Goal: Contribute content: Contribute content

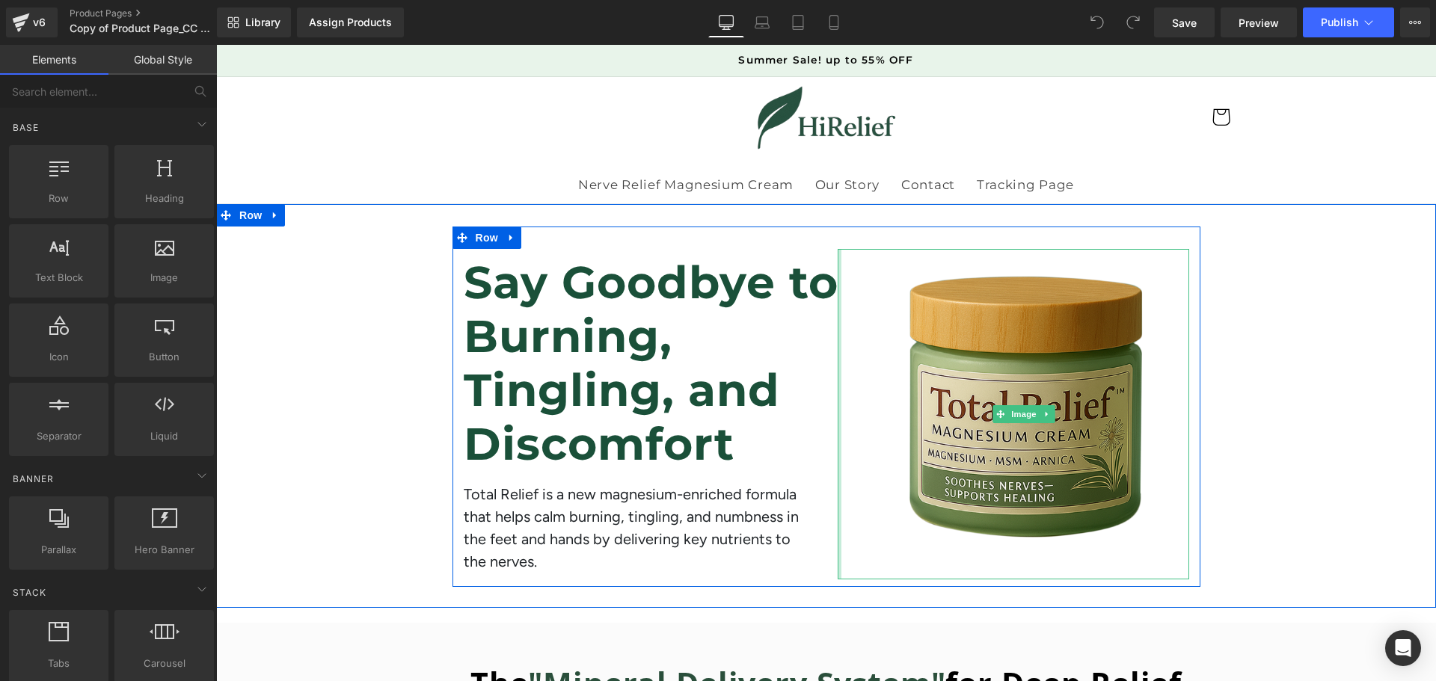
drag, startPoint x: 216, startPoint y: 45, endPoint x: 776, endPoint y: 352, distance: 638.0
click at [776, 352] on div "Say Goodbye to Burning, Tingling, and Discomfort Heading Total Relief is a new …" at bounding box center [827, 407] width 748 height 361
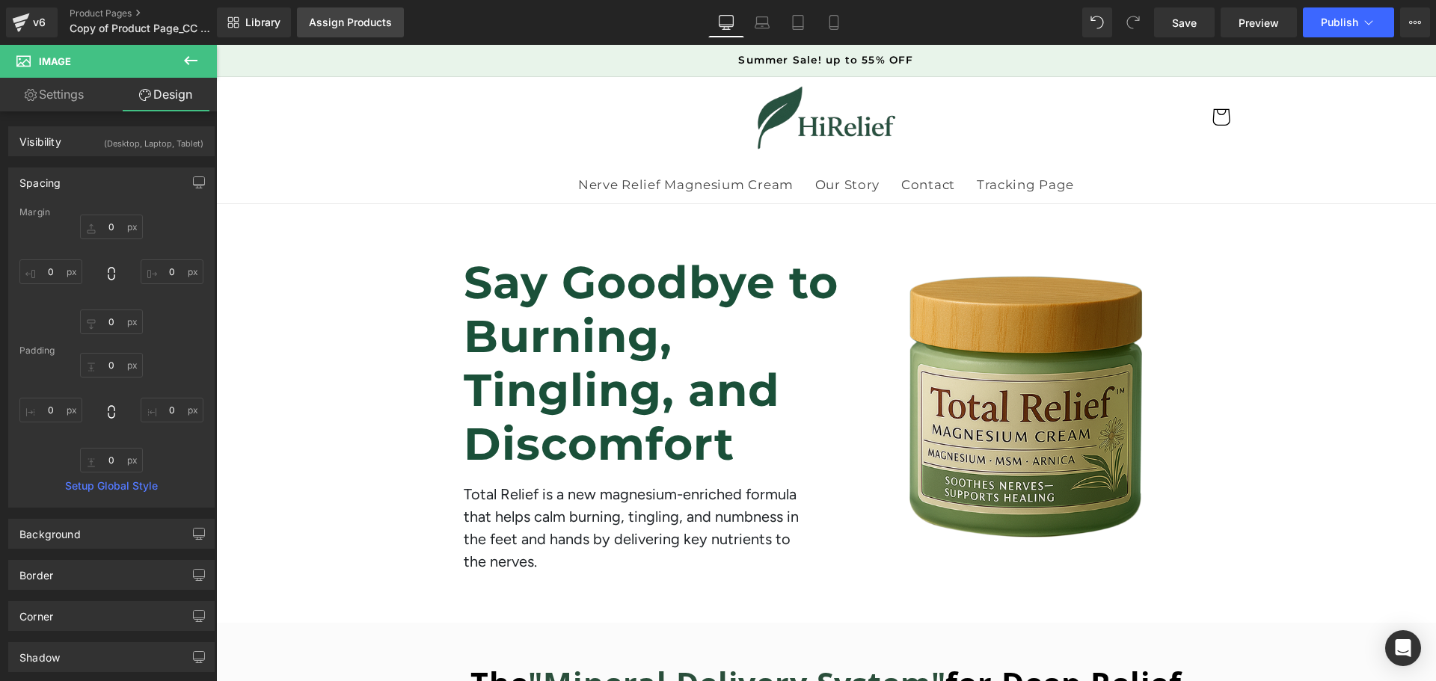
click at [362, 28] on div "Assign Products" at bounding box center [350, 22] width 83 height 12
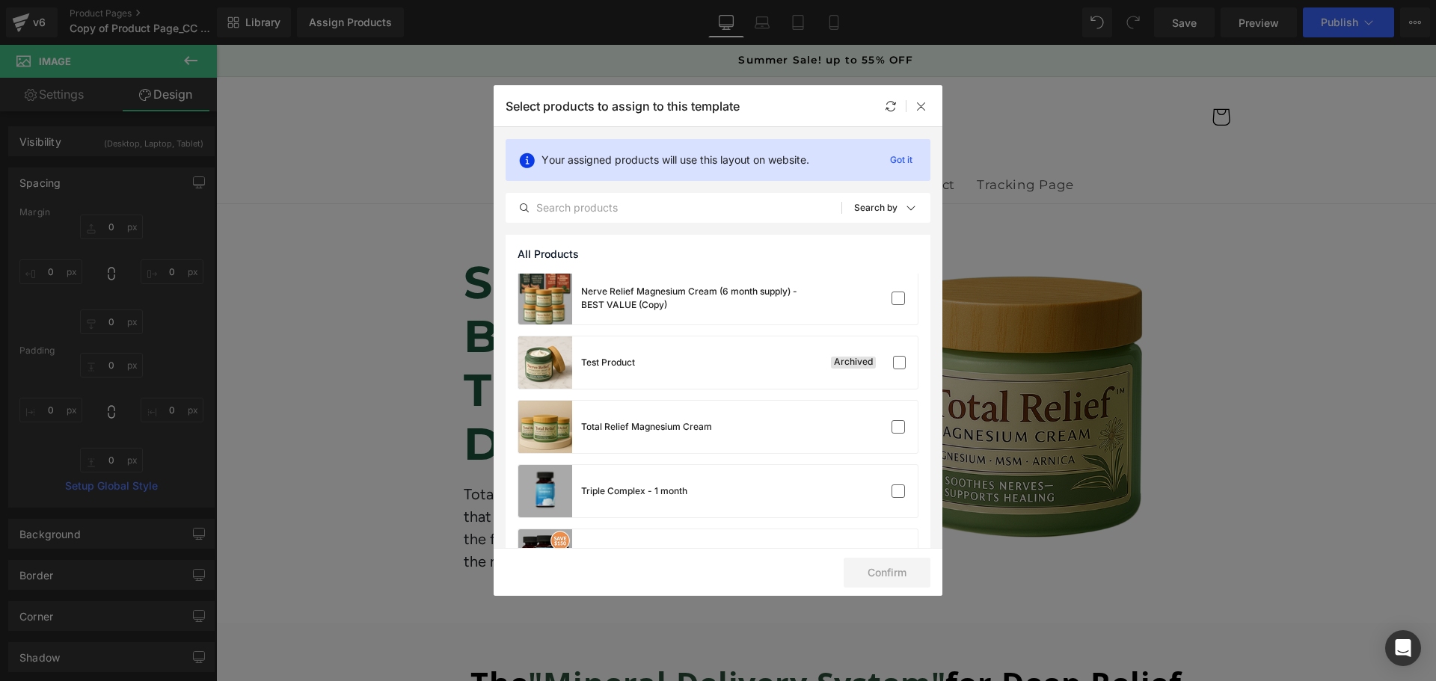
scroll to position [1595, 0]
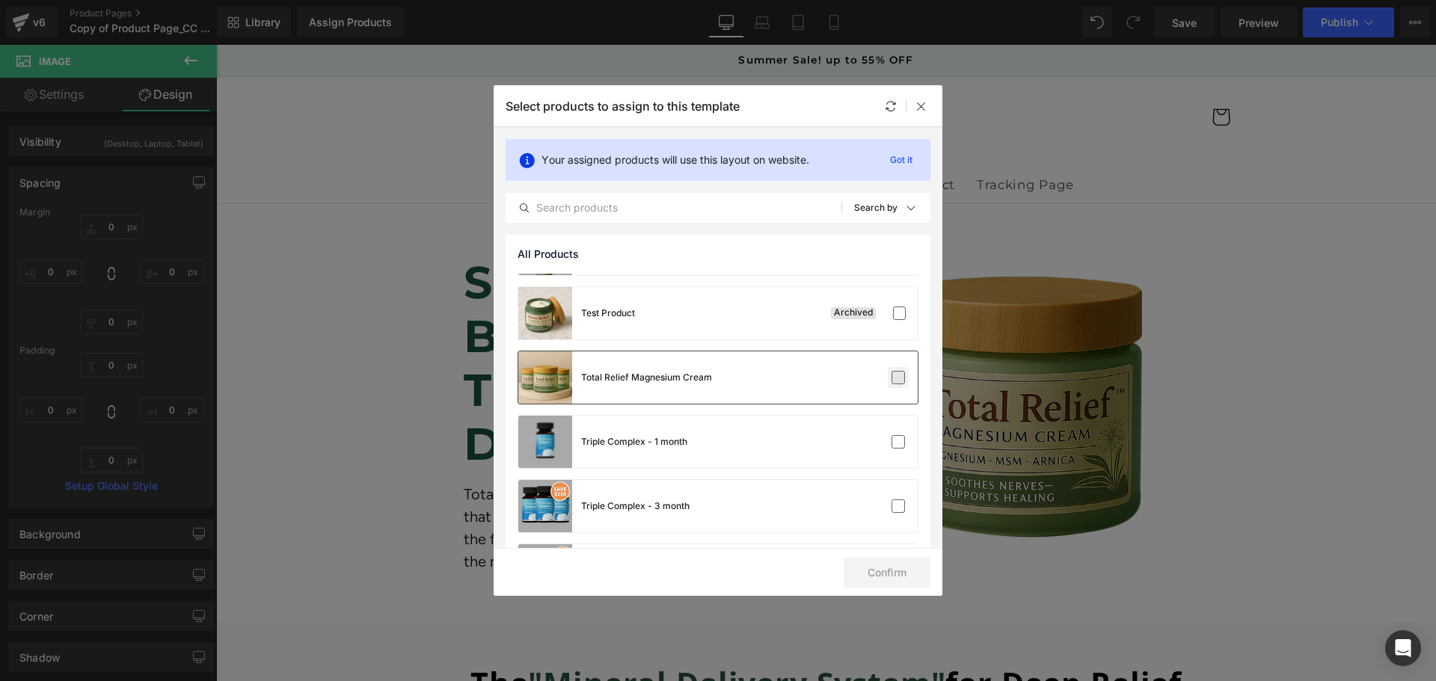
click at [892, 375] on label at bounding box center [898, 377] width 13 height 13
click at [898, 378] on input "checkbox" at bounding box center [898, 378] width 0 height 0
click at [883, 572] on button "Confirm" at bounding box center [887, 573] width 87 height 30
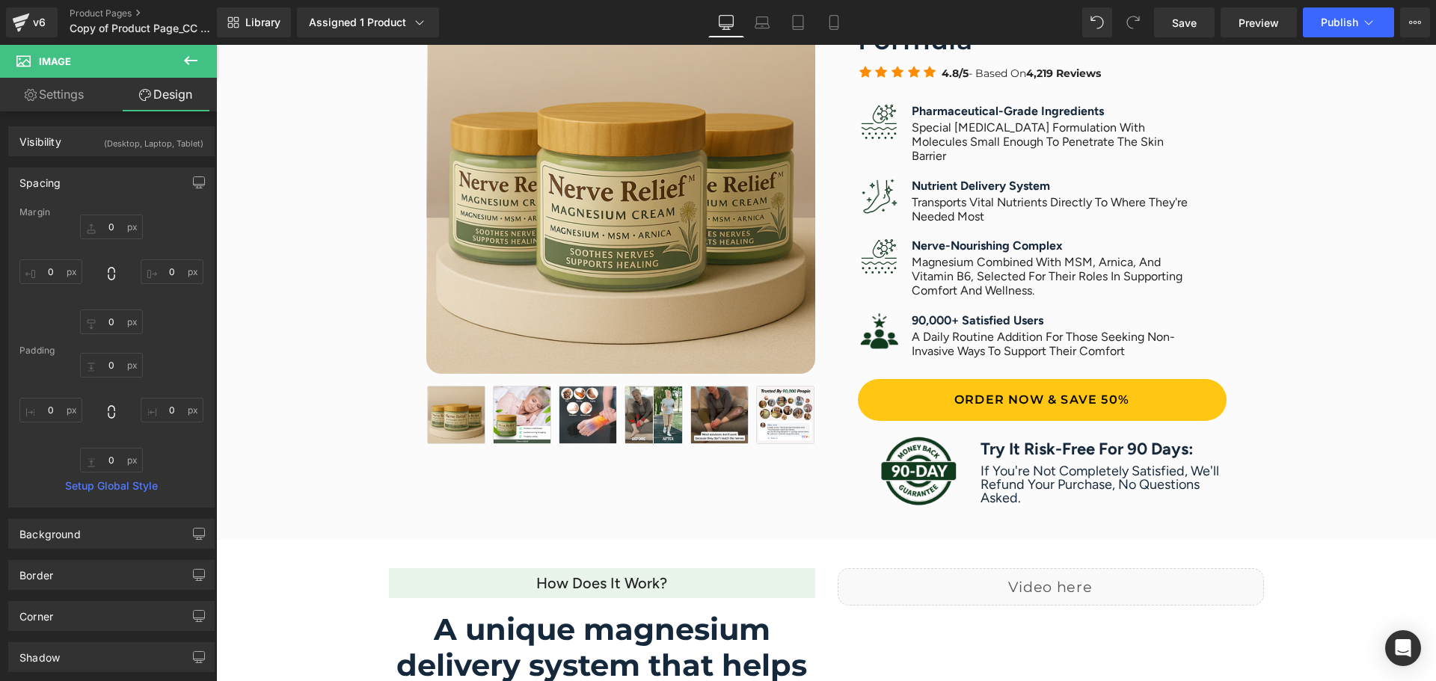
scroll to position [798, 0]
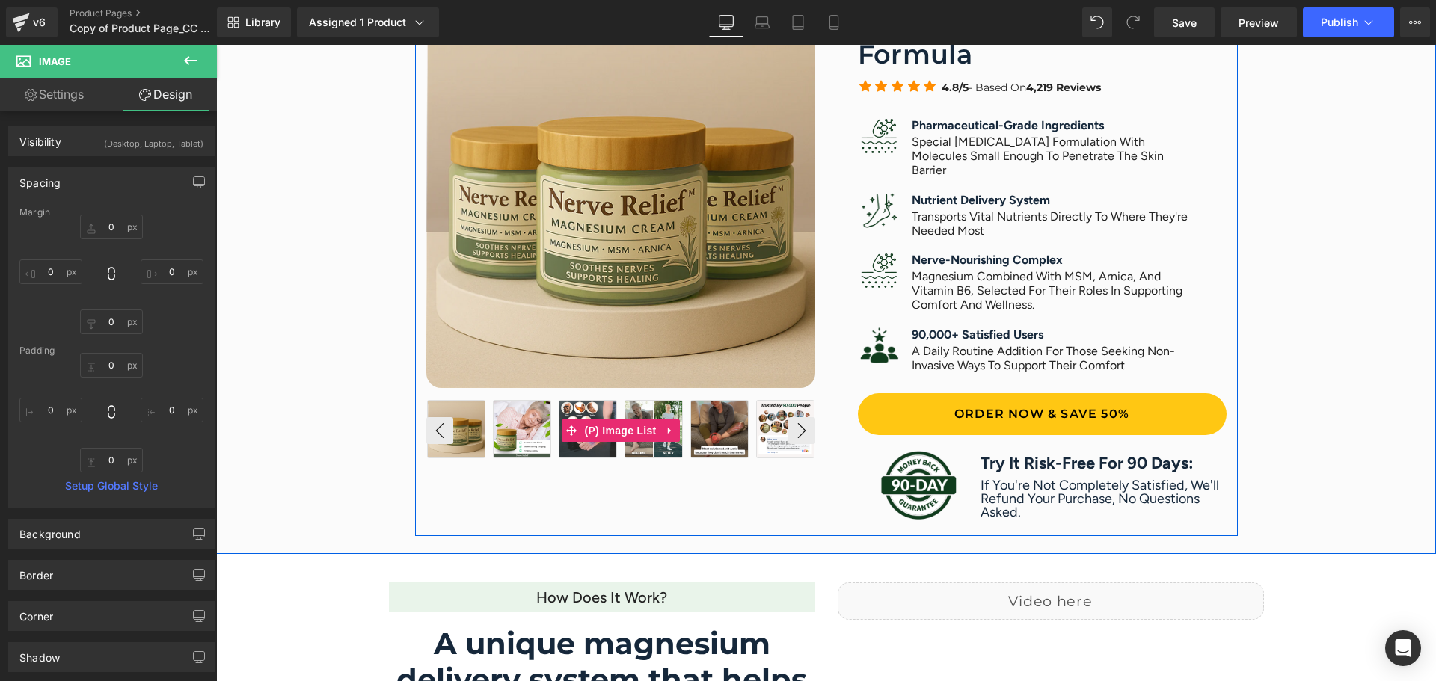
click at [525, 431] on img at bounding box center [522, 429] width 57 height 57
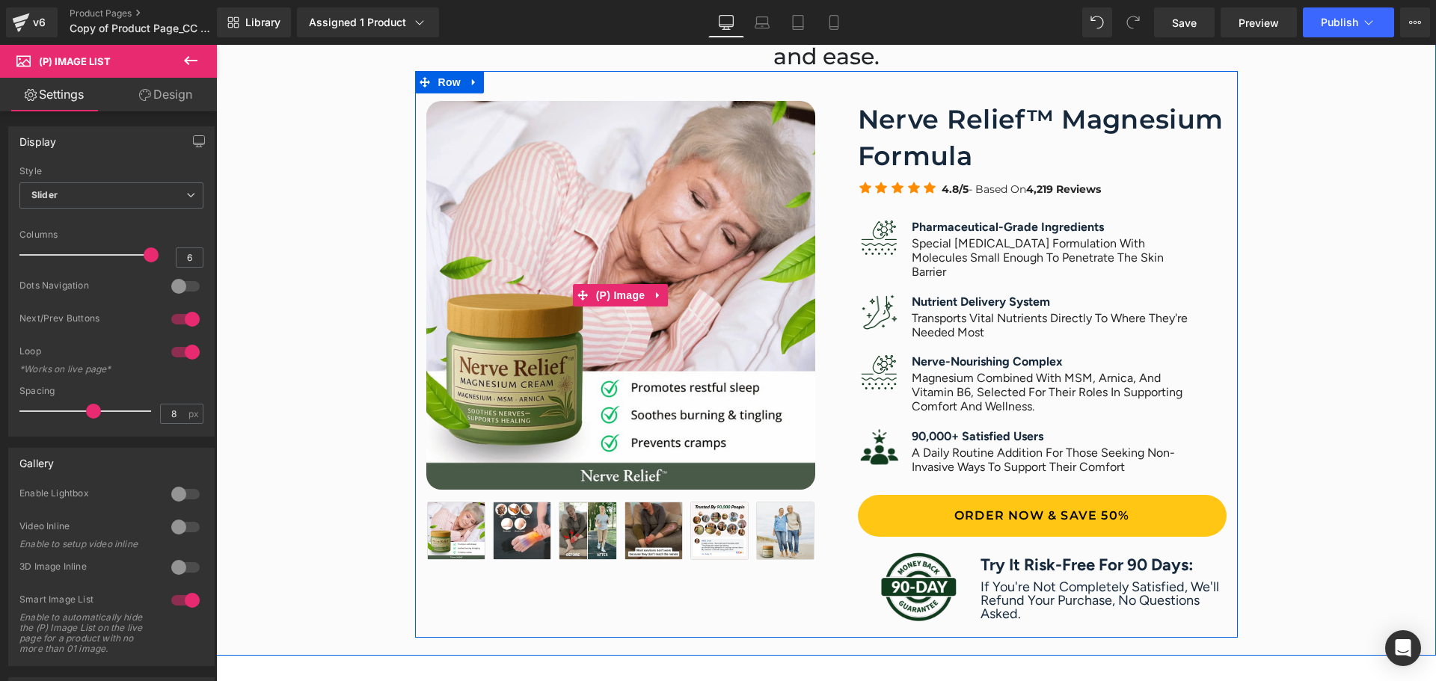
scroll to position [698, 0]
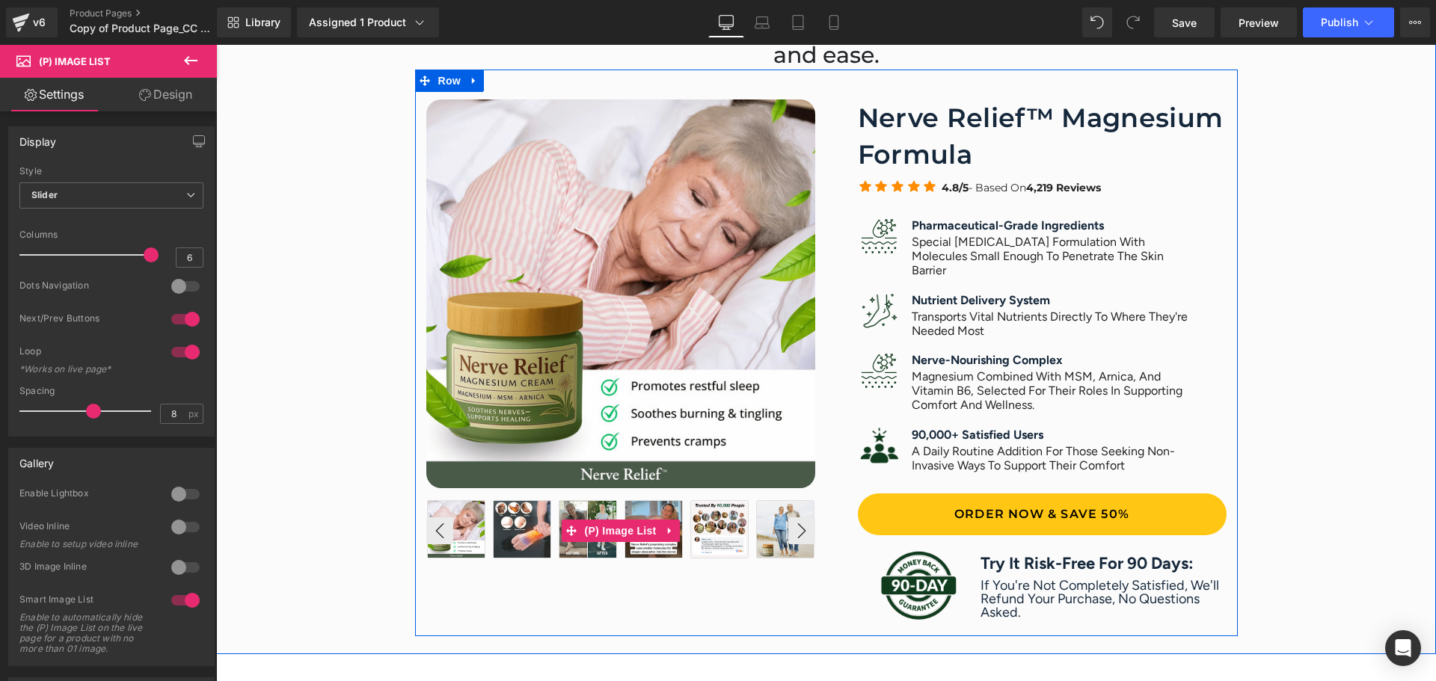
click at [515, 534] on img at bounding box center [522, 529] width 57 height 57
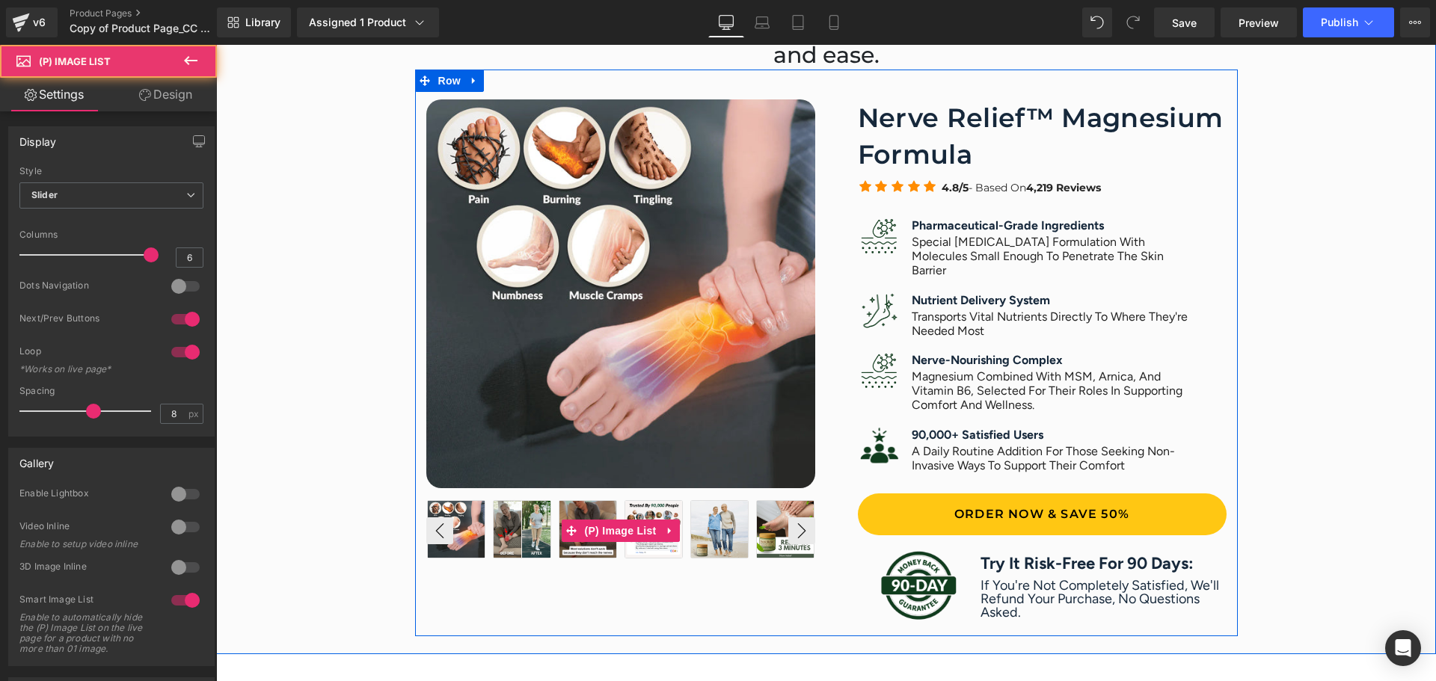
click at [515, 534] on img at bounding box center [522, 529] width 57 height 57
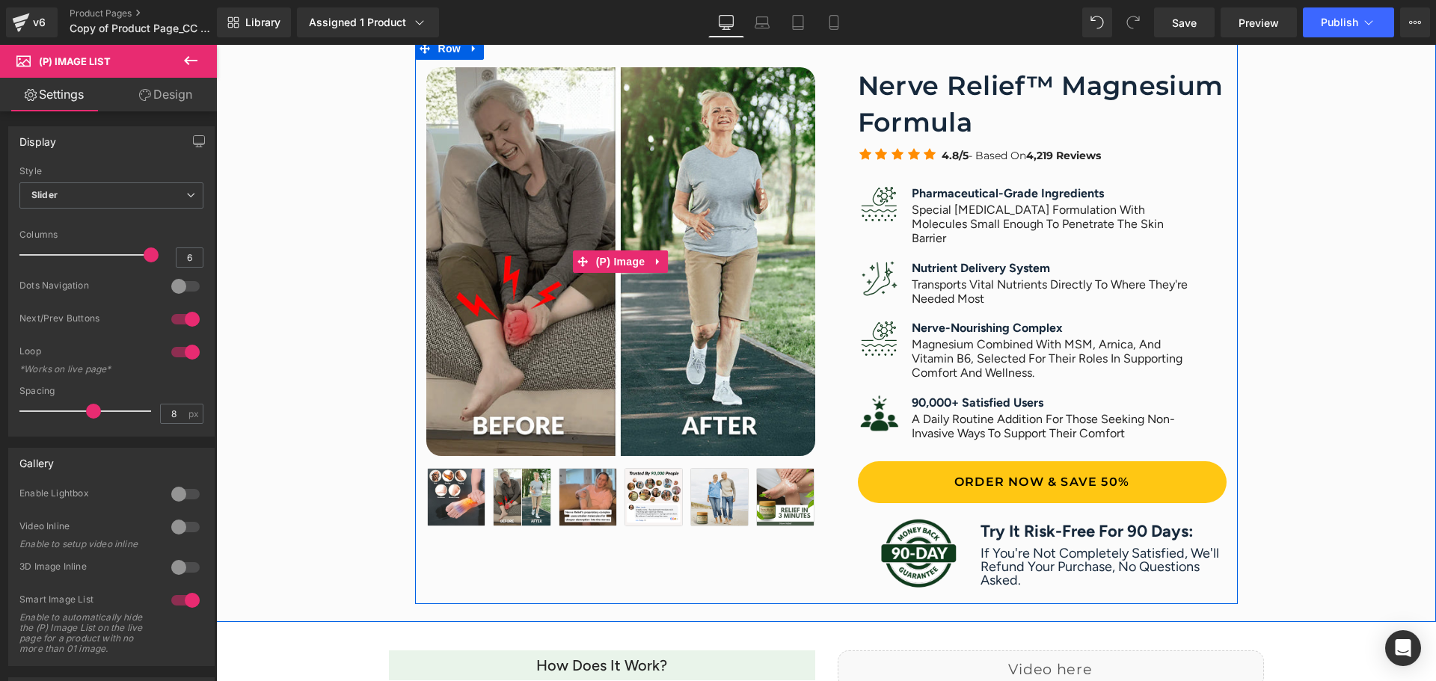
scroll to position [748, 0]
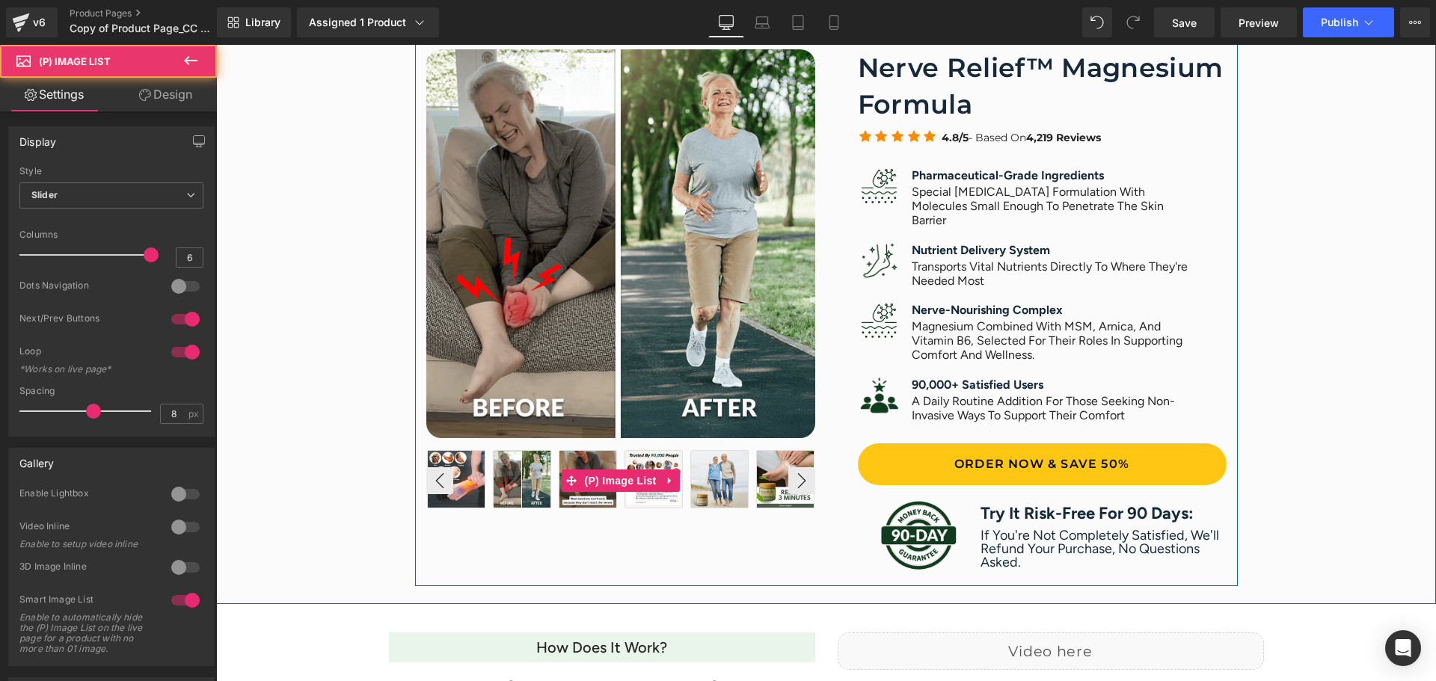
click at [567, 459] on img at bounding box center [587, 479] width 57 height 57
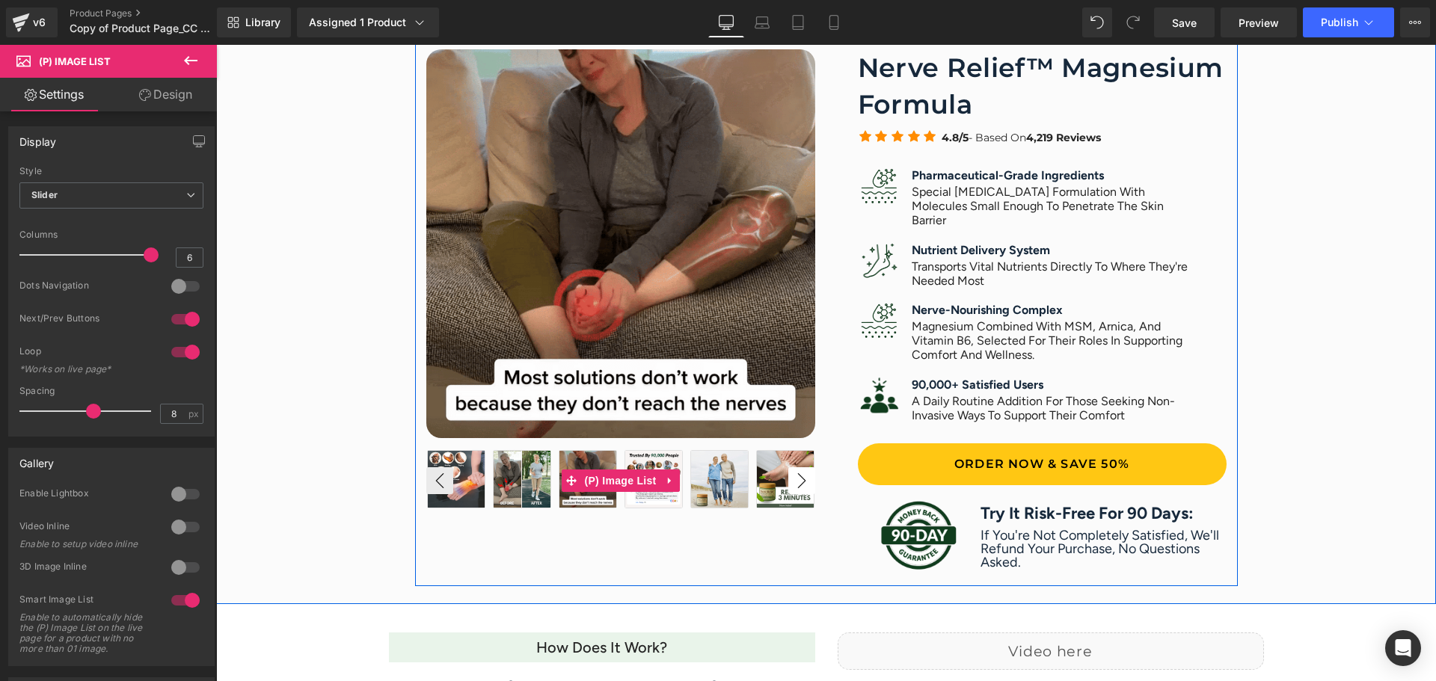
click at [788, 484] on button "›" at bounding box center [801, 480] width 27 height 27
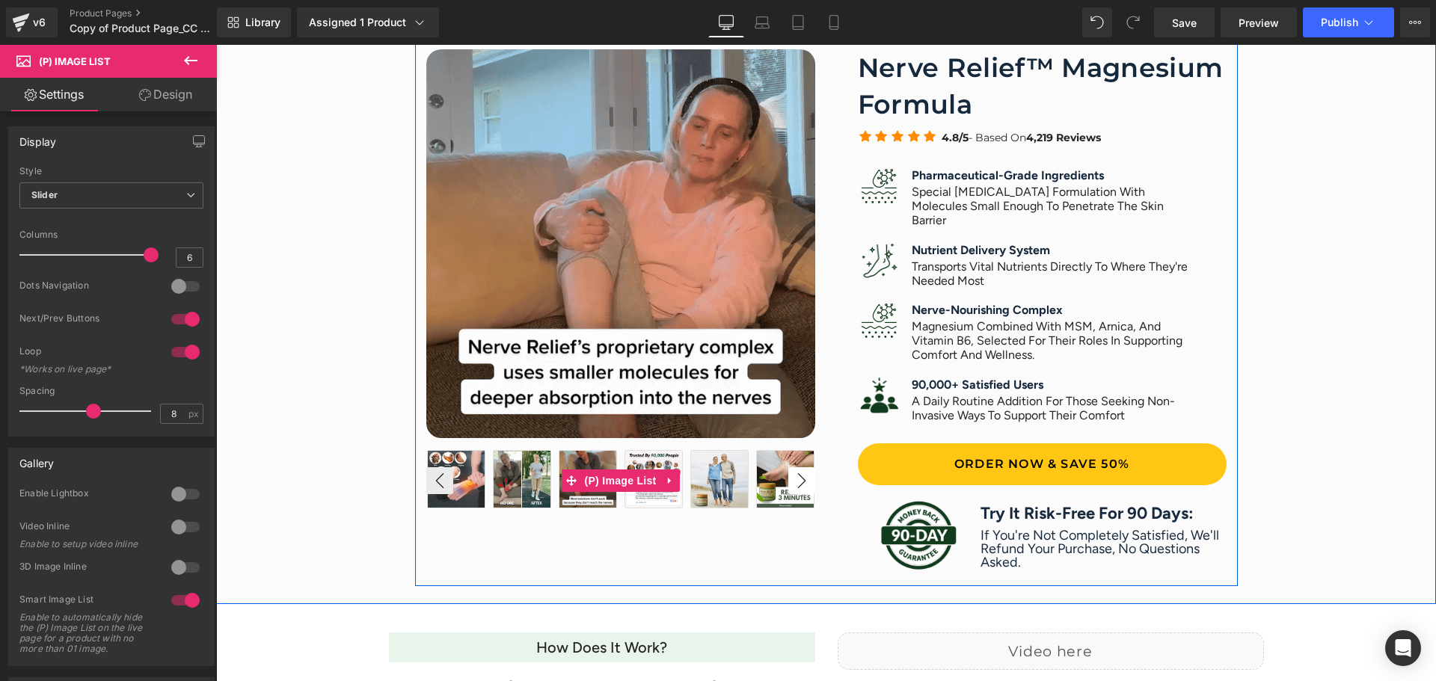
click at [790, 481] on button "›" at bounding box center [801, 480] width 27 height 27
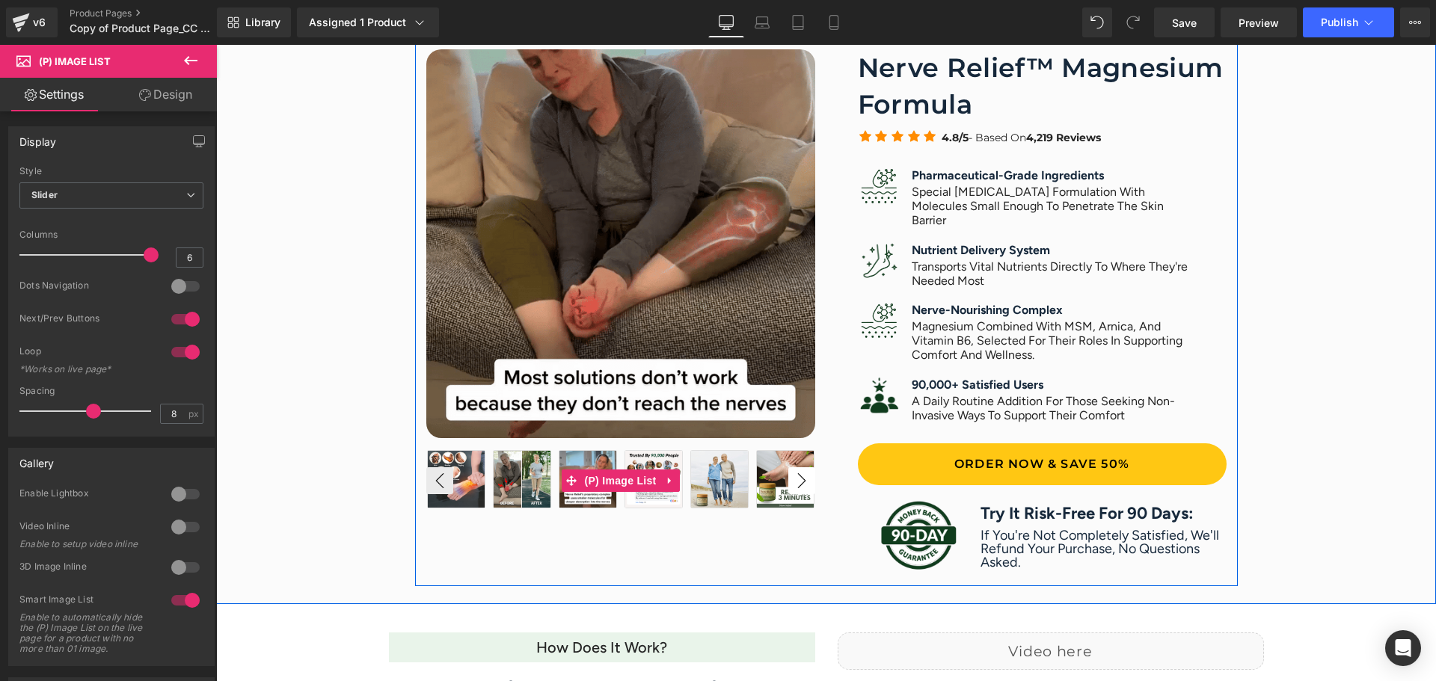
click at [790, 481] on button "›" at bounding box center [801, 480] width 27 height 27
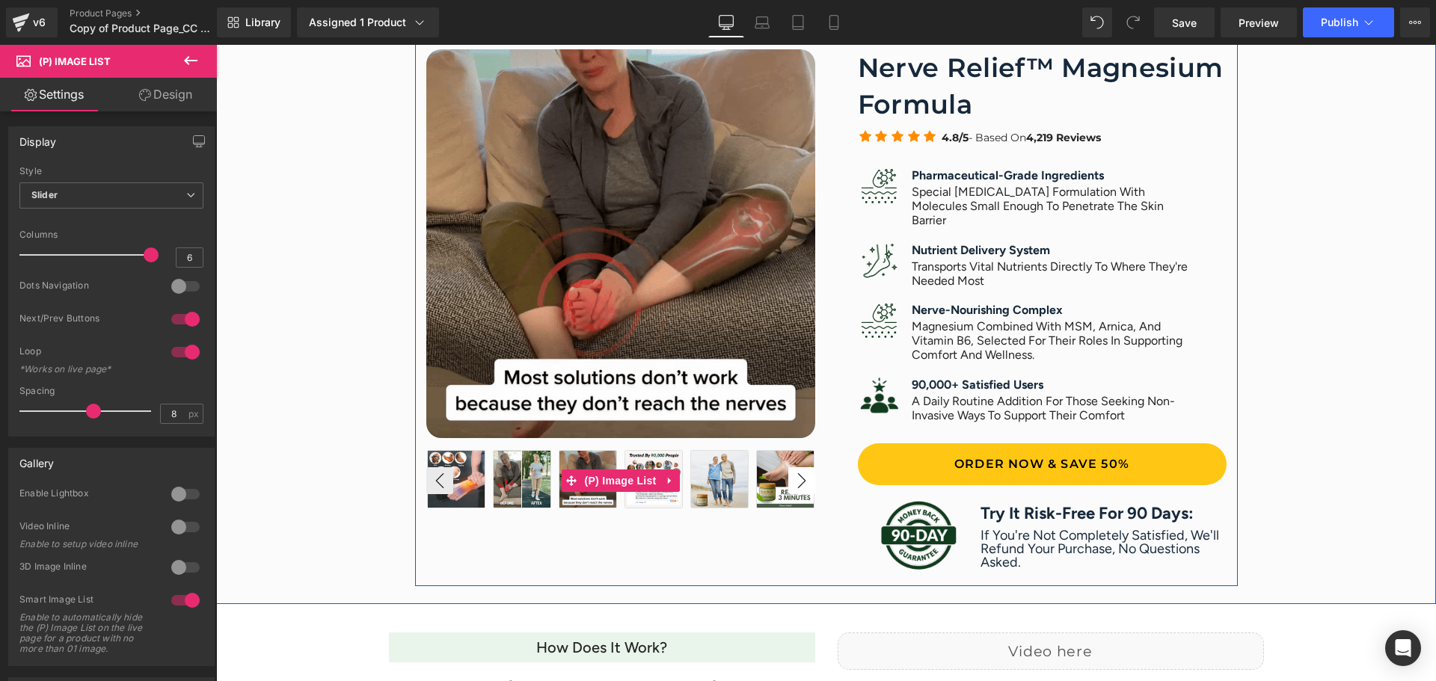
click at [790, 481] on button "›" at bounding box center [801, 480] width 27 height 27
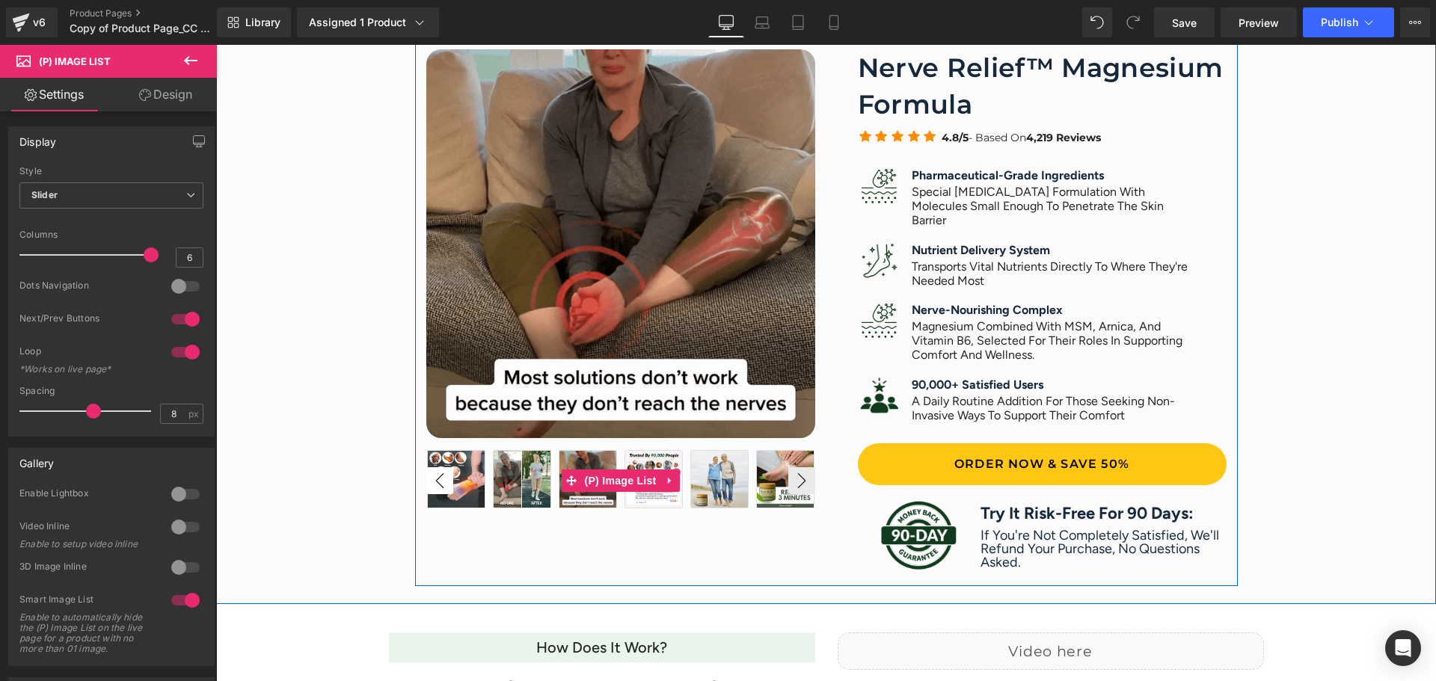
click at [427, 477] on button "‹" at bounding box center [439, 480] width 27 height 27
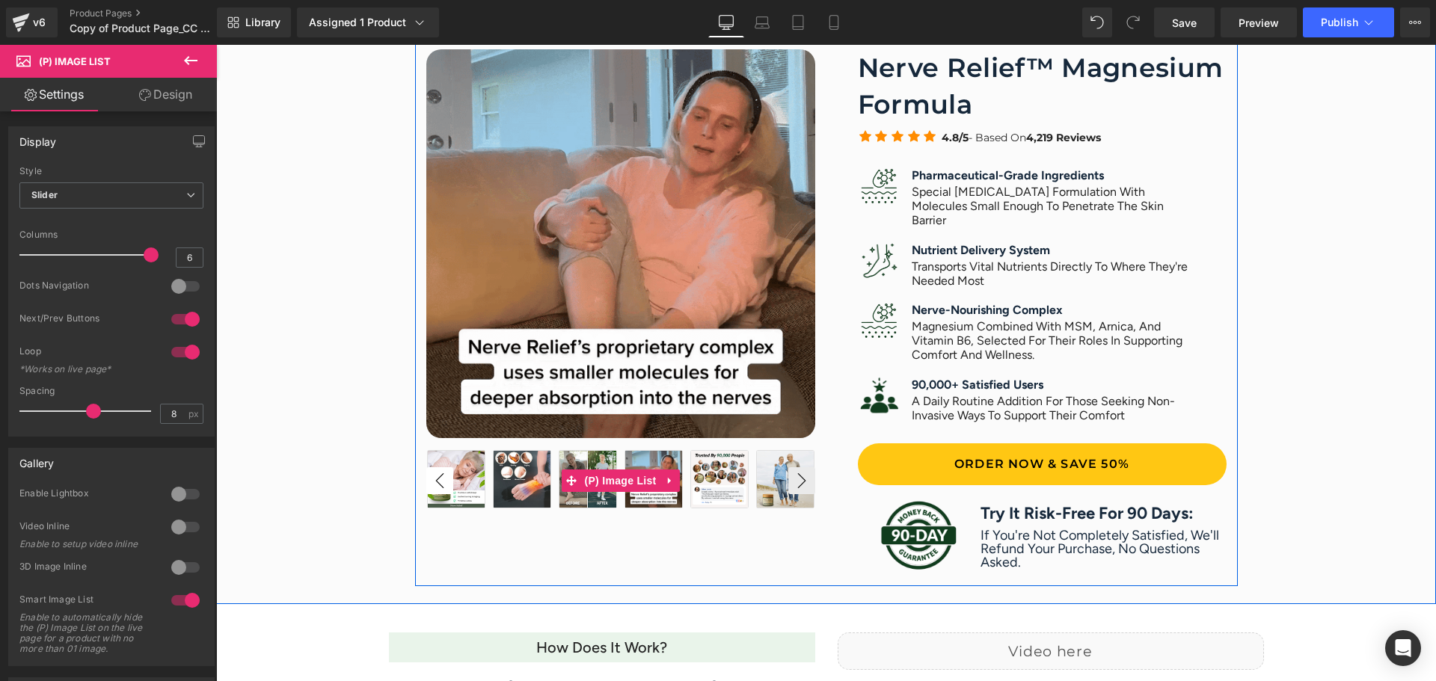
click at [427, 477] on button "‹" at bounding box center [439, 480] width 27 height 27
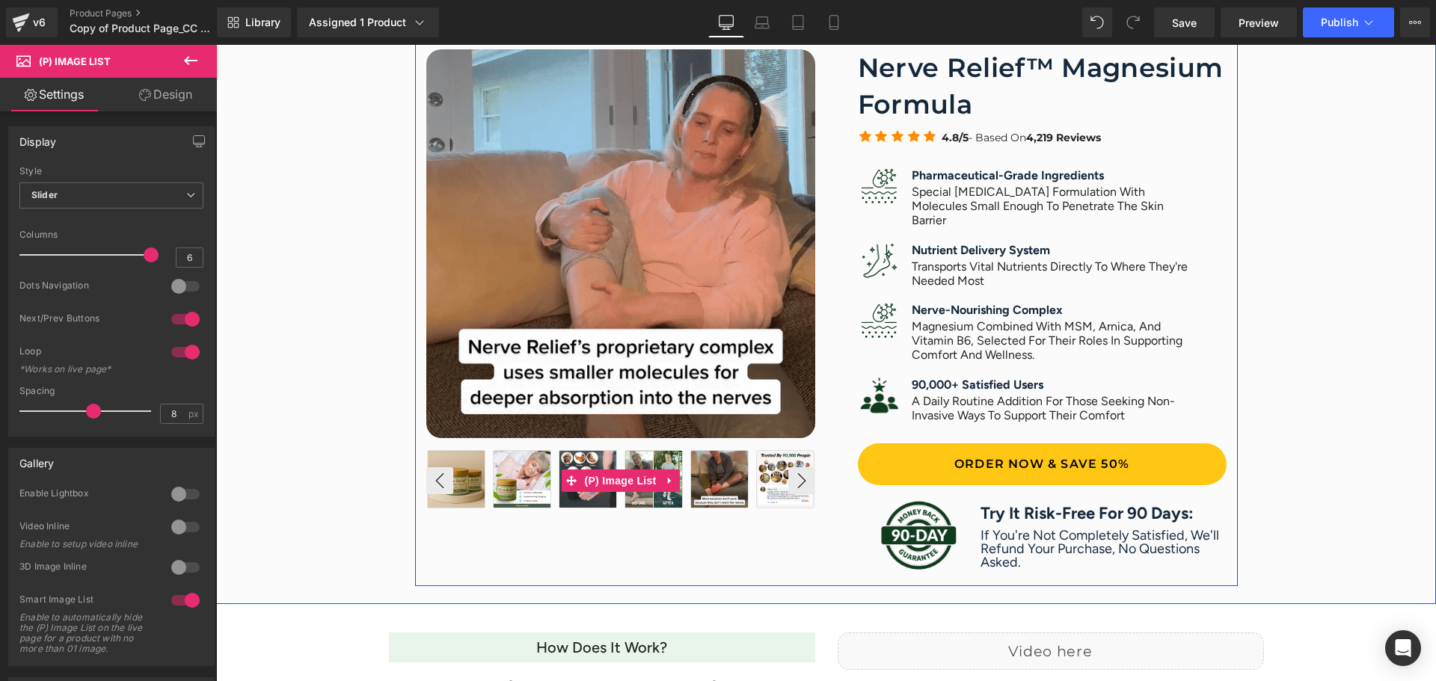
click at [503, 470] on img at bounding box center [522, 479] width 57 height 57
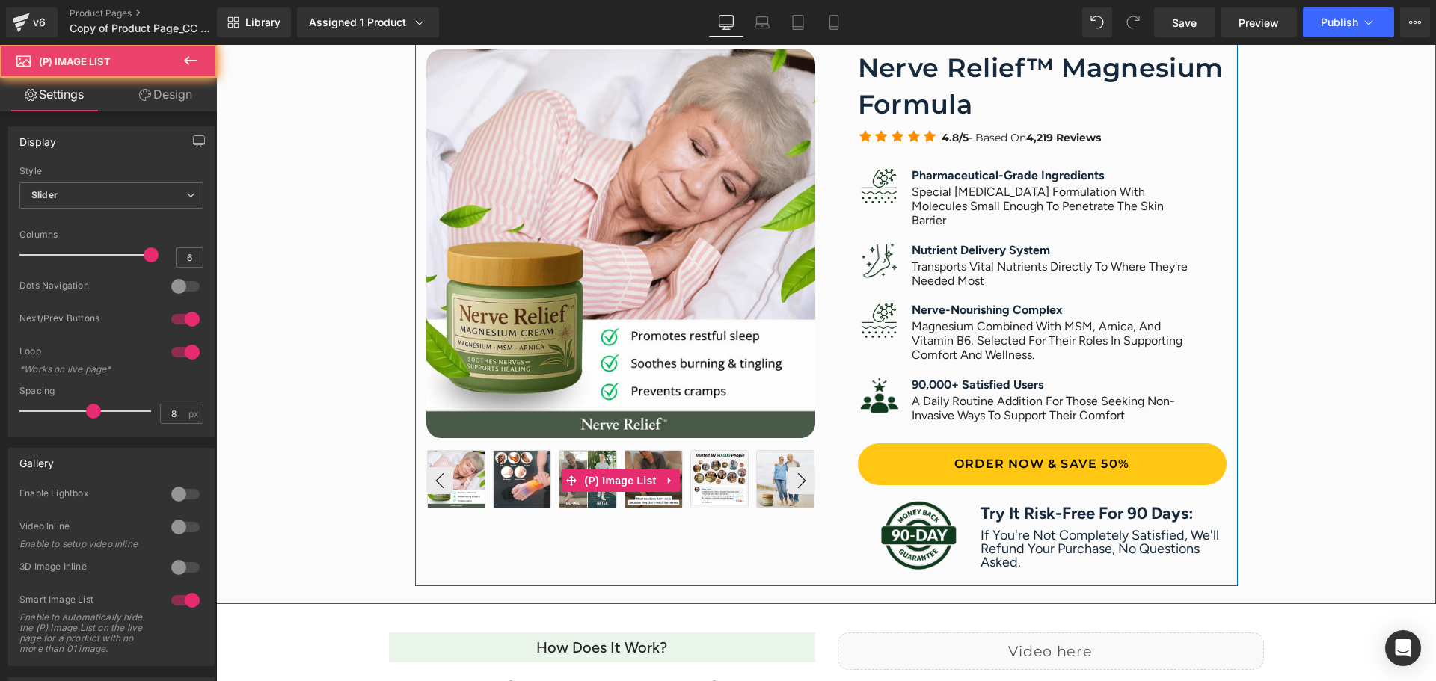
click at [503, 470] on img at bounding box center [522, 479] width 57 height 57
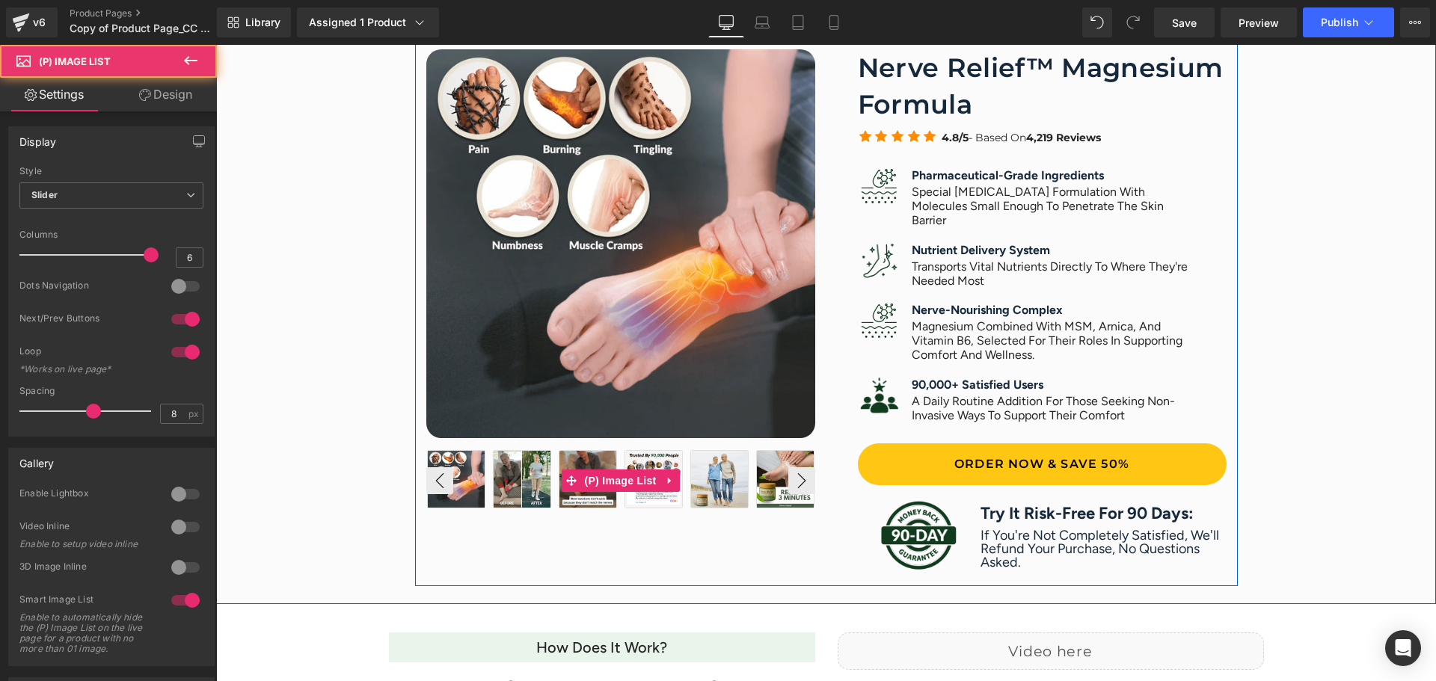
click at [503, 470] on img at bounding box center [522, 479] width 57 height 57
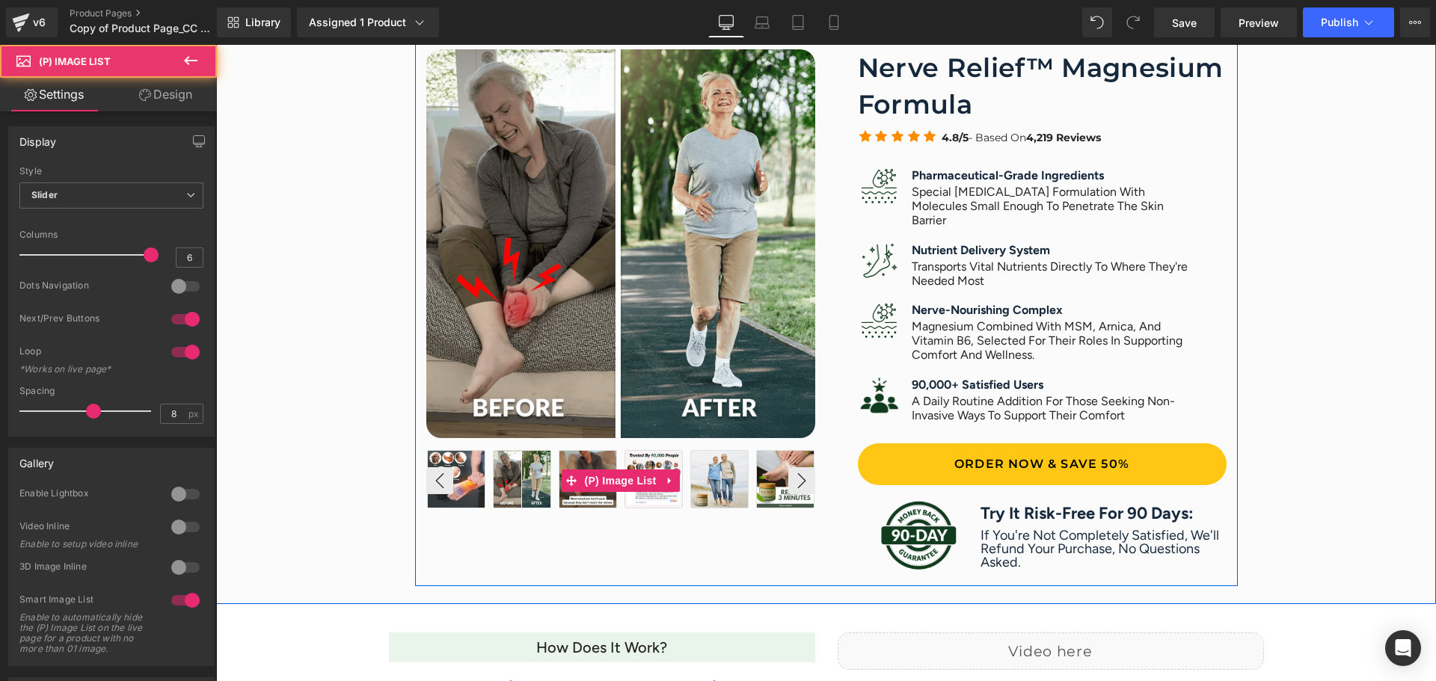
click at [494, 467] on img at bounding box center [522, 479] width 57 height 57
click at [494, 469] on img at bounding box center [522, 479] width 57 height 57
click at [720, 464] on img at bounding box center [719, 479] width 57 height 57
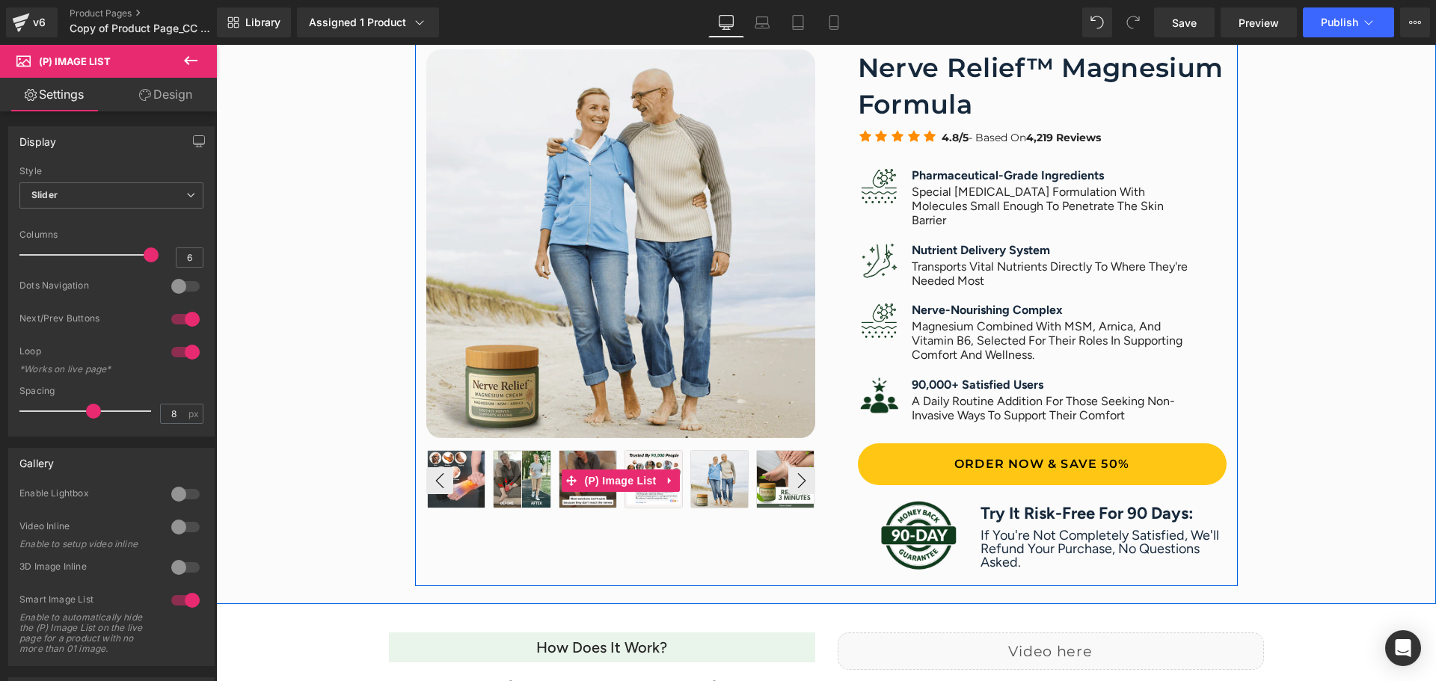
click at [761, 470] on img at bounding box center [785, 479] width 57 height 57
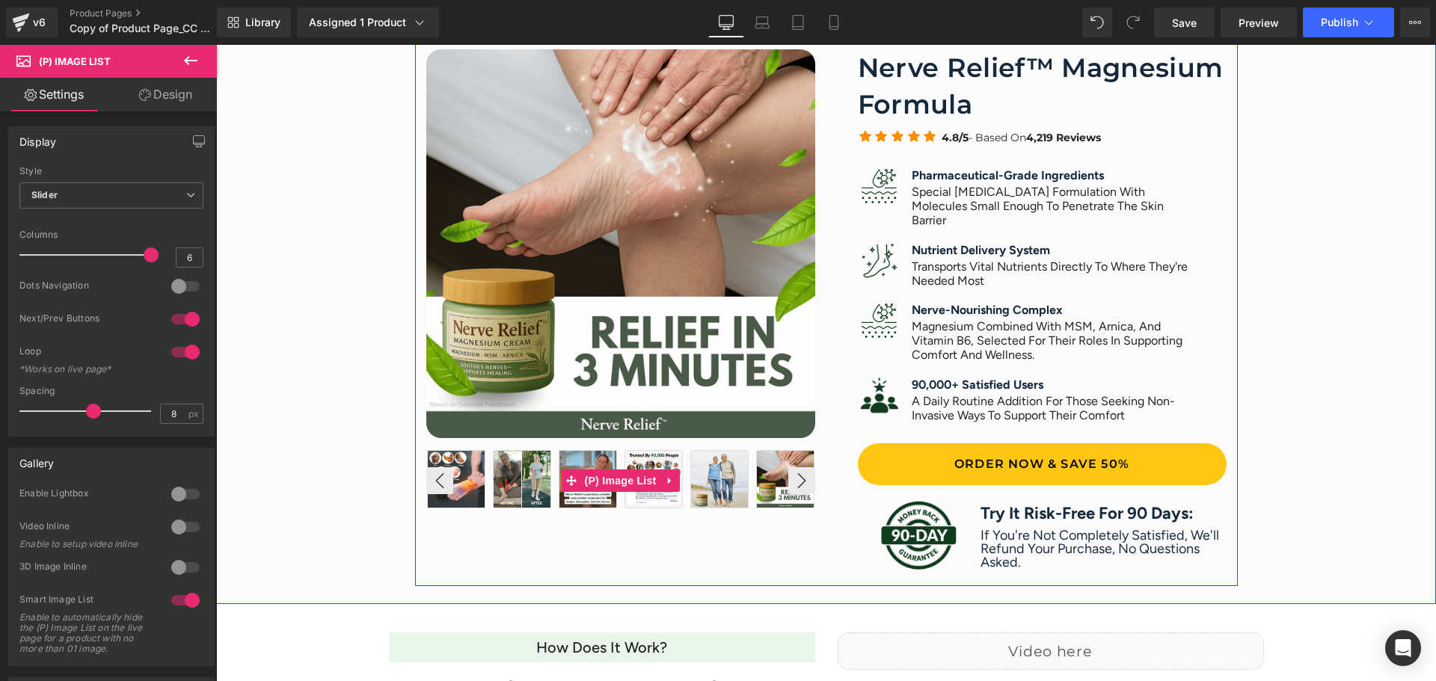
click at [769, 491] on img at bounding box center [785, 479] width 57 height 57
click at [719, 491] on img at bounding box center [719, 479] width 57 height 57
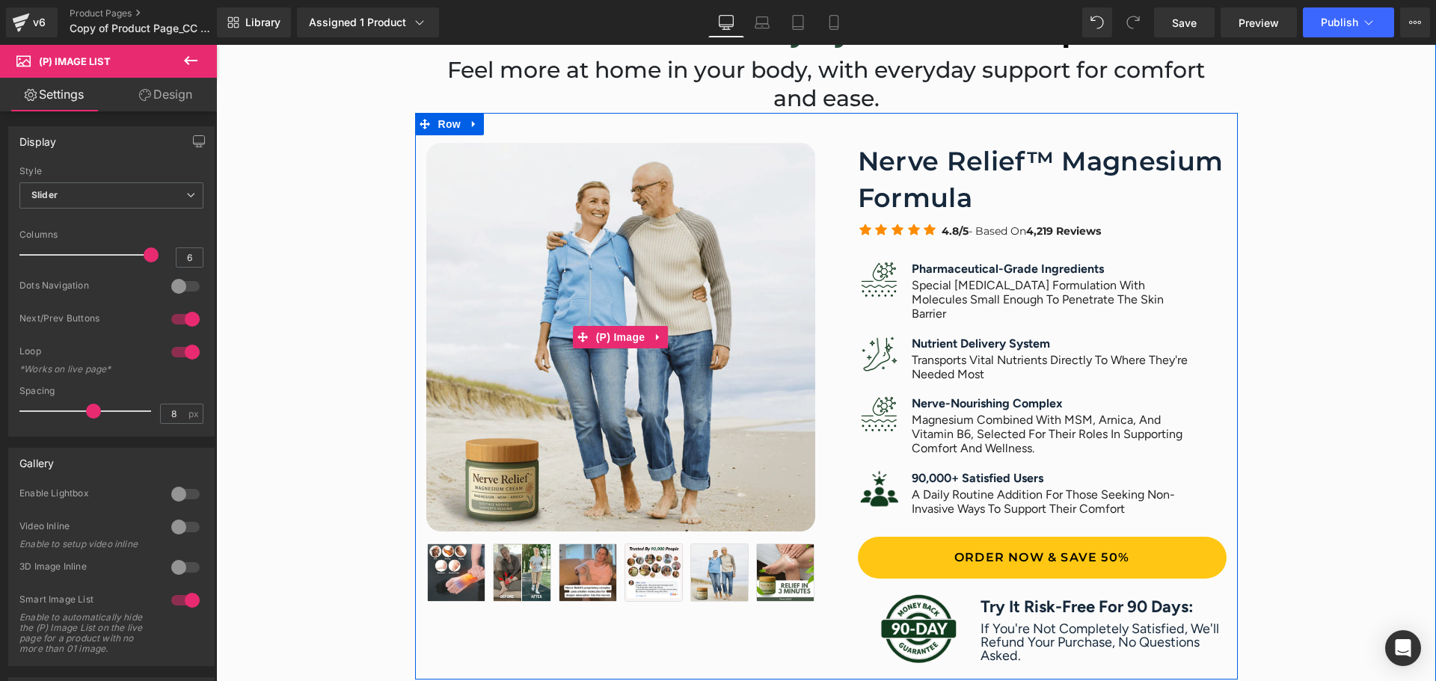
scroll to position [648, 0]
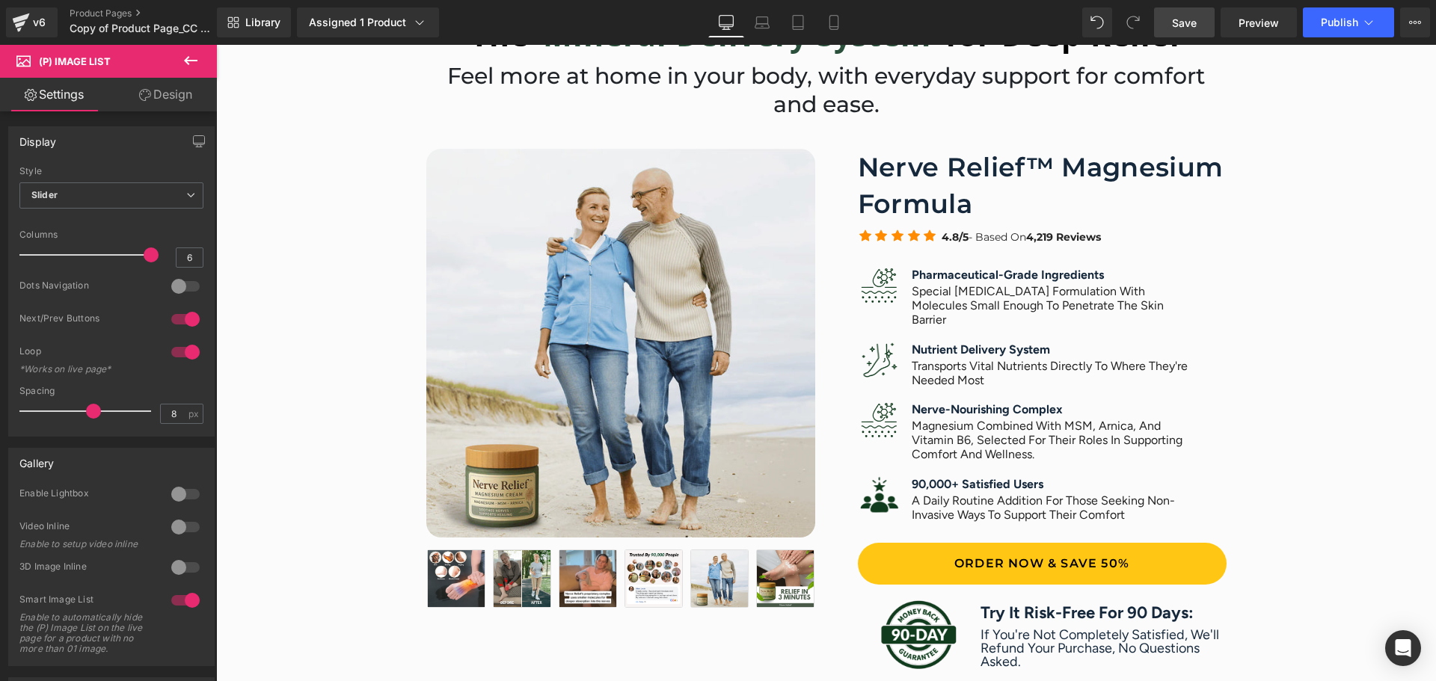
click at [1192, 24] on span "Save" at bounding box center [1184, 23] width 25 height 16
click at [1242, 39] on div "Library Assigned 1 Product Product Preview Total Relief Magnesium Cream Manage …" at bounding box center [826, 22] width 1219 height 45
click at [1245, 33] on link "Preview" at bounding box center [1259, 22] width 76 height 30
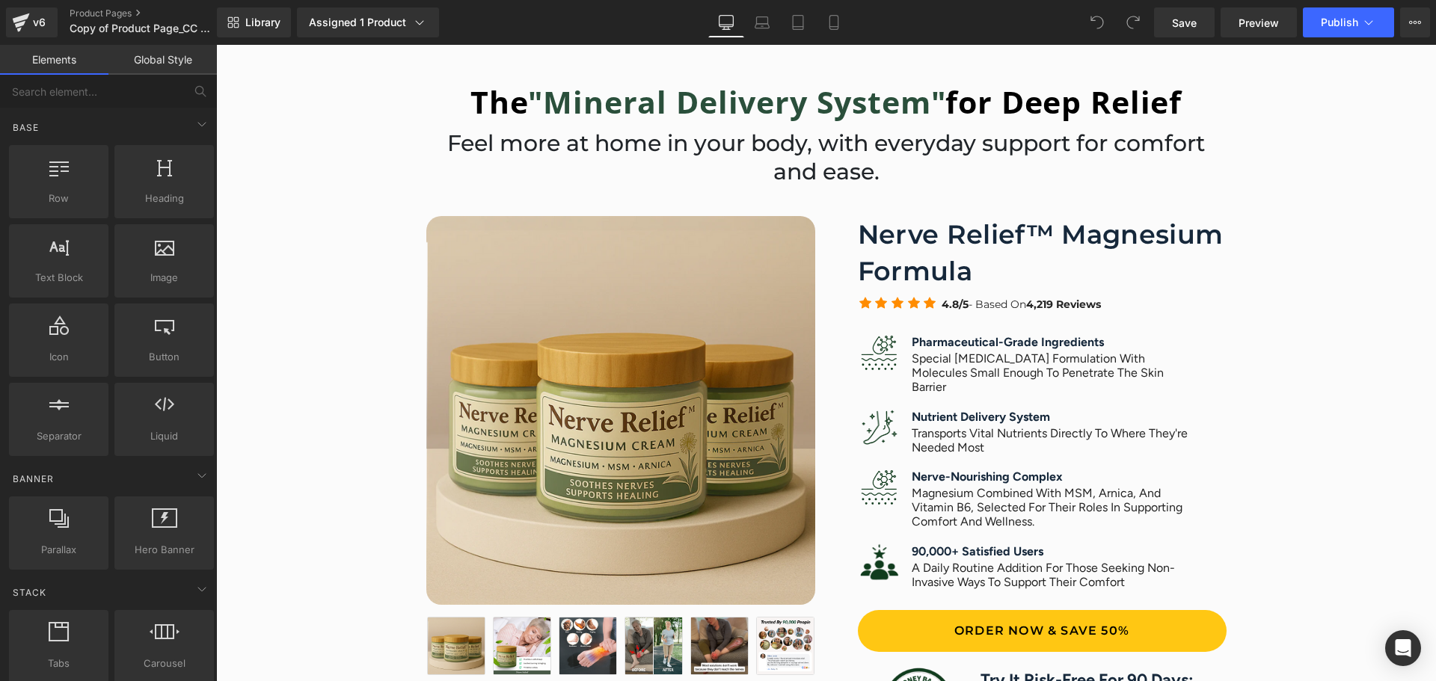
scroll to position [598, 0]
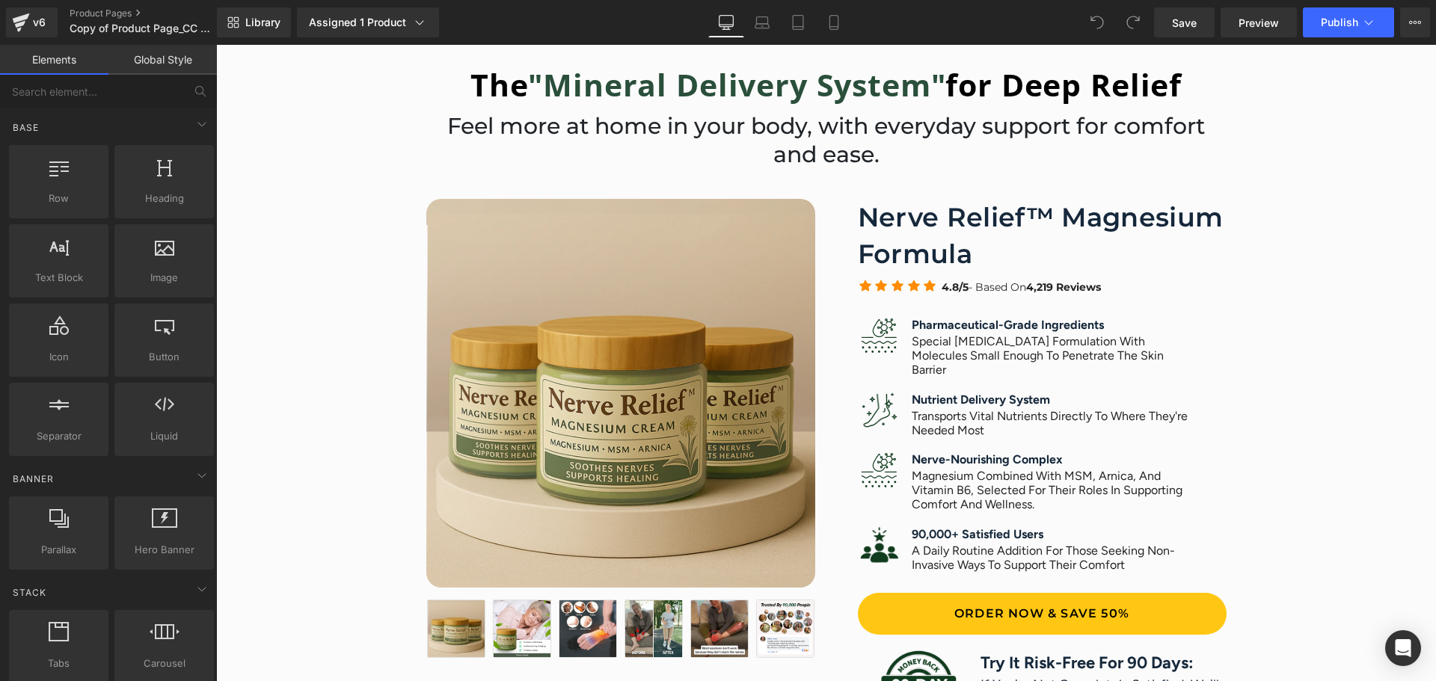
click at [624, 379] on img at bounding box center [620, 393] width 389 height 389
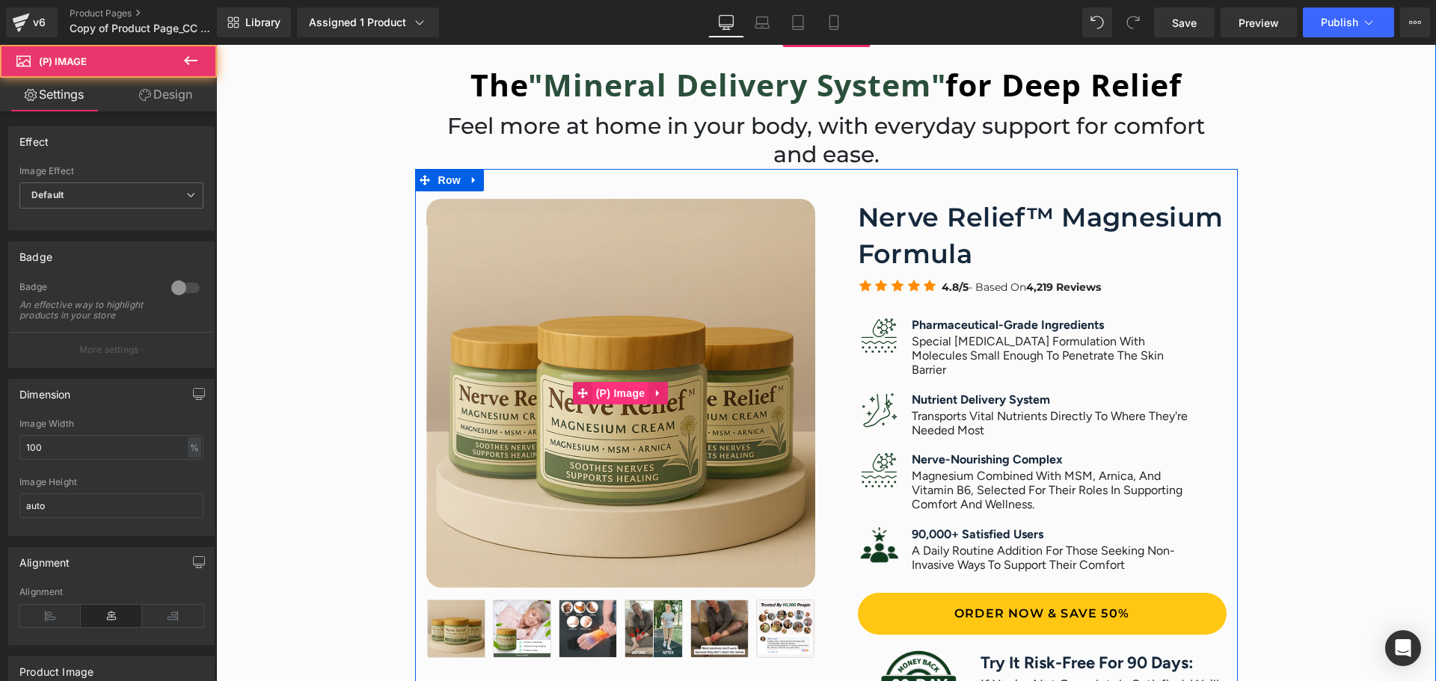
click at [618, 388] on span "(P) Image" at bounding box center [620, 393] width 57 height 22
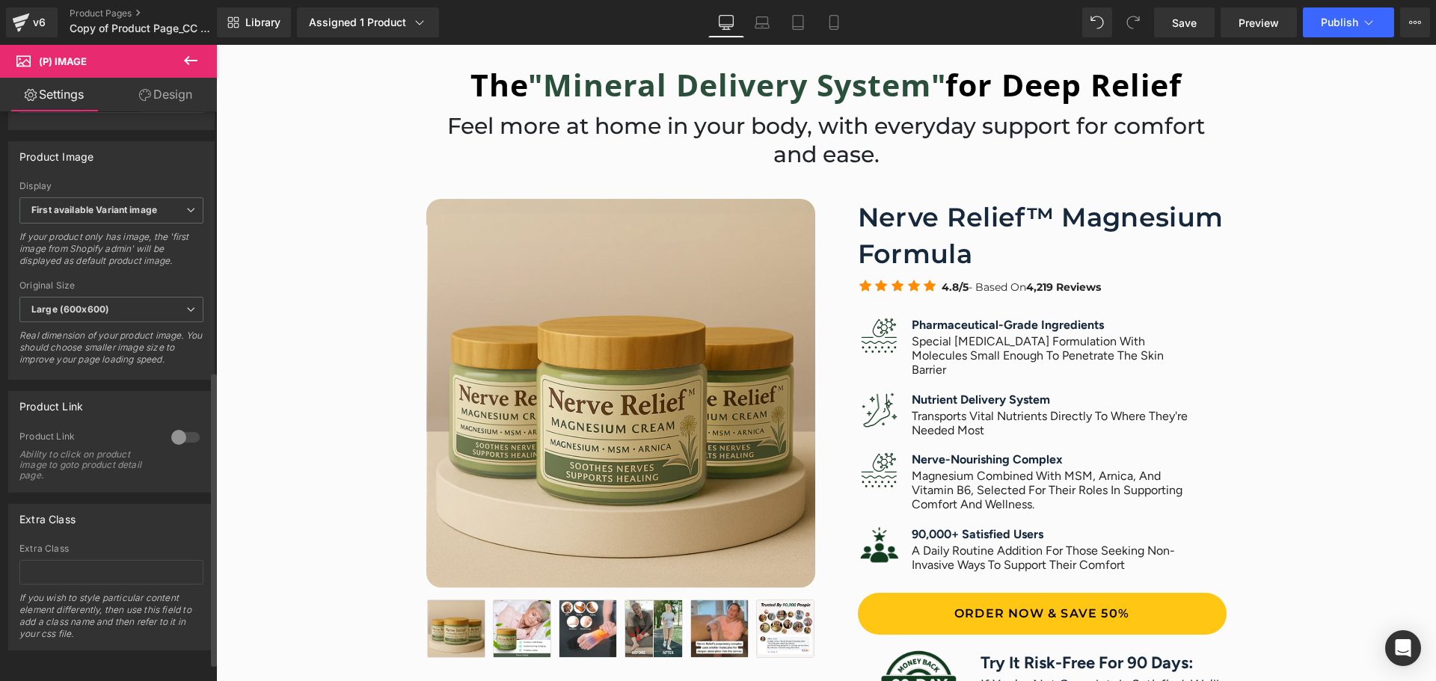
scroll to position [438, 0]
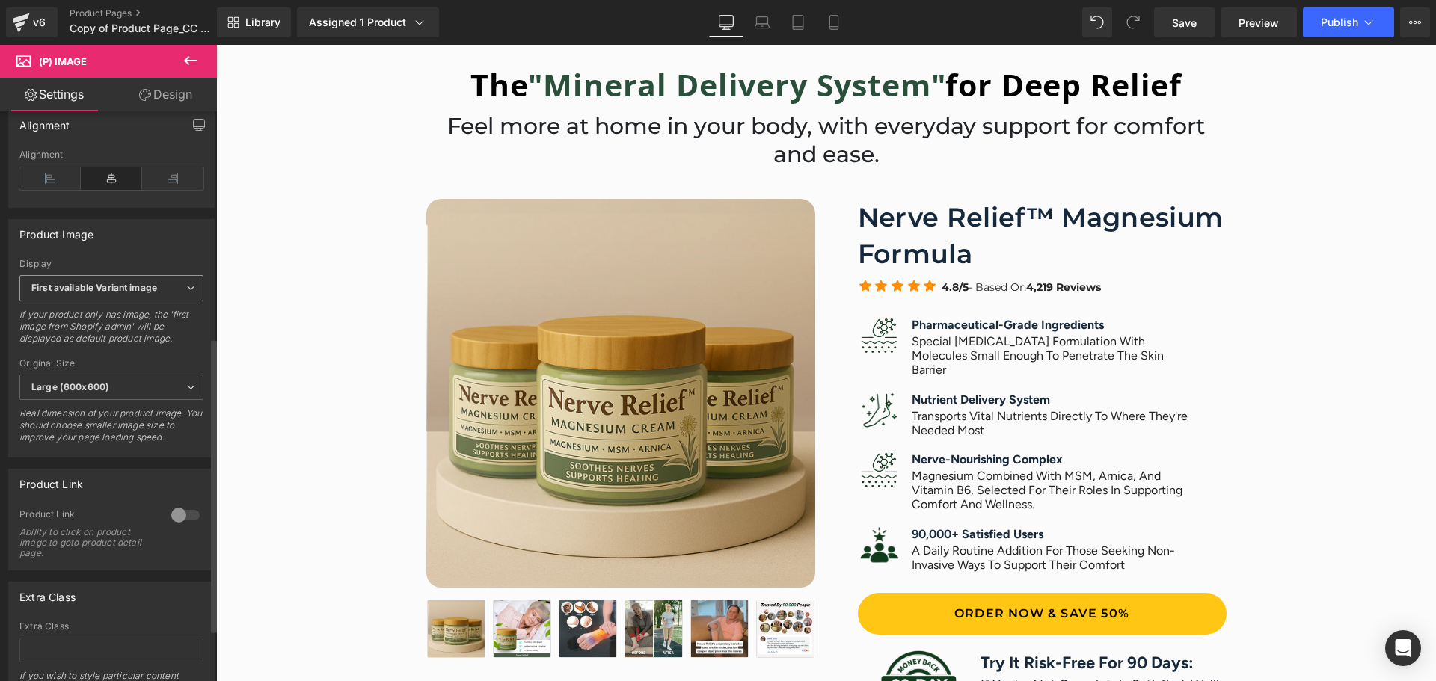
click at [174, 301] on span "First available Variant image" at bounding box center [111, 288] width 184 height 26
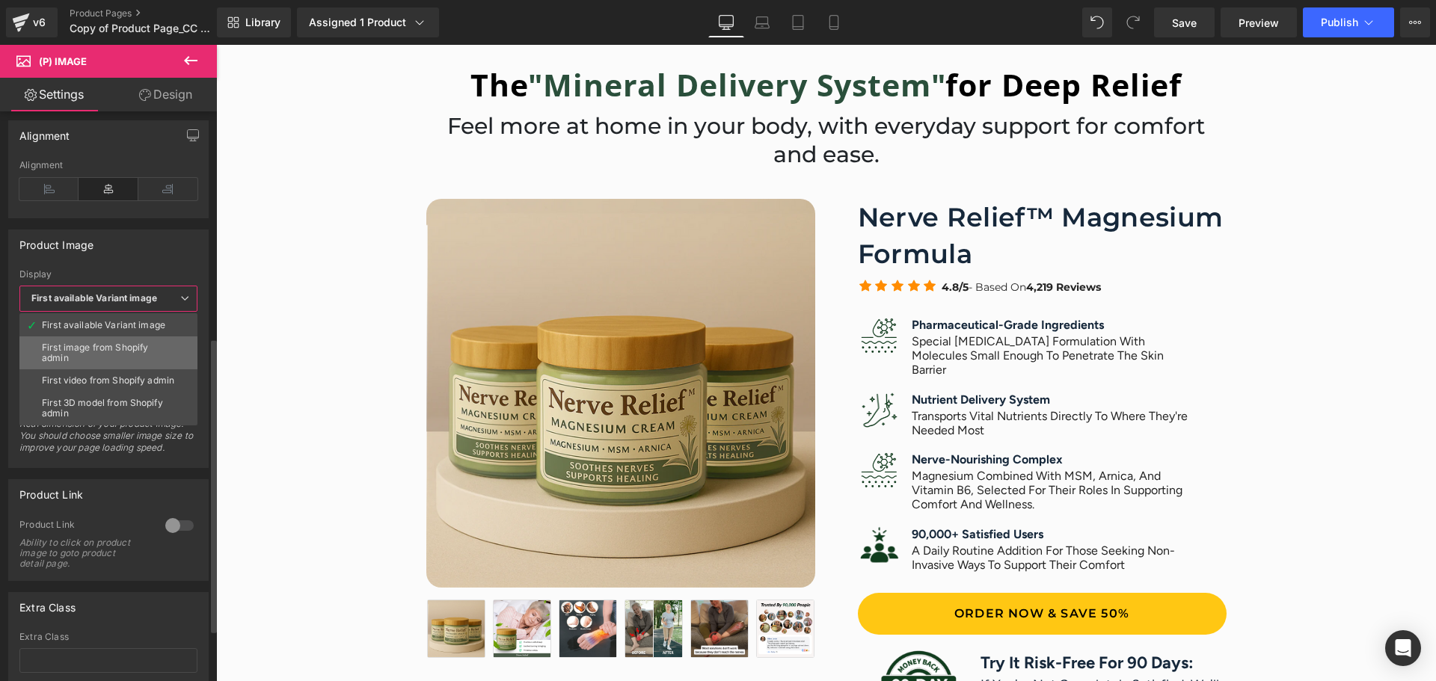
click at [148, 347] on div "First image from Shopify admin" at bounding box center [108, 353] width 133 height 21
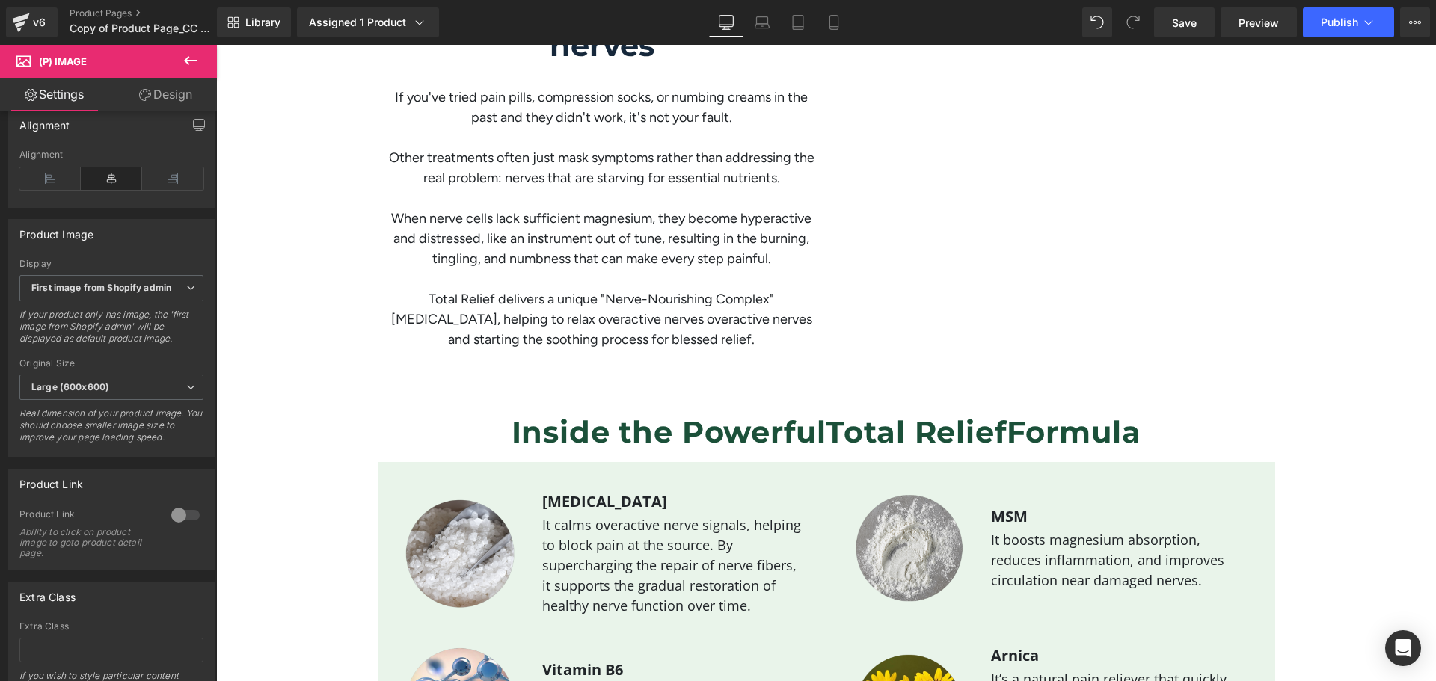
scroll to position [1496, 0]
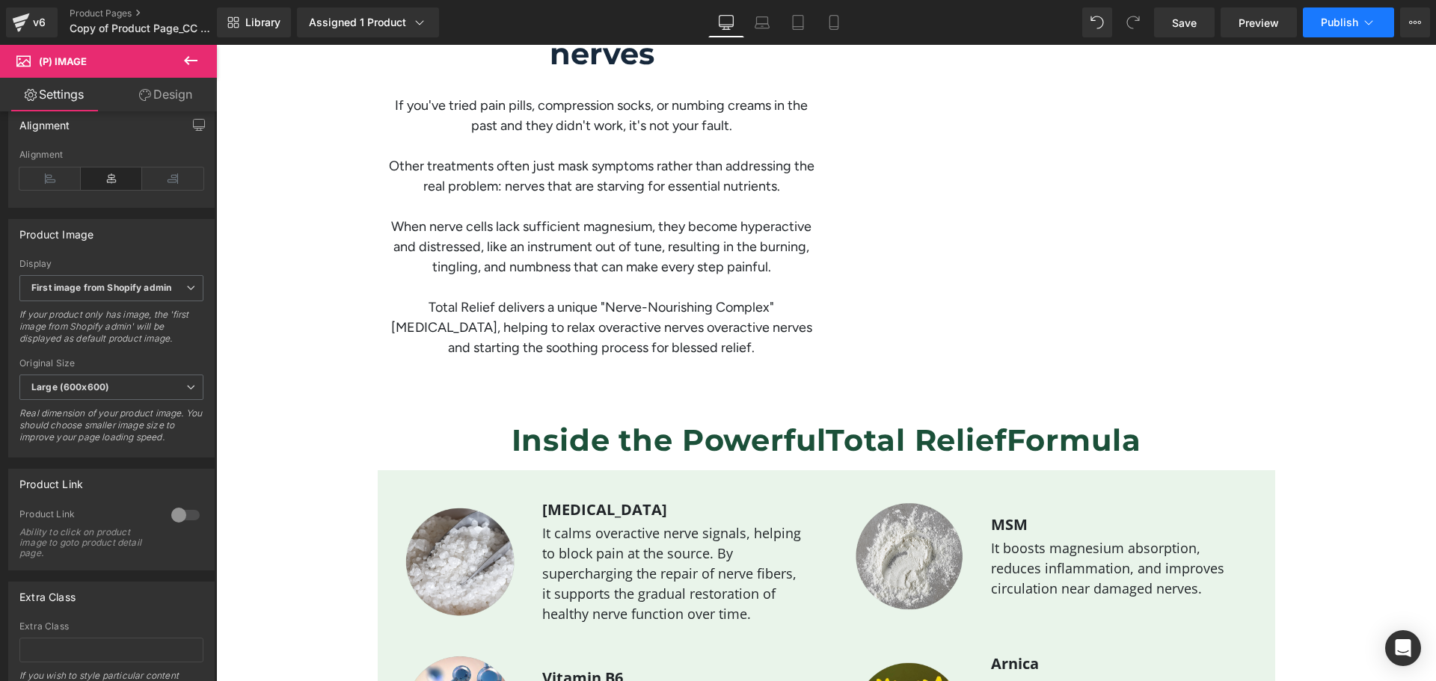
click at [1383, 28] on button "Publish" at bounding box center [1348, 22] width 91 height 30
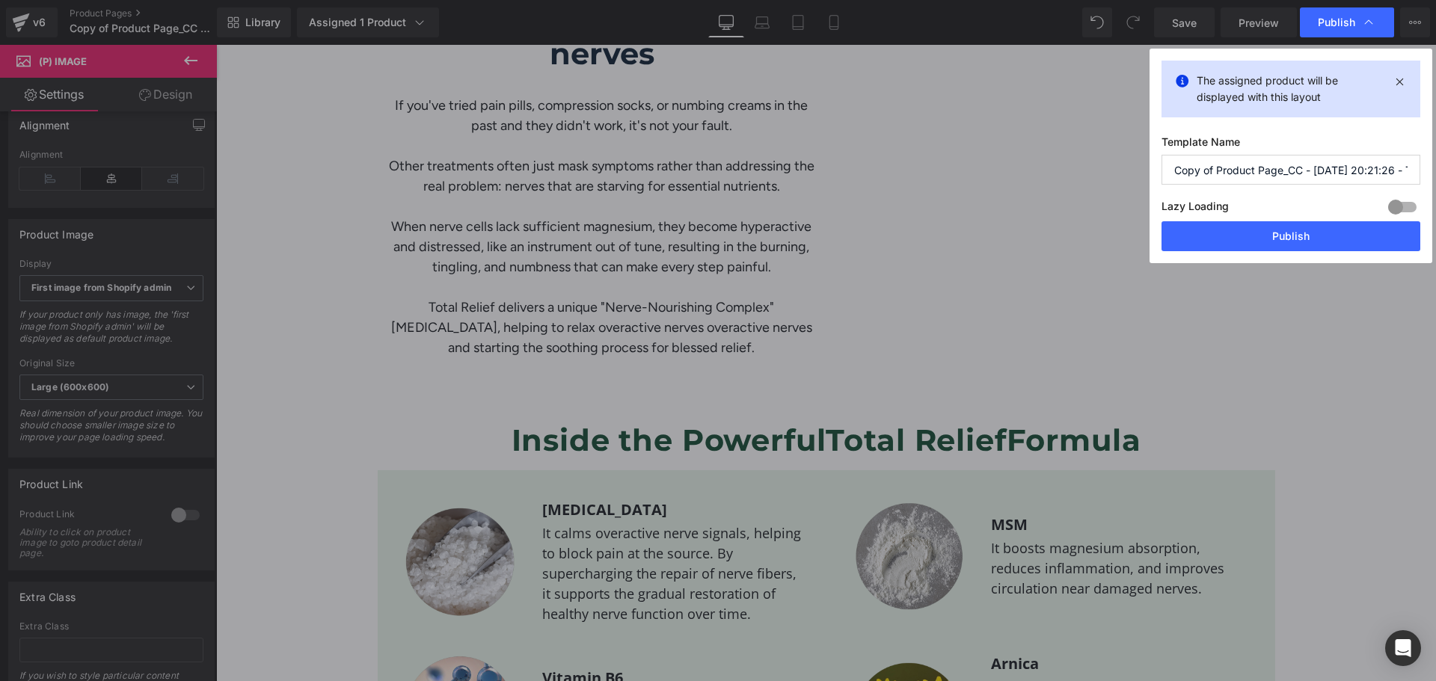
click at [1383, 28] on div "Publish" at bounding box center [1347, 22] width 94 height 30
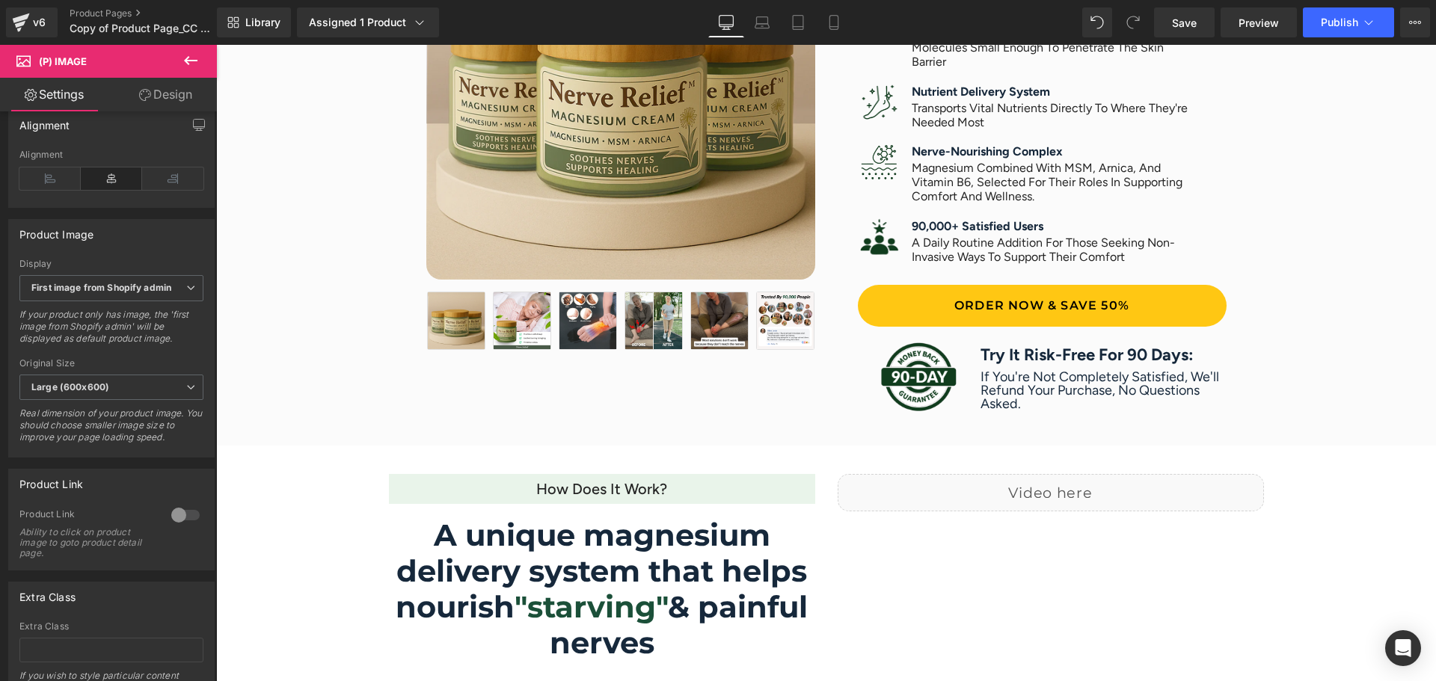
scroll to position [798, 0]
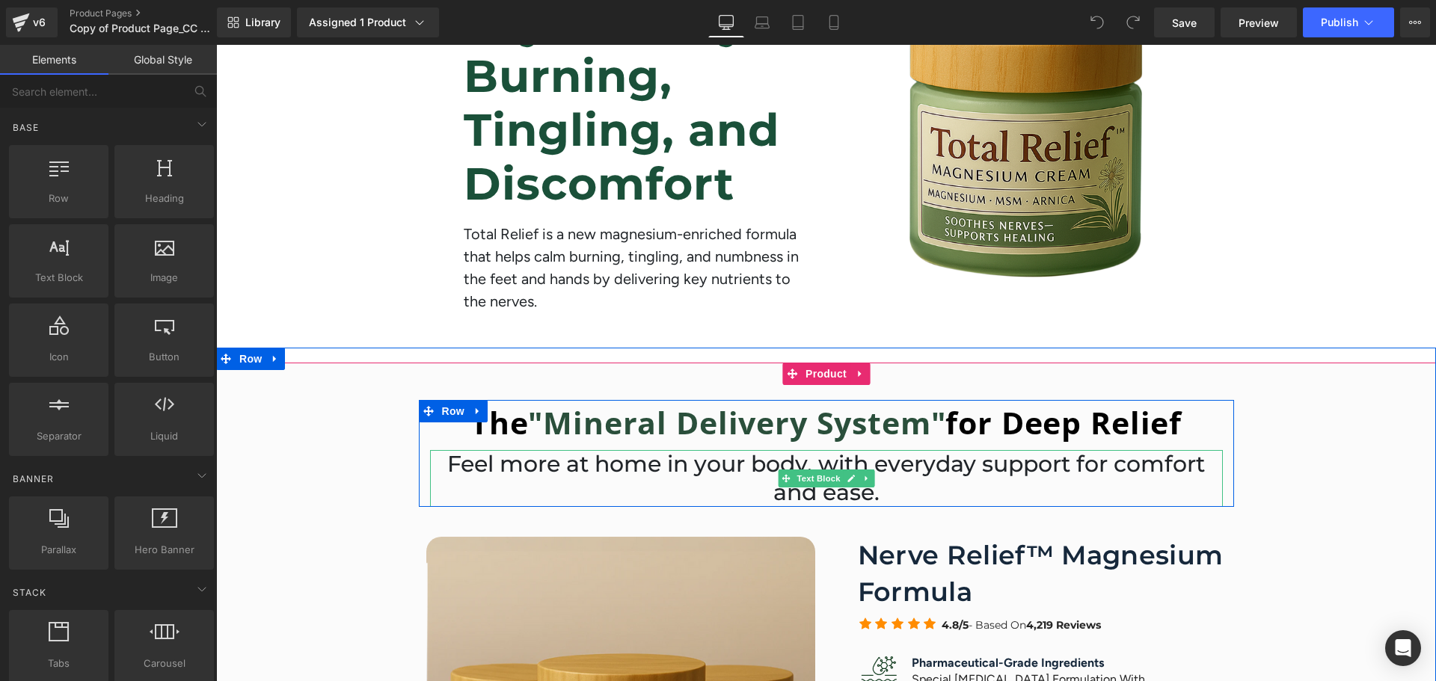
scroll to position [349, 0]
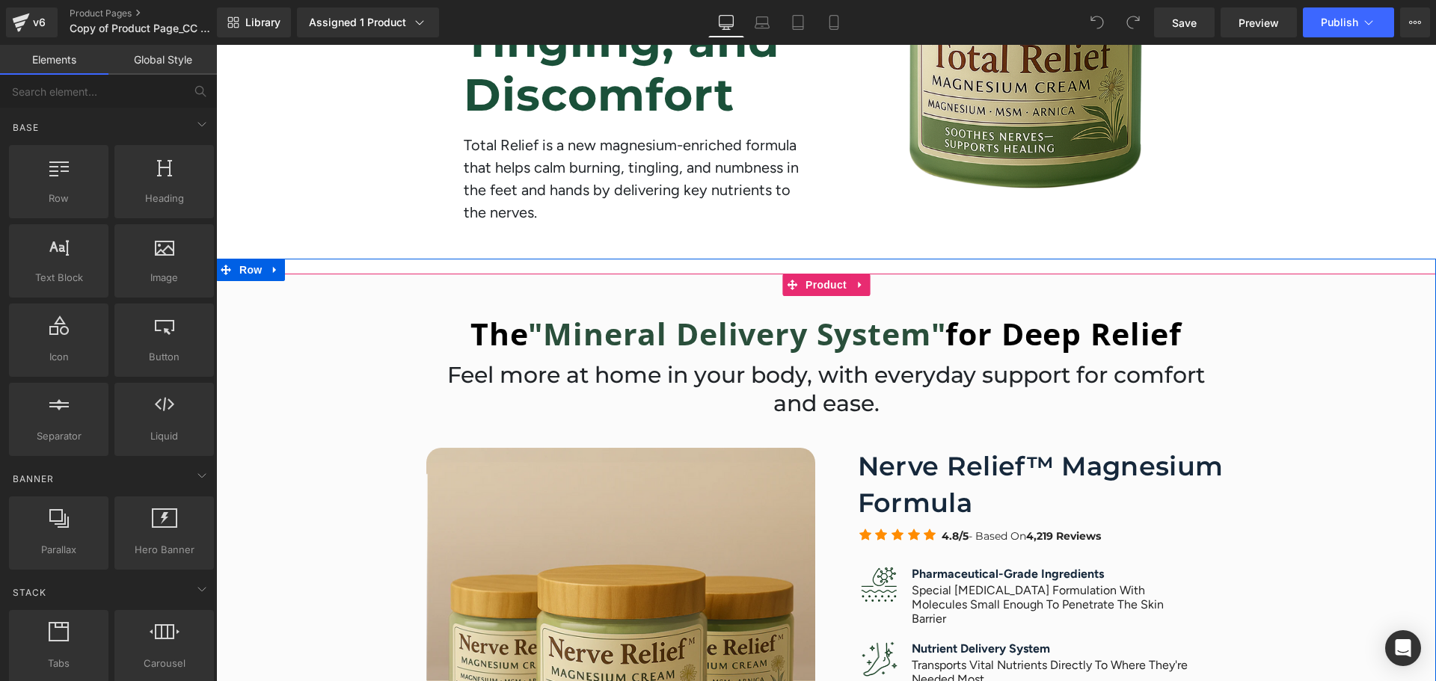
drag, startPoint x: 1025, startPoint y: 460, endPoint x: 1036, endPoint y: 461, distance: 10.5
click at [1025, 460] on h1 "Nerve Relief™ Magnesium Formula" at bounding box center [1042, 484] width 369 height 73
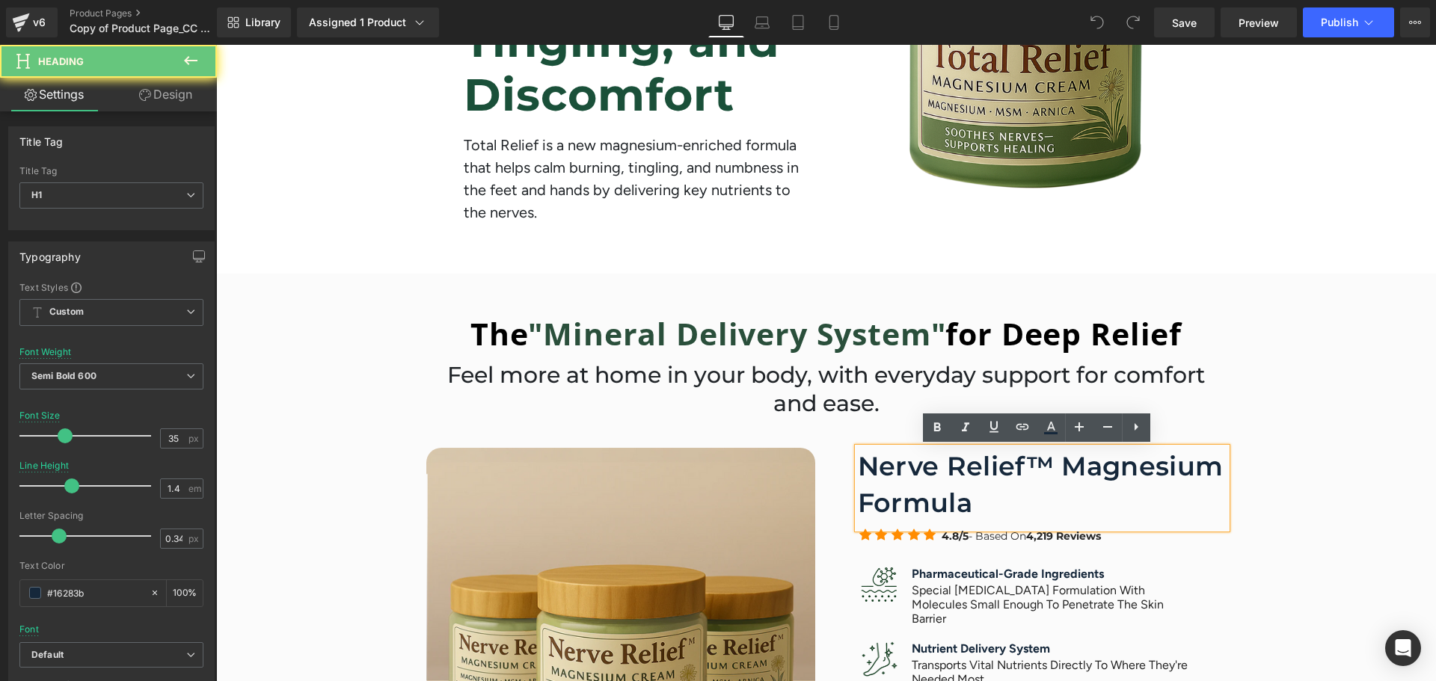
click at [1046, 461] on h1 "Nerve Relief™ Magnesium Formula" at bounding box center [1042, 484] width 369 height 73
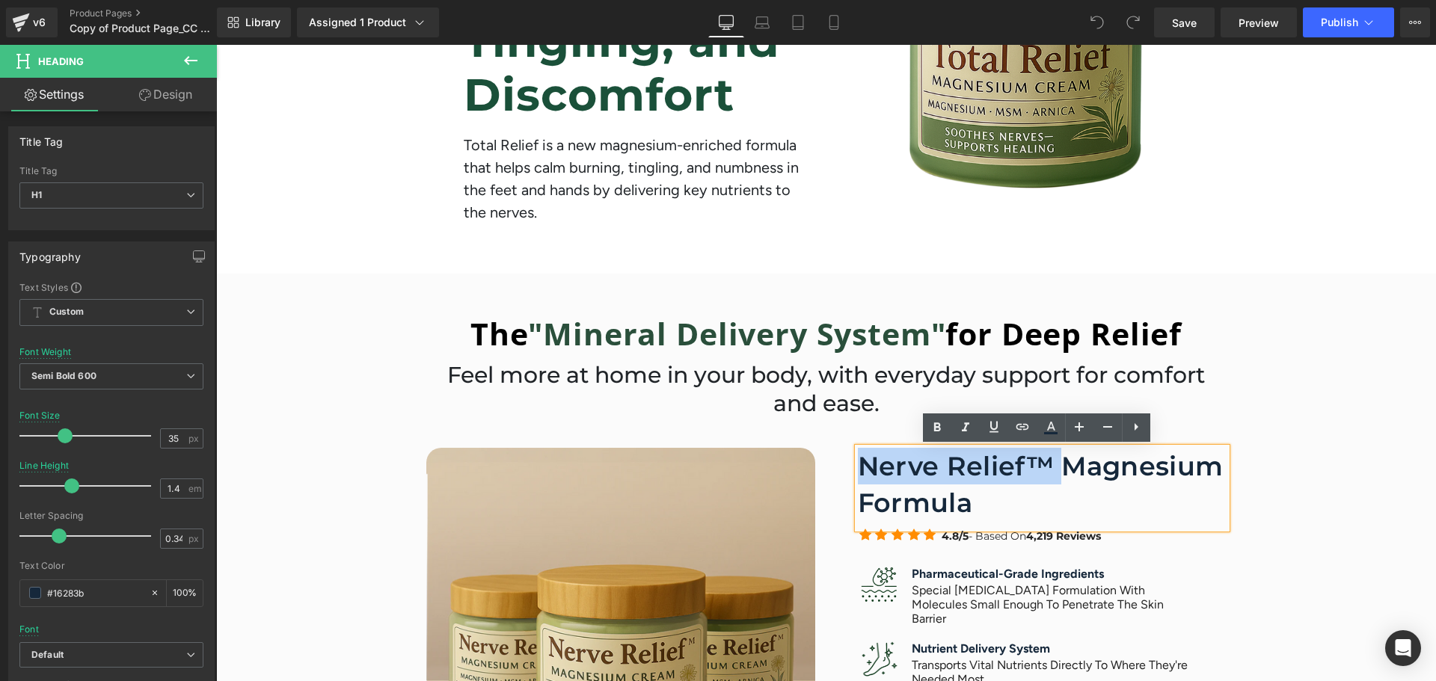
drag, startPoint x: 1046, startPoint y: 461, endPoint x: 888, endPoint y: 459, distance: 157.8
click at [888, 459] on h1 "Nerve Relief™ Magnesium Formula" at bounding box center [1042, 484] width 369 height 73
click at [1052, 465] on h1 "Nerve Relief™ Magnesium Formula" at bounding box center [1042, 484] width 369 height 73
click at [1046, 467] on h1 "Nerve Relief™ Magnesium Formula" at bounding box center [1042, 484] width 369 height 73
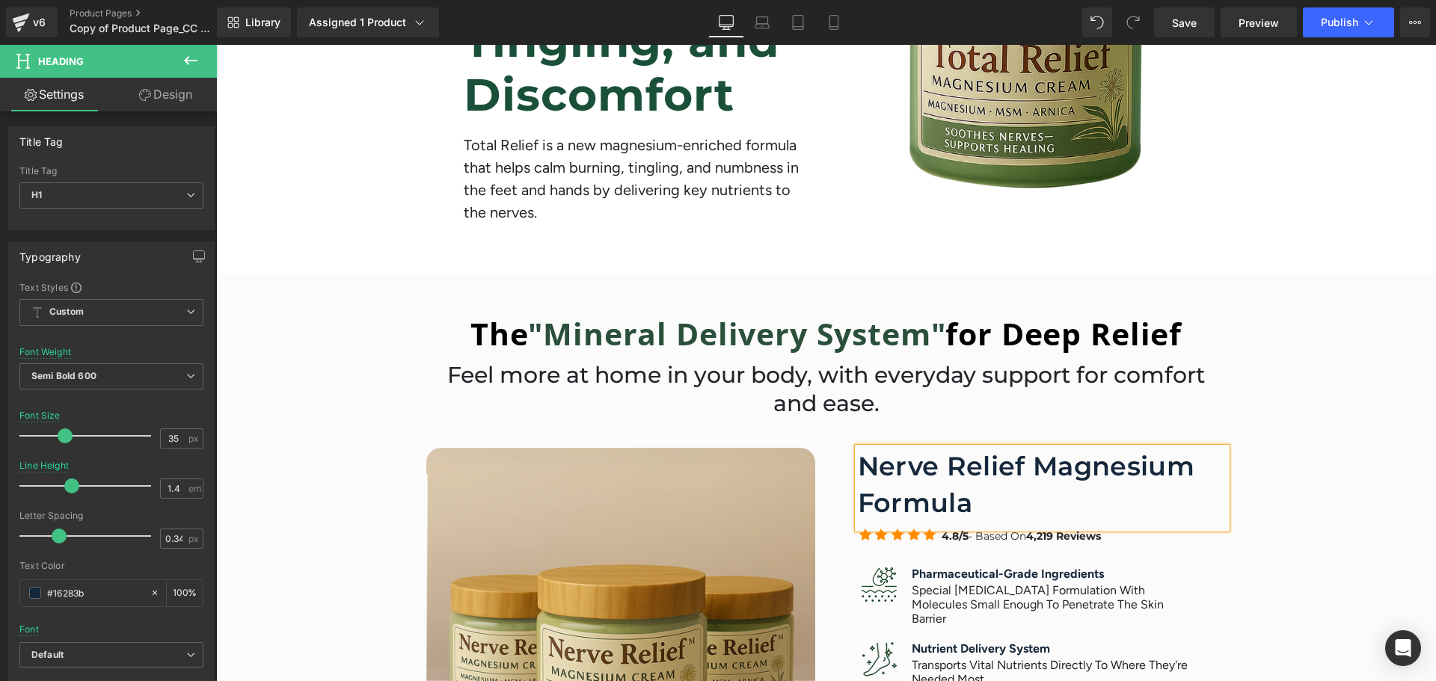
click at [930, 464] on h1 "Nerve Relief Magnesium Formula" at bounding box center [1042, 484] width 369 height 73
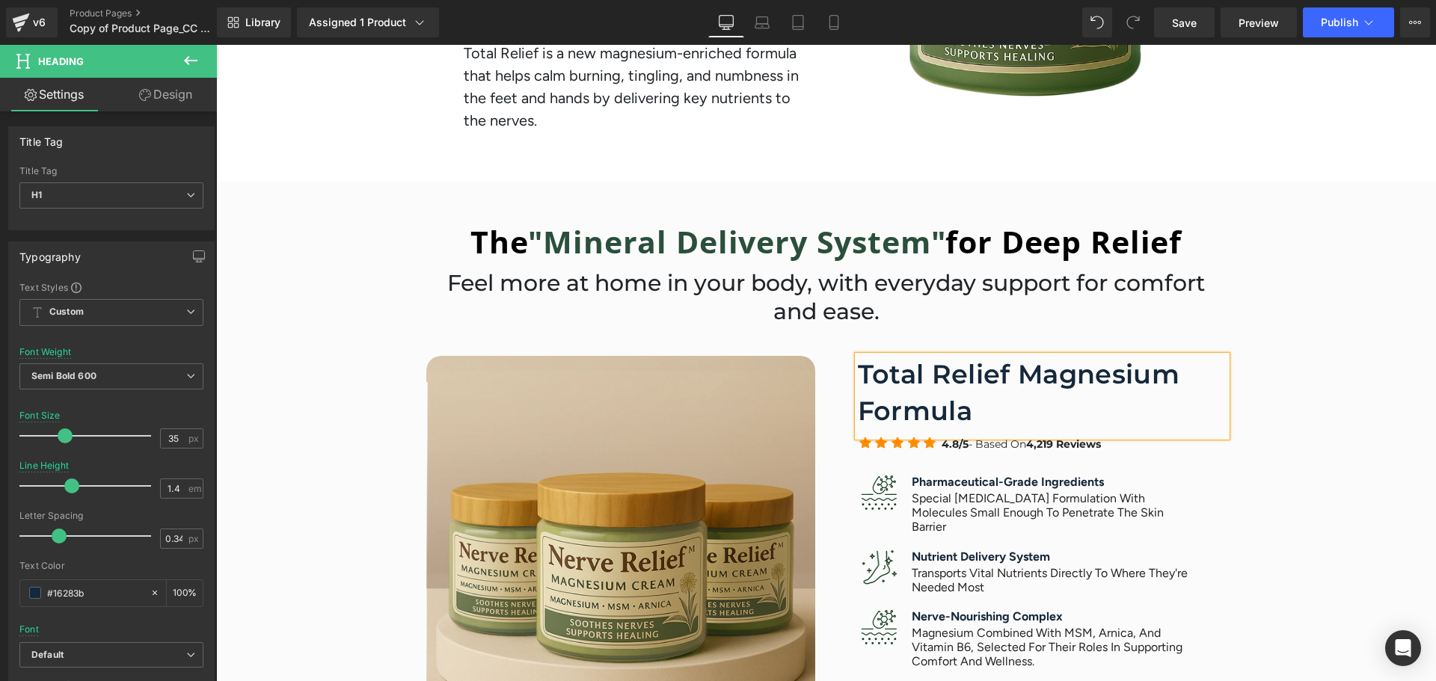
scroll to position [449, 0]
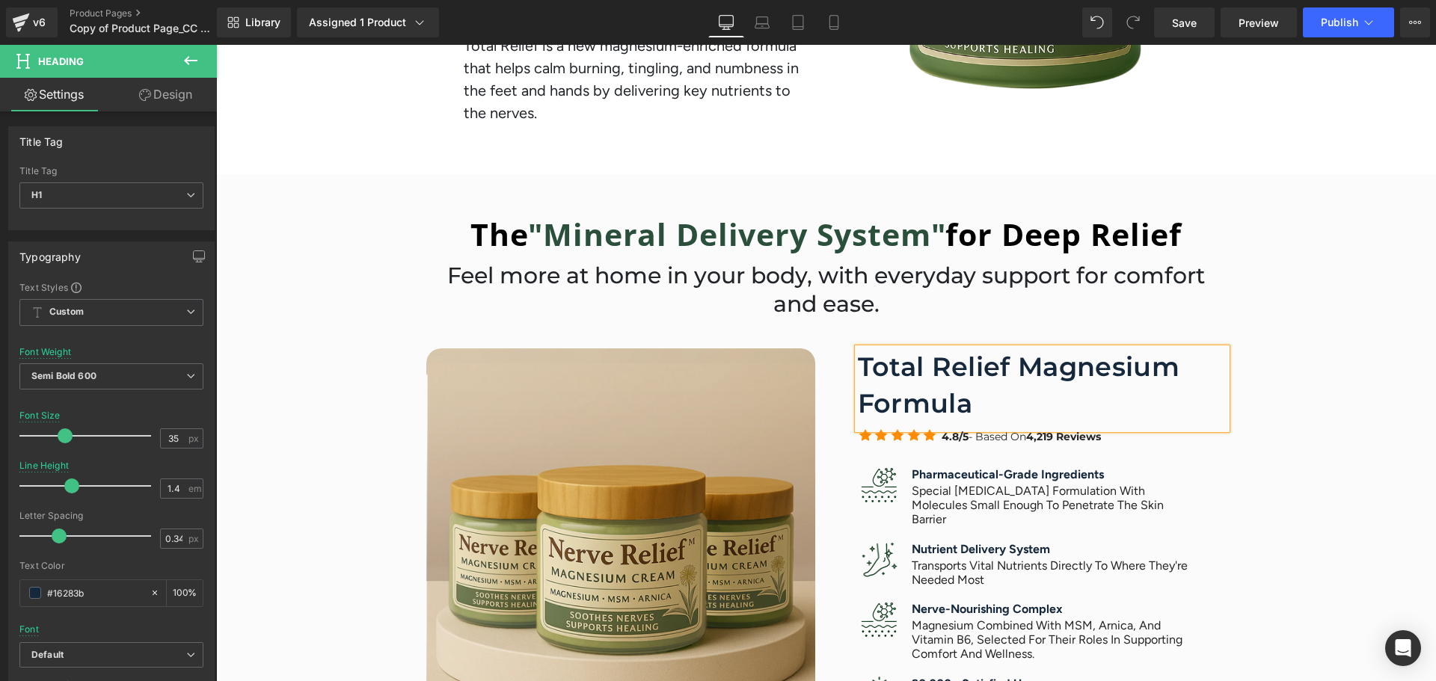
click at [1279, 365] on div "The "Mineral Delivery System" for Deep Relief Heading Feel more at home in your…" at bounding box center [826, 549] width 1220 height 674
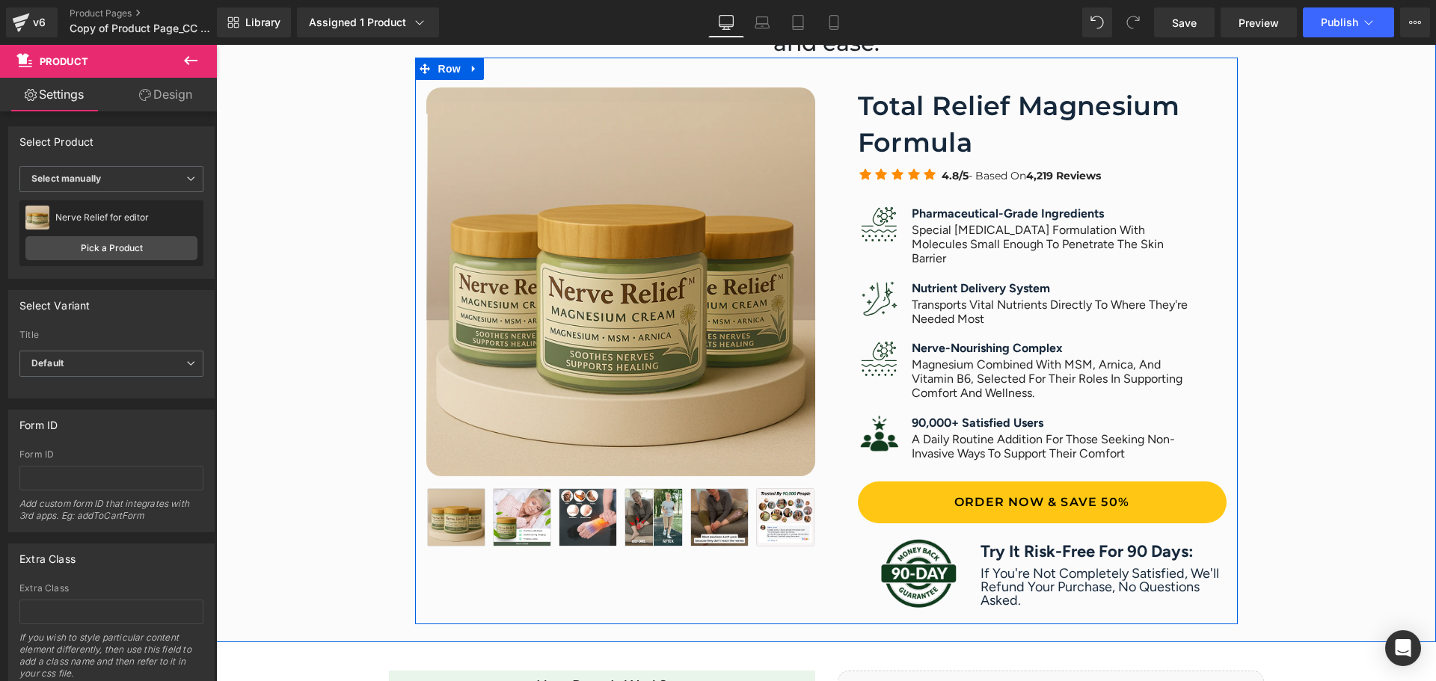
scroll to position [847, 0]
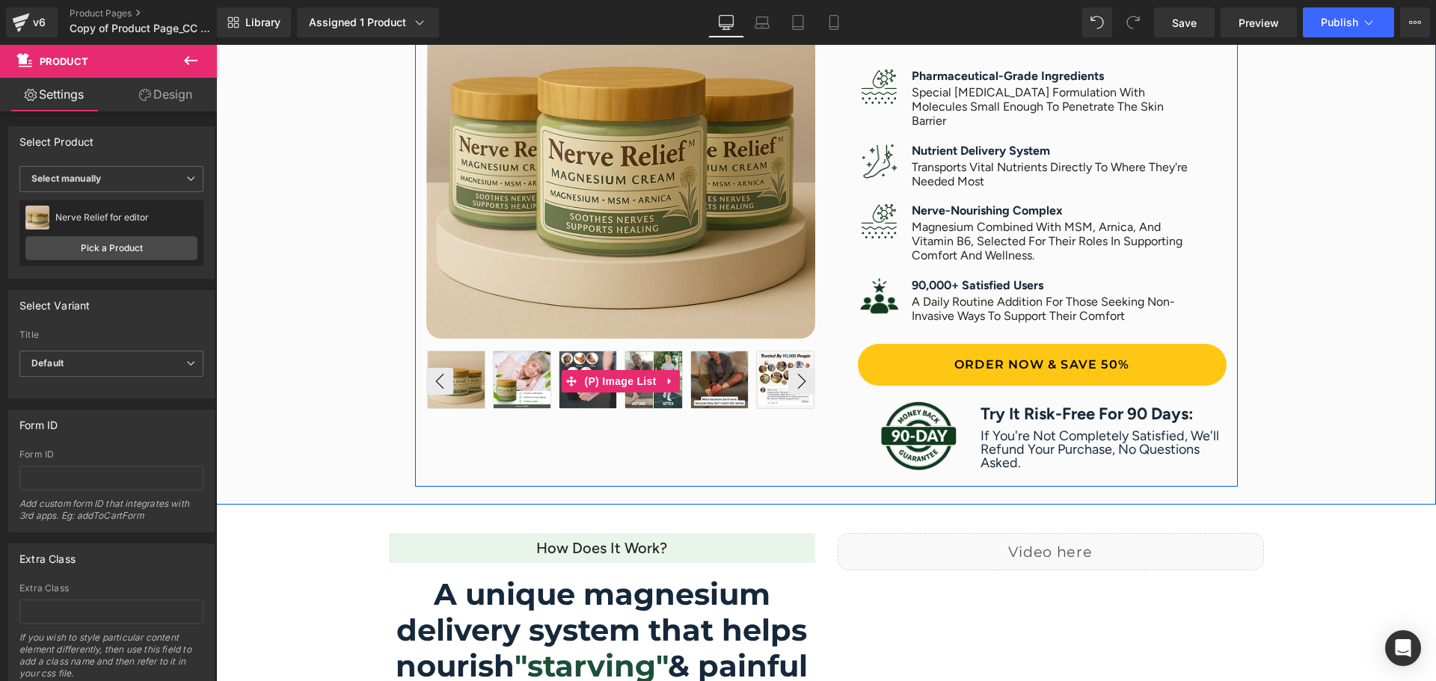
click at [459, 381] on img at bounding box center [456, 380] width 57 height 57
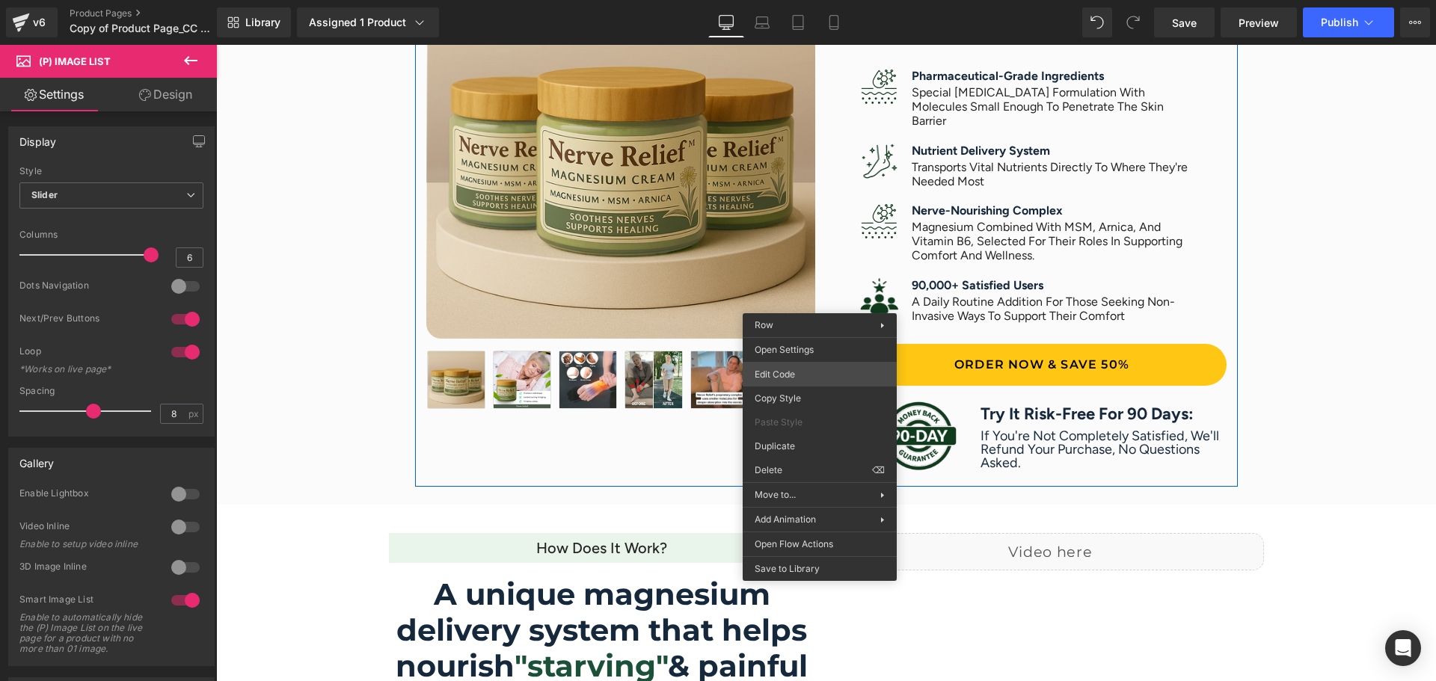
click at [801, 0] on div "You are previewing how the will restyle your page. You can not edit Elements in…" at bounding box center [718, 0] width 1436 height 0
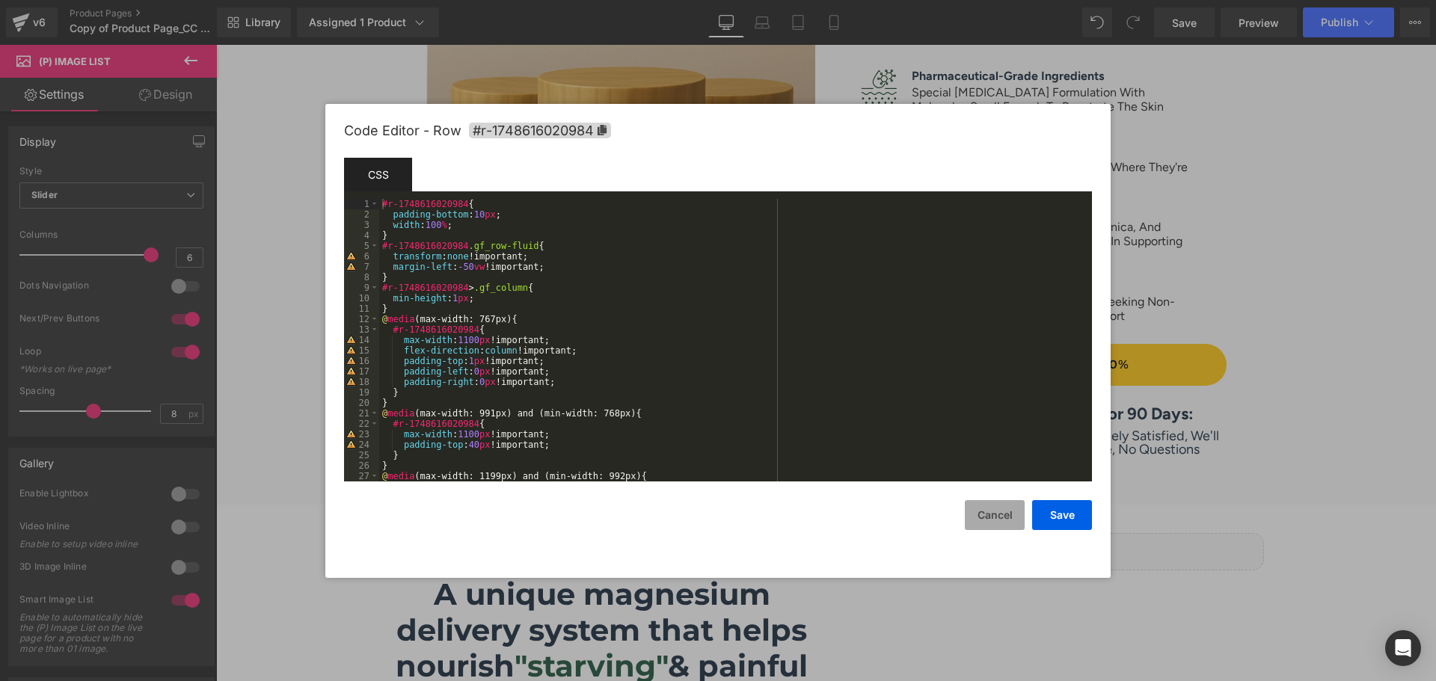
click at [981, 515] on button "Cancel" at bounding box center [995, 515] width 60 height 30
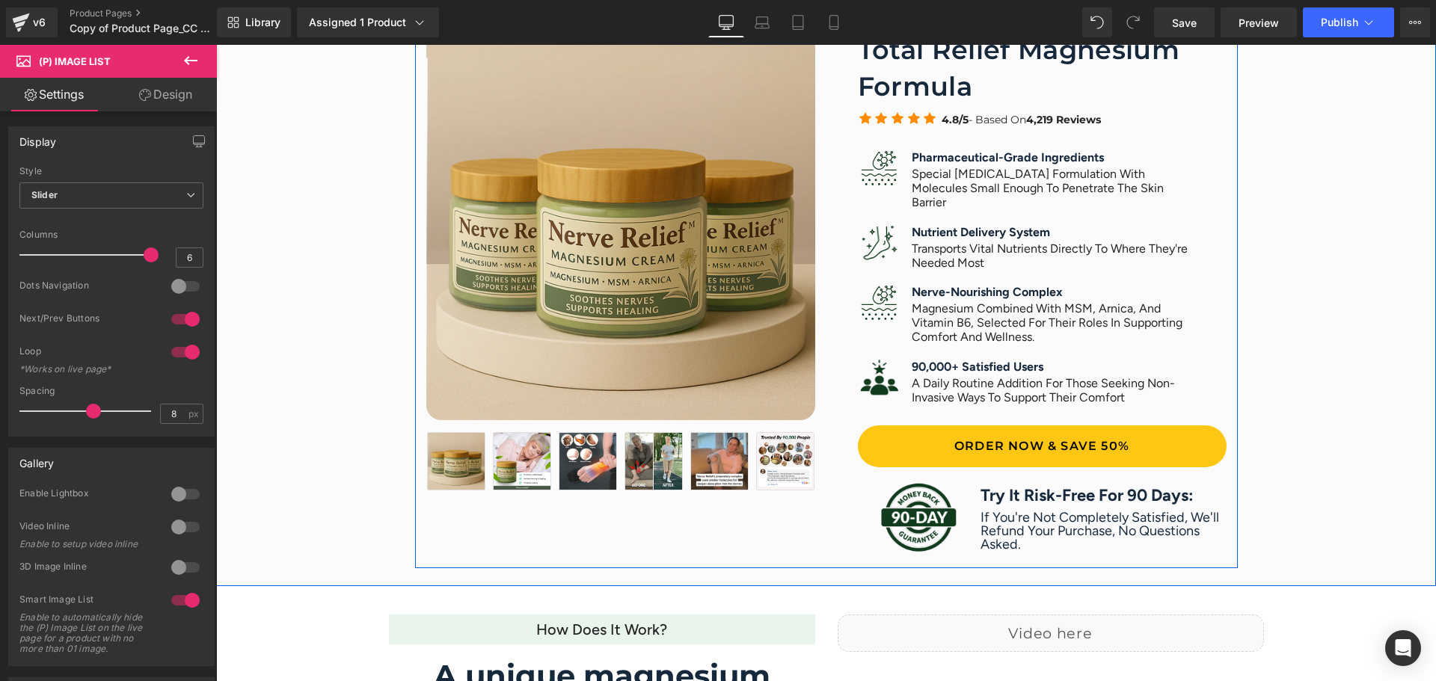
scroll to position [648, 0]
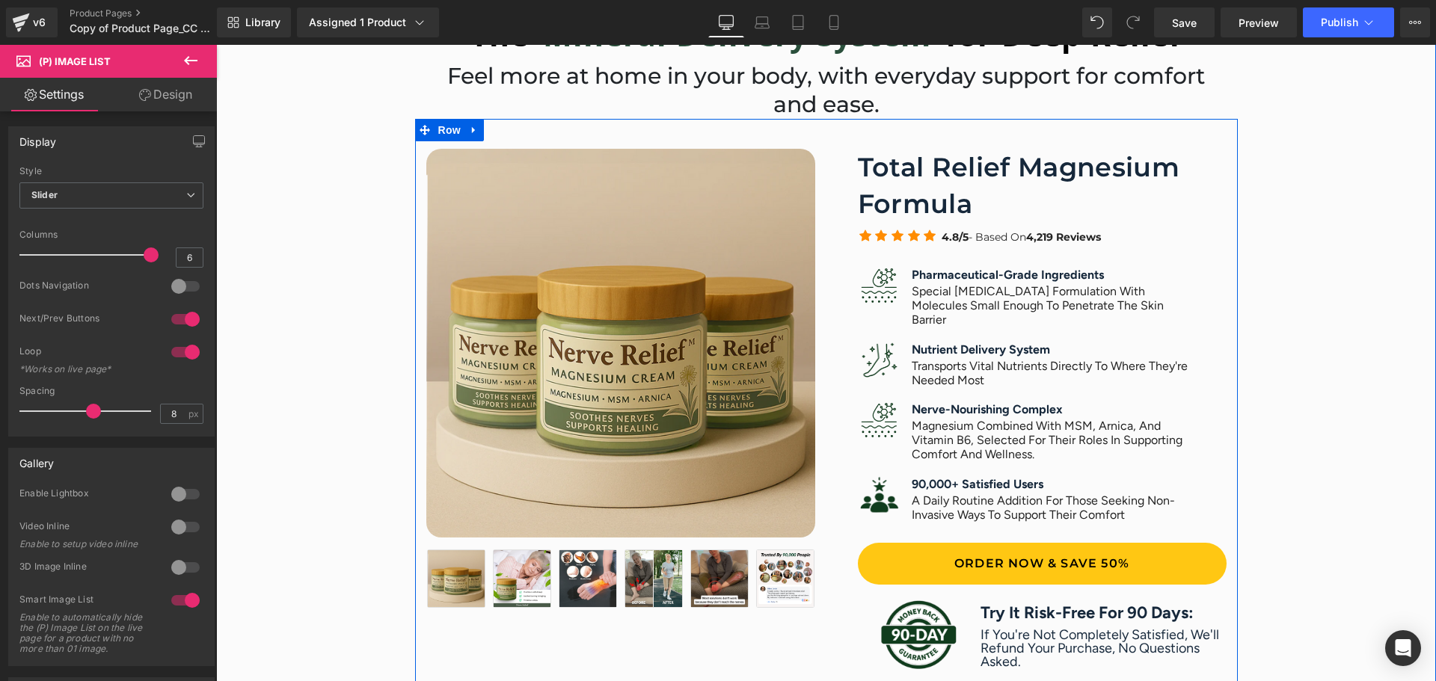
click at [216, 45] on div at bounding box center [216, 45] width 0 height 0
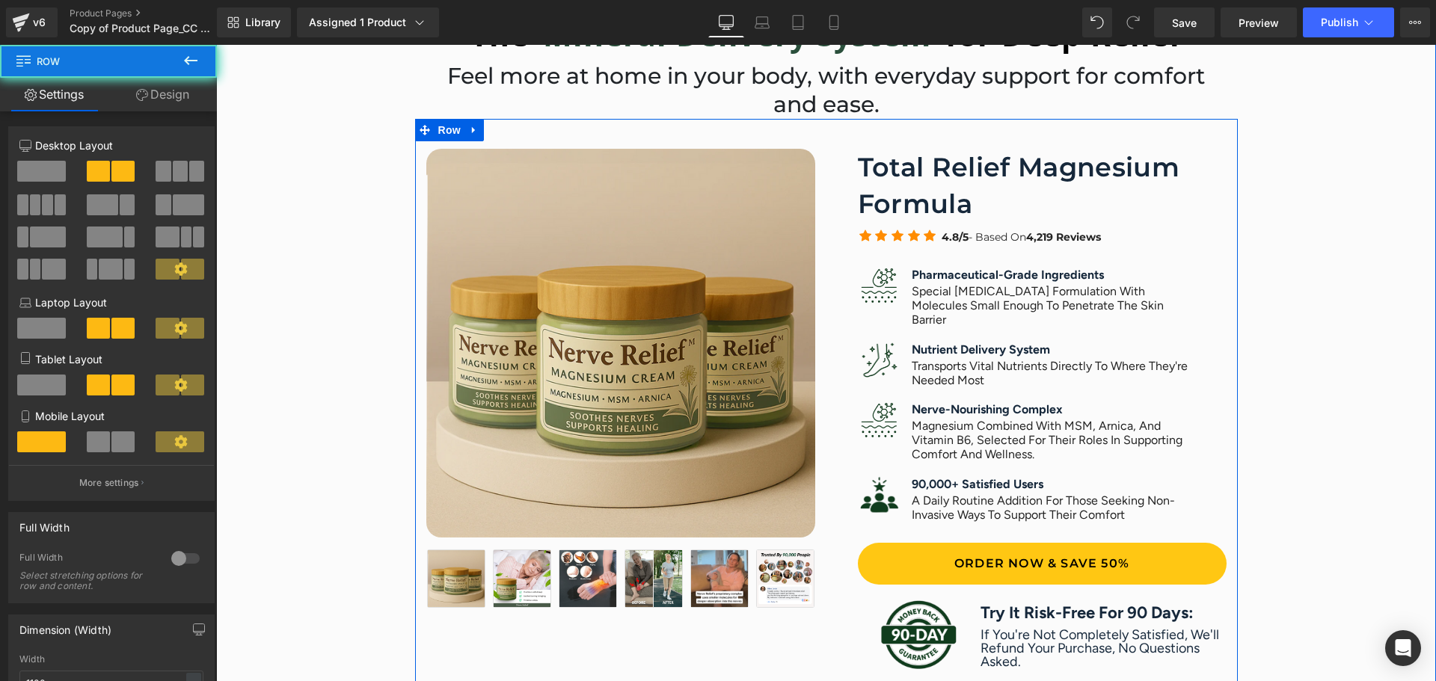
click at [812, 145] on div "Sale Off (P) Image" at bounding box center [826, 402] width 823 height 567
click at [827, 272] on div "Total Relief Magnesium Formula Heading Icon Icon Icon Icon Icon Icon List Hoz 4…" at bounding box center [1032, 414] width 411 height 530
click at [470, 131] on icon at bounding box center [474, 129] width 10 height 11
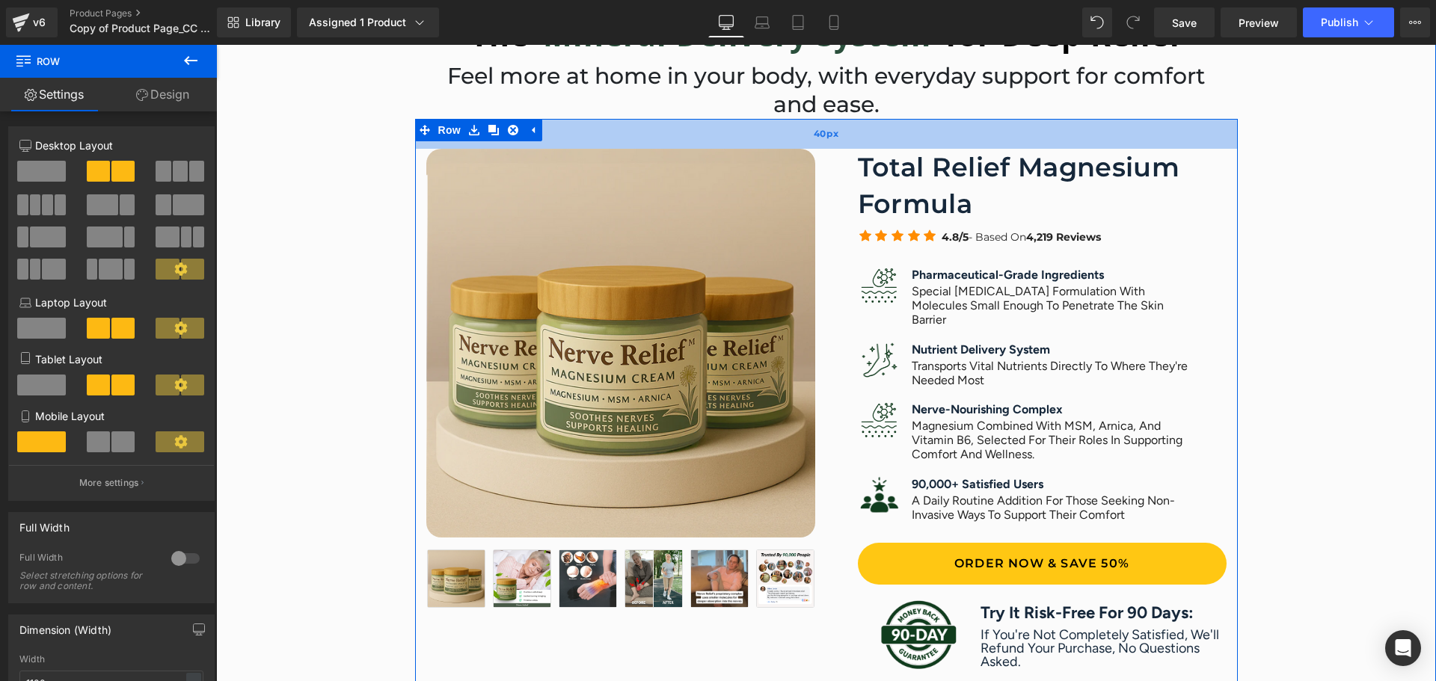
click at [825, 138] on span "40px" at bounding box center [826, 133] width 25 height 15
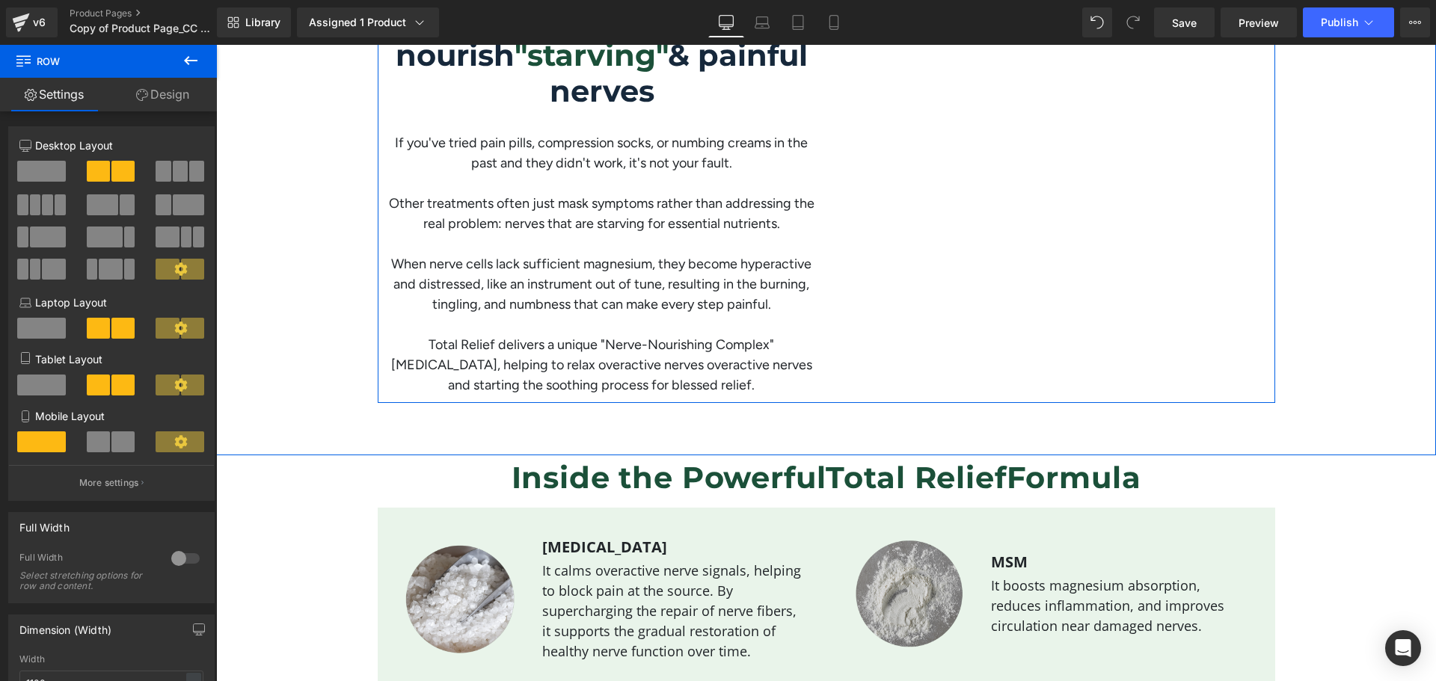
scroll to position [1595, 0]
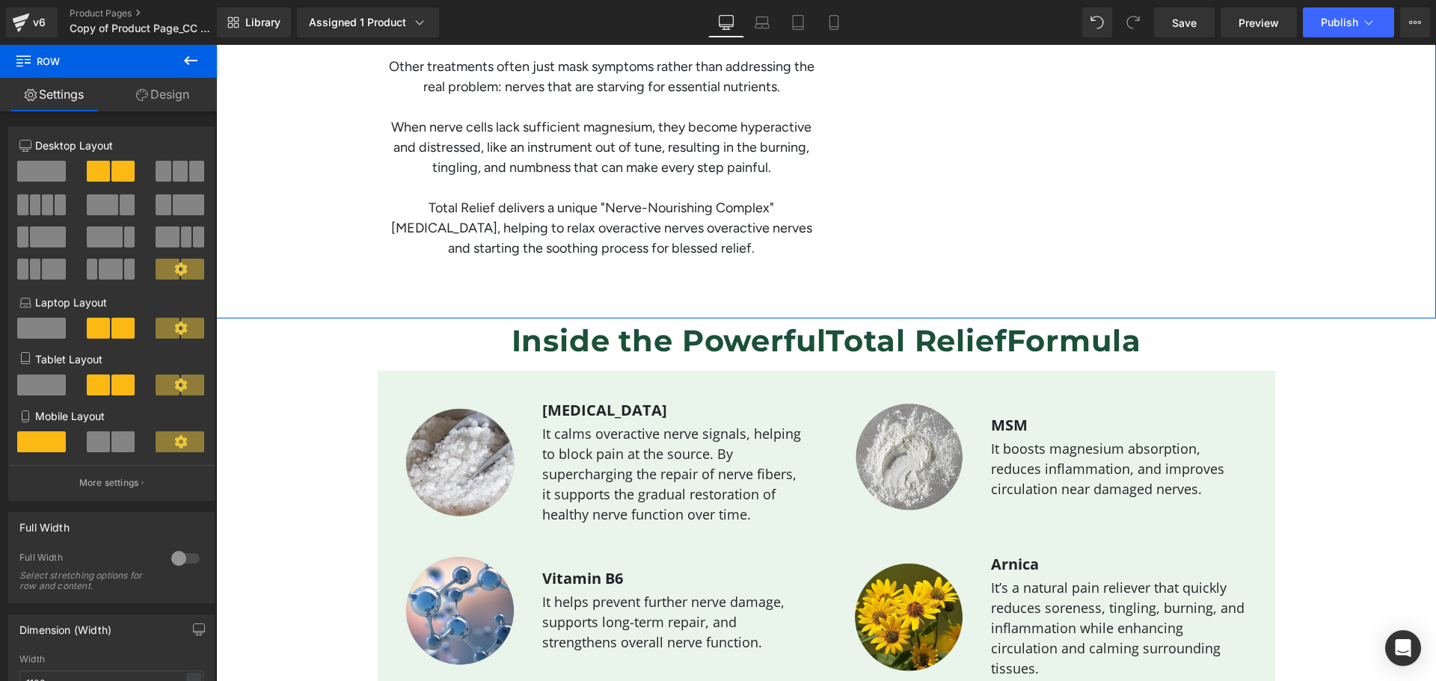
click at [817, 289] on div "How does it work? Heading A unique magnesium delivery system that helps nourish…" at bounding box center [826, 38] width 1220 height 562
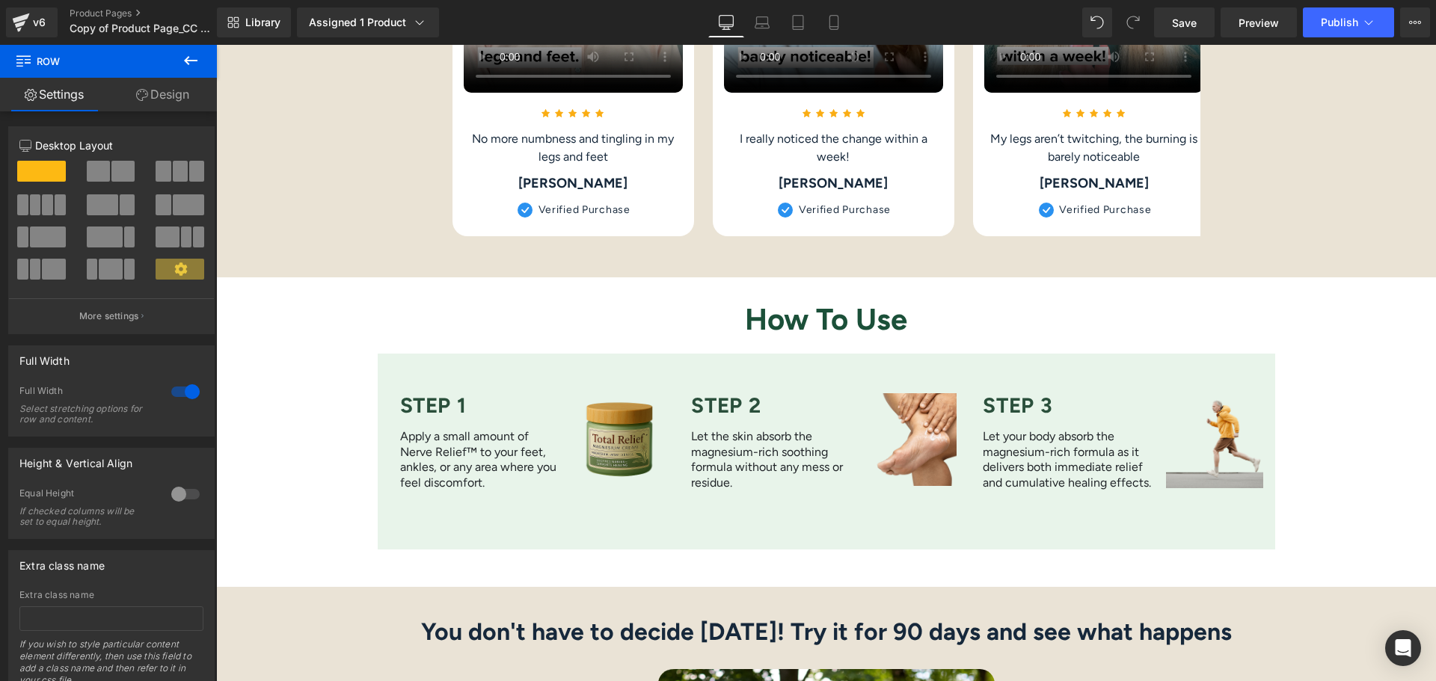
scroll to position [3291, 0]
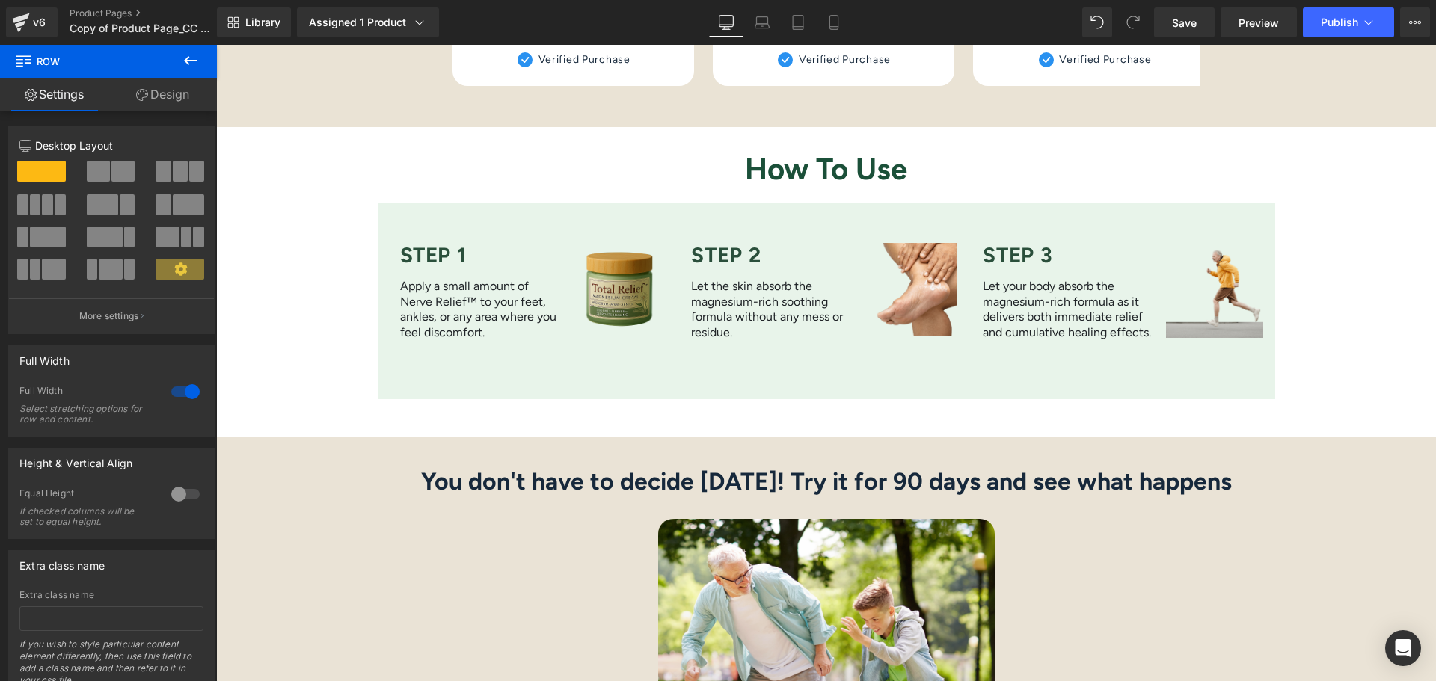
click at [427, 291] on div "Apply a small amount of Nerve Relief™ to your feet, ankles, or any area where y…" at bounding box center [481, 307] width 162 height 68
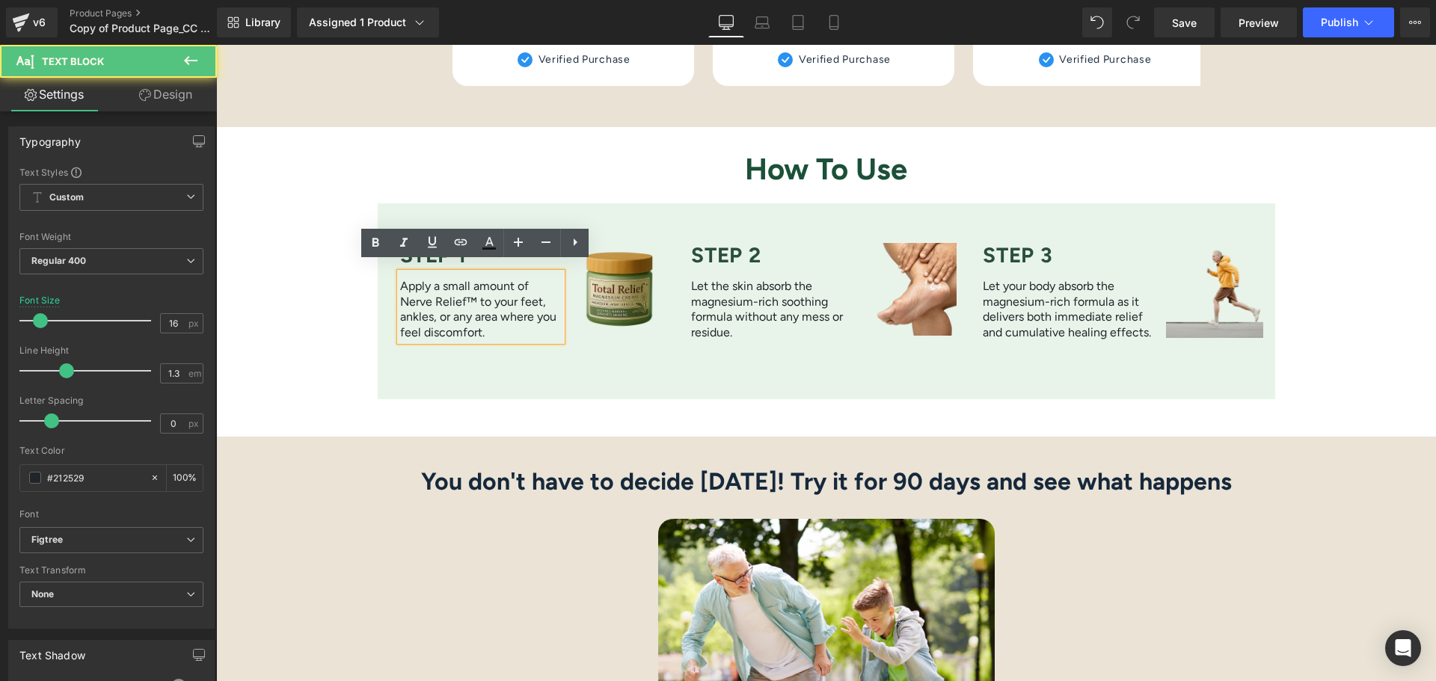
click at [427, 291] on p "Apply a small amount of Nerve Relief™ to your feet, ankles, or any area where y…" at bounding box center [481, 310] width 162 height 62
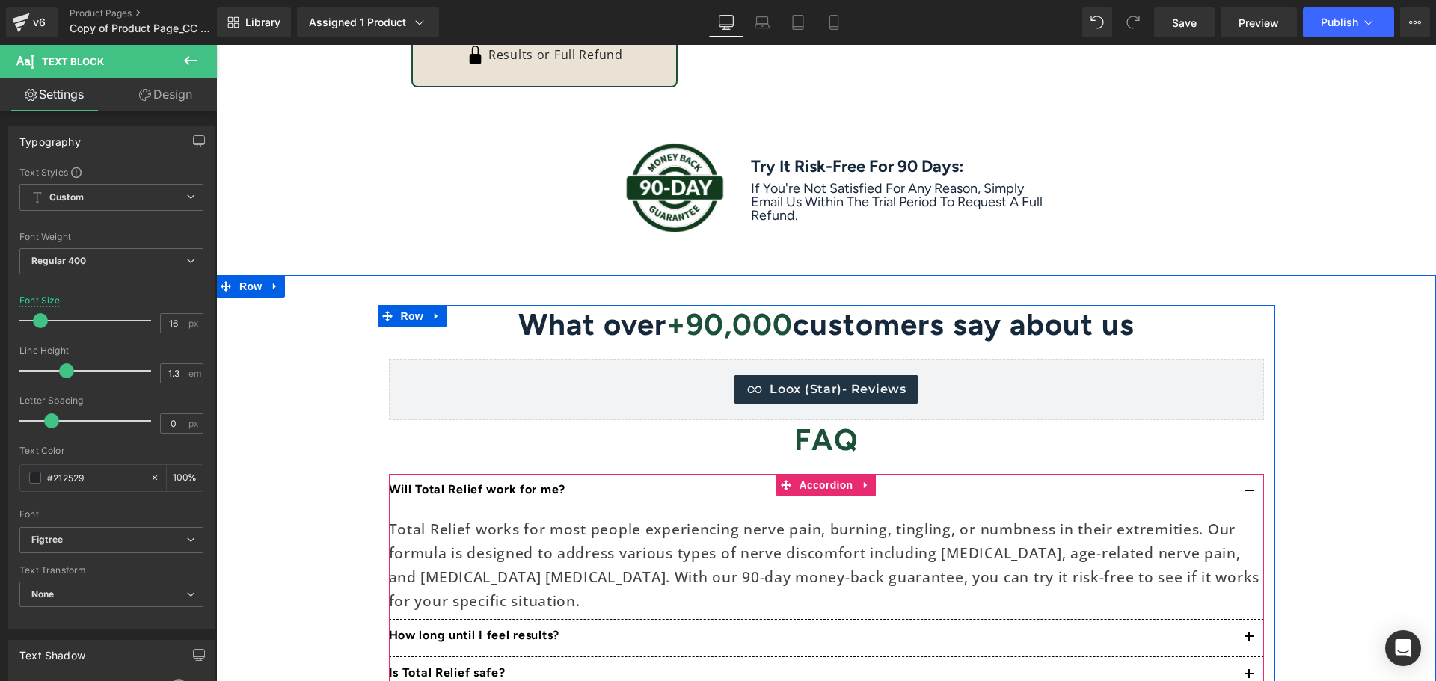
scroll to position [5634, 0]
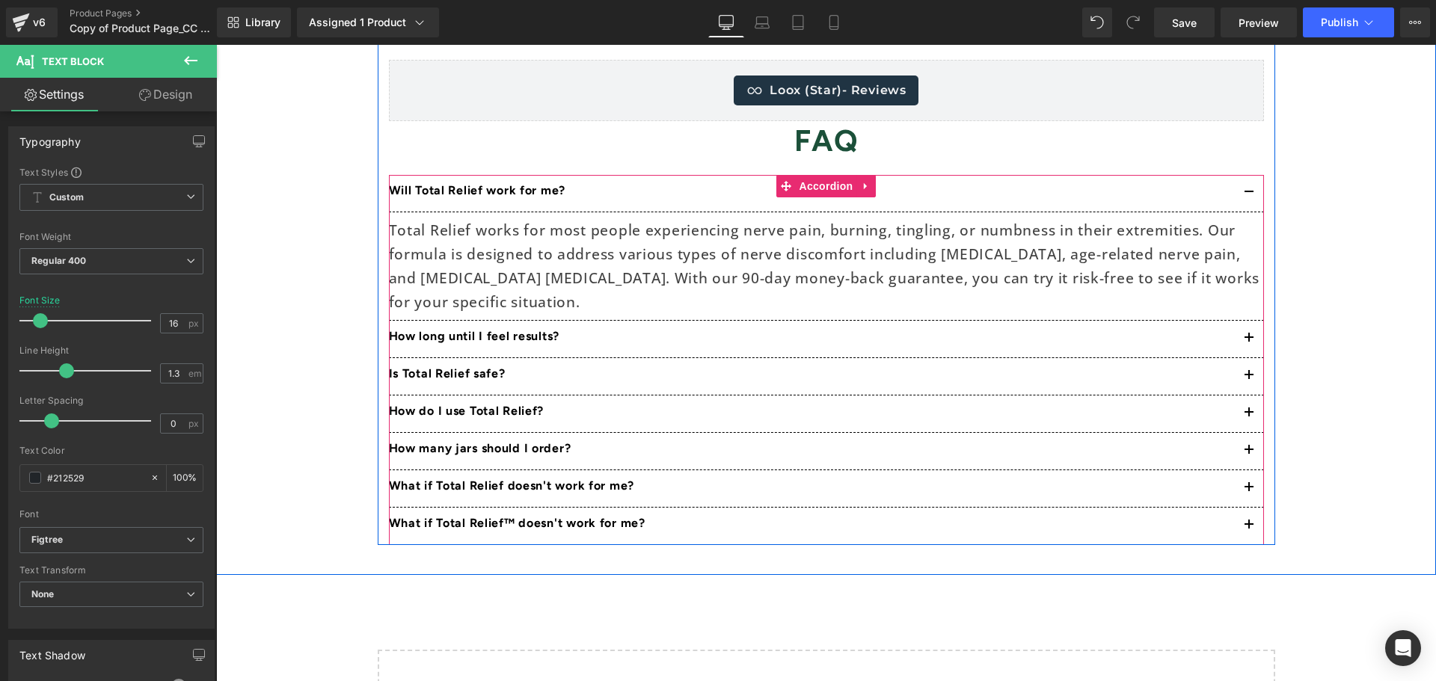
click at [1244, 331] on button "button" at bounding box center [1249, 339] width 30 height 37
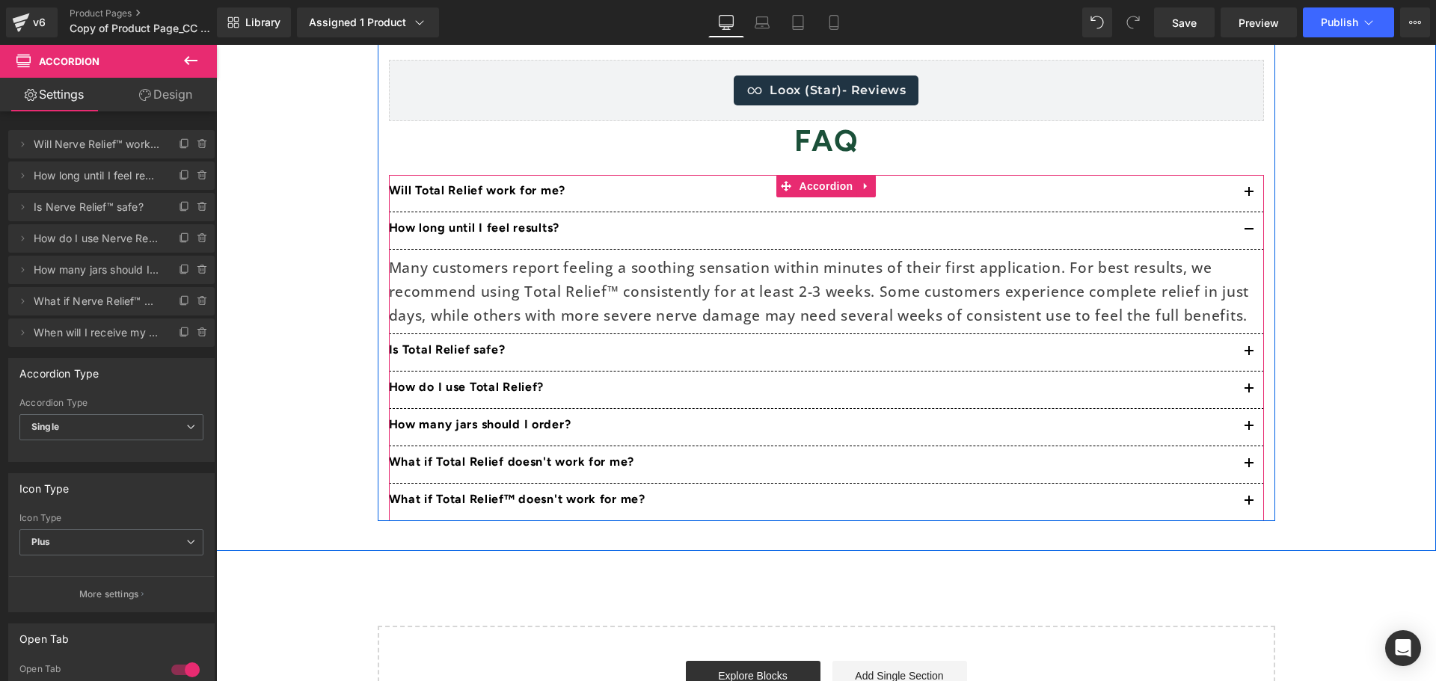
click at [1243, 351] on button "button" at bounding box center [1249, 352] width 30 height 37
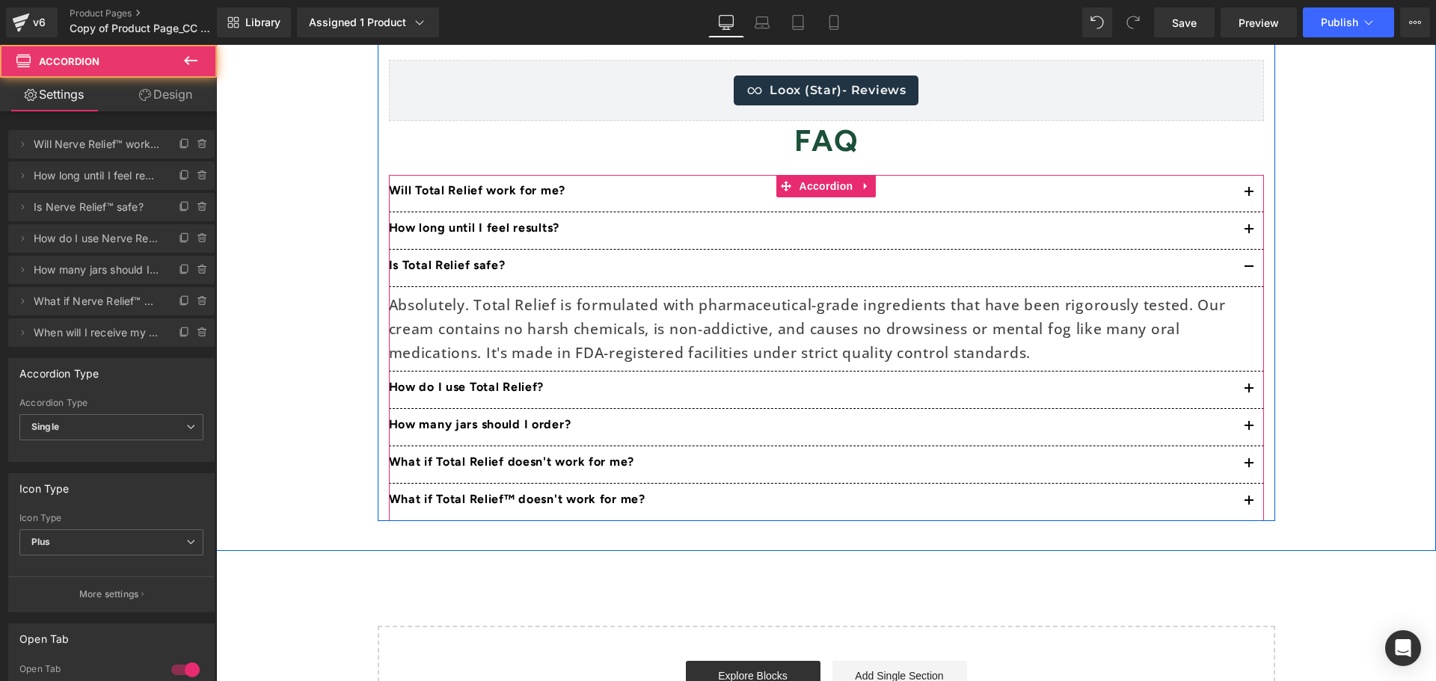
click at [1243, 385] on button "button" at bounding box center [1249, 390] width 30 height 37
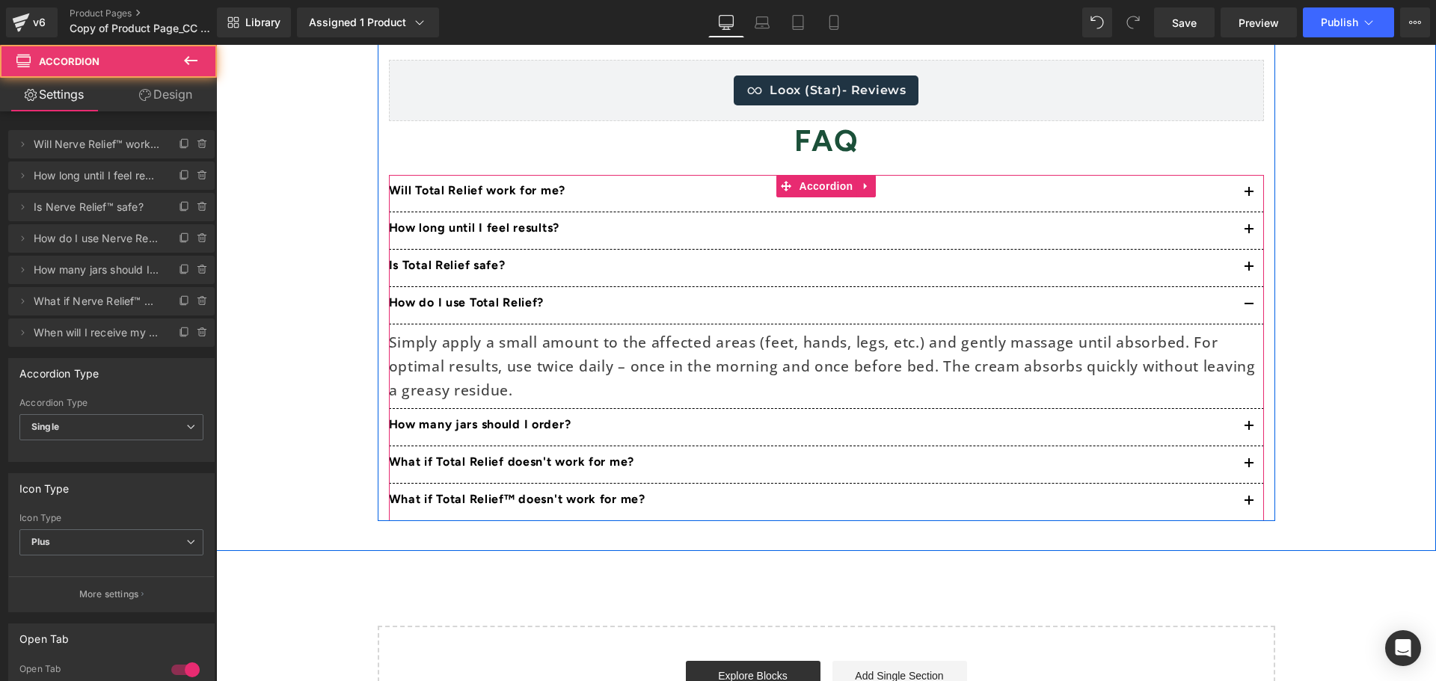
click at [1245, 418] on button "button" at bounding box center [1249, 427] width 30 height 37
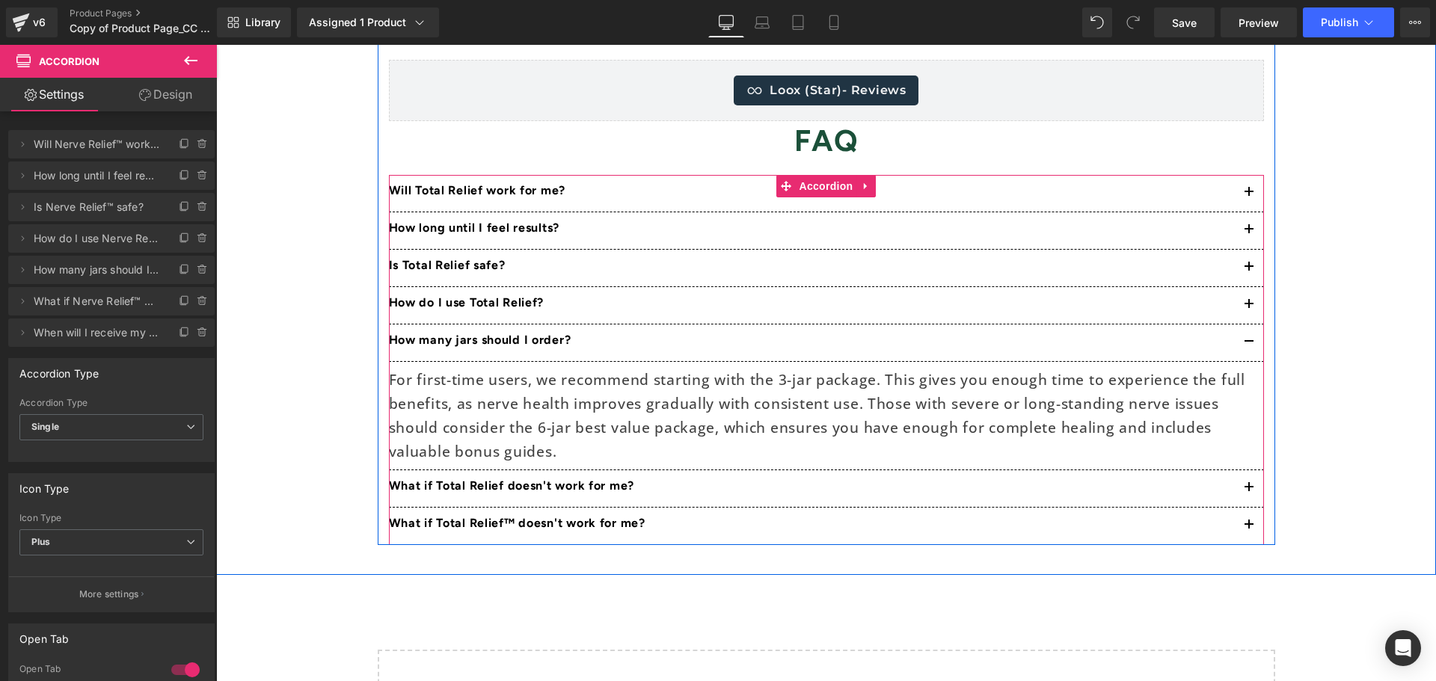
click at [1238, 486] on button "button" at bounding box center [1249, 488] width 30 height 37
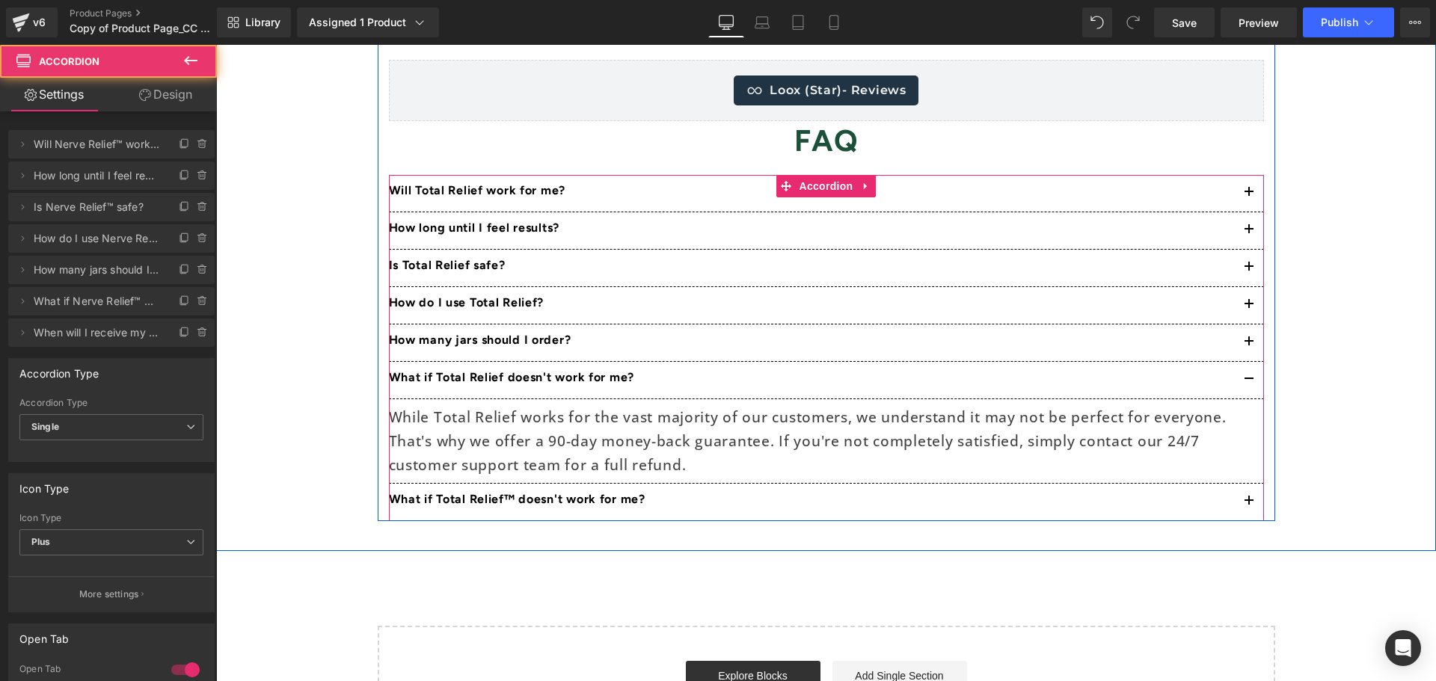
click at [1242, 501] on button "button" at bounding box center [1249, 502] width 30 height 37
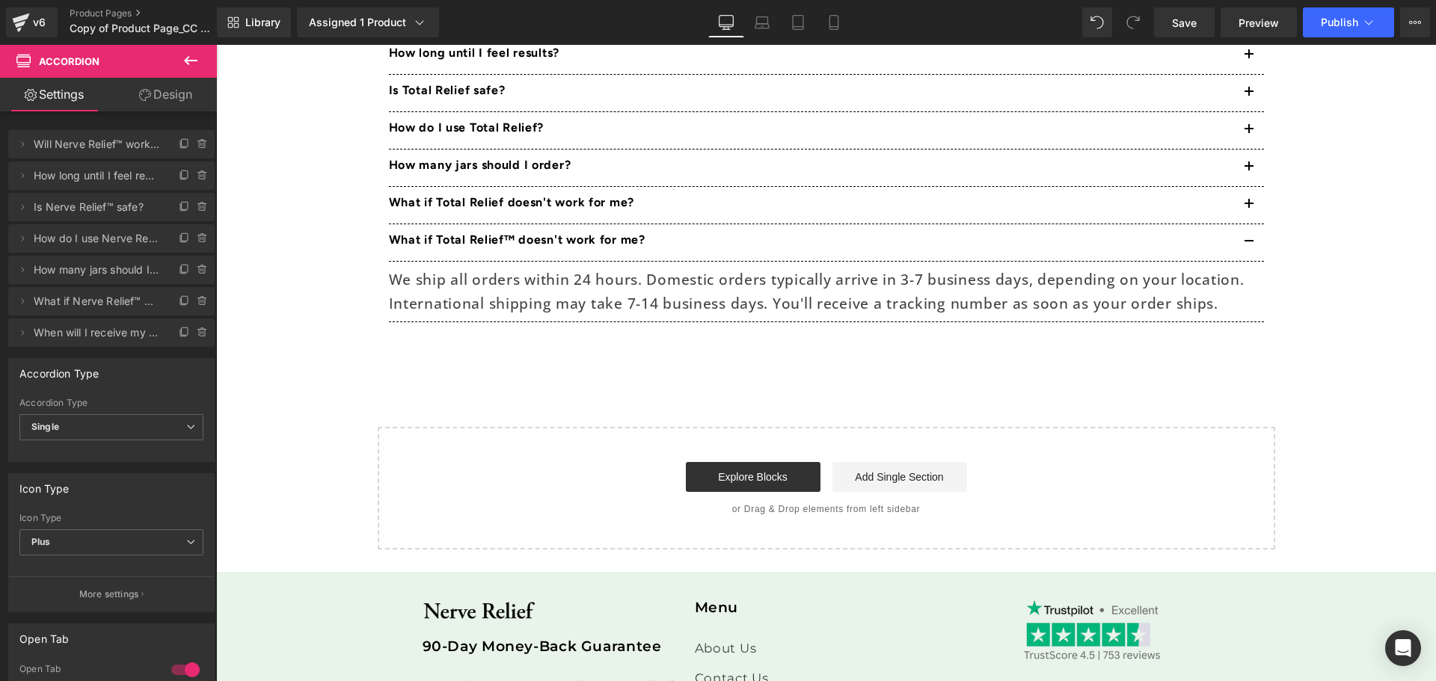
scroll to position [5984, 0]
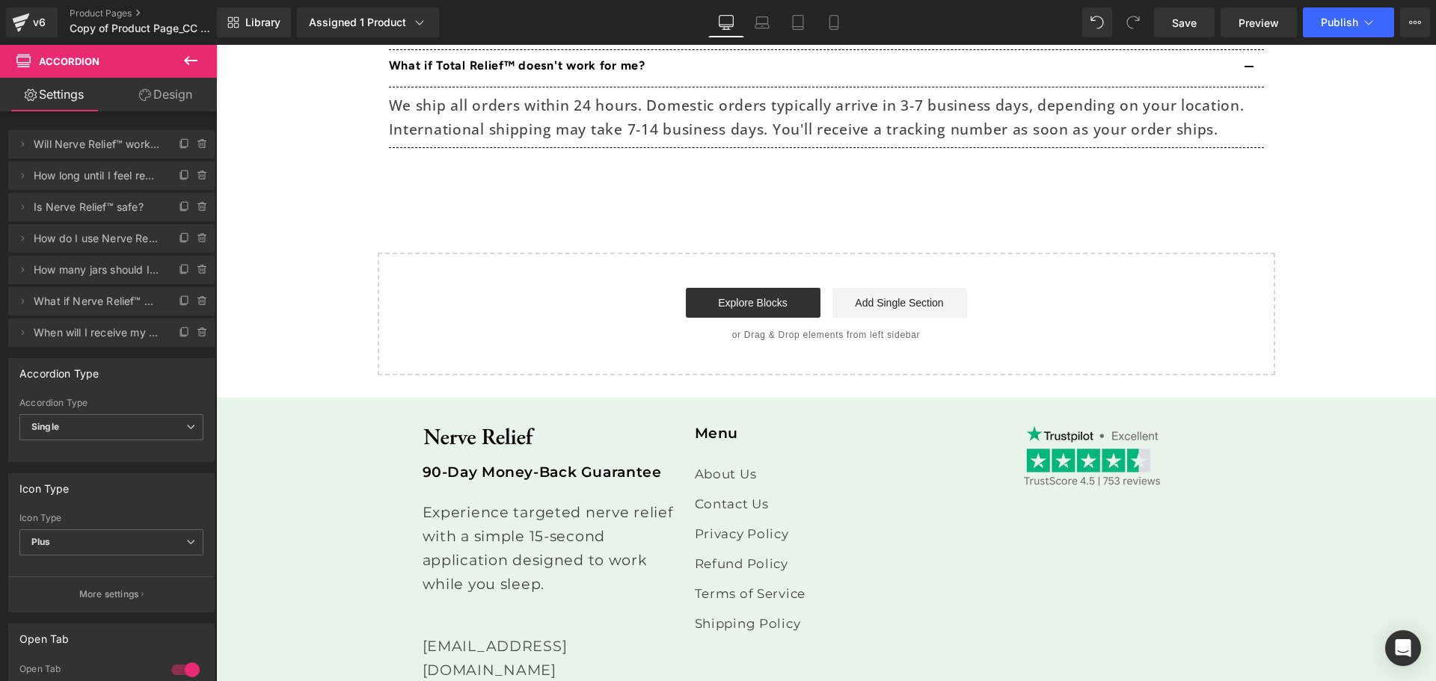
click at [618, 502] on p "Experience targeted nerve relief with a simple 15-second application designed t…" at bounding box center [554, 560] width 263 height 120
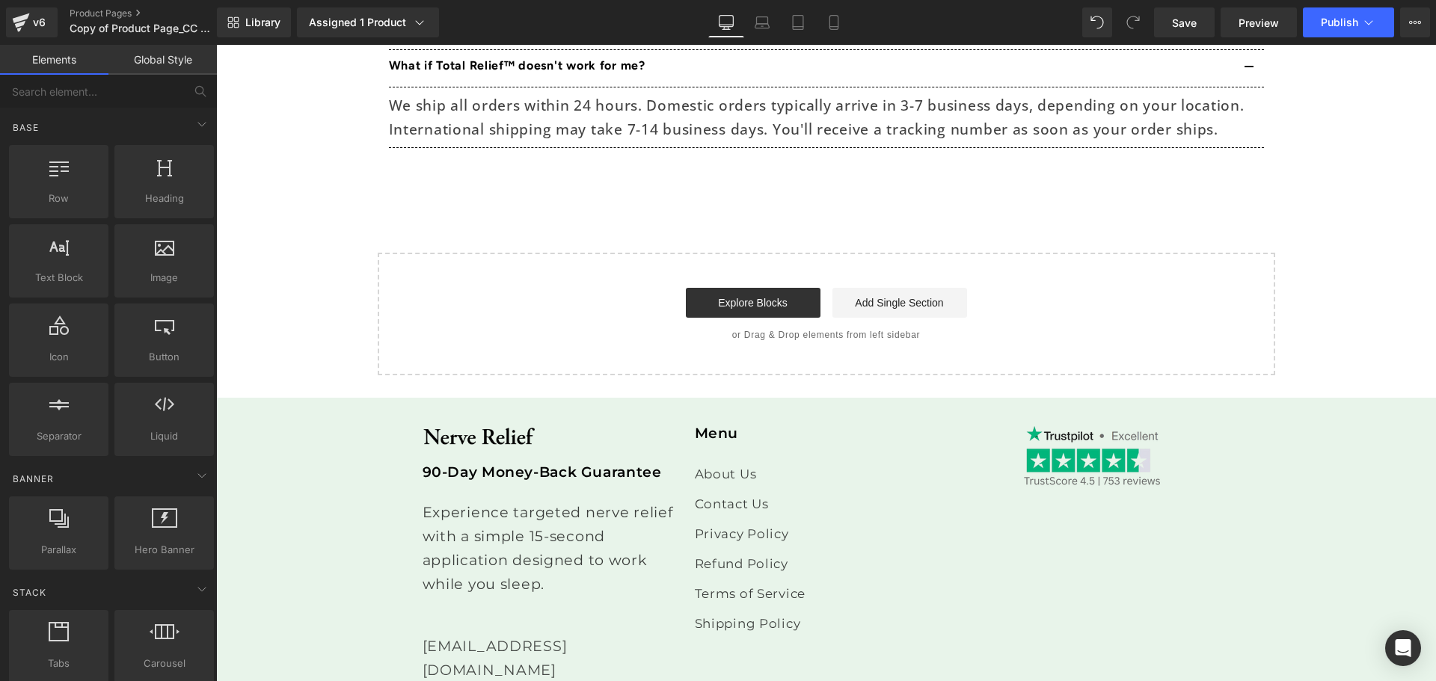
click at [618, 502] on p "Experience targeted nerve relief with a simple 15-second application designed t…" at bounding box center [554, 560] width 263 height 120
click at [618, 504] on p "Experience targeted nerve relief with a simple 15-second application designed t…" at bounding box center [554, 560] width 263 height 120
drag, startPoint x: 618, startPoint y: 506, endPoint x: 579, endPoint y: 502, distance: 39.1
click at [579, 502] on p "Experience targeted nerve relief with a simple 15-second application designed t…" at bounding box center [554, 560] width 263 height 120
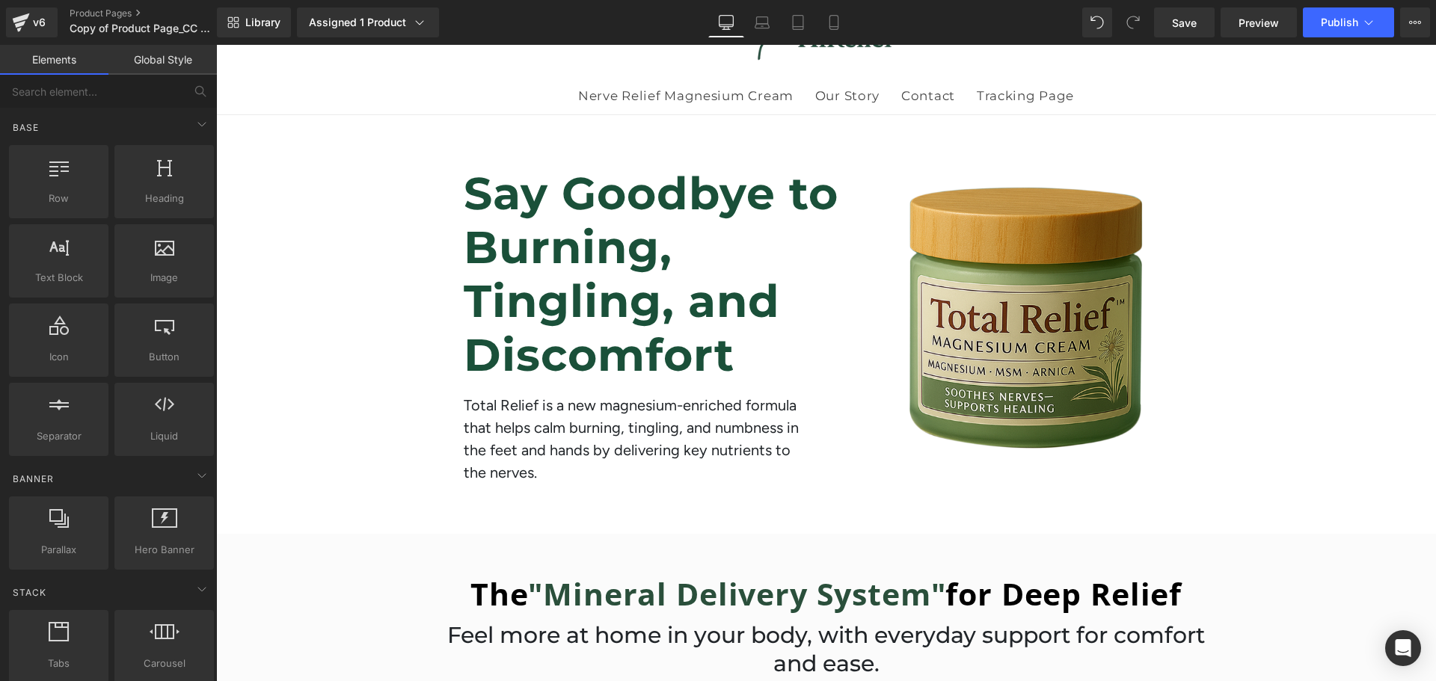
scroll to position [0, 0]
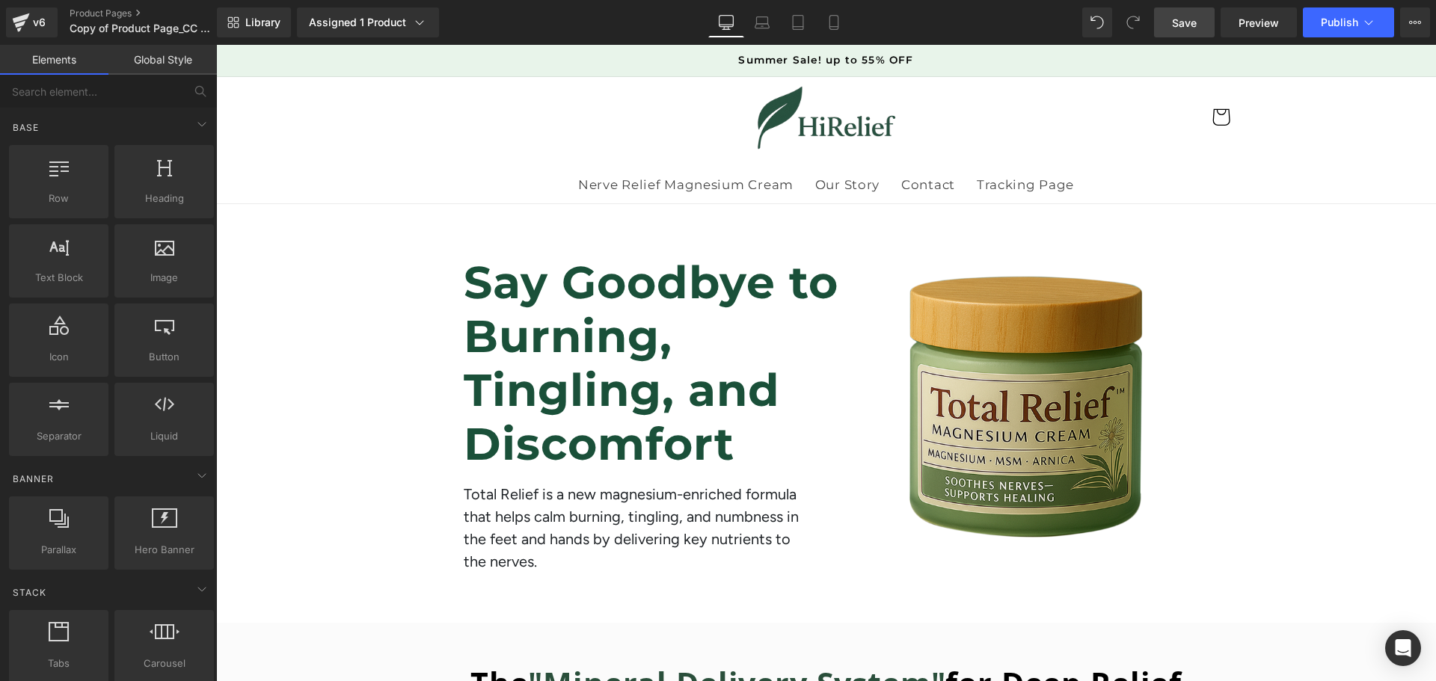
click at [1191, 26] on span "Save" at bounding box center [1184, 23] width 25 height 16
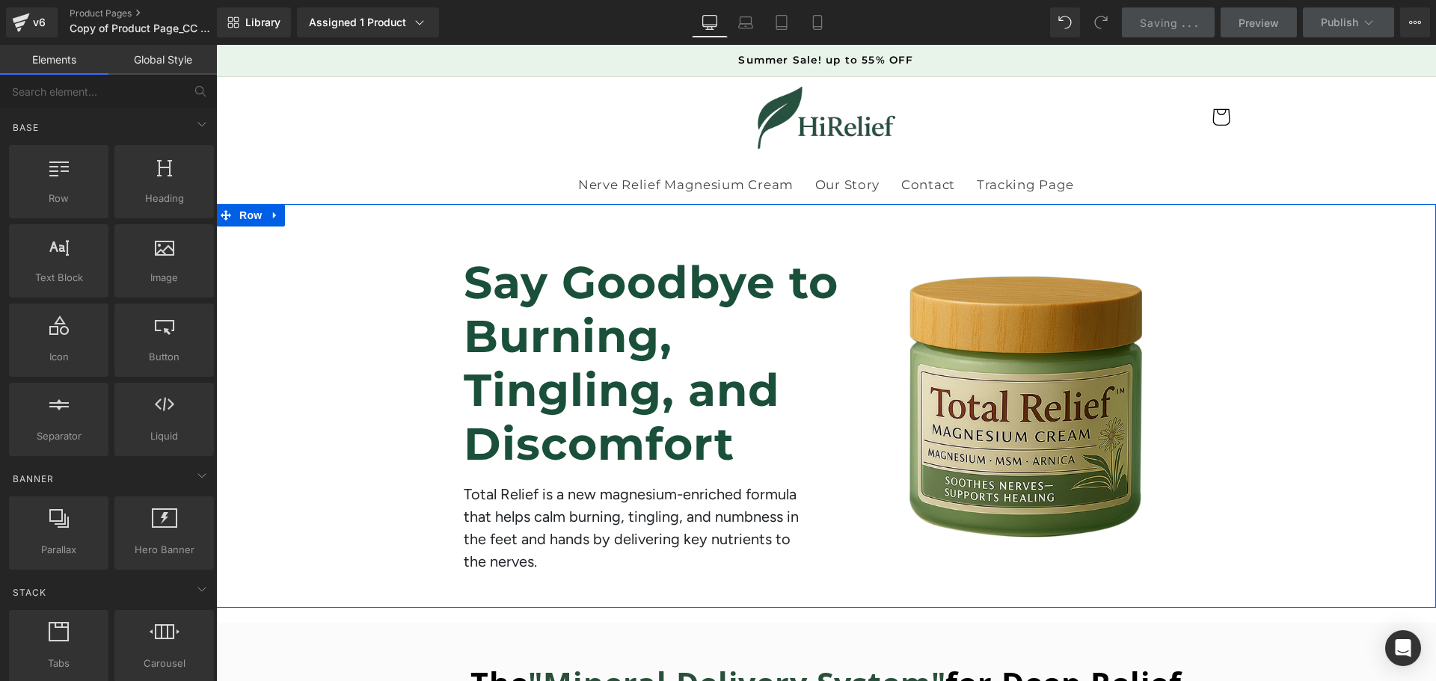
scroll to position [548, 0]
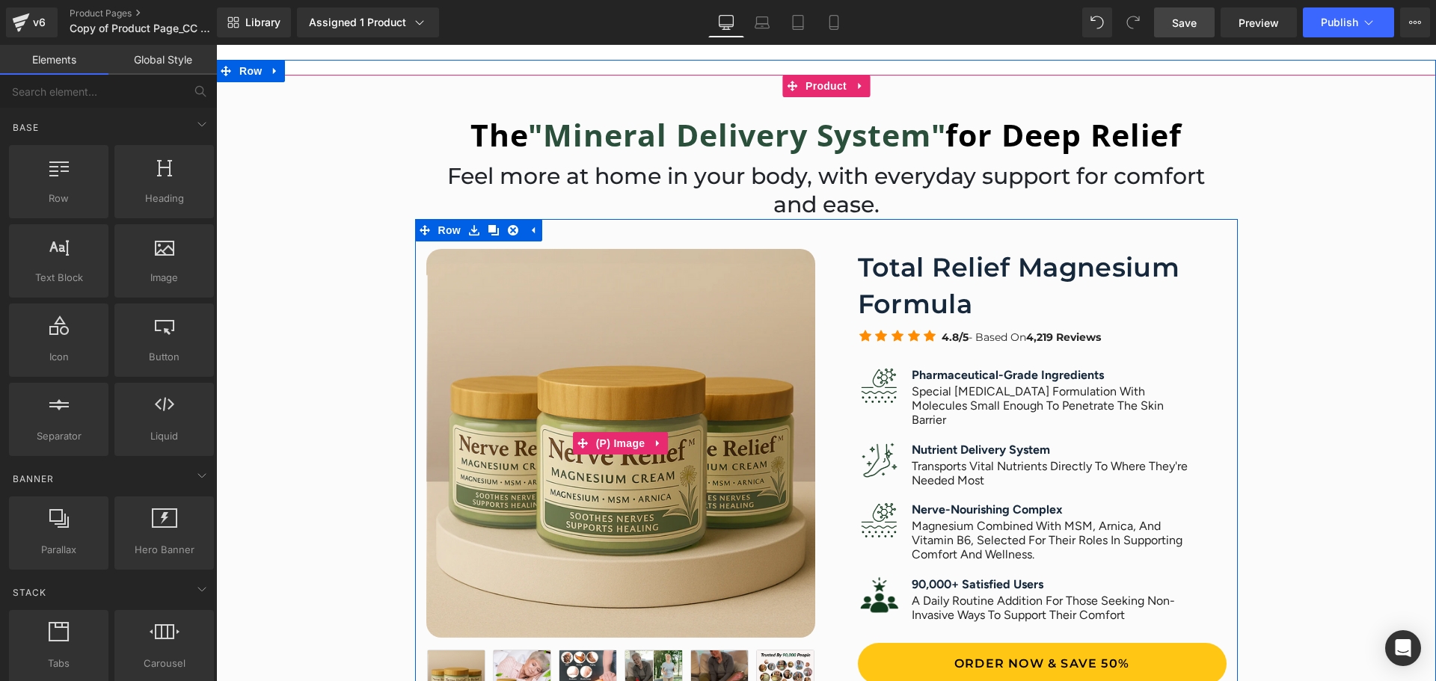
click at [687, 372] on img at bounding box center [620, 443] width 389 height 389
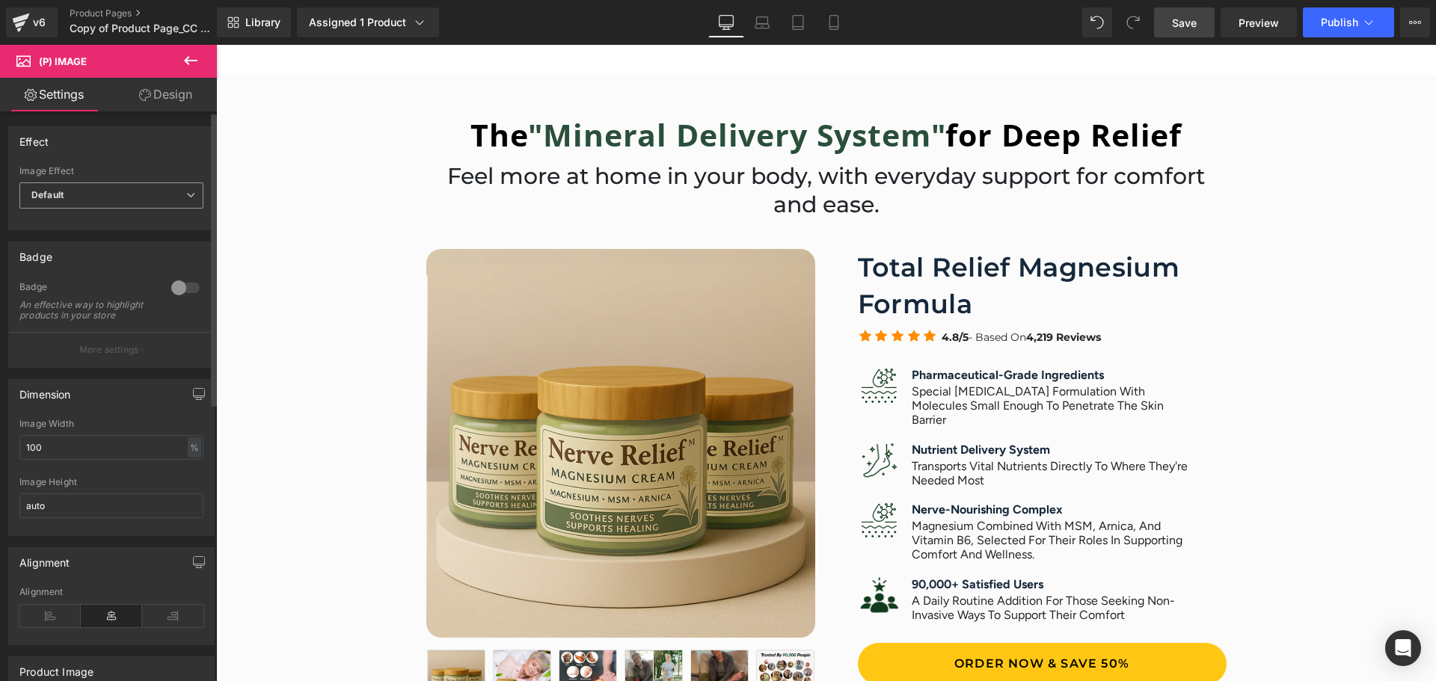
click at [114, 199] on span "Default" at bounding box center [111, 196] width 184 height 26
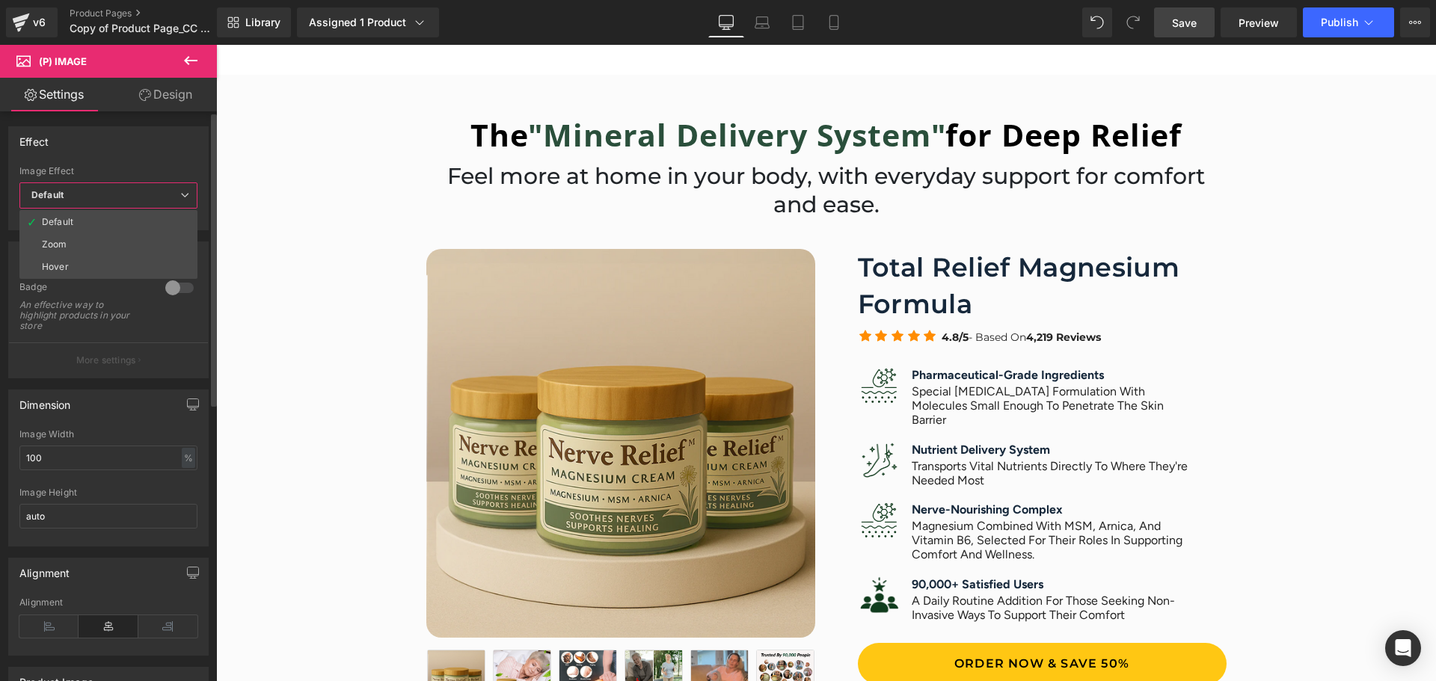
click at [114, 199] on span "Default" at bounding box center [108, 196] width 178 height 26
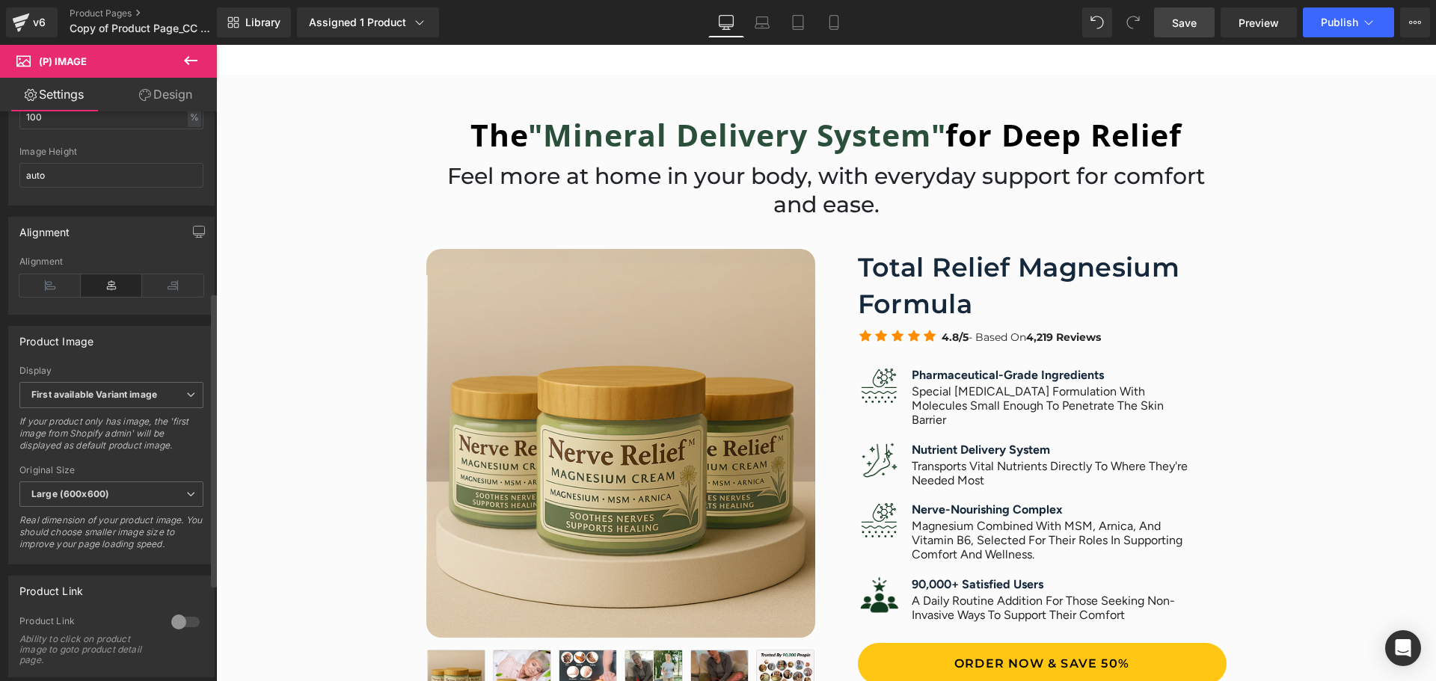
scroll to position [349, 0]
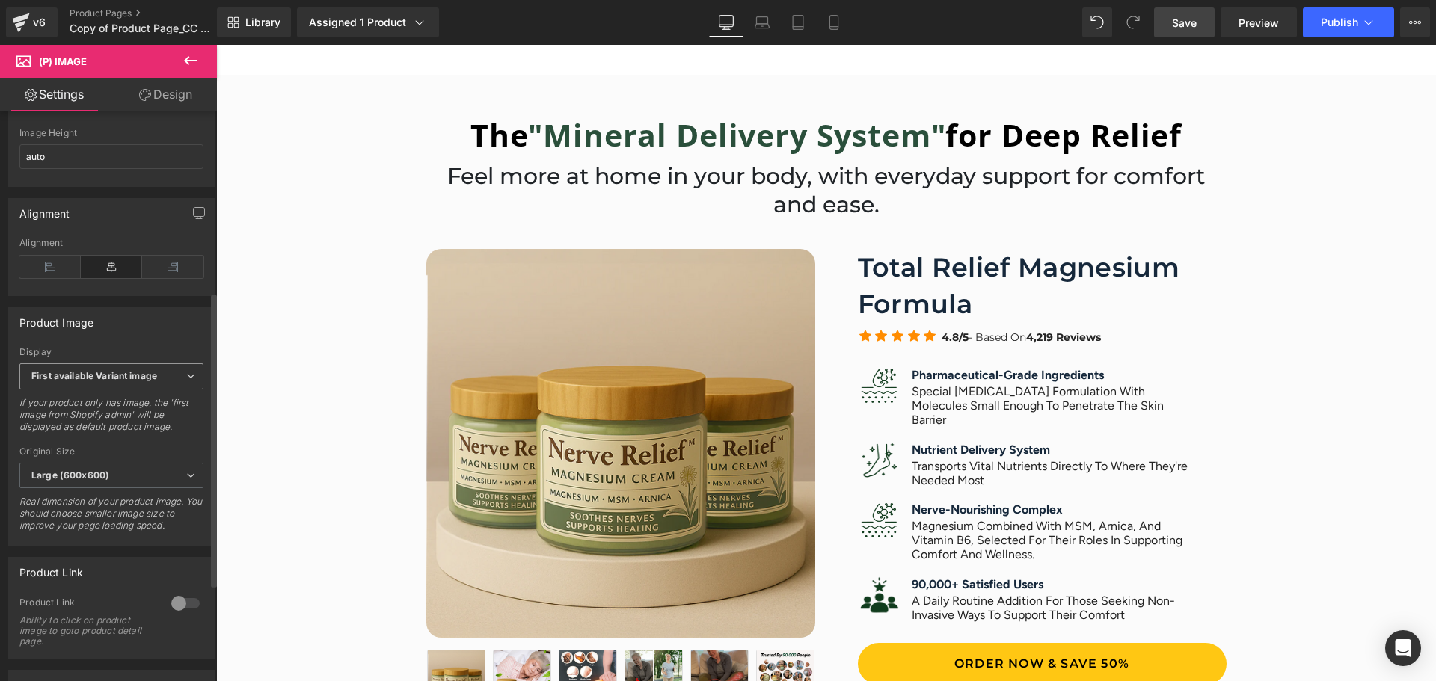
click at [128, 381] on b "First available Variant image" at bounding box center [94, 375] width 126 height 11
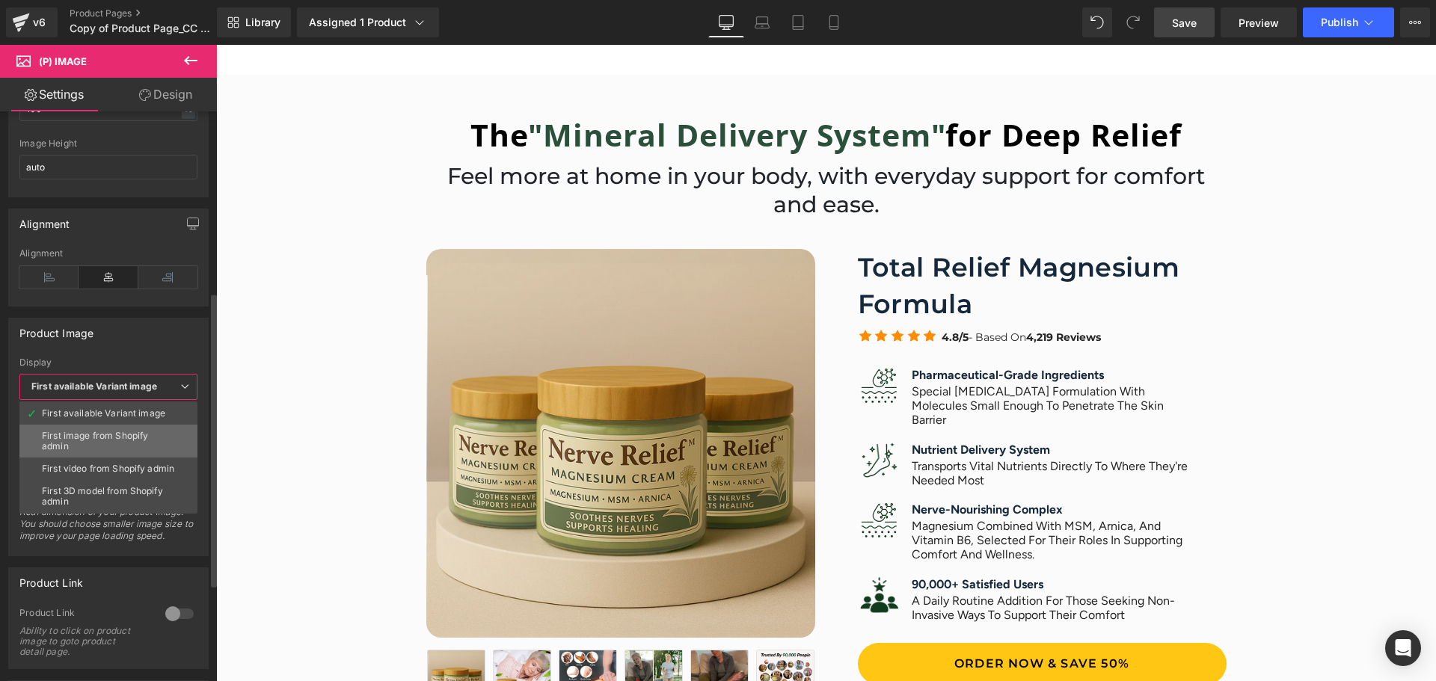
click at [123, 429] on li "First image from Shopify admin" at bounding box center [108, 441] width 178 height 33
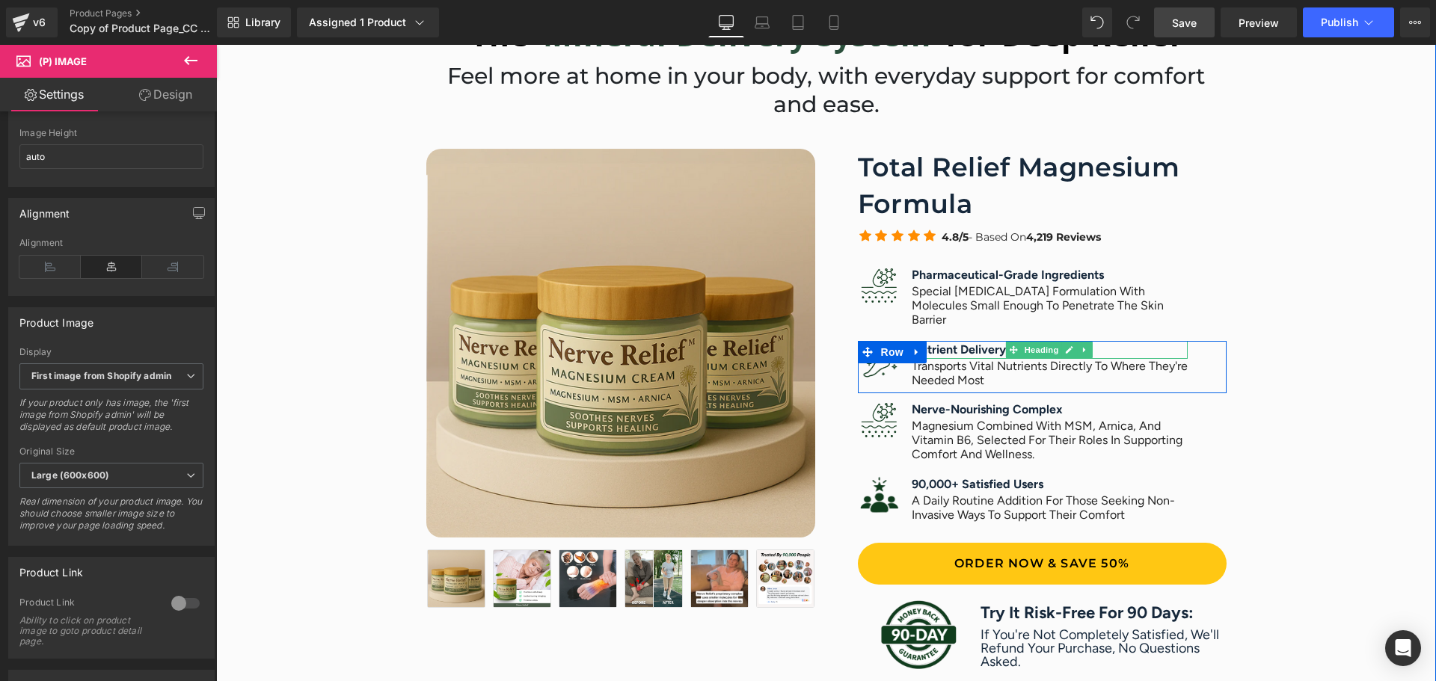
scroll to position [598, 0]
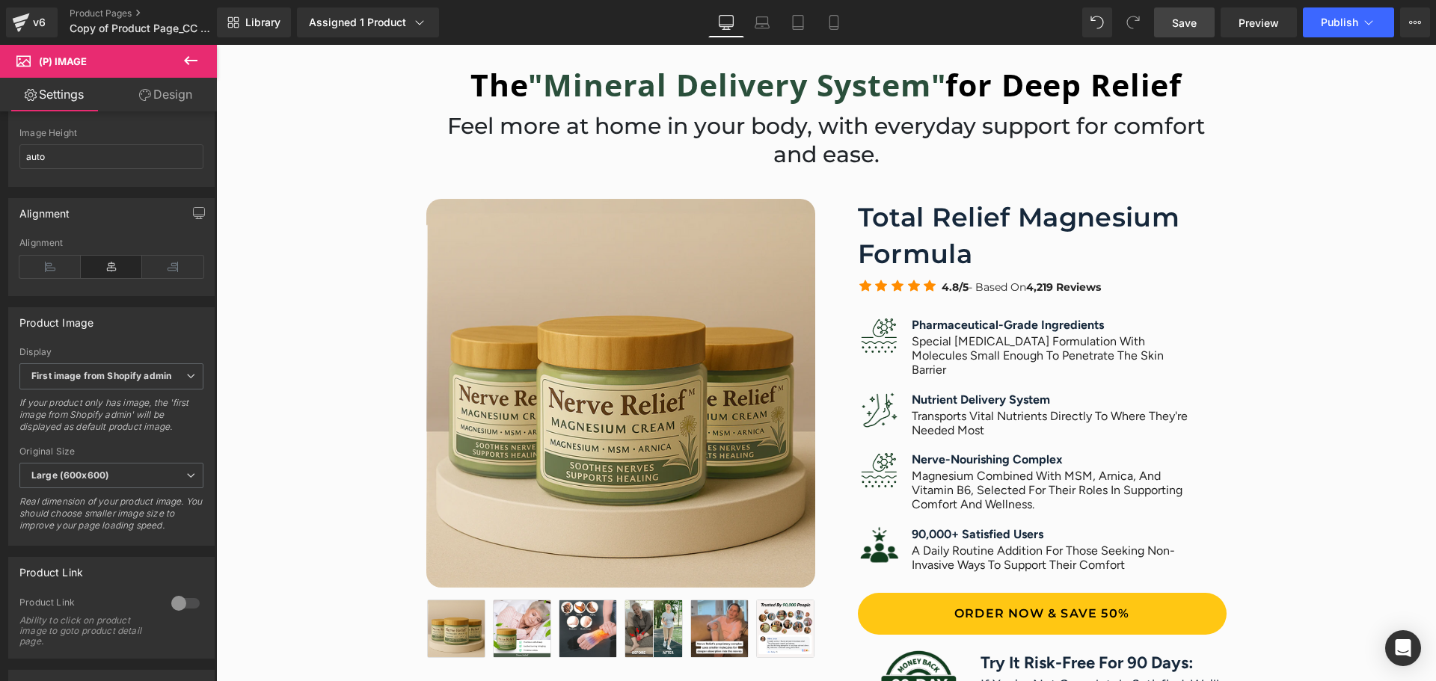
click at [1188, 28] on span "Save" at bounding box center [1184, 23] width 25 height 16
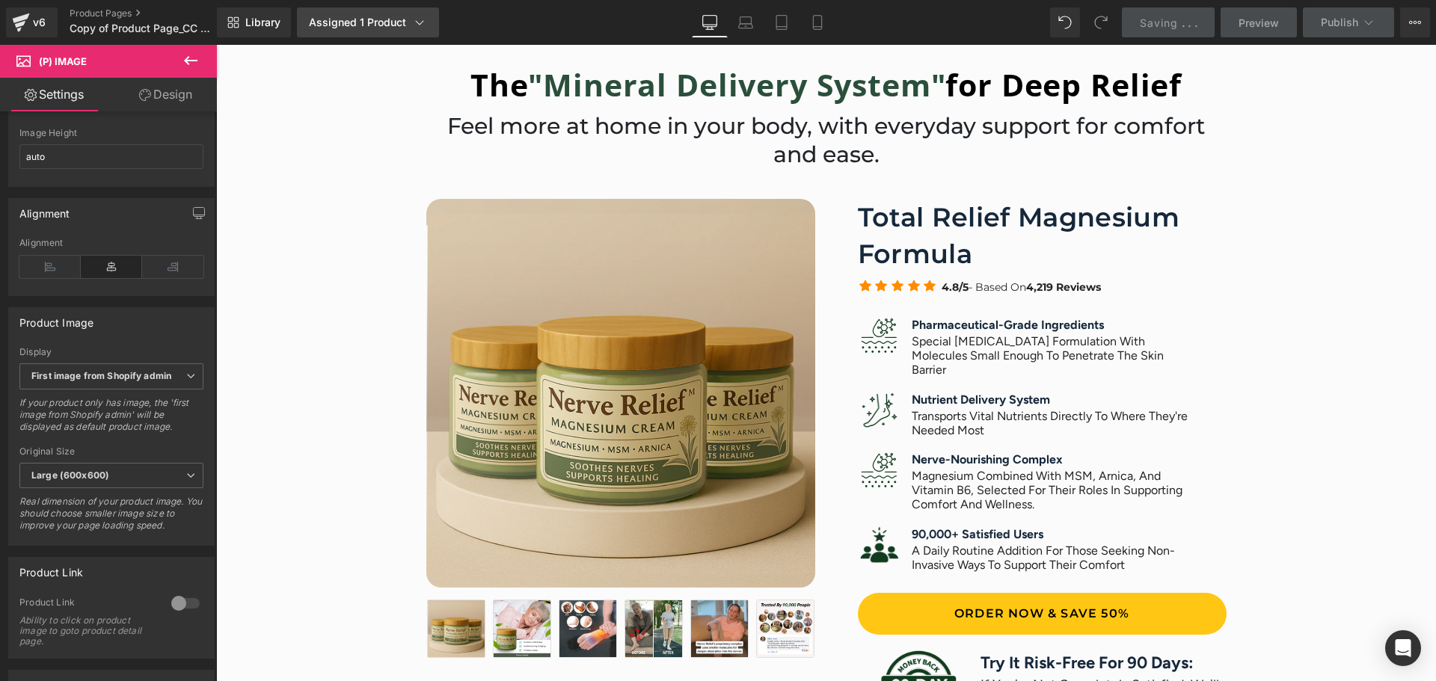
click at [412, 26] on icon at bounding box center [419, 22] width 15 height 15
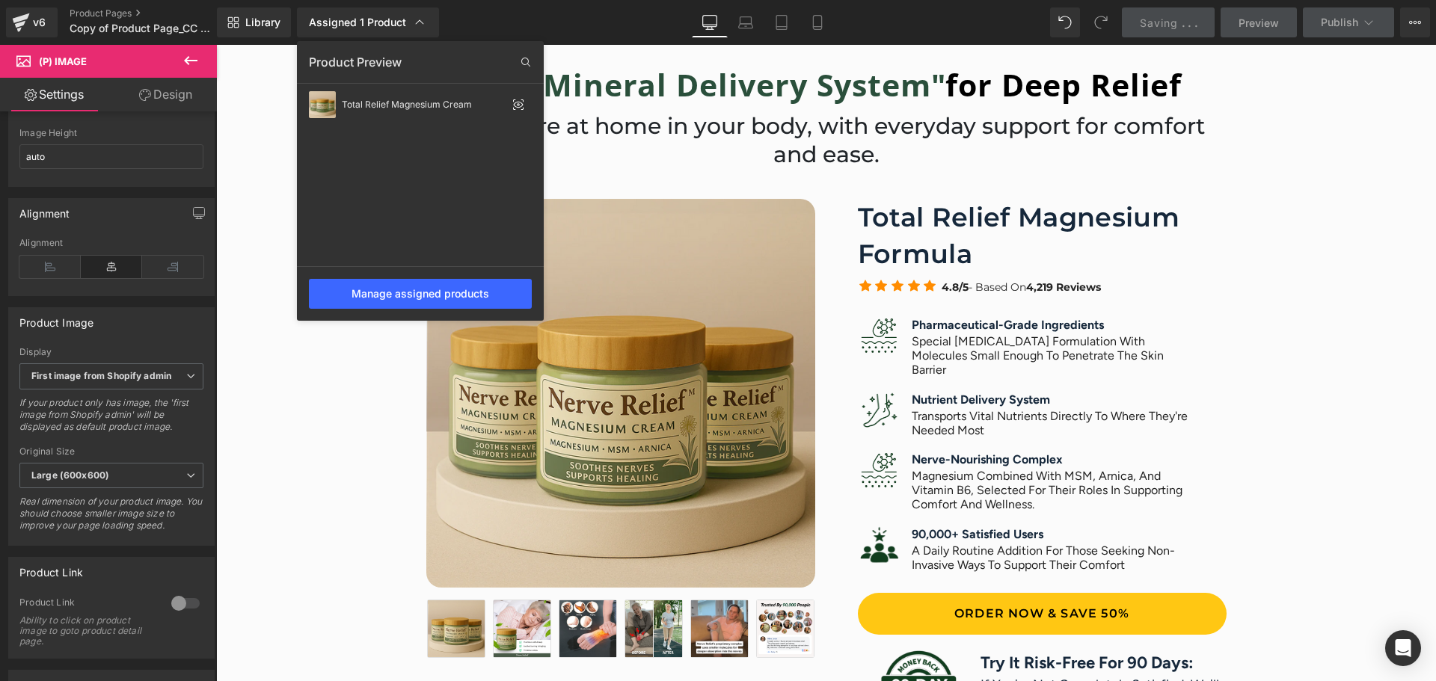
click at [263, 66] on div at bounding box center [826, 363] width 1220 height 637
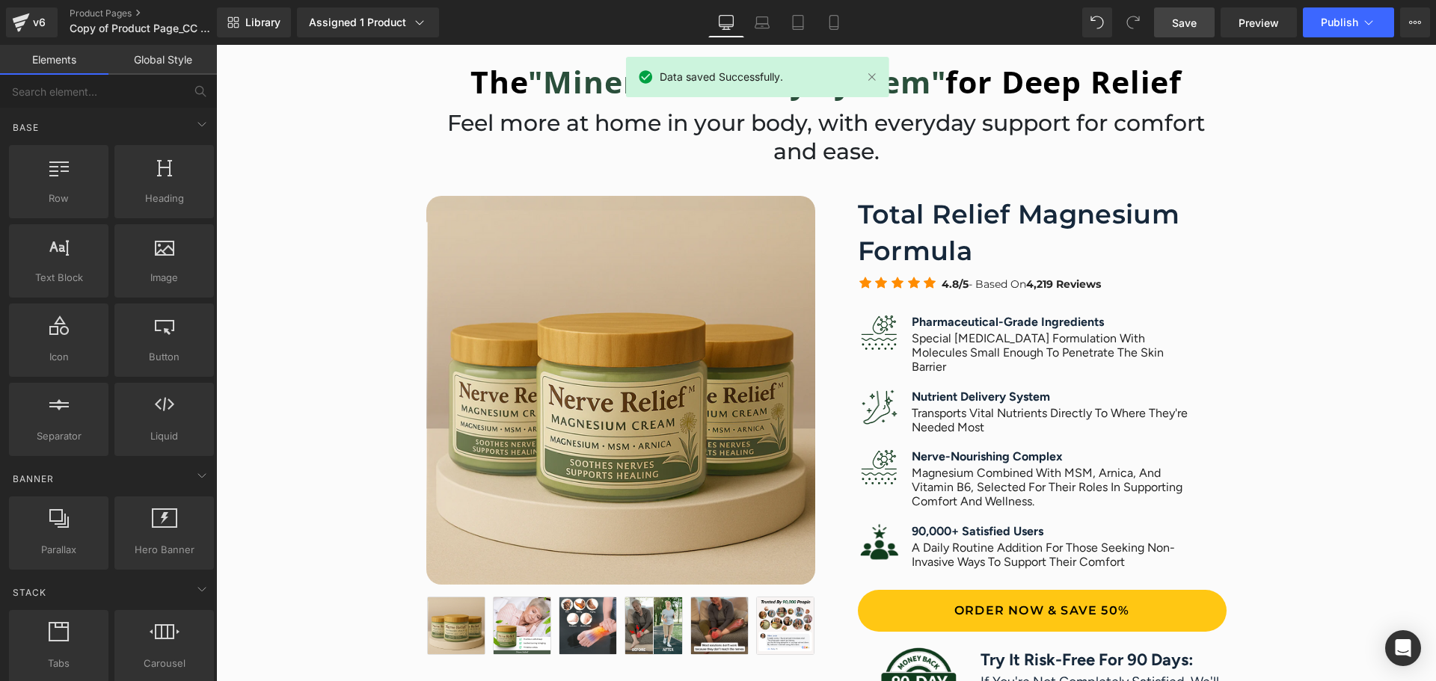
scroll to position [898, 0]
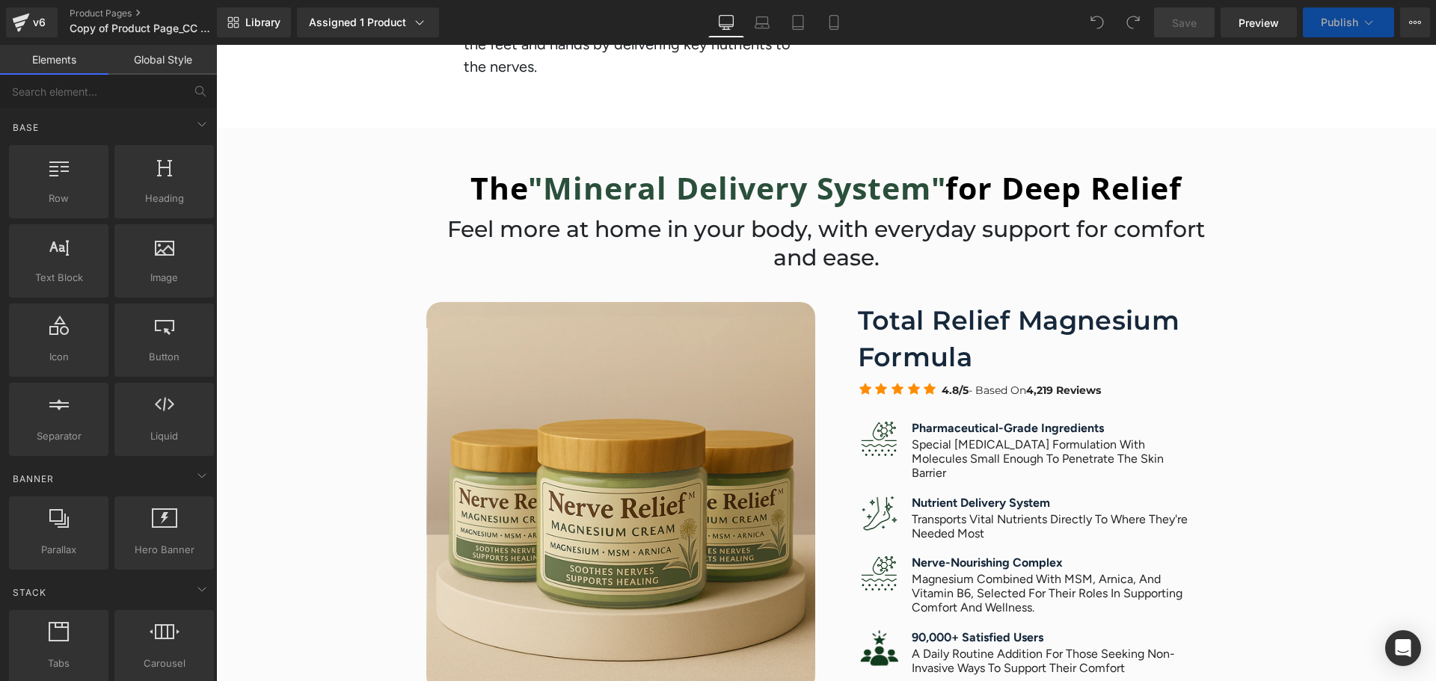
scroll to position [499, 0]
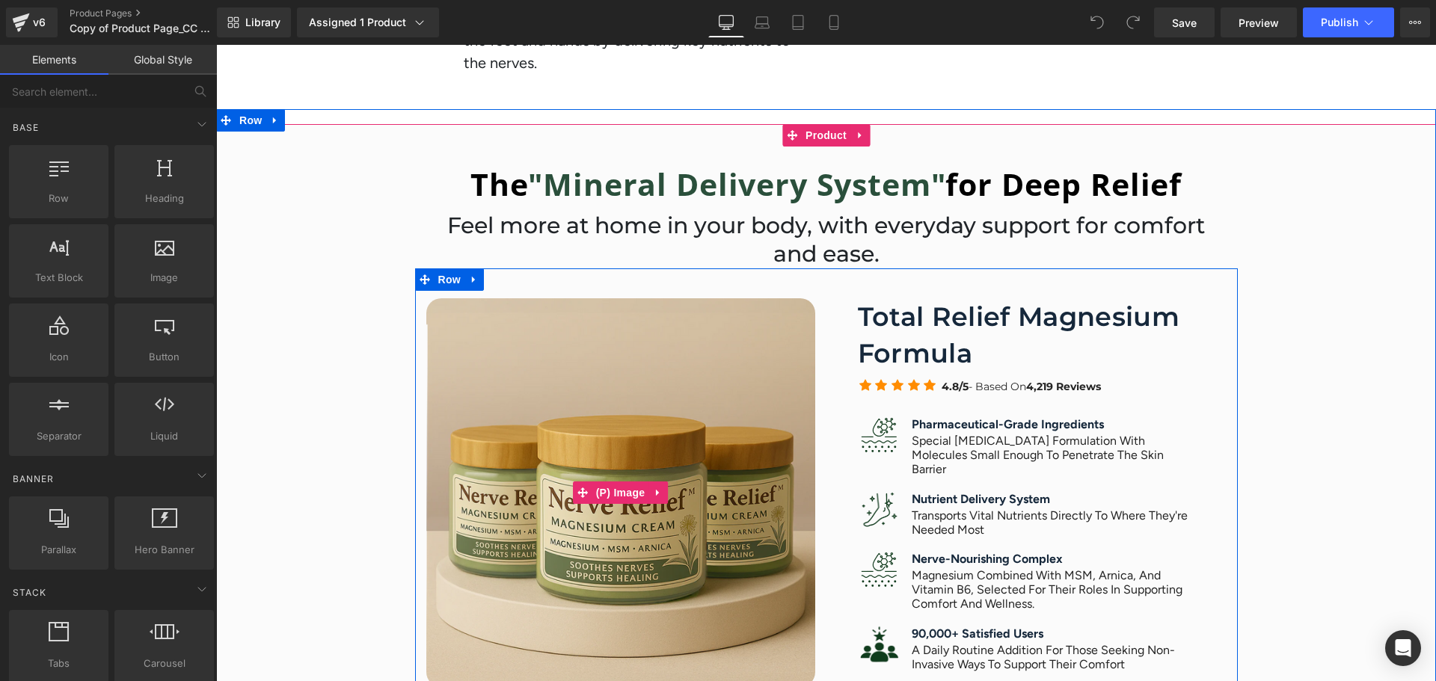
click at [589, 357] on img at bounding box center [620, 492] width 389 height 389
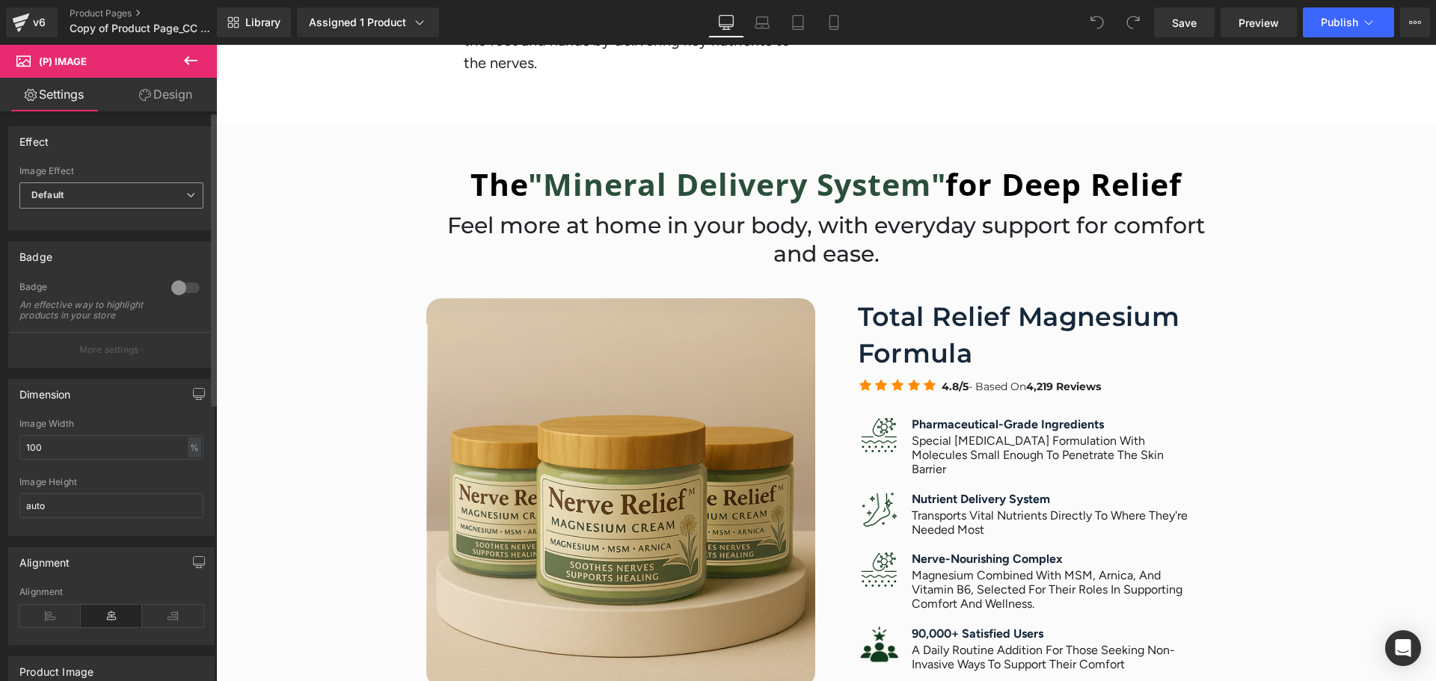
click at [150, 204] on span "Default" at bounding box center [111, 196] width 184 height 26
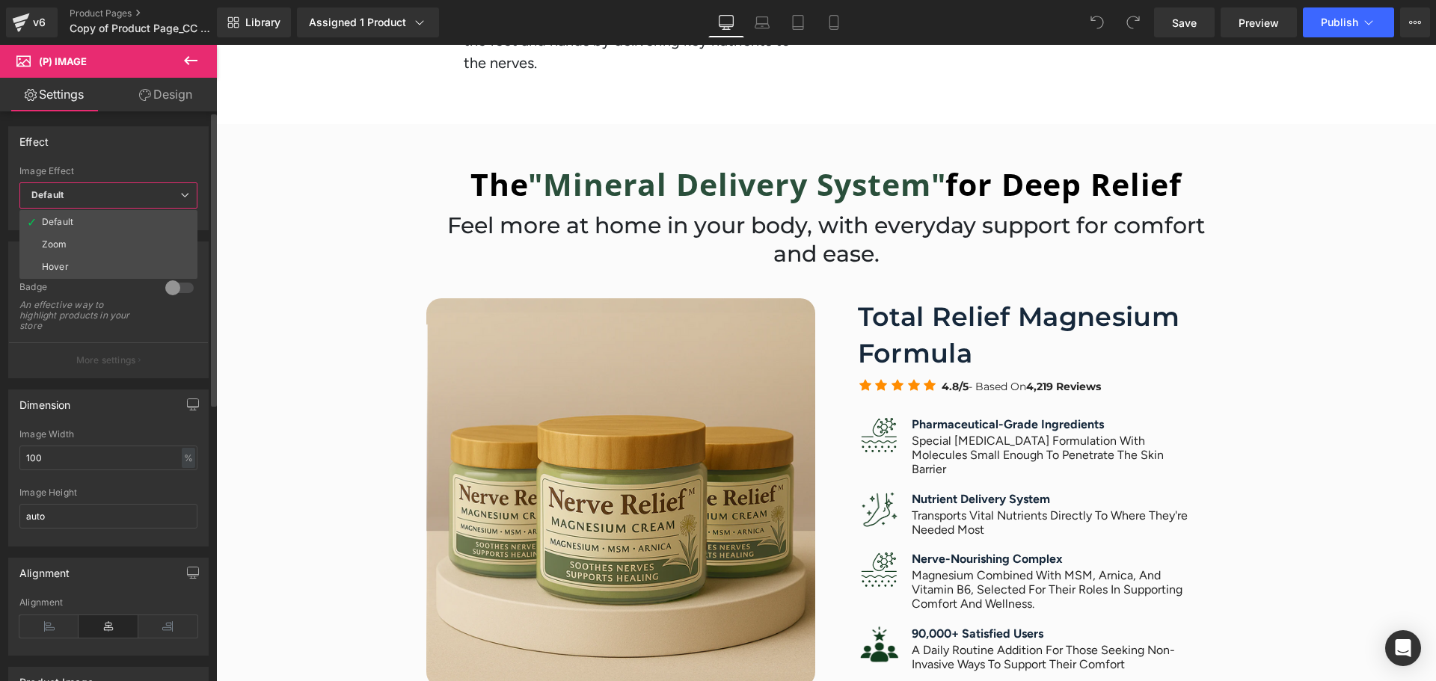
click at [153, 194] on span "Default" at bounding box center [108, 196] width 178 height 26
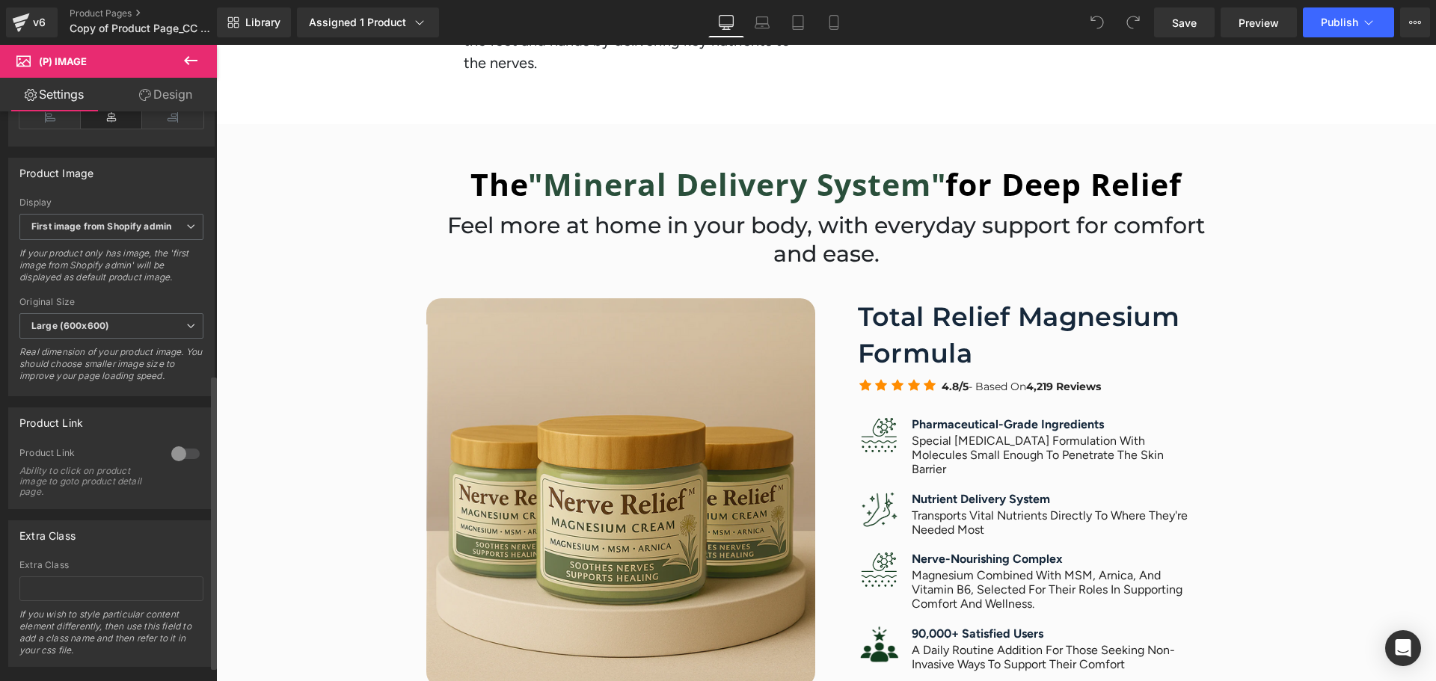
scroll to position [537, 0]
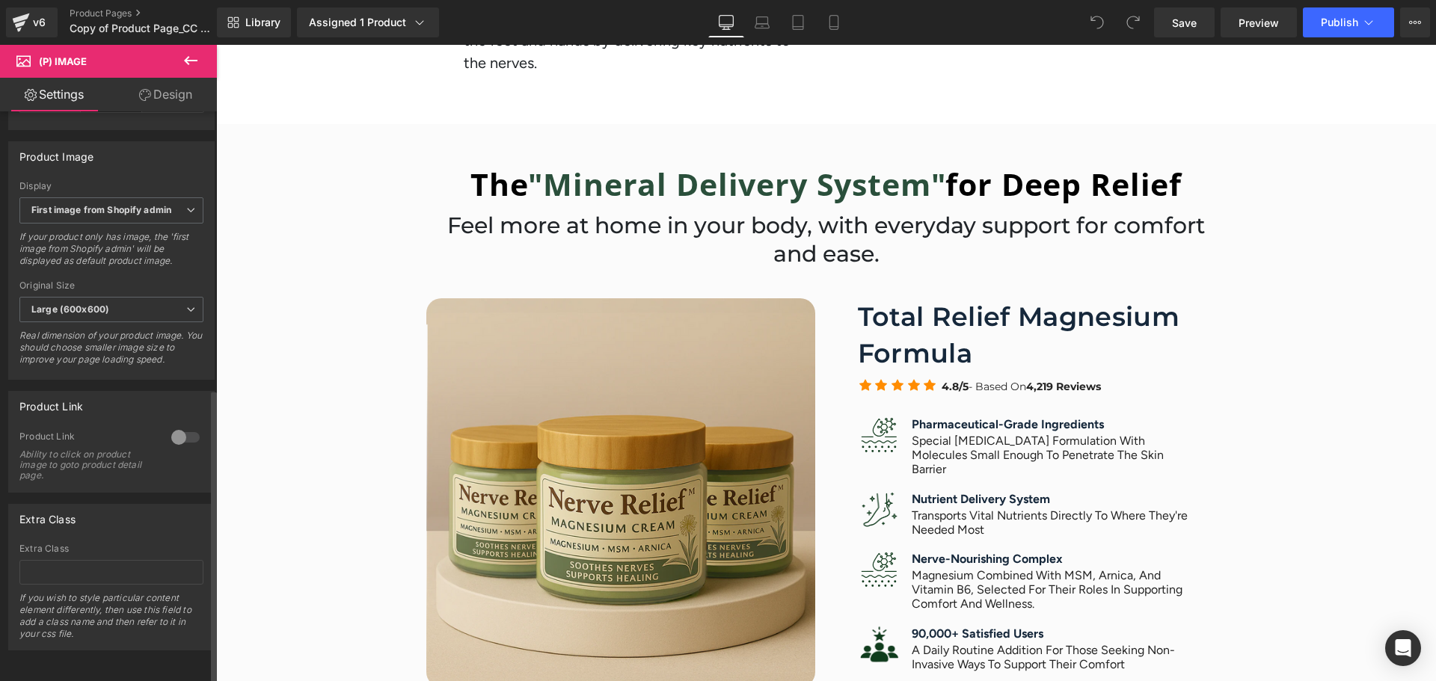
click at [186, 426] on div at bounding box center [186, 438] width 36 height 24
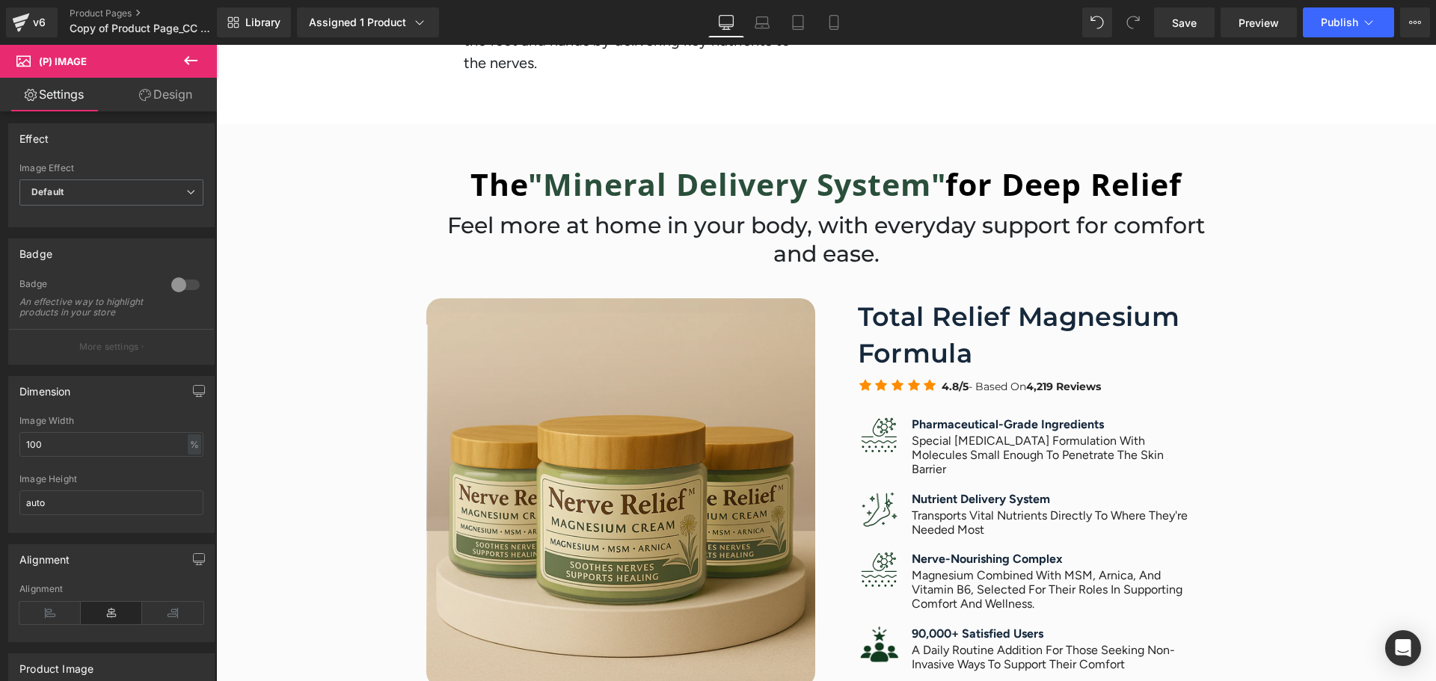
scroll to position [0, 0]
drag, startPoint x: 150, startPoint y: 87, endPoint x: 106, endPoint y: 100, distance: 46.1
click at [150, 87] on link "Design" at bounding box center [165, 95] width 108 height 34
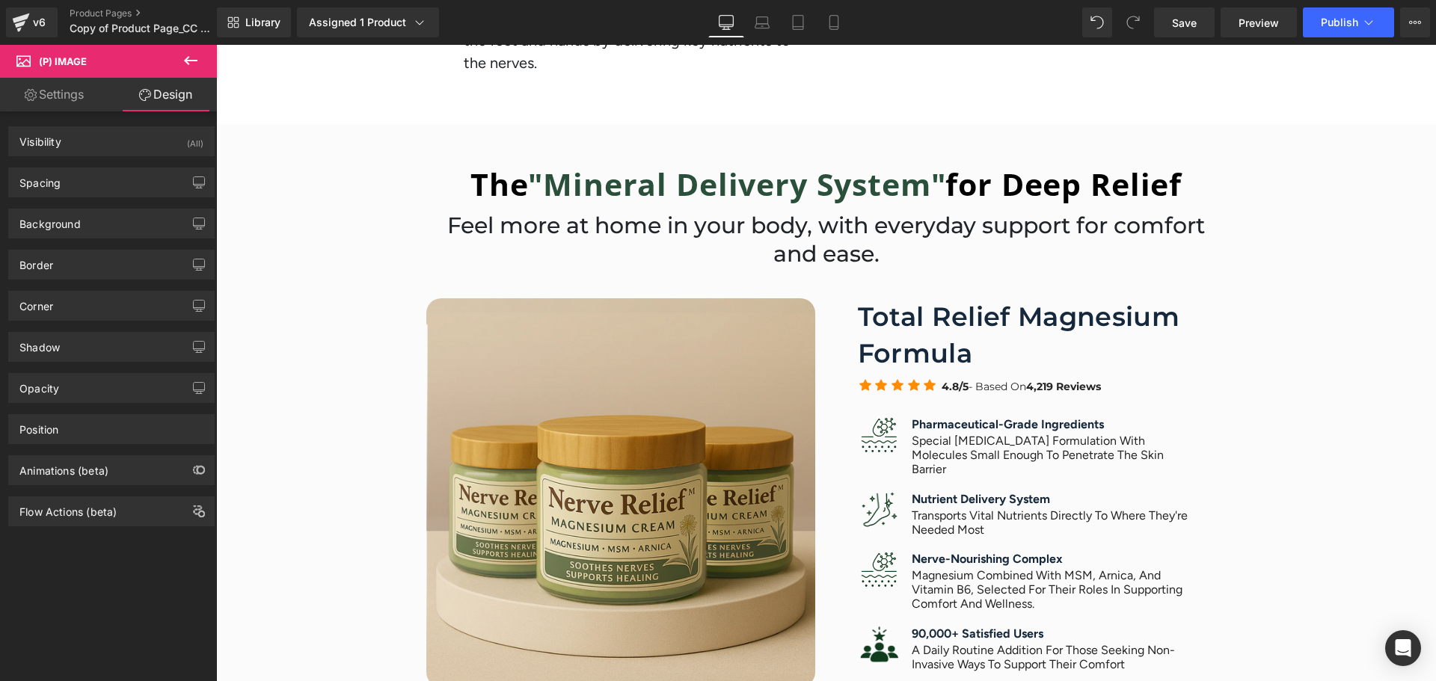
click at [30, 102] on link "Settings" at bounding box center [54, 95] width 108 height 34
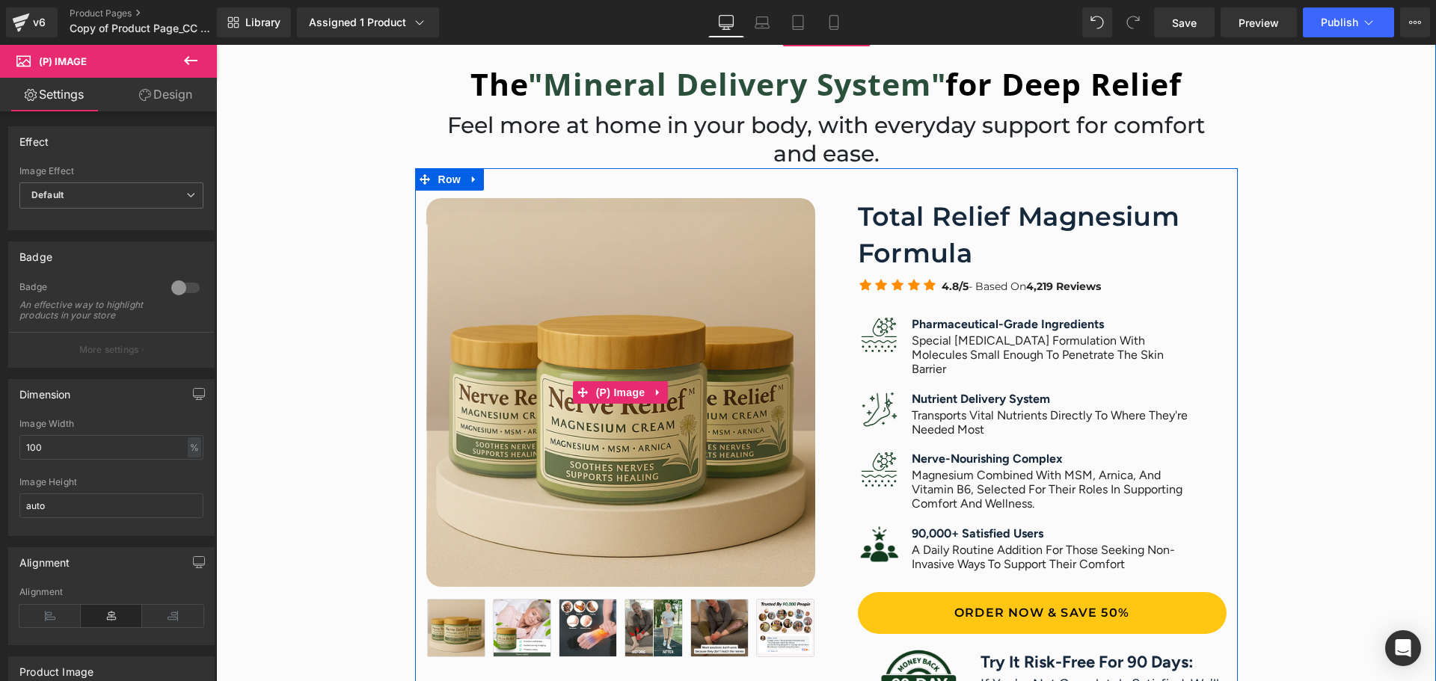
scroll to position [748, 0]
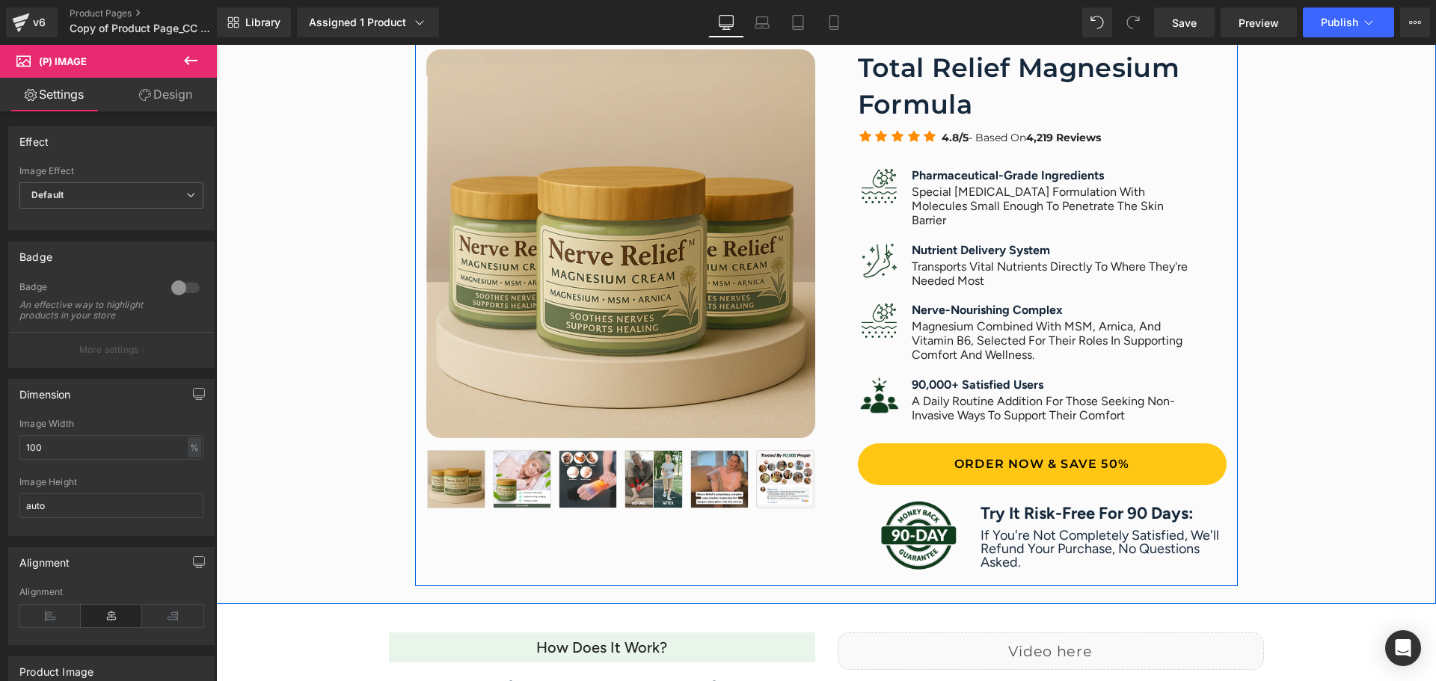
click at [816, 223] on div "Sale Off (P) Image" at bounding box center [620, 280] width 411 height 463
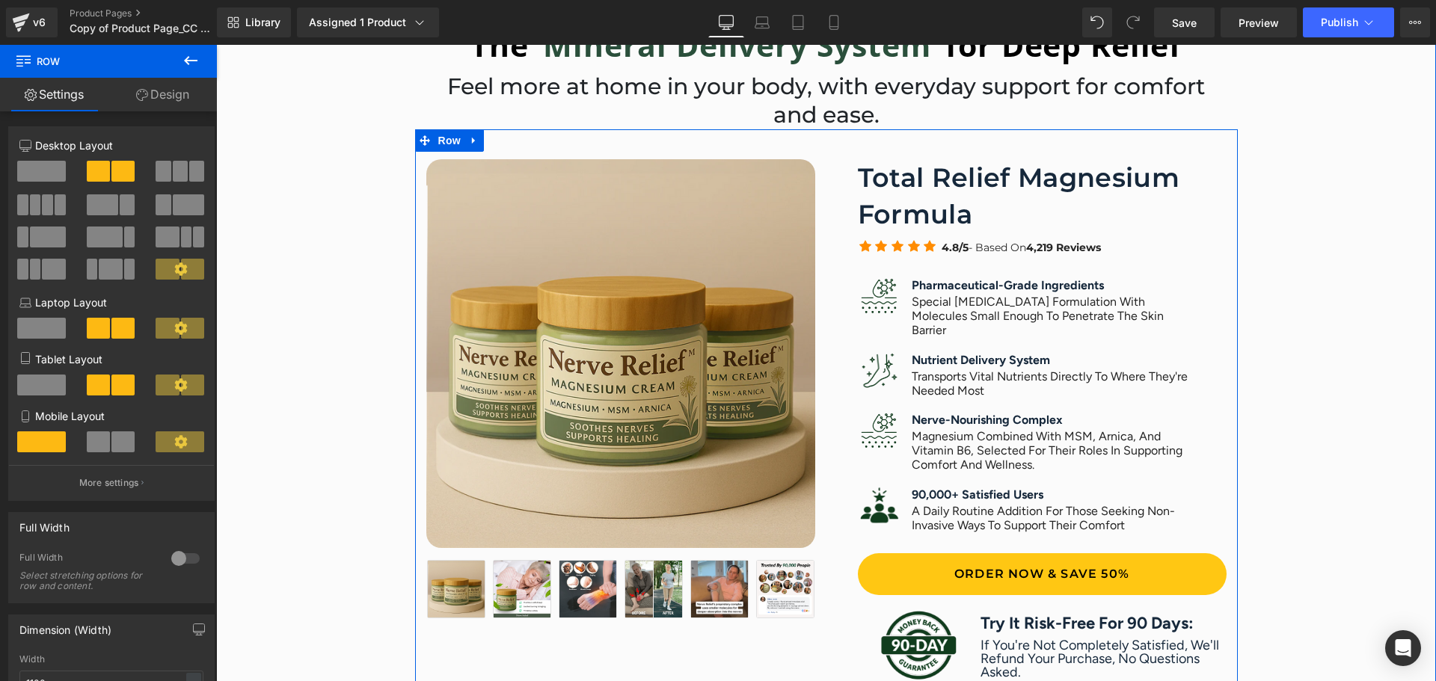
scroll to position [798, 0]
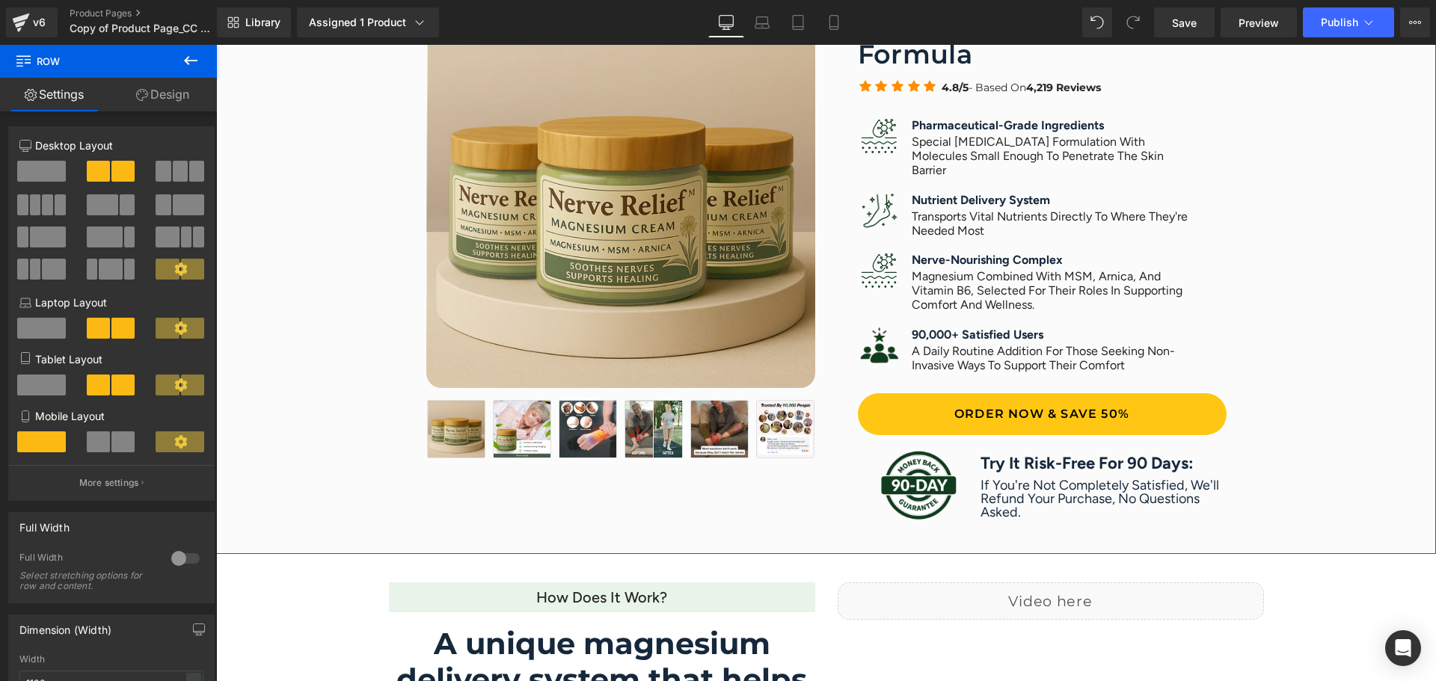
click at [799, 545] on div "The "Mineral Delivery System" for Deep Relief Heading Feel more at home in your…" at bounding box center [826, 189] width 1220 height 729
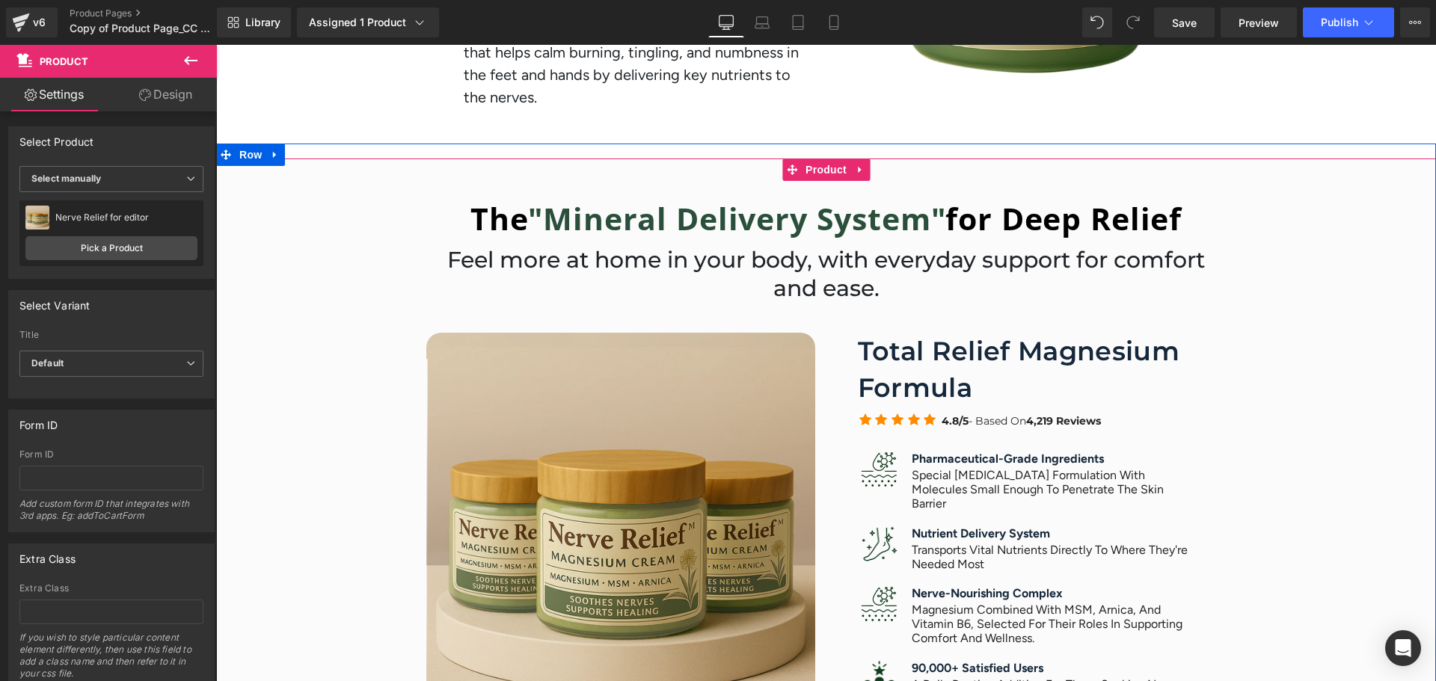
scroll to position [449, 0]
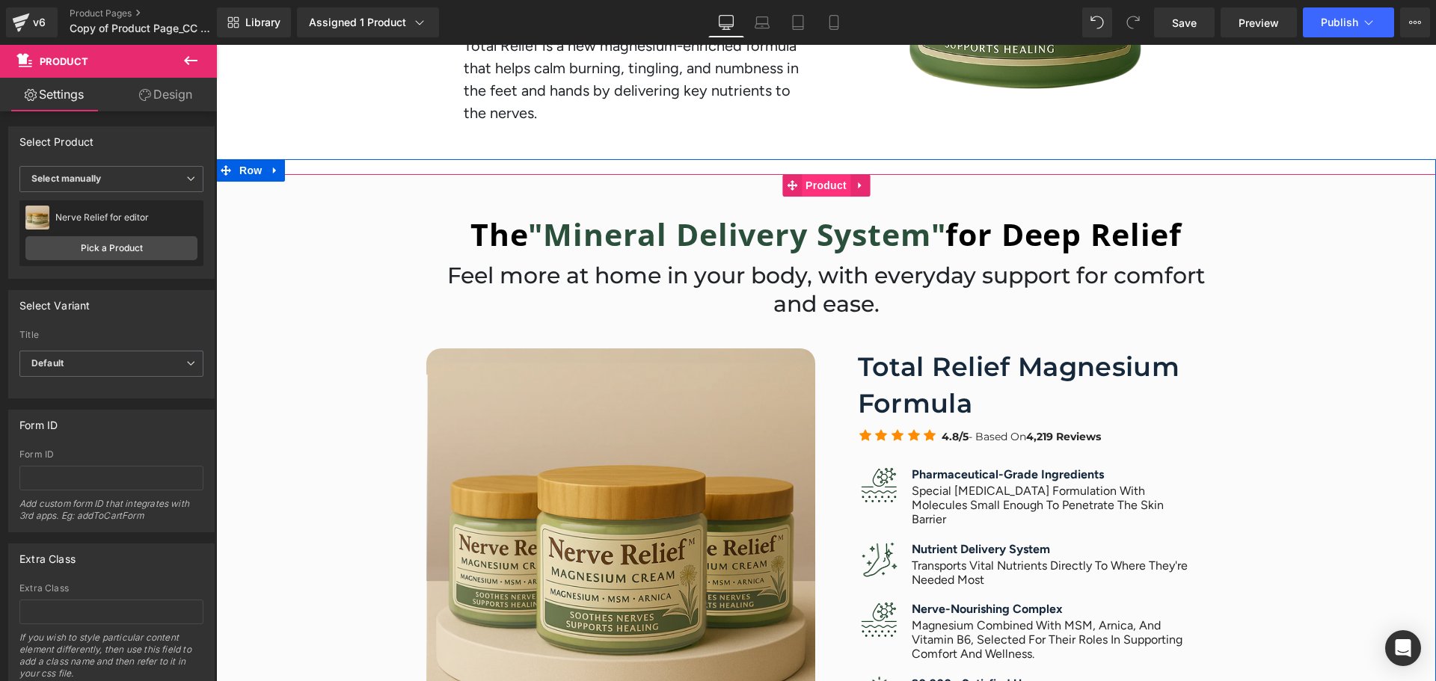
click at [822, 194] on span "Product" at bounding box center [826, 185] width 49 height 22
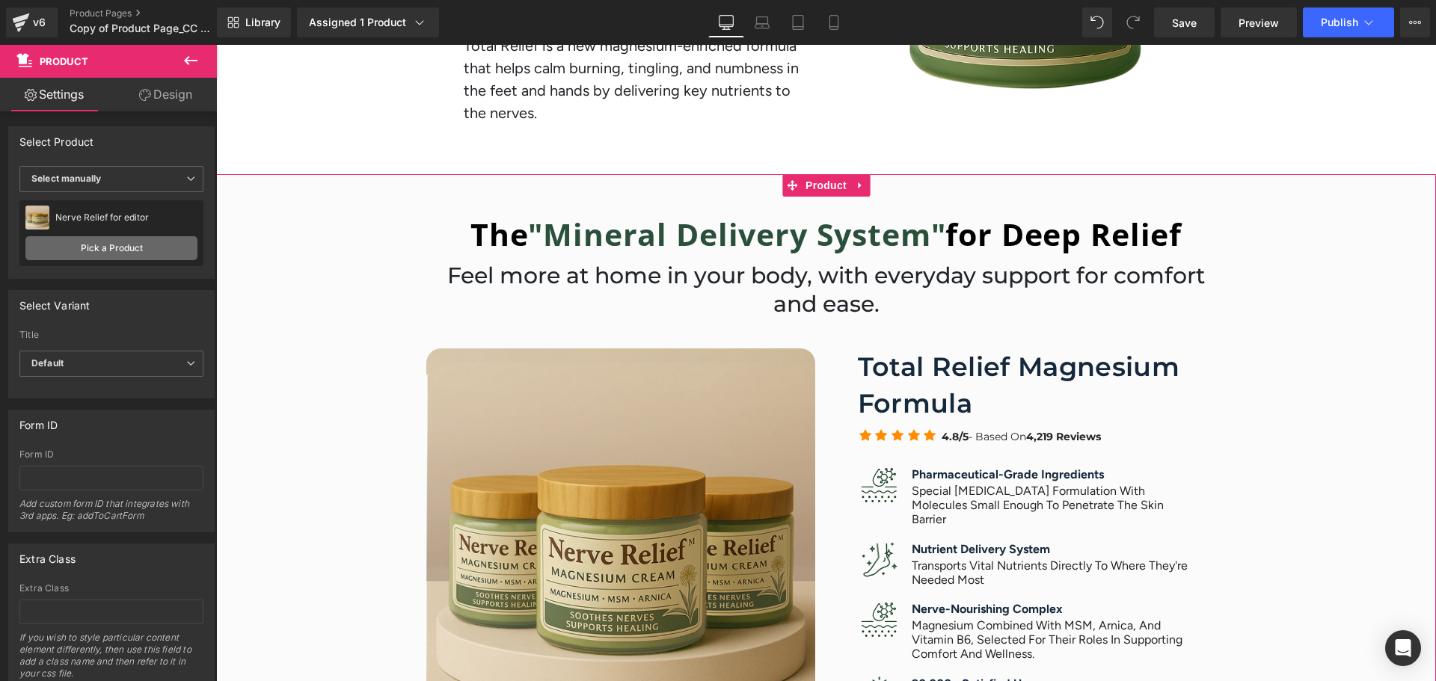
click at [107, 245] on link "Pick a Product" at bounding box center [111, 248] width 172 height 24
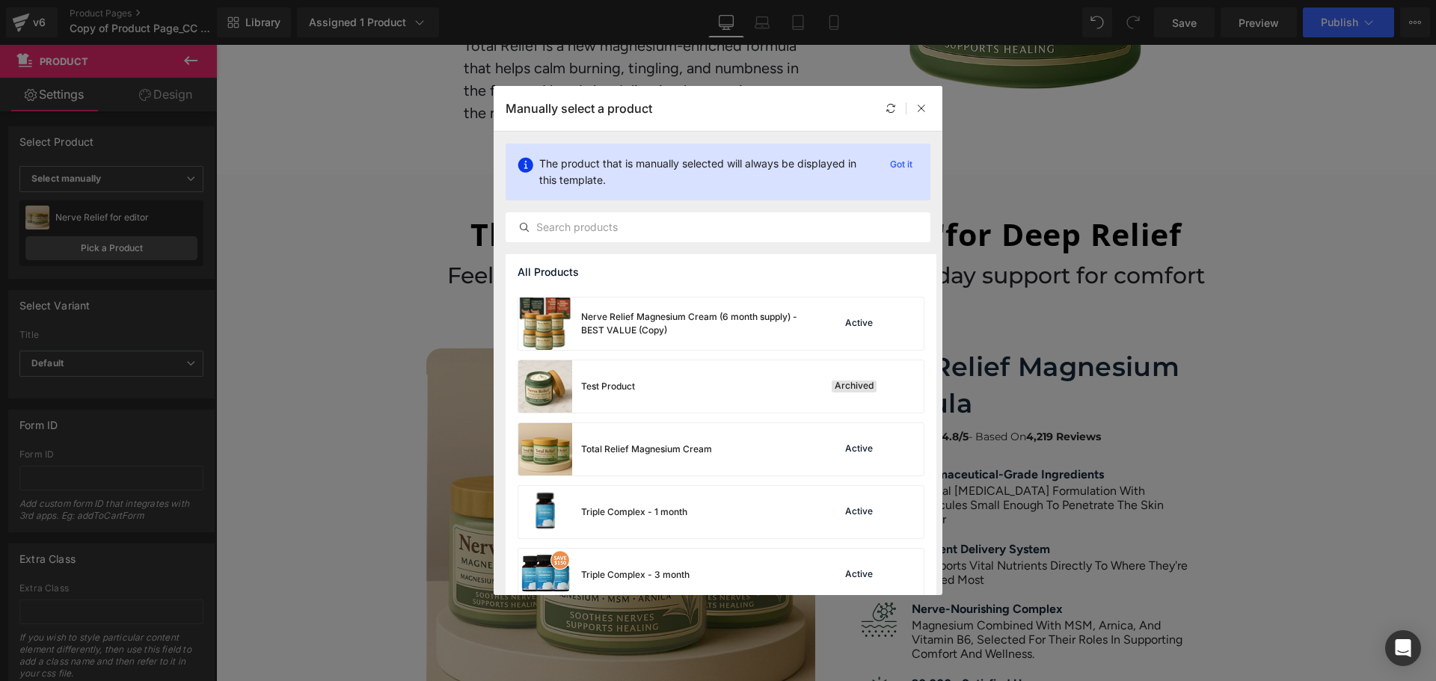
scroll to position [1518, 0]
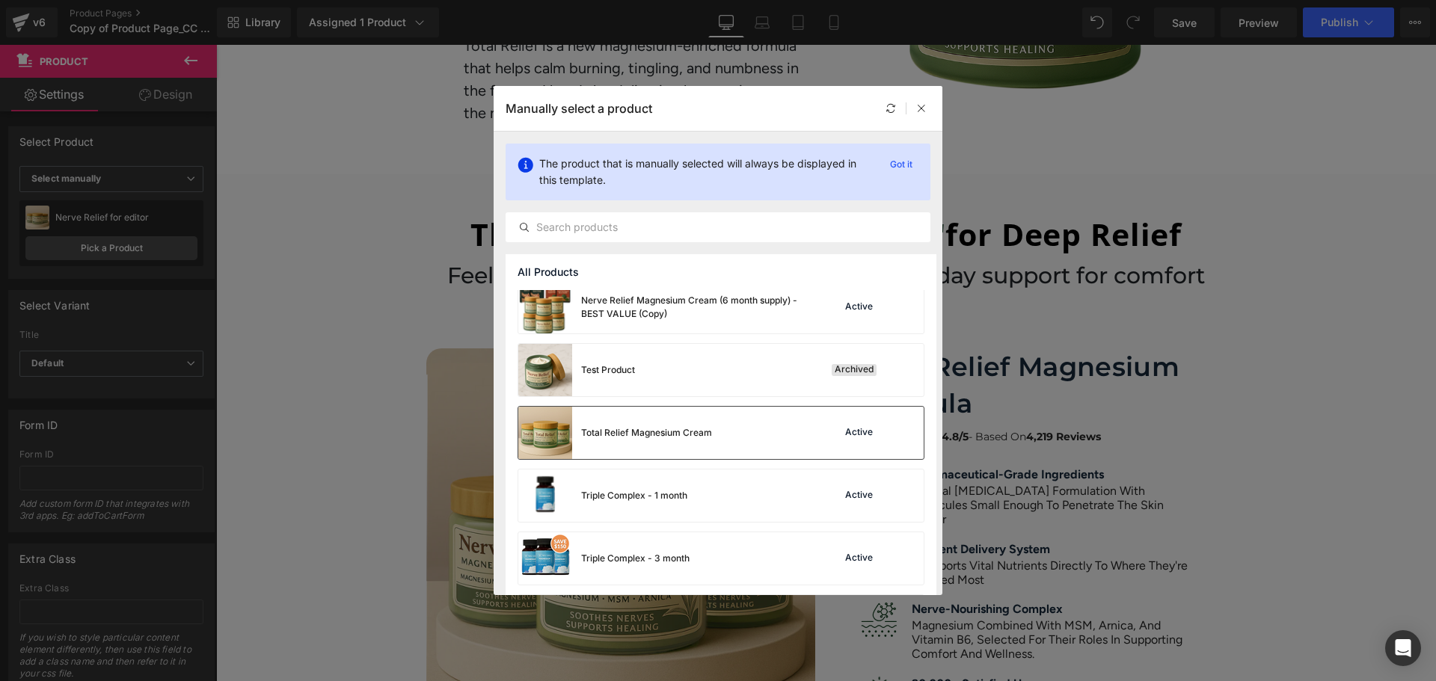
click at [756, 420] on div "Total Relief Magnesium Cream Active" at bounding box center [720, 433] width 405 height 52
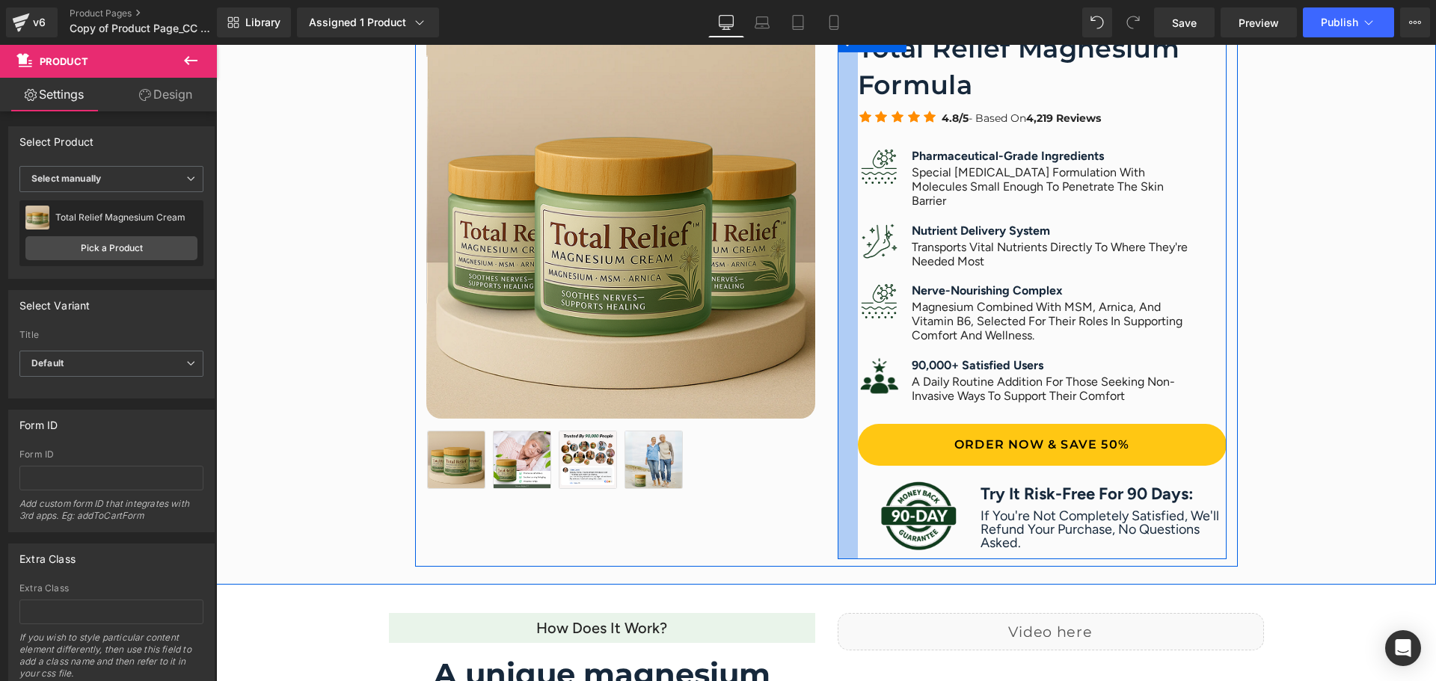
scroll to position [798, 0]
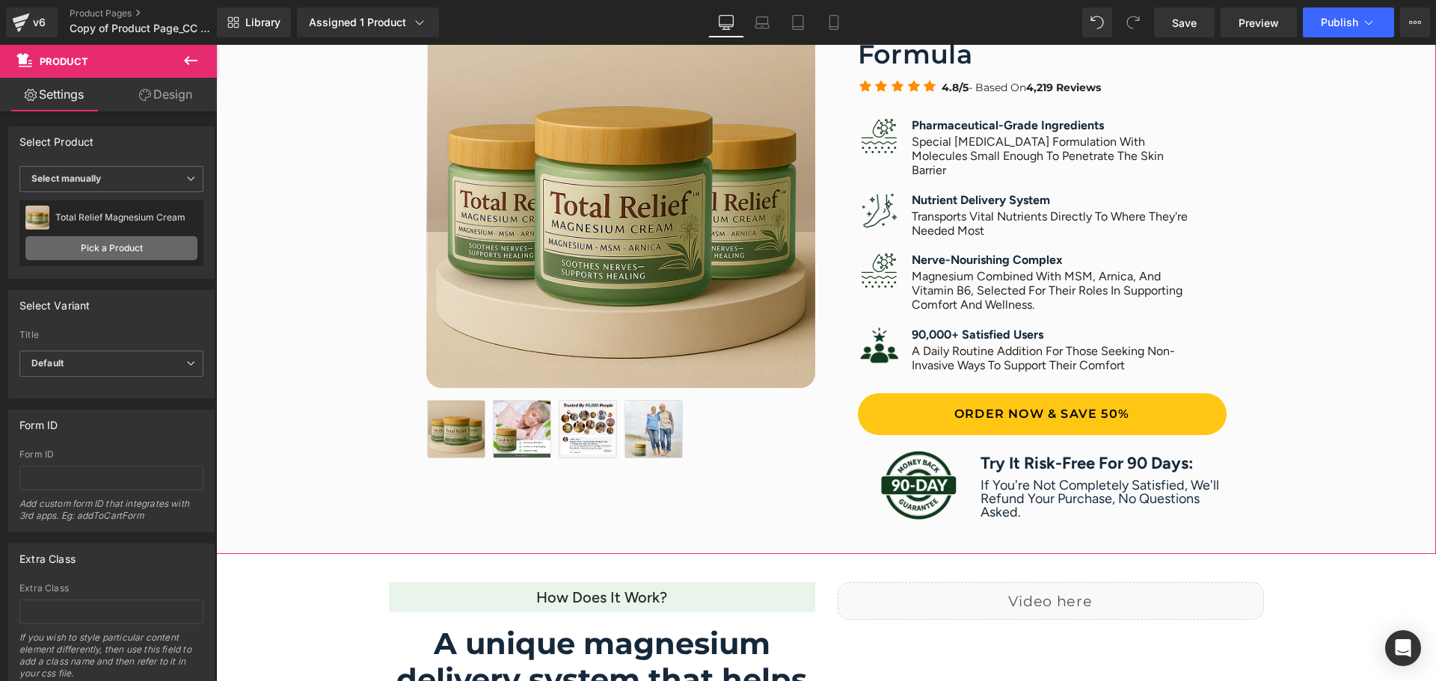
click at [112, 252] on link "Pick a Product" at bounding box center [111, 248] width 172 height 24
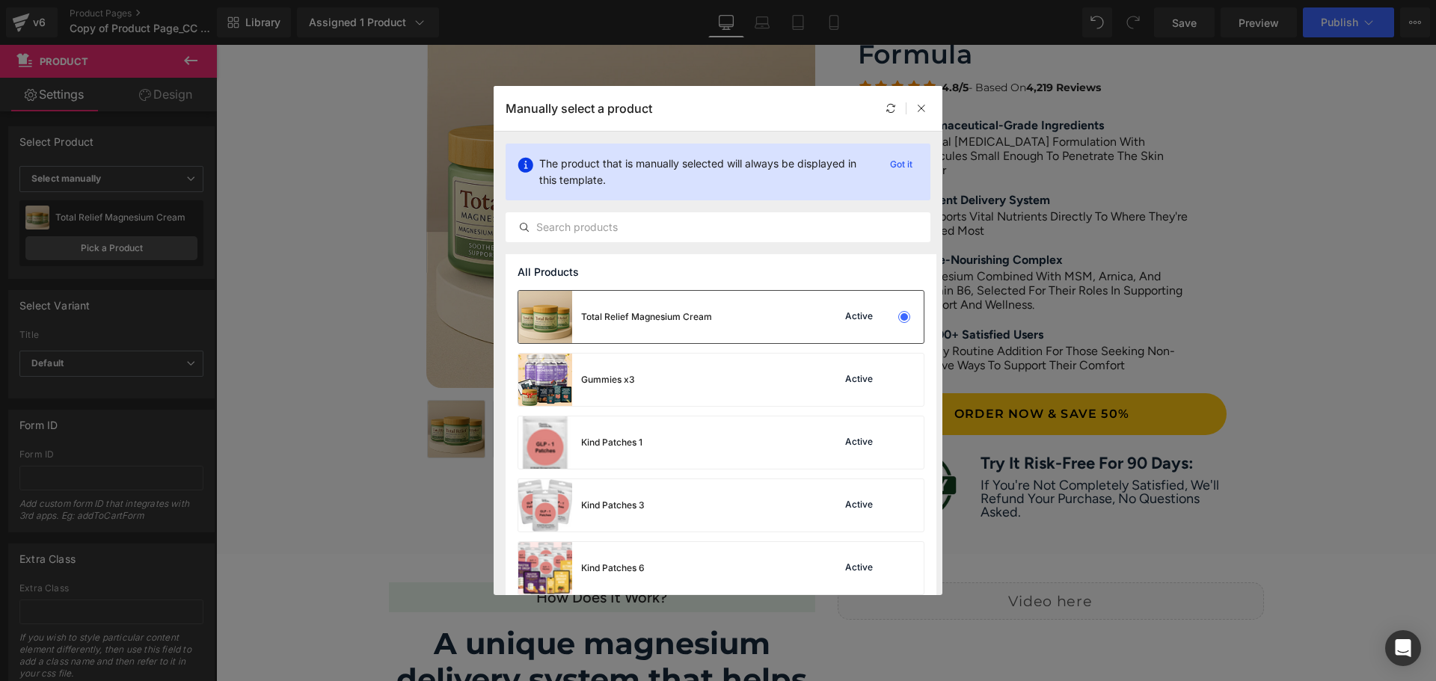
click at [665, 311] on div "Total Relief Magnesium Cream" at bounding box center [646, 316] width 131 height 13
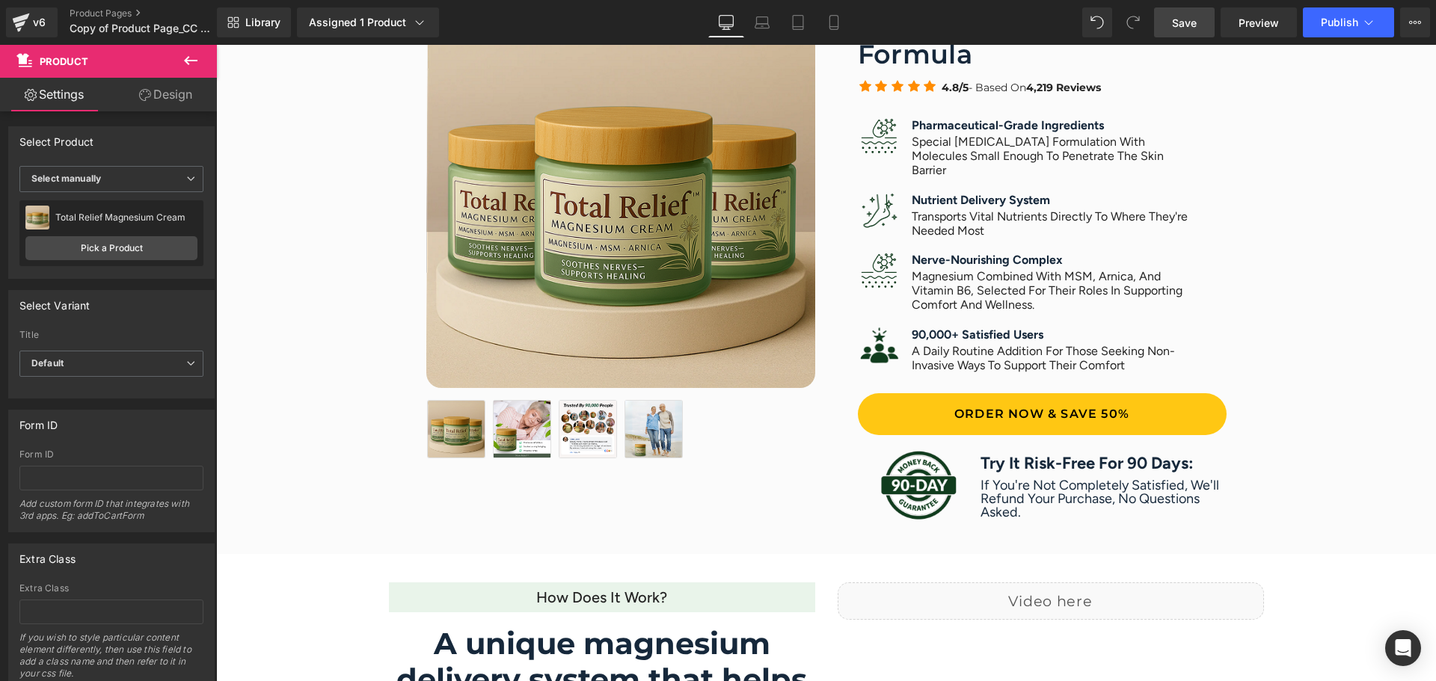
click at [1192, 16] on span "Save" at bounding box center [1184, 23] width 25 height 16
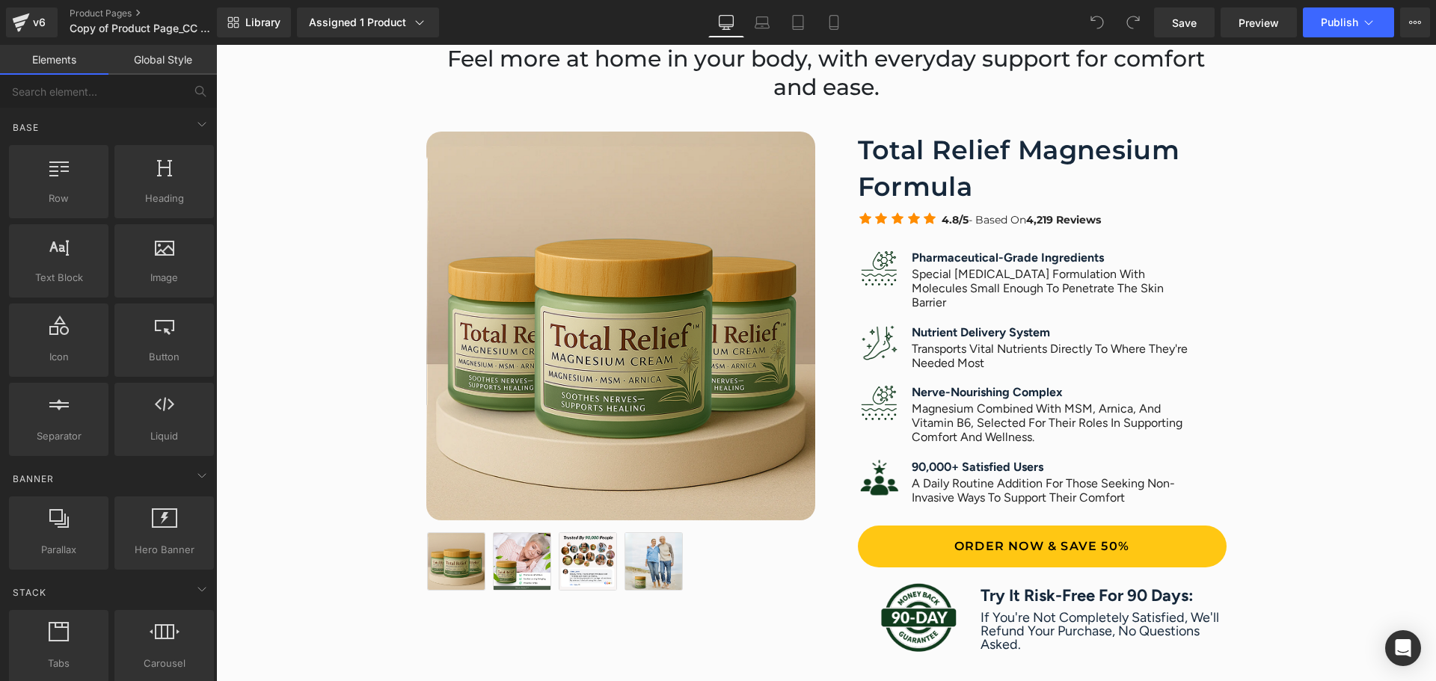
scroll to position [798, 0]
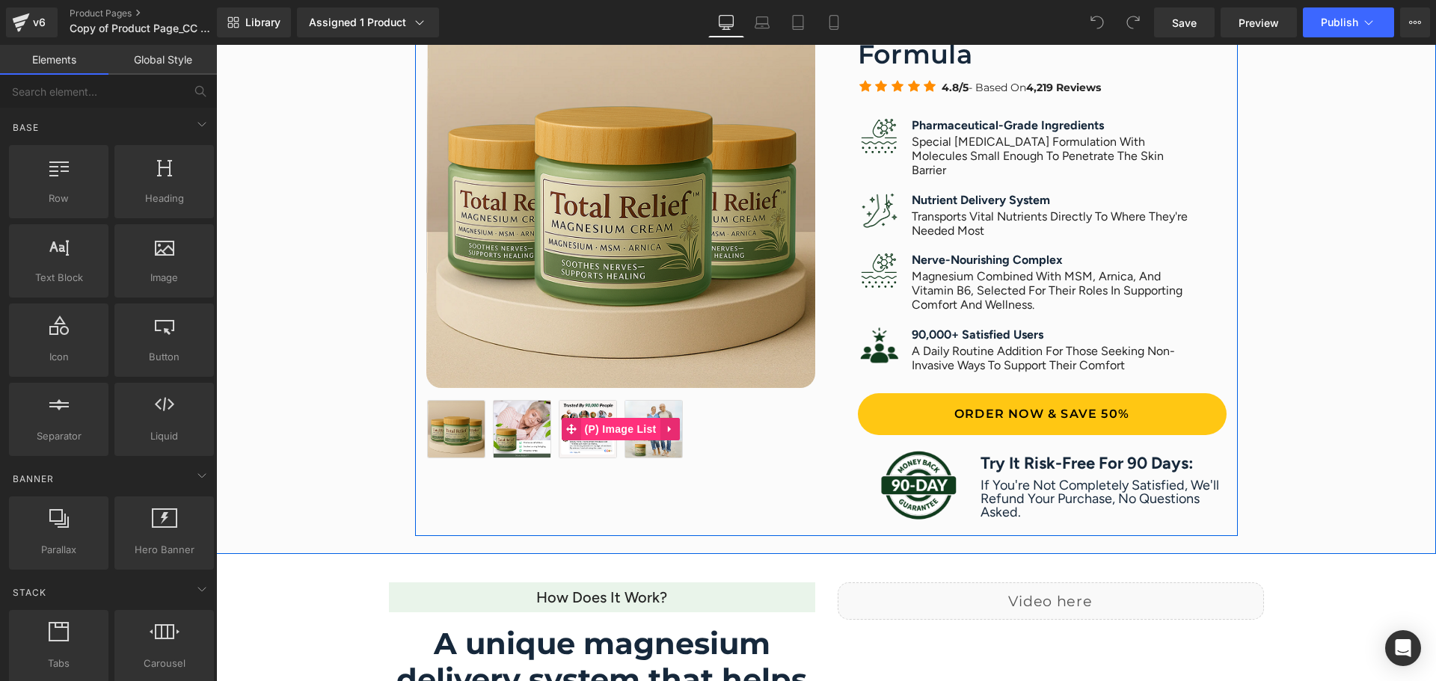
click at [615, 430] on span "(P) Image List" at bounding box center [620, 429] width 79 height 22
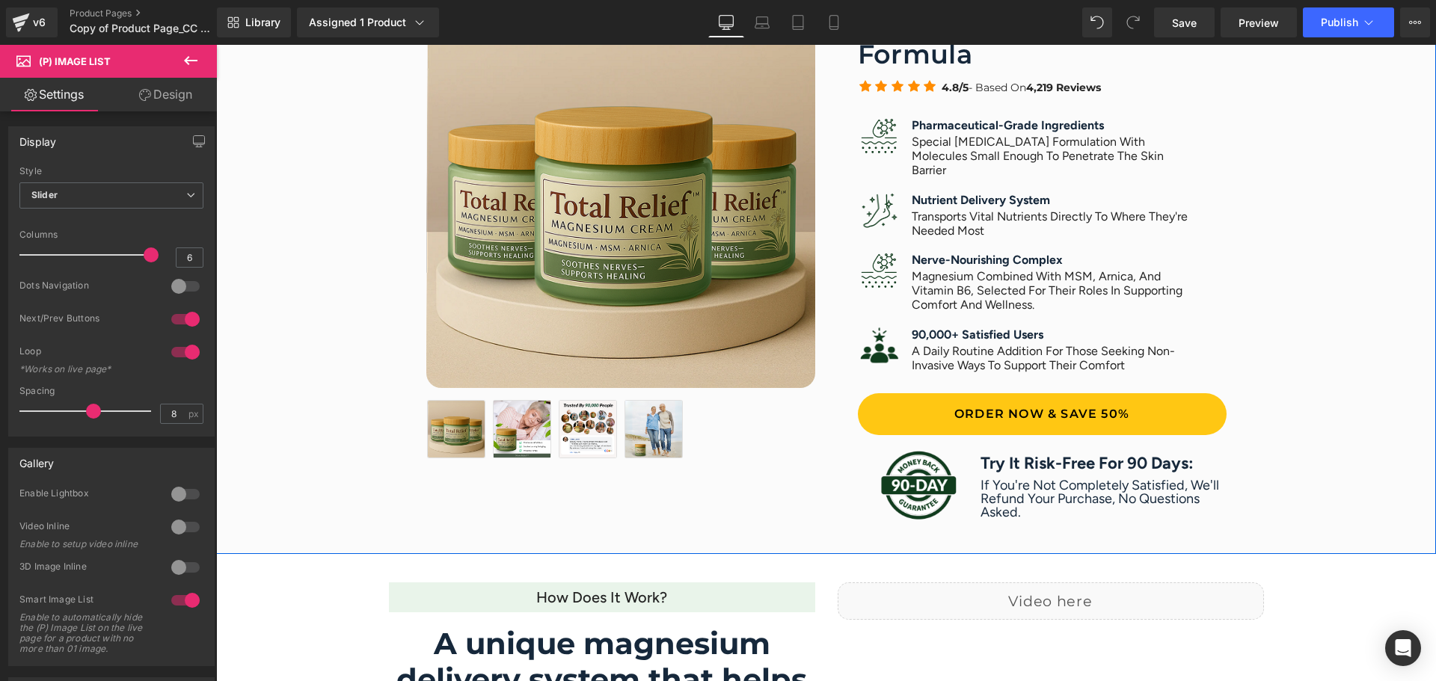
click at [835, 543] on div "The "Mineral Delivery System" for Deep Relief Heading Feel more at home in your…" at bounding box center [826, 189] width 1220 height 729
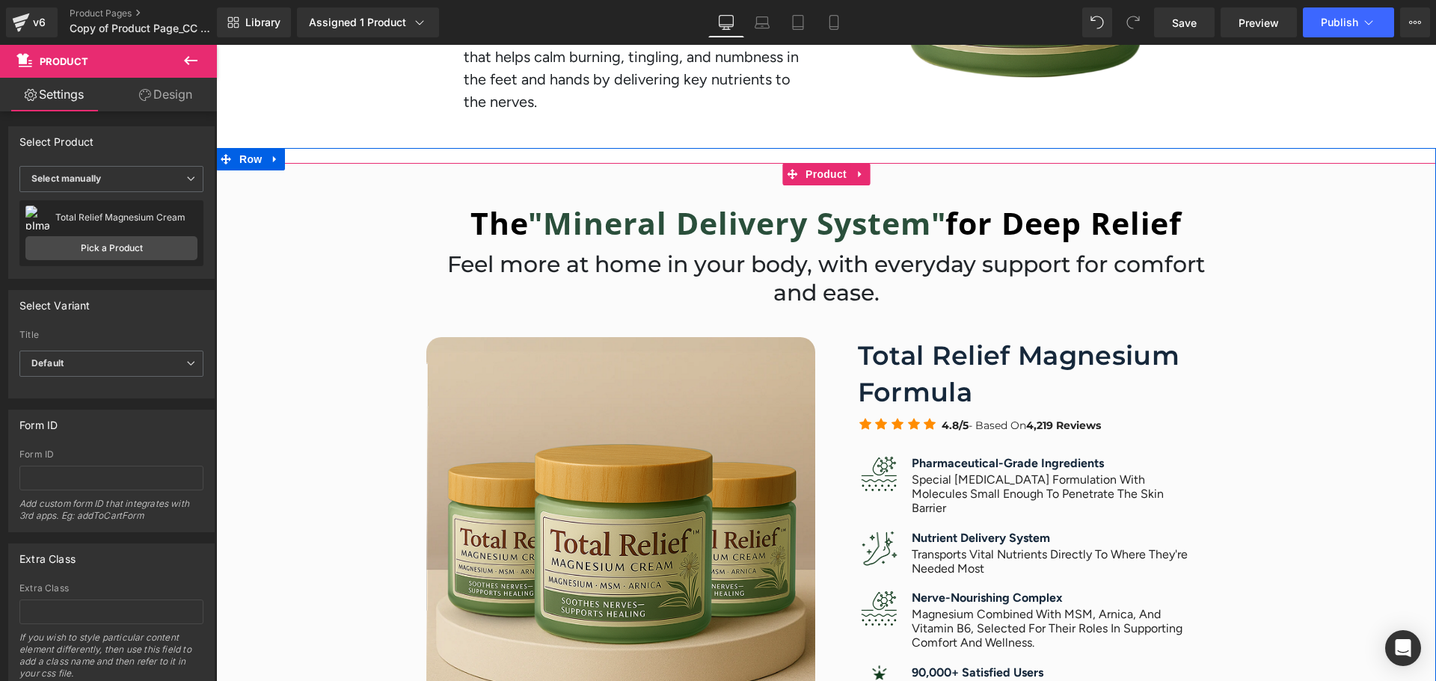
scroll to position [449, 0]
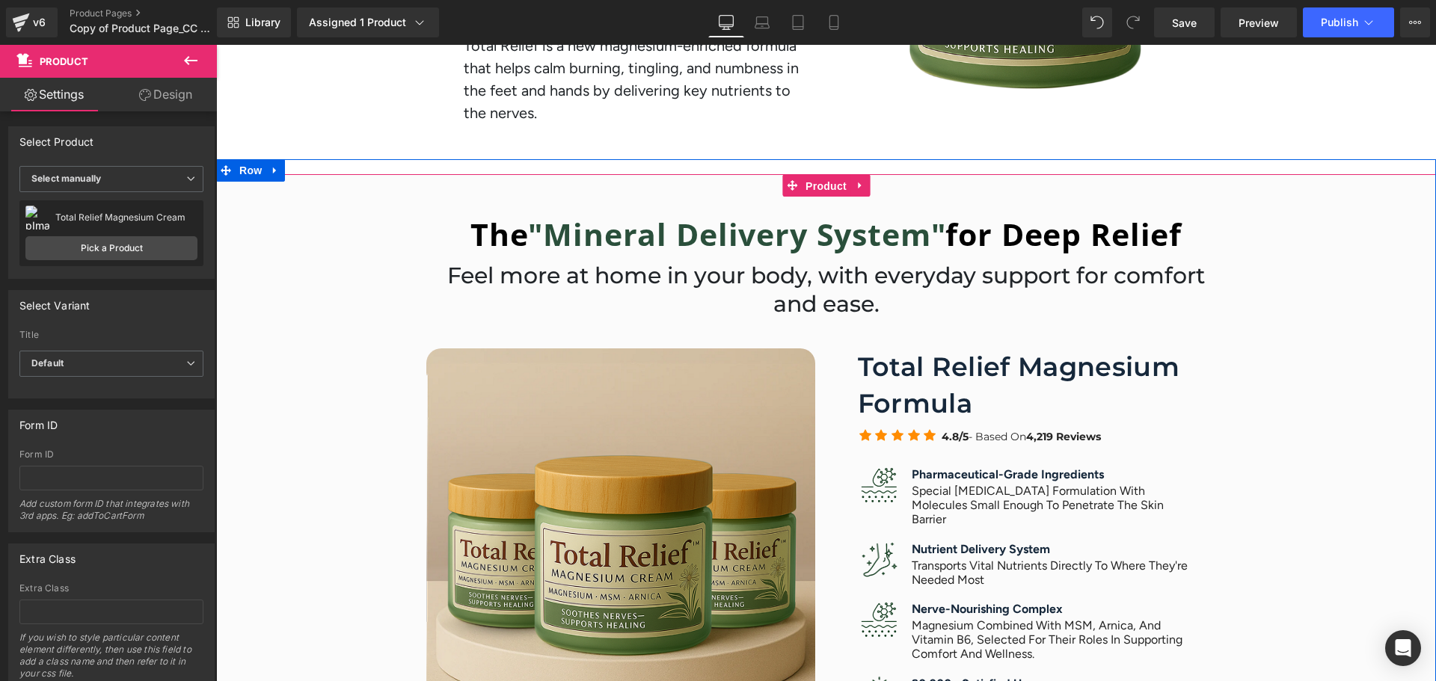
click at [827, 187] on span "Product" at bounding box center [826, 186] width 49 height 22
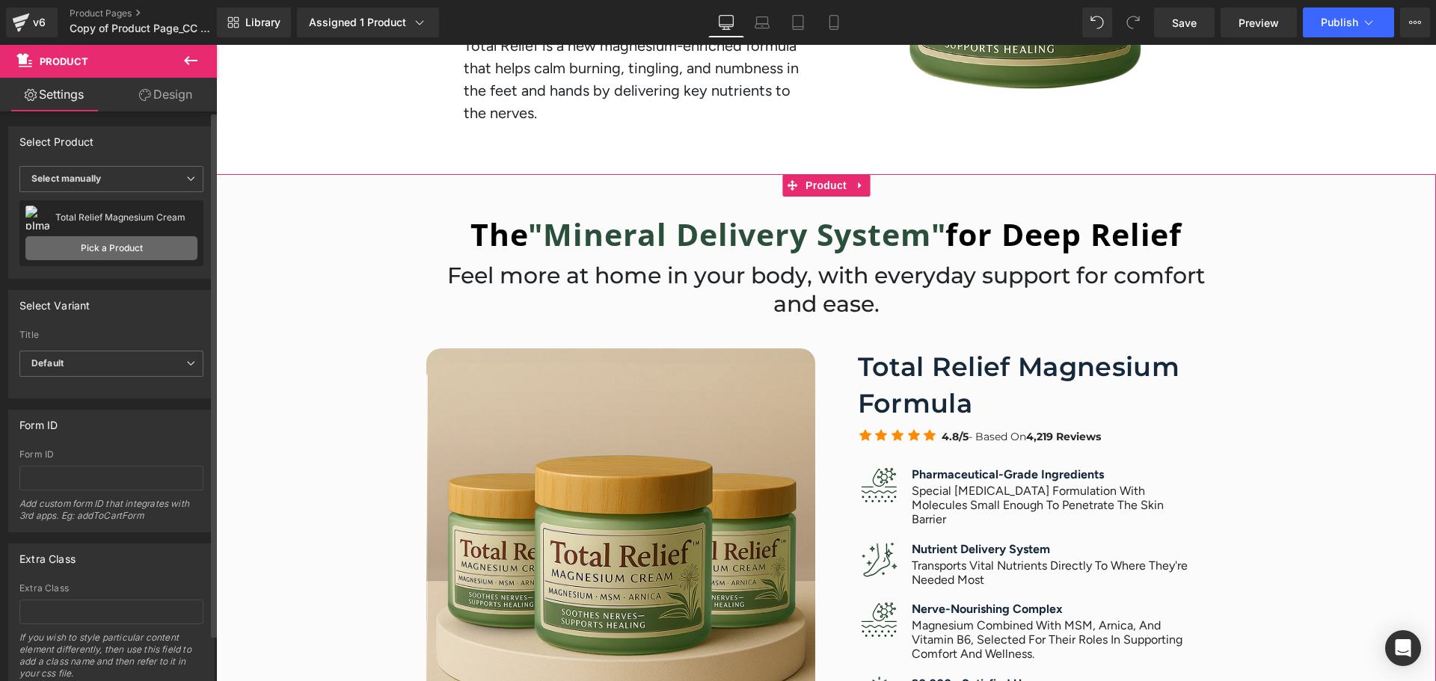
click at [89, 242] on link "Pick a Product" at bounding box center [111, 248] width 172 height 24
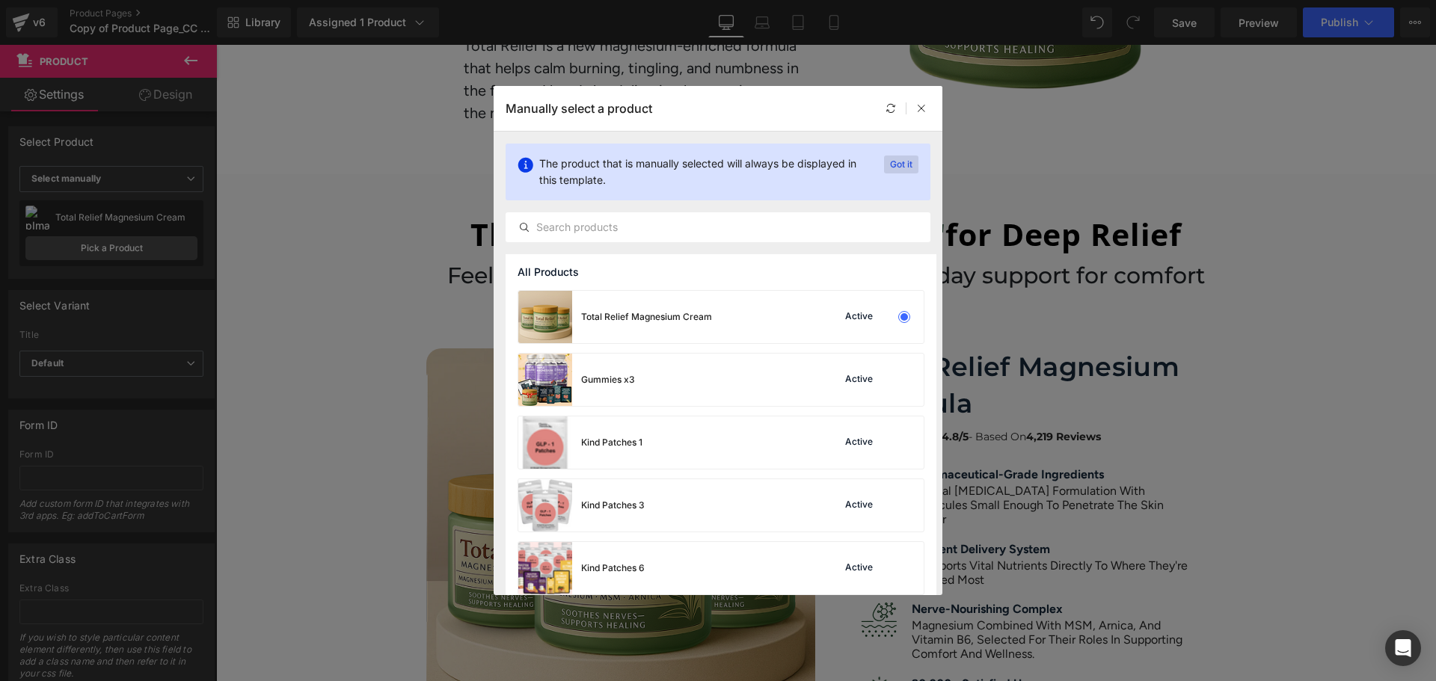
click at [892, 162] on p "Got it" at bounding box center [901, 165] width 34 height 18
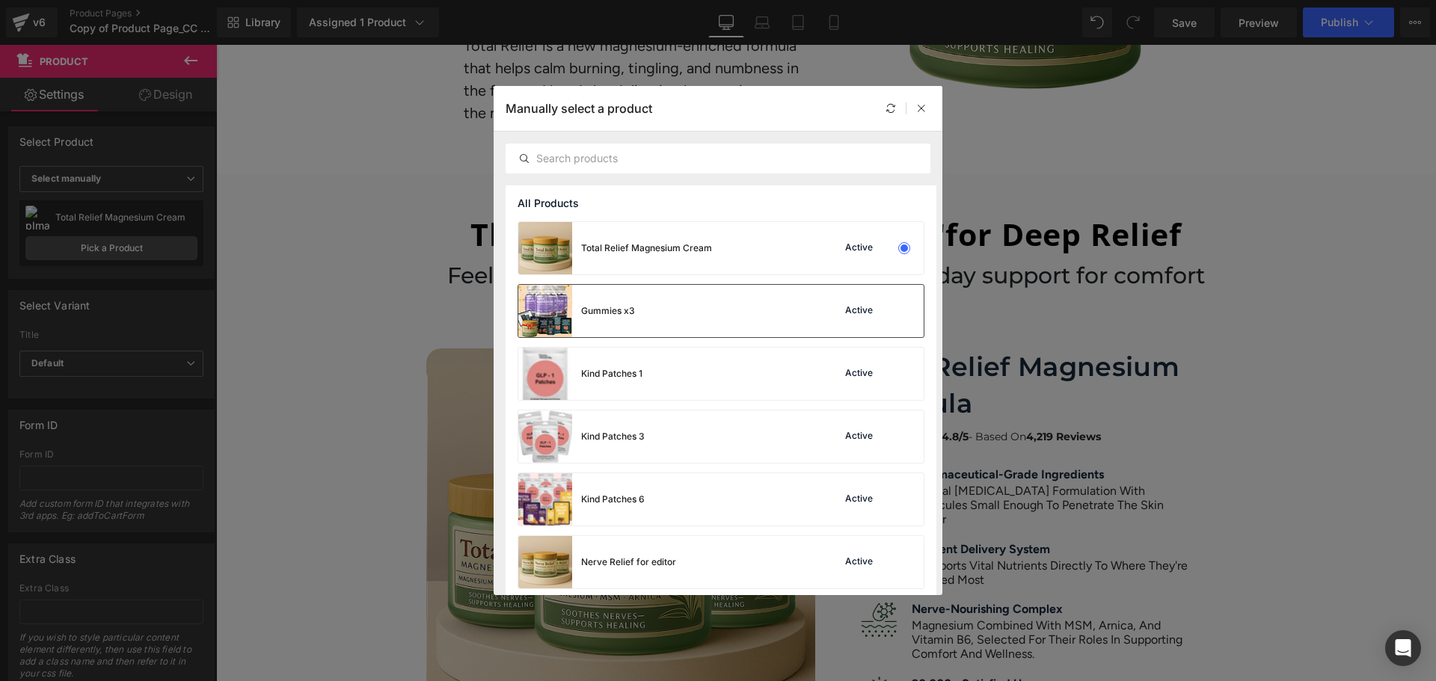
click at [615, 299] on div "Gummies x3" at bounding box center [576, 311] width 117 height 52
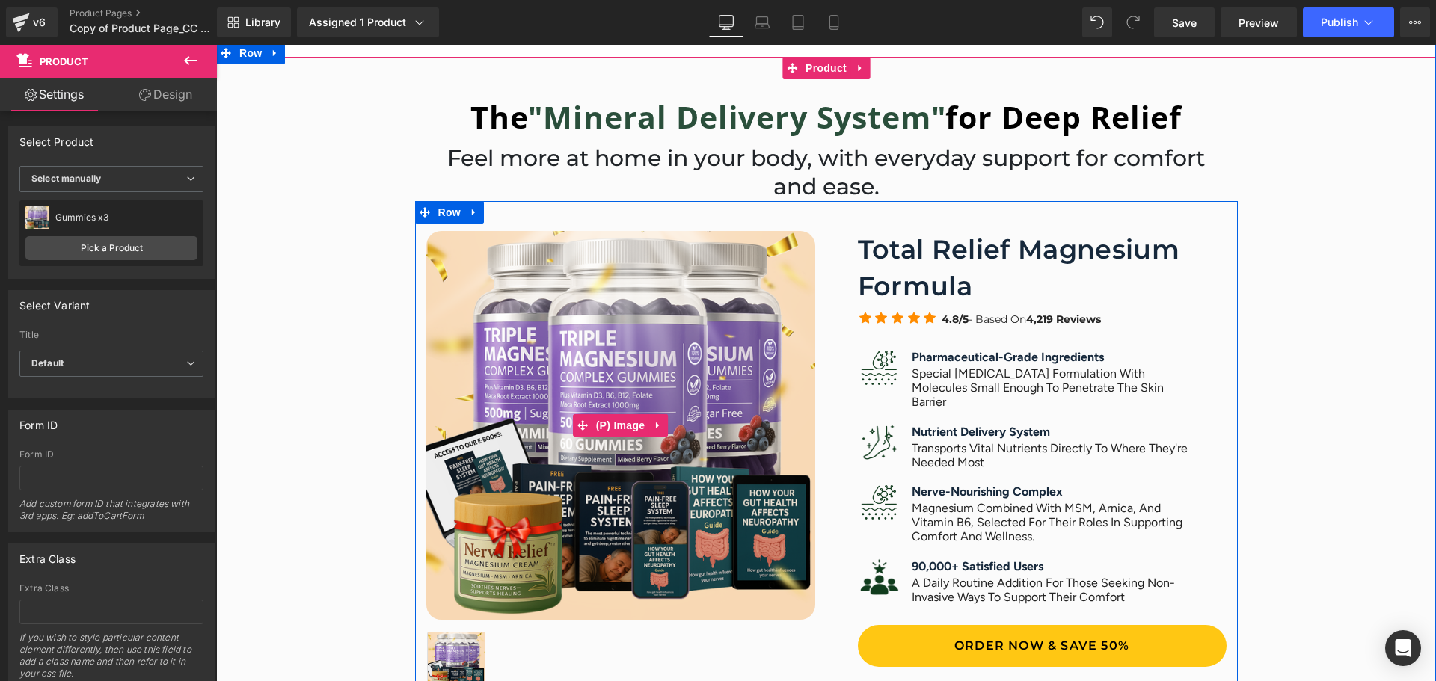
scroll to position [548, 0]
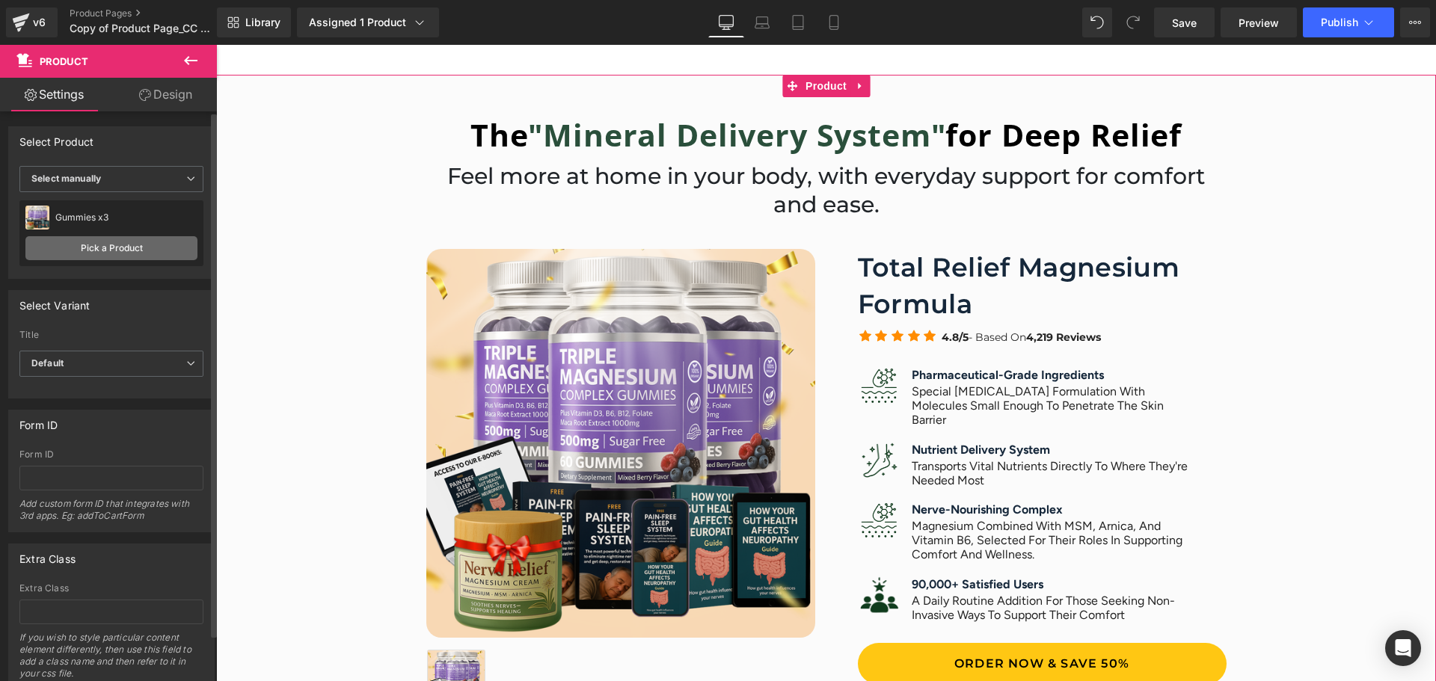
click at [129, 247] on link "Pick a Product" at bounding box center [111, 248] width 172 height 24
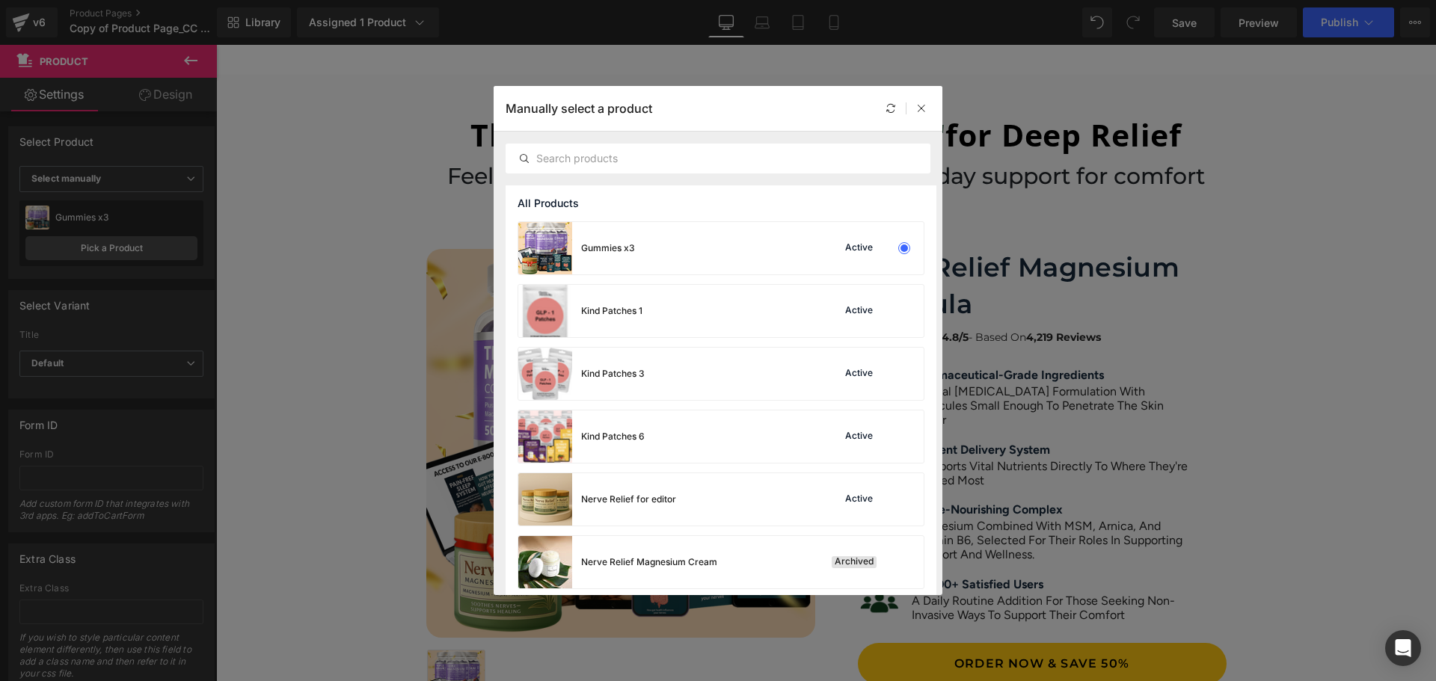
click at [911, 103] on div at bounding box center [906, 108] width 49 height 18
click at [917, 108] on icon at bounding box center [921, 108] width 10 height 10
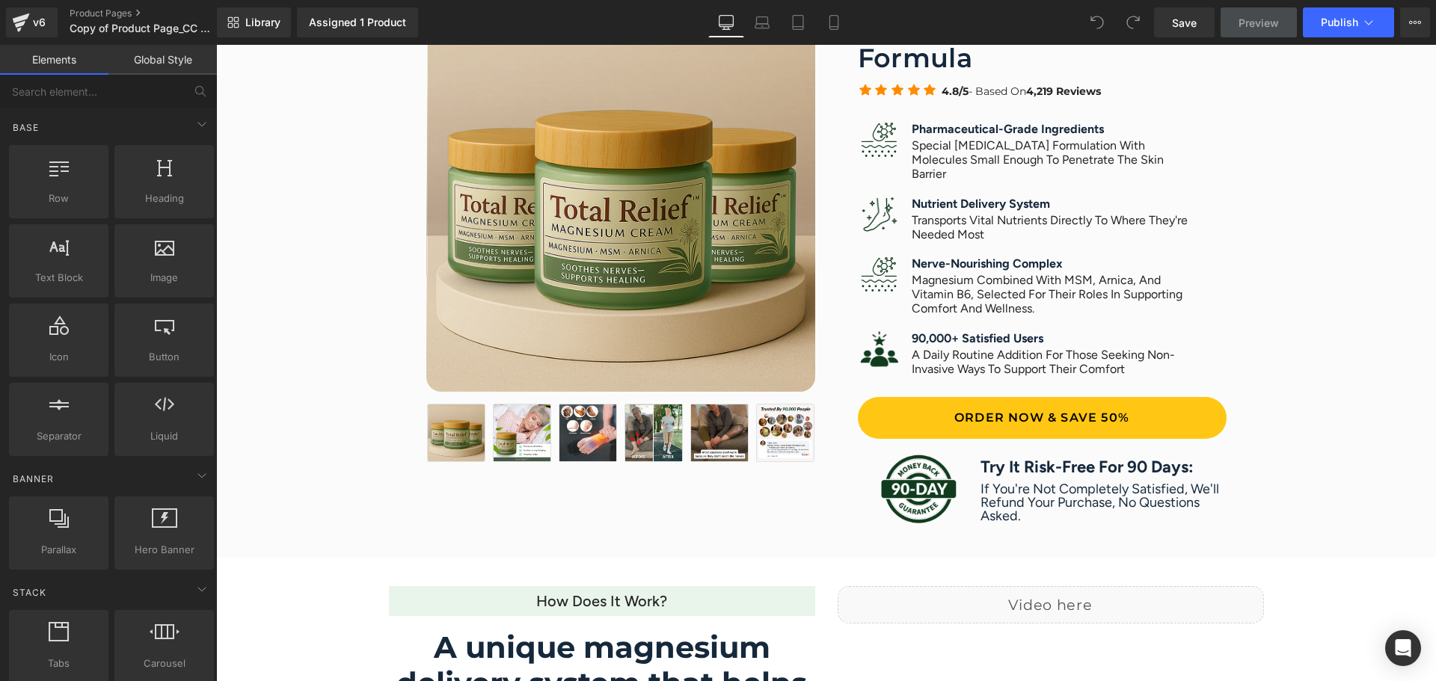
scroll to position [798, 0]
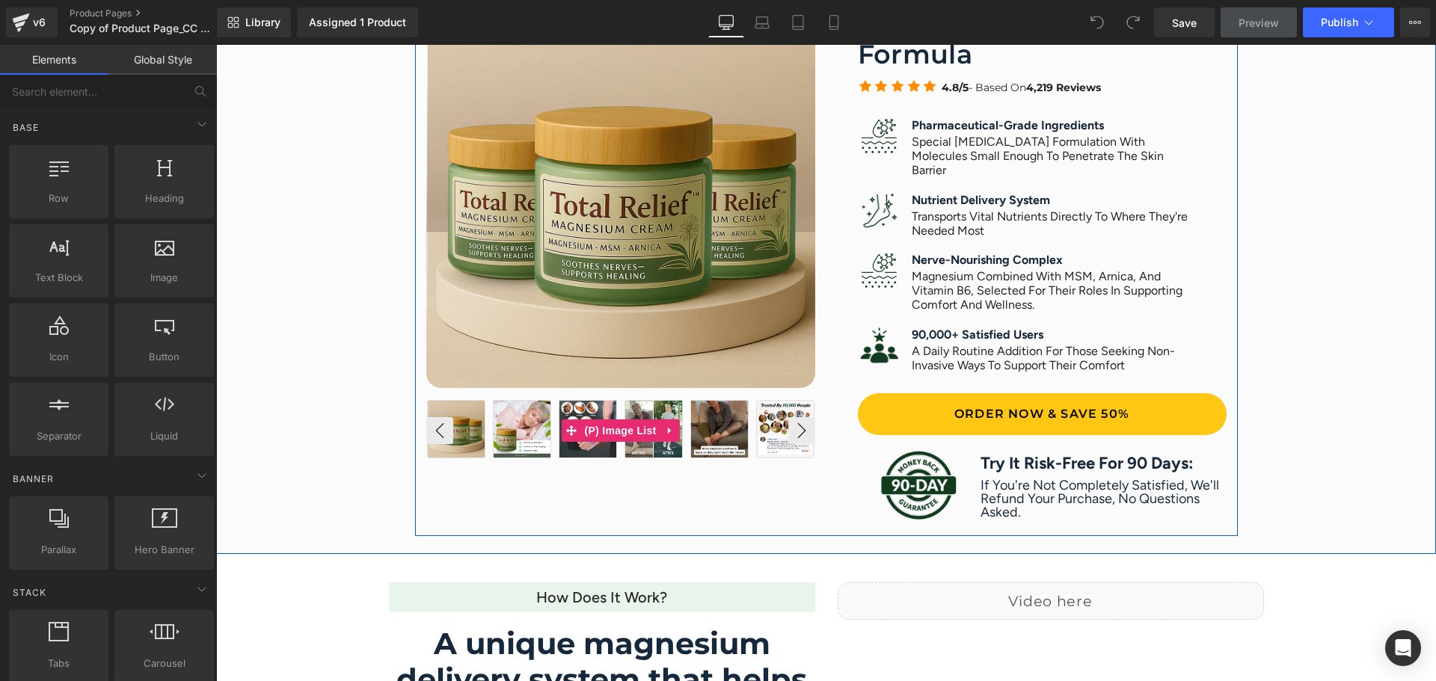
click at [498, 444] on img at bounding box center [522, 429] width 57 height 57
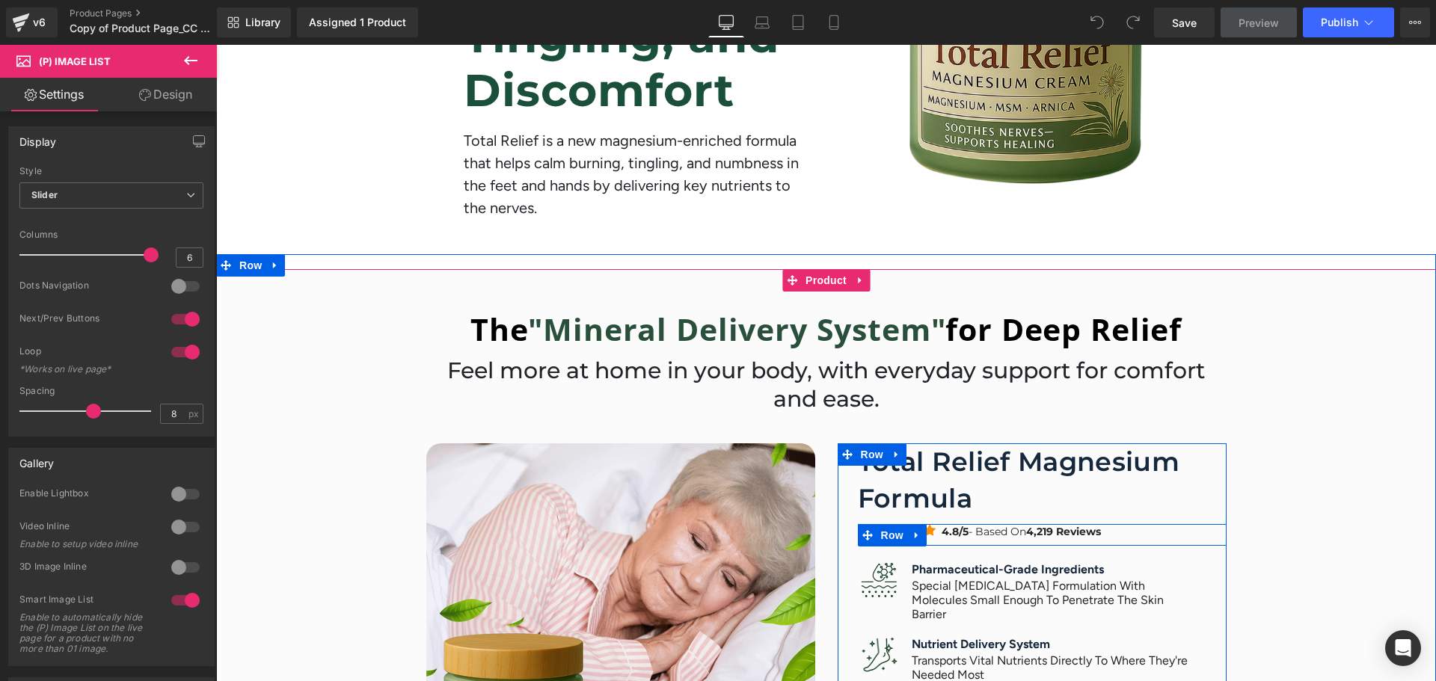
scroll to position [349, 0]
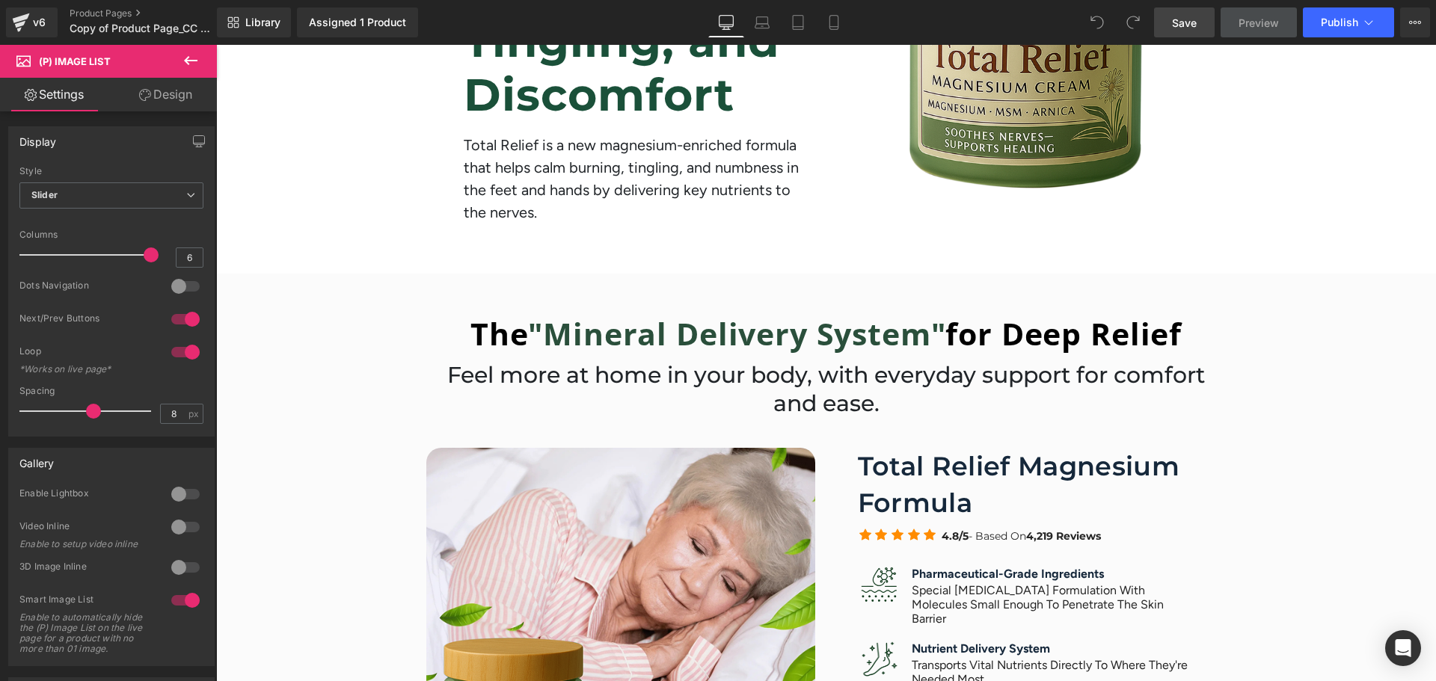
click at [1180, 13] on link "Save" at bounding box center [1184, 22] width 61 height 30
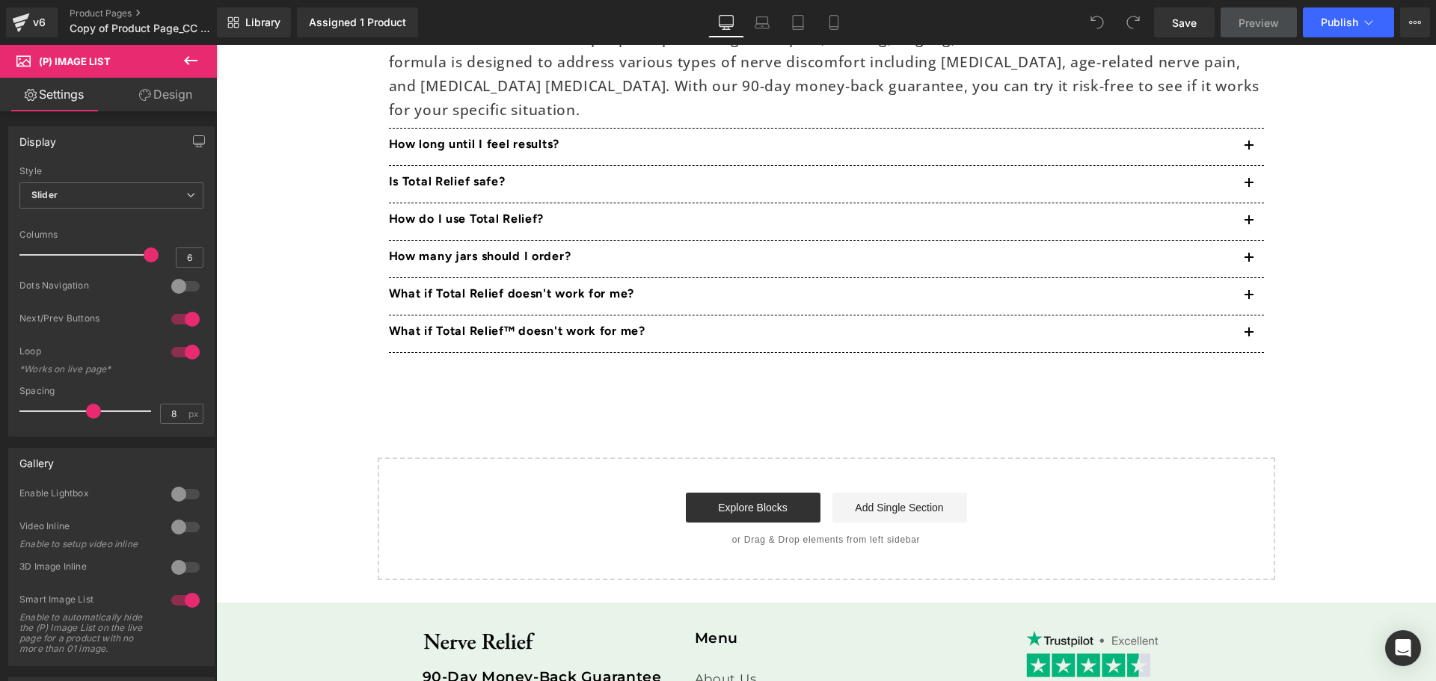
scroll to position [5652, 0]
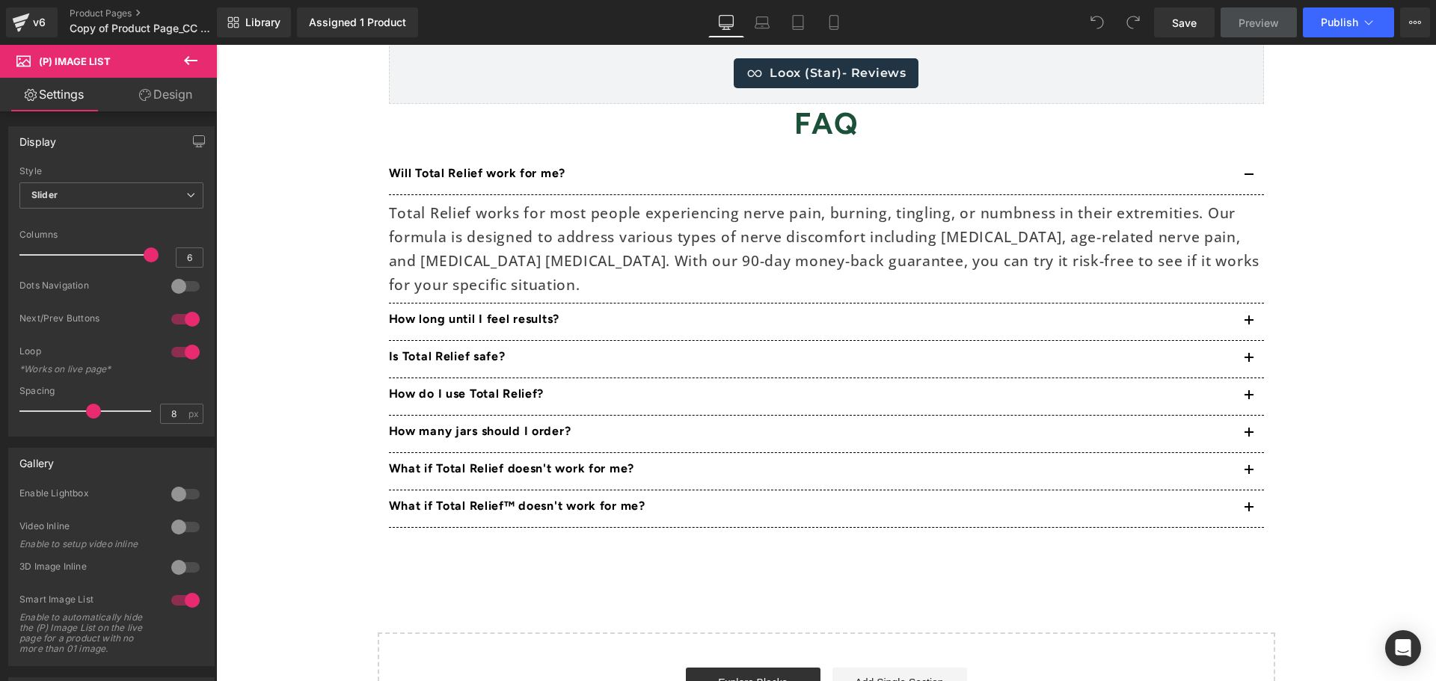
click at [1242, 22] on span "Preview" at bounding box center [1259, 23] width 40 height 16
click at [1181, 22] on span "Save" at bounding box center [1184, 23] width 25 height 16
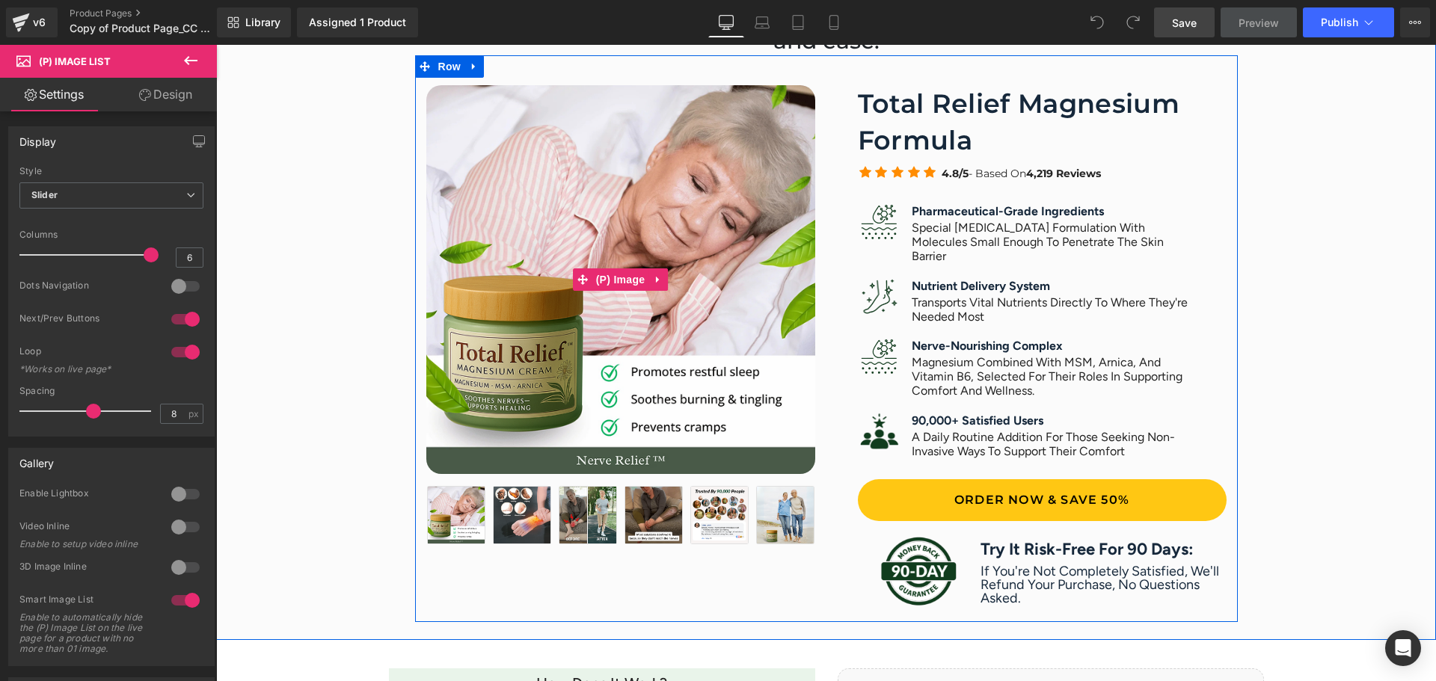
scroll to position [715, 0]
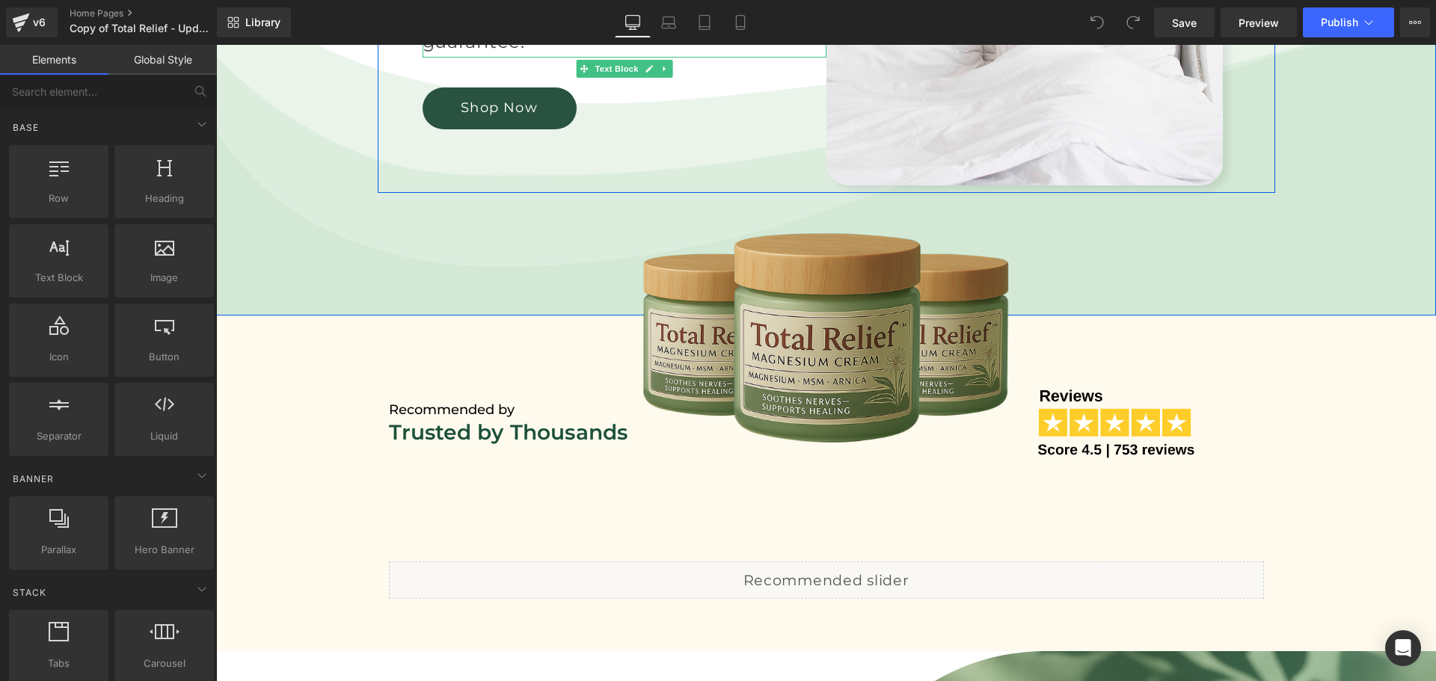
scroll to position [847, 0]
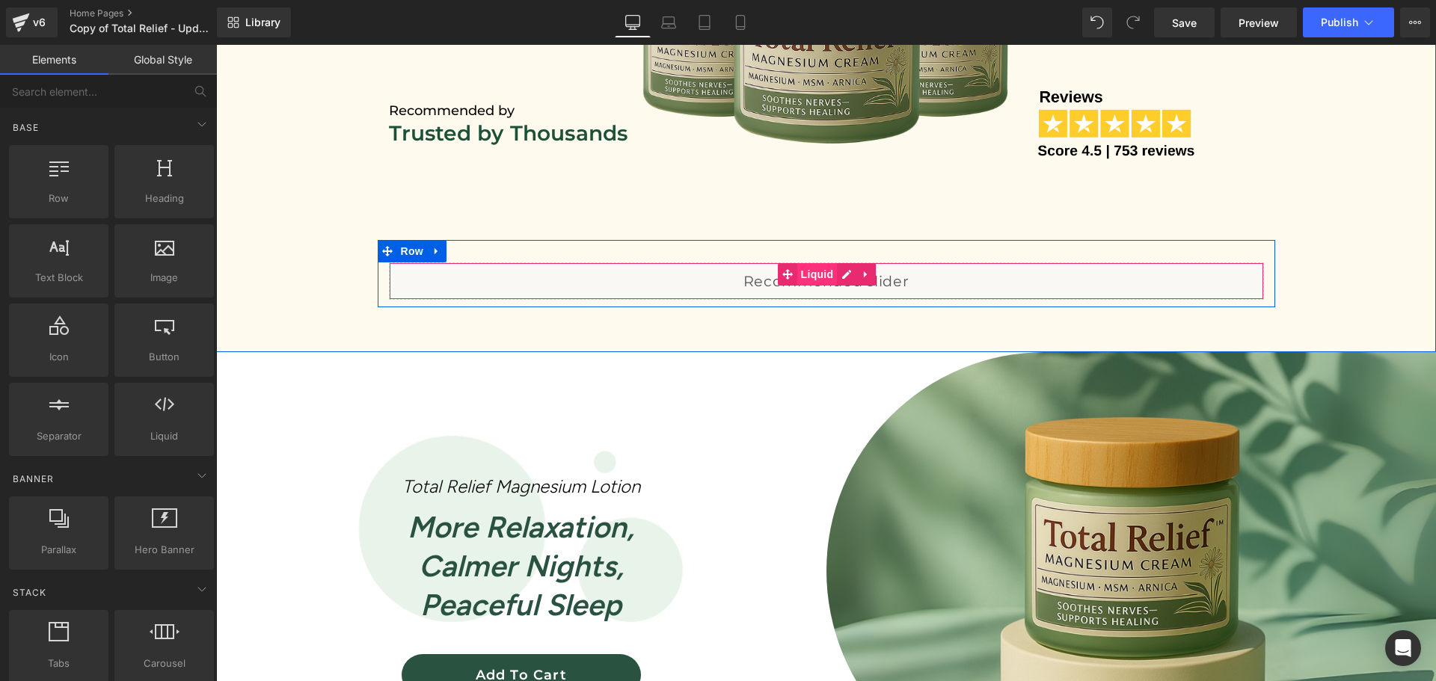
click at [818, 271] on span "Liquid" at bounding box center [817, 274] width 40 height 22
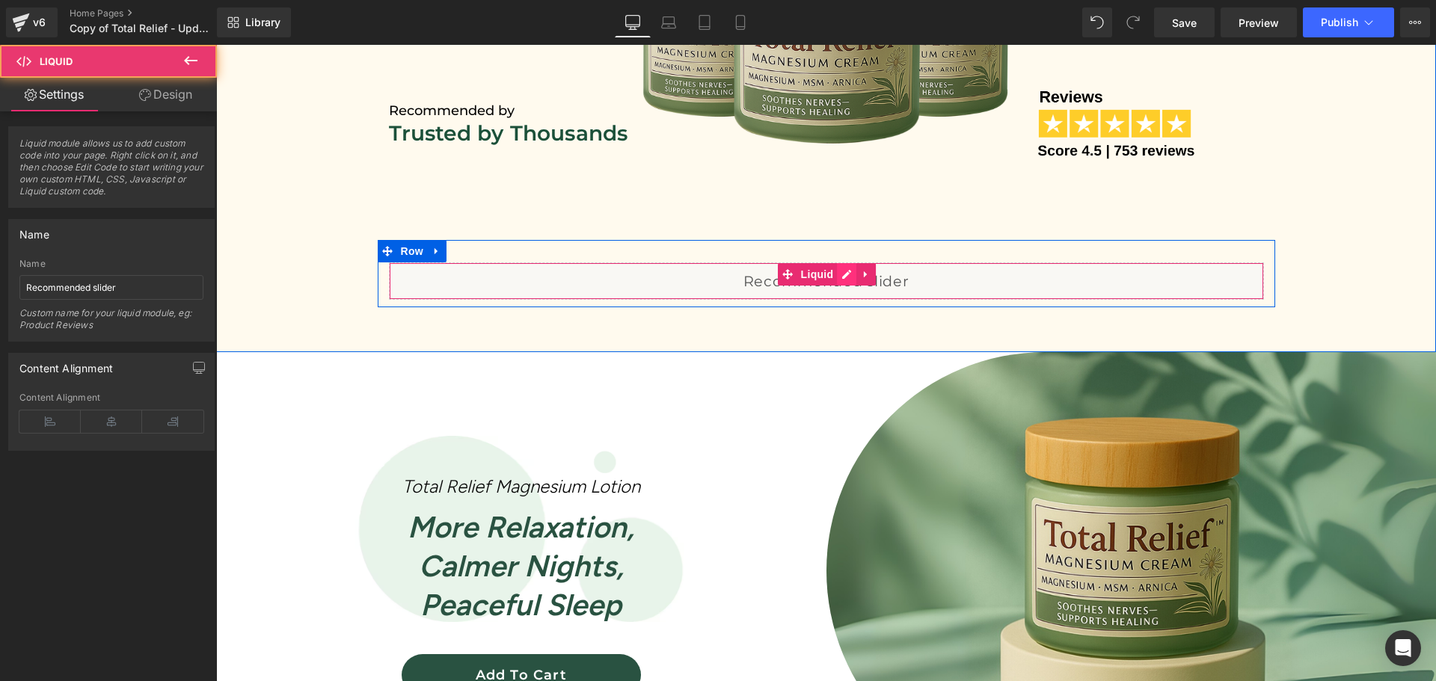
click at [843, 272] on div "Liquid" at bounding box center [826, 281] width 875 height 37
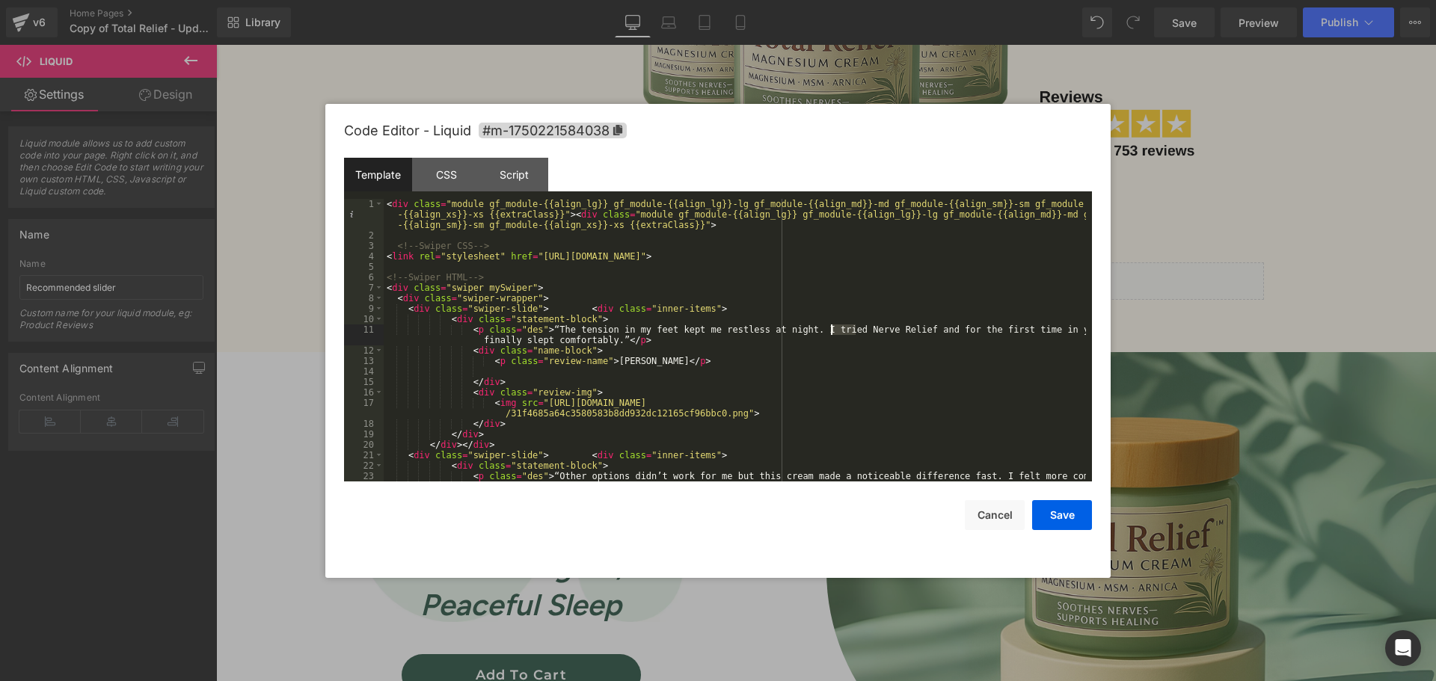
drag, startPoint x: 853, startPoint y: 331, endPoint x: 831, endPoint y: 331, distance: 22.4
click at [831, 331] on div "< div class = "module gf_module-{{align_lg}} gf_module-{{align_lg}}-lg gf_modul…" at bounding box center [735, 366] width 702 height 335
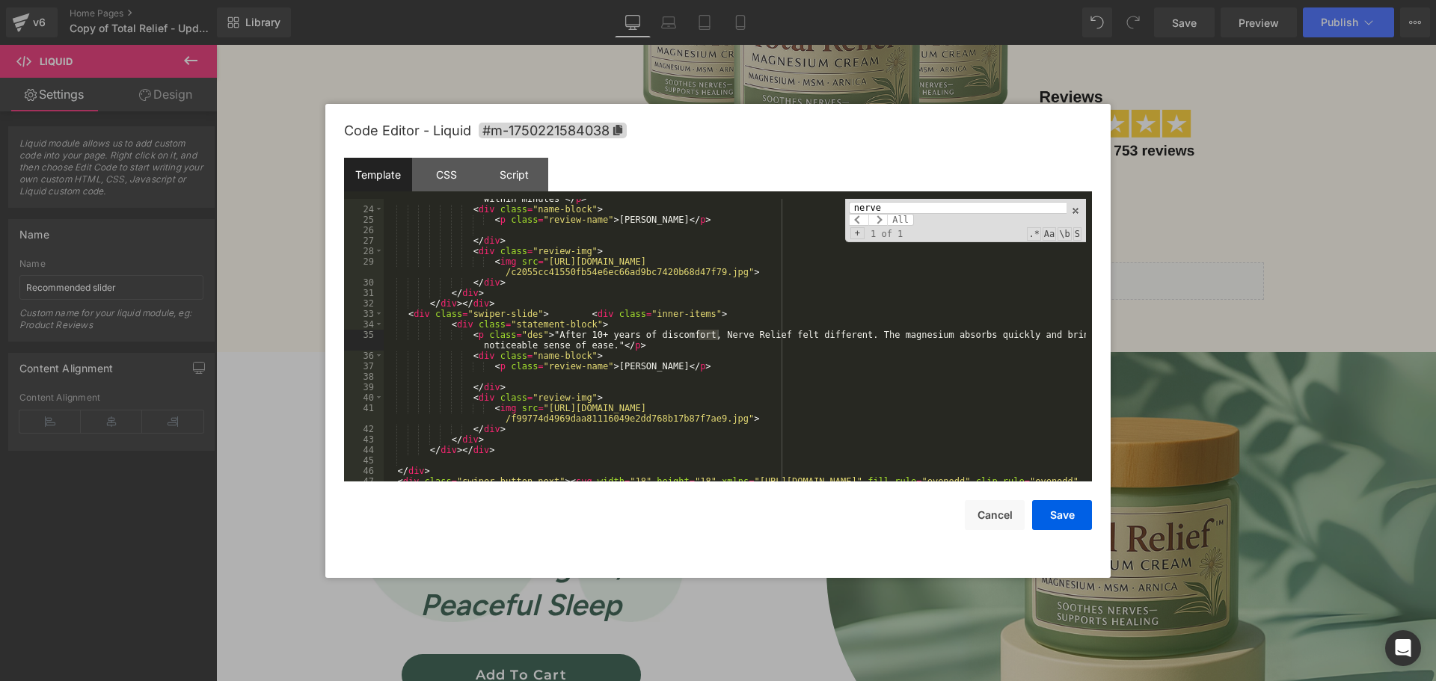
scroll to position [288, 0]
type input "nerve"
click at [884, 225] on span at bounding box center [877, 220] width 19 height 12
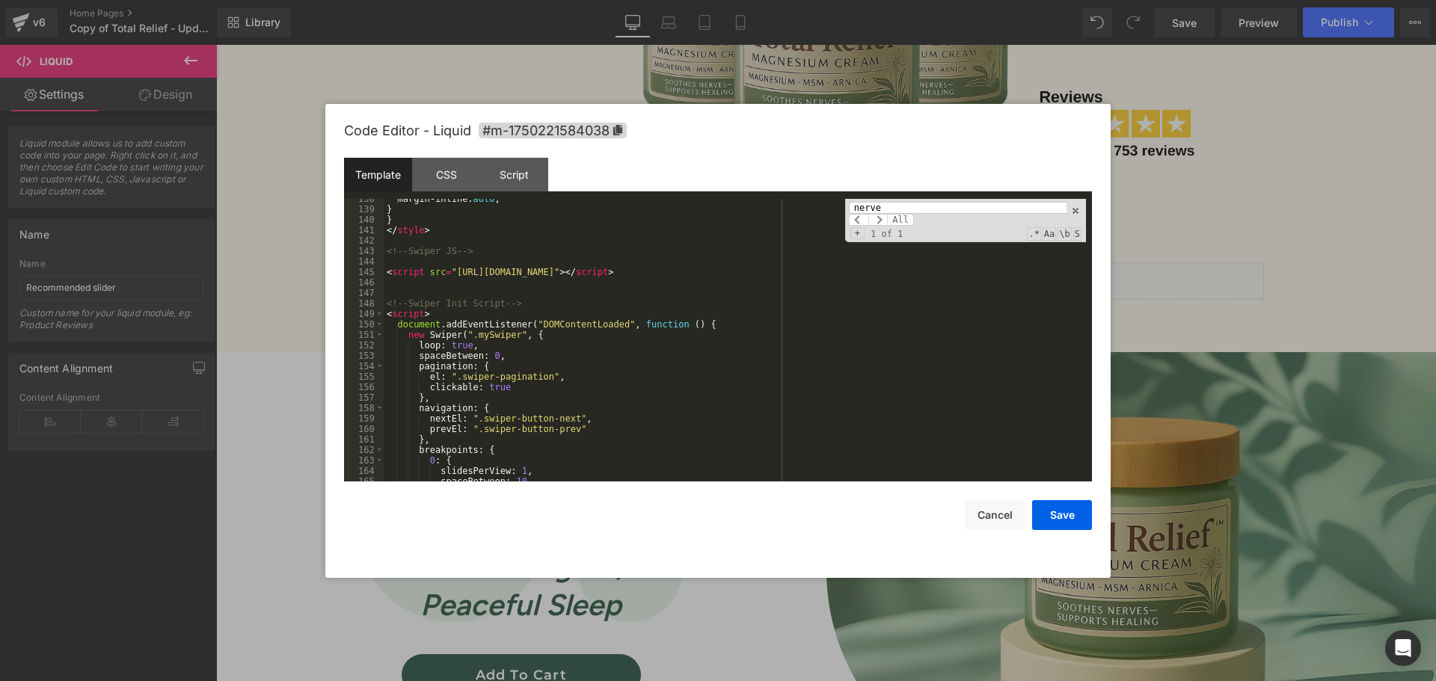
scroll to position [1644, 0]
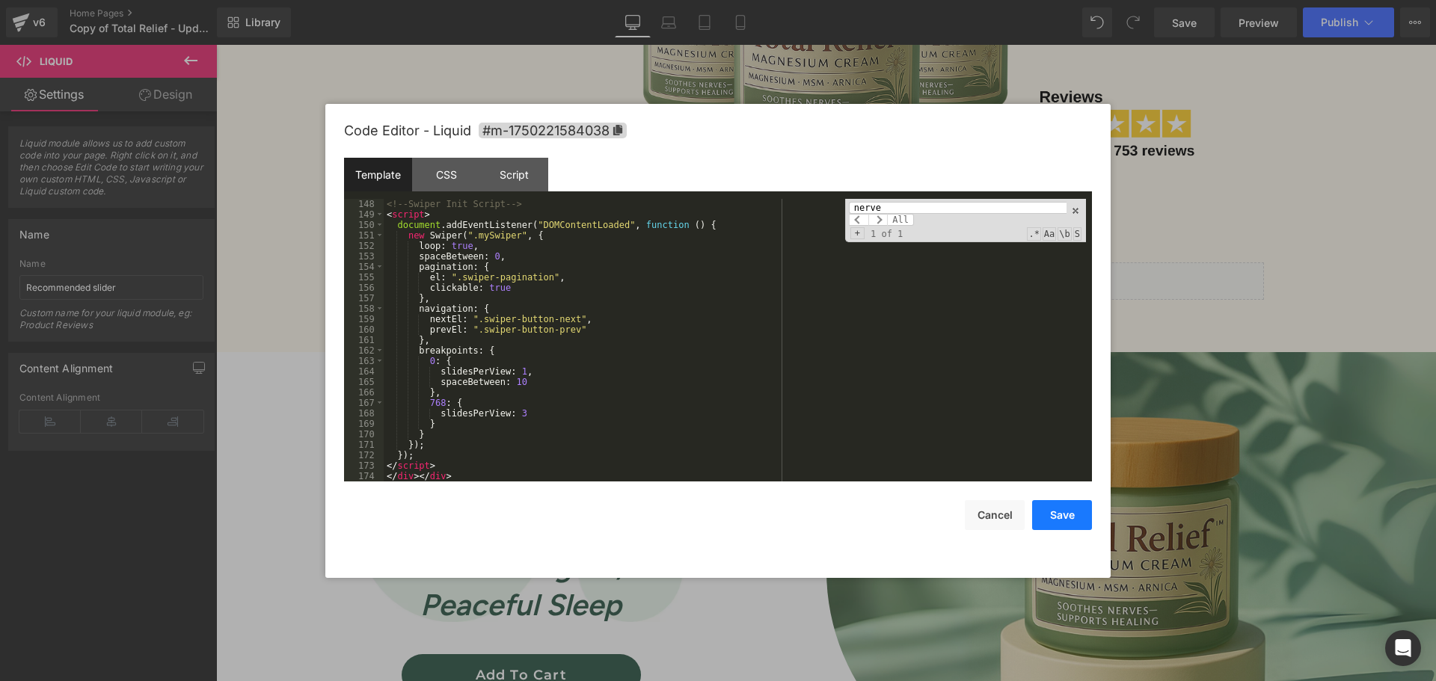
click at [1061, 509] on button "Save" at bounding box center [1062, 515] width 60 height 30
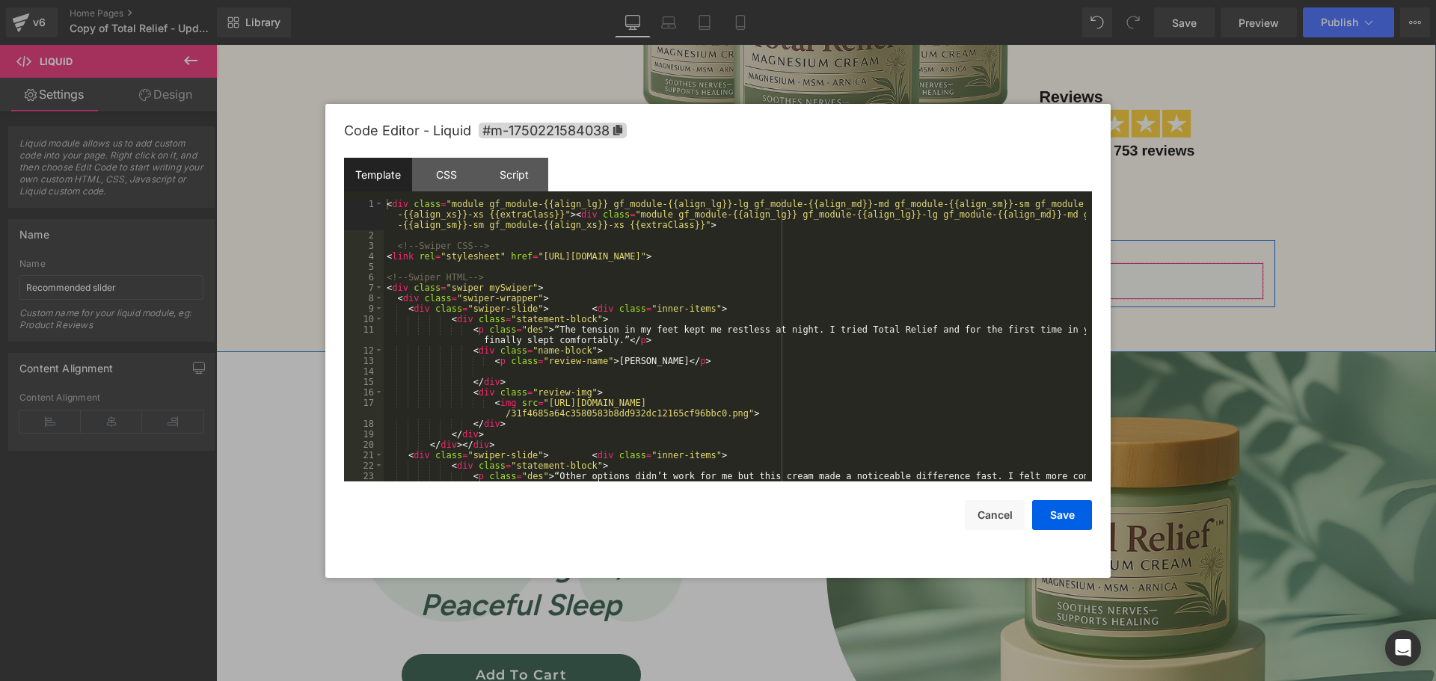
click at [846, 270] on icon at bounding box center [846, 274] width 10 height 11
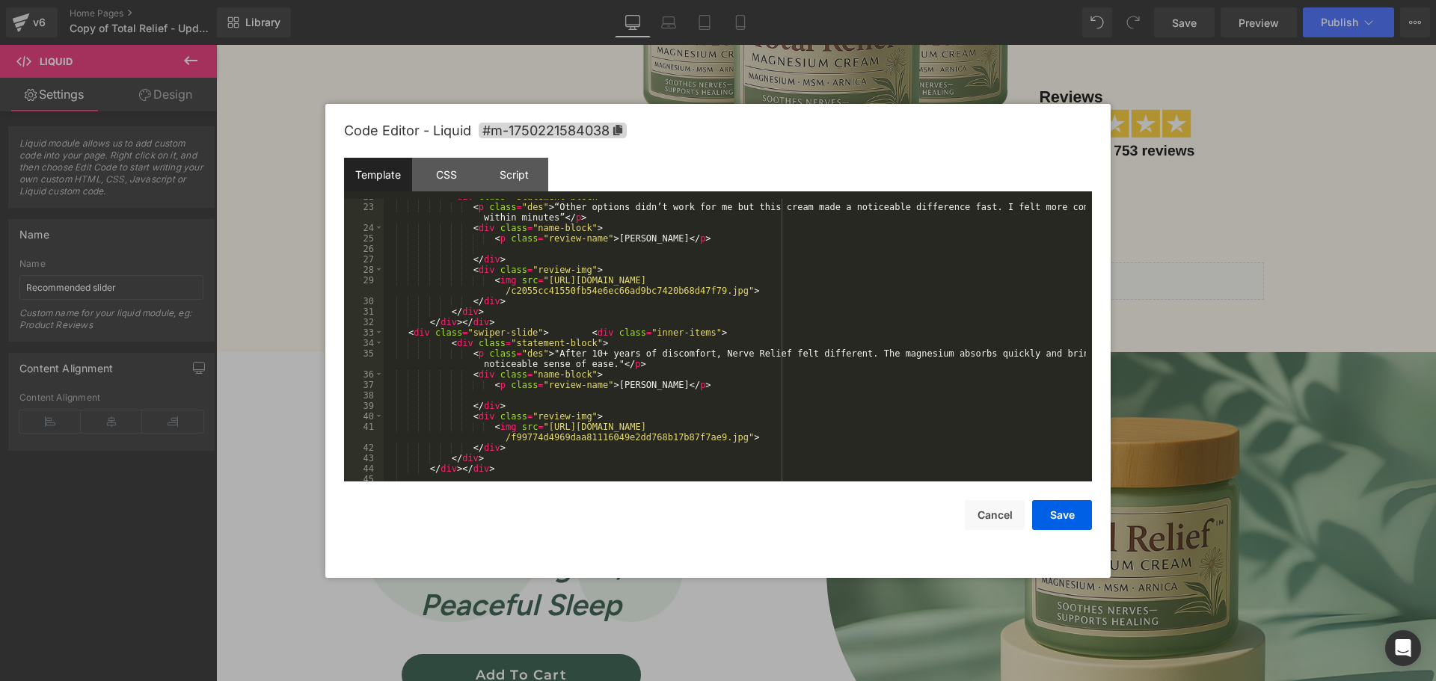
scroll to position [314, 0]
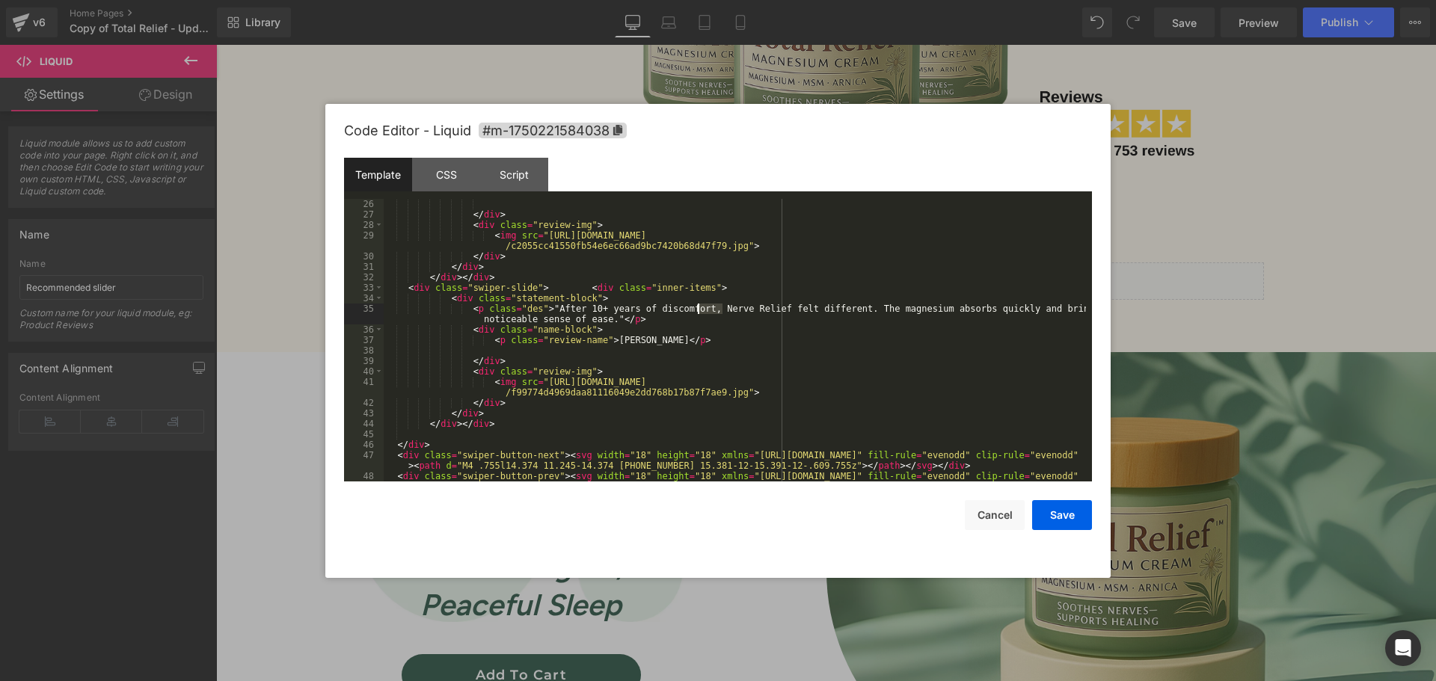
drag, startPoint x: 723, startPoint y: 310, endPoint x: 699, endPoint y: 308, distance: 23.3
click at [699, 308] on div "</ div > < div class = "review-img" > < img src = "https://ucarecdn.com/c1d76c9…" at bounding box center [735, 356] width 702 height 314
click at [1068, 520] on button "Save" at bounding box center [1062, 515] width 60 height 30
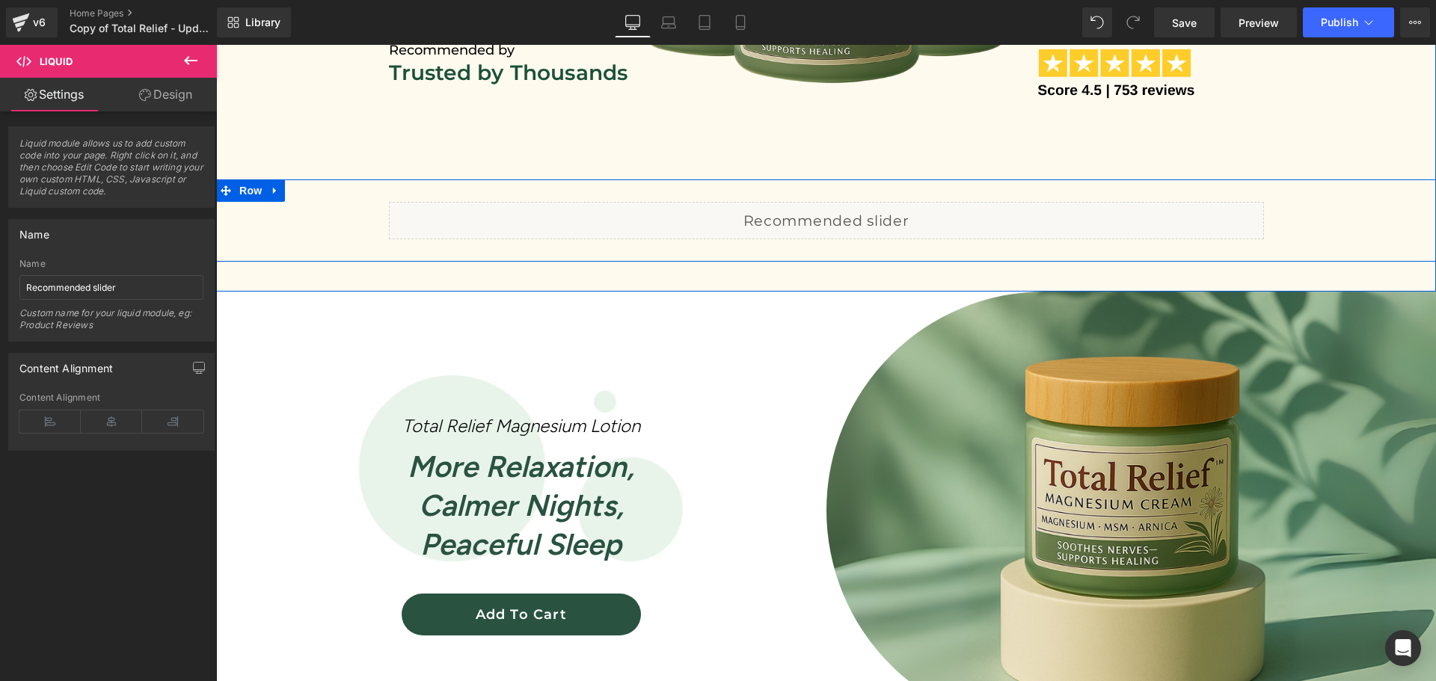
scroll to position [1047, 0]
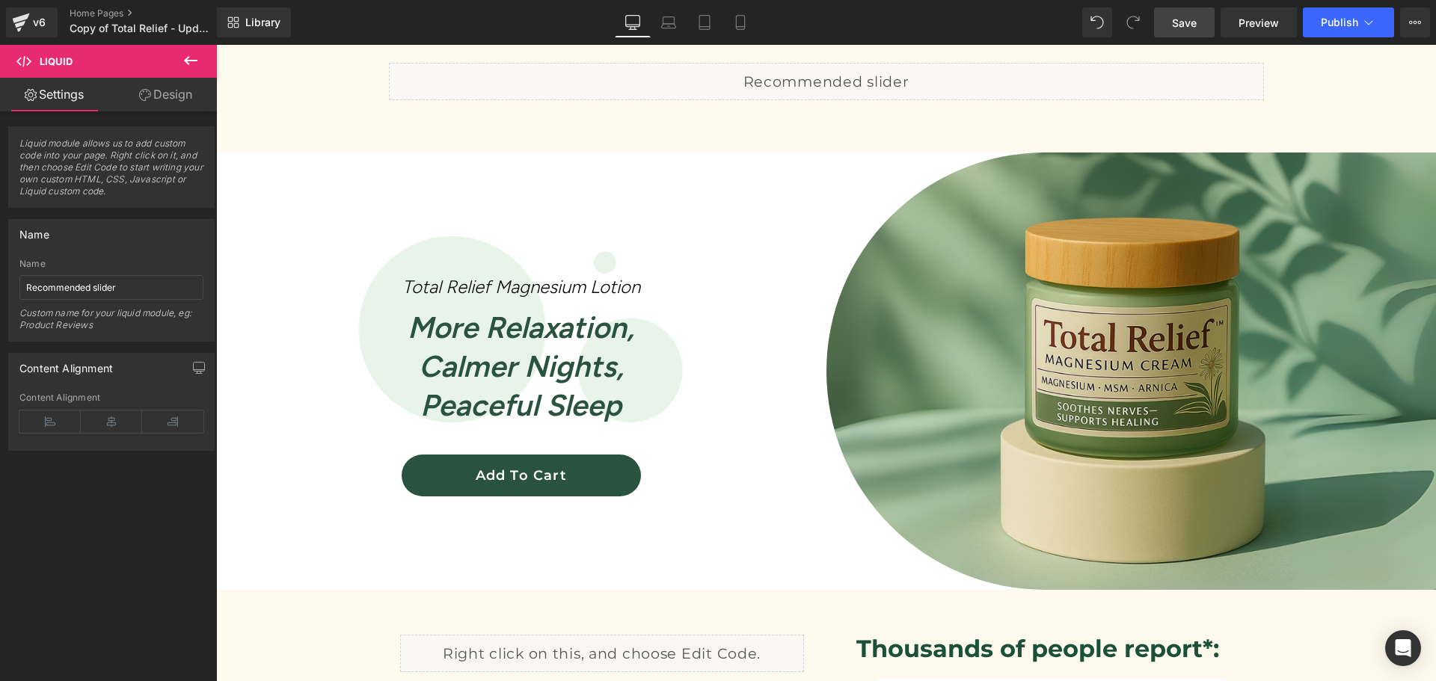
click at [1186, 21] on span "Save" at bounding box center [1184, 23] width 25 height 16
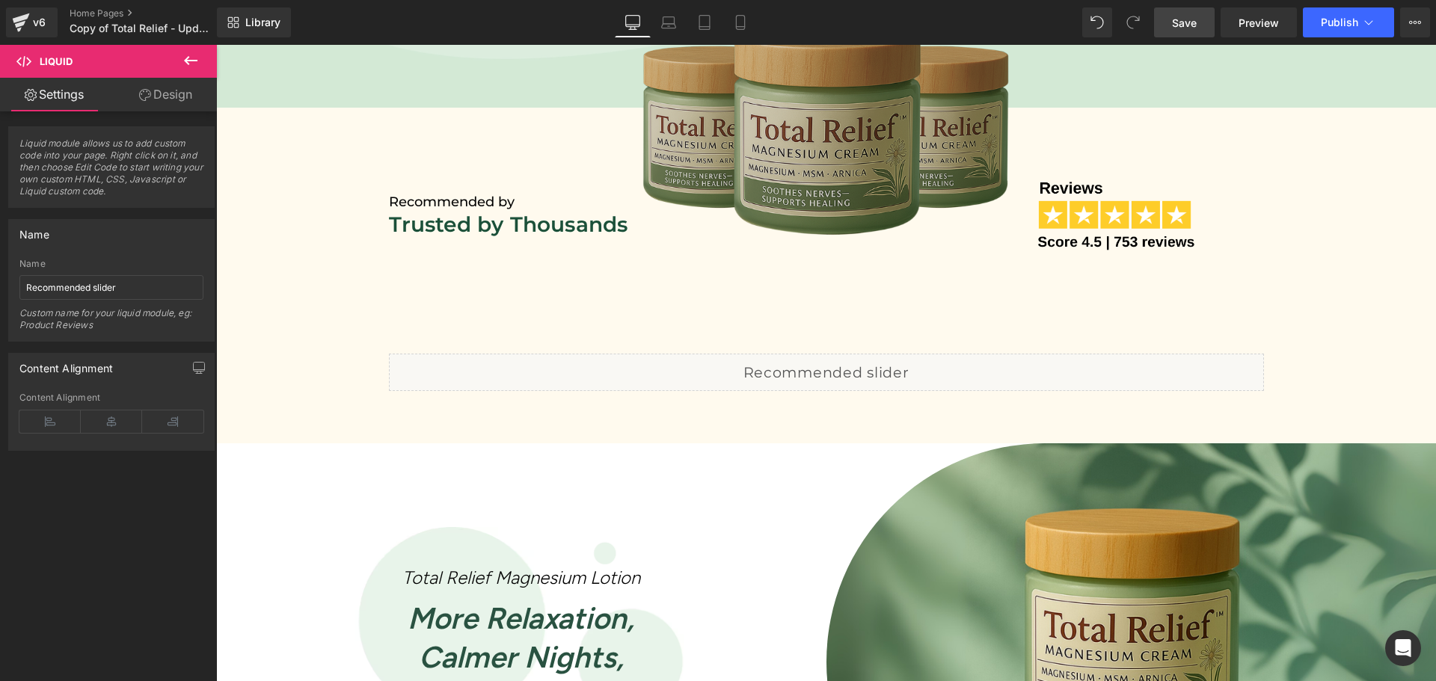
scroll to position [748, 0]
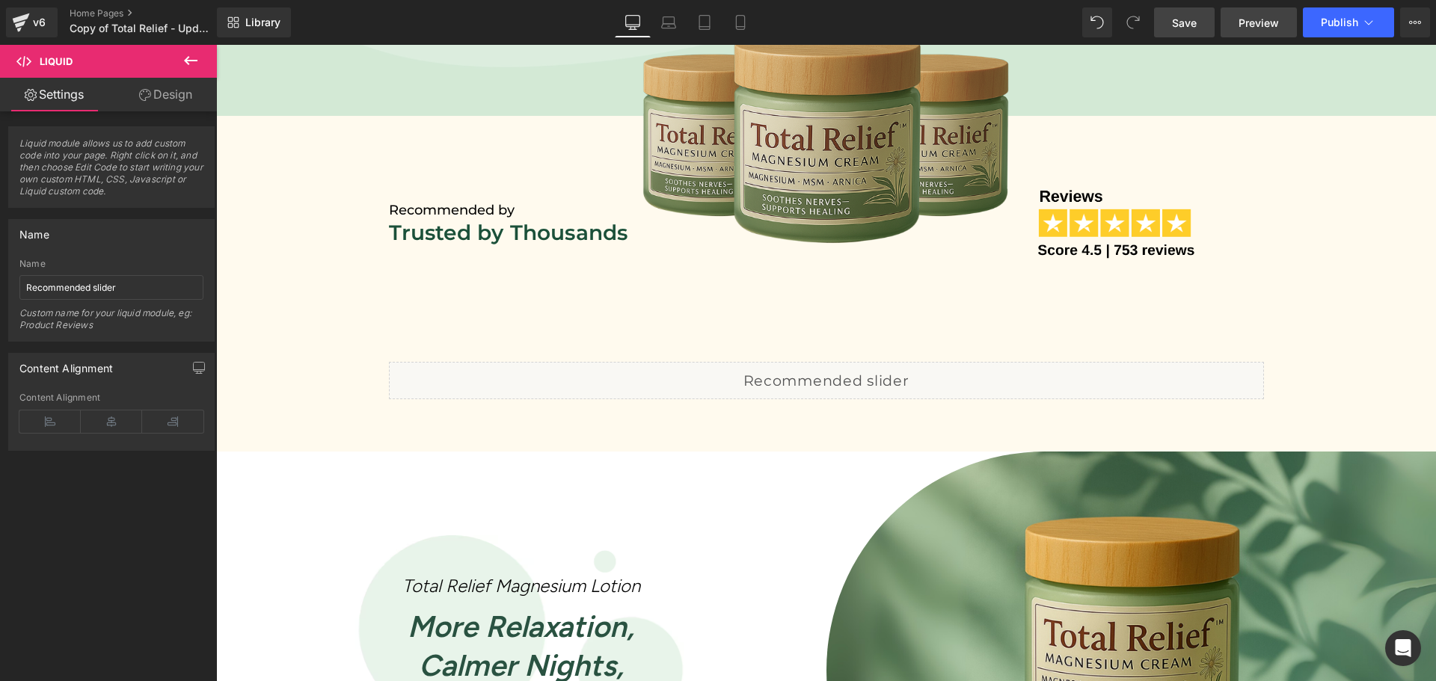
click at [1257, 15] on span "Preview" at bounding box center [1259, 23] width 40 height 16
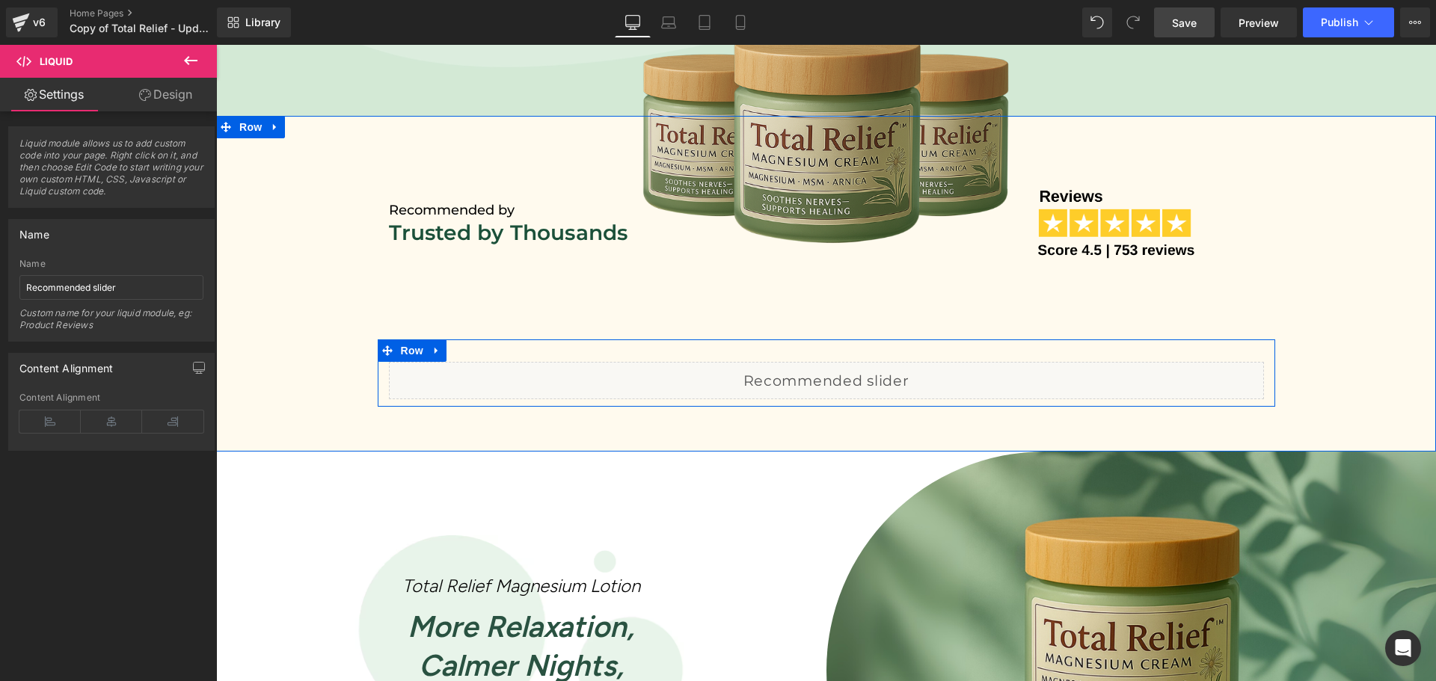
click at [839, 370] on icon at bounding box center [842, 373] width 8 height 9
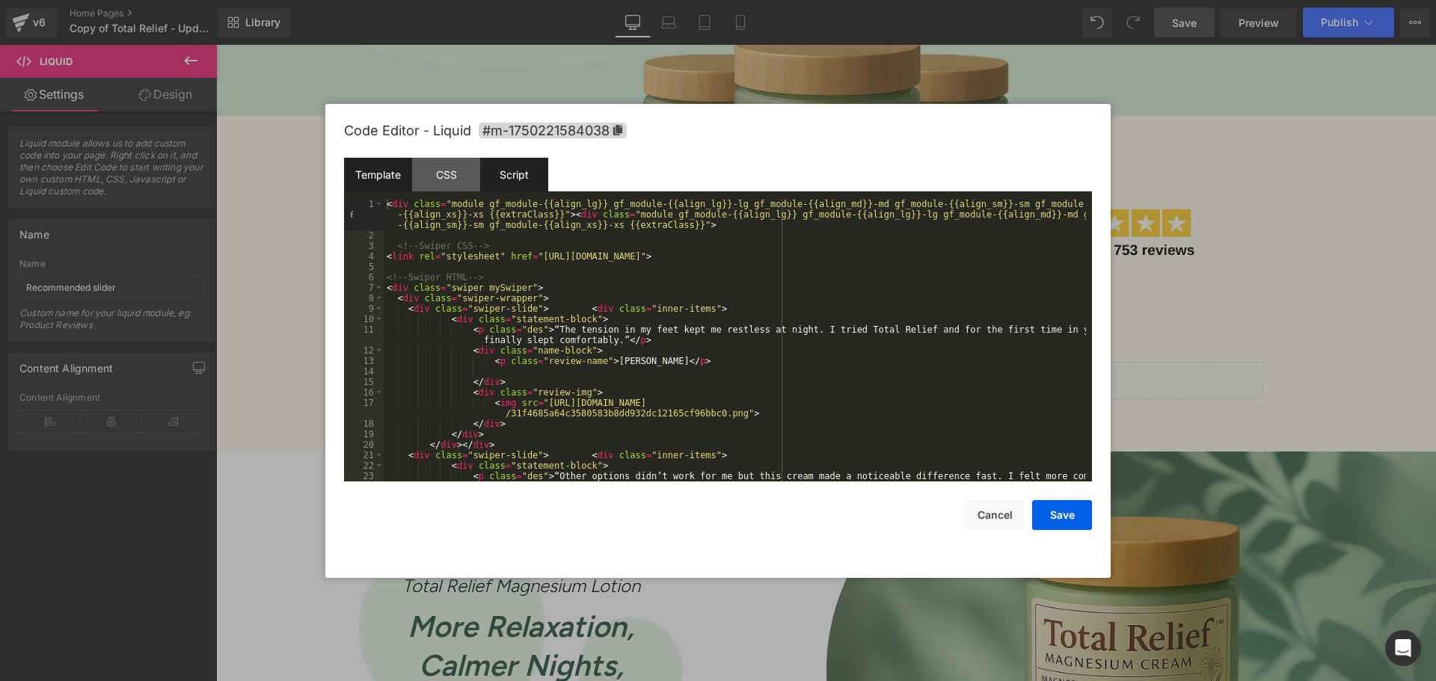
click at [515, 178] on div "Script" at bounding box center [514, 175] width 68 height 34
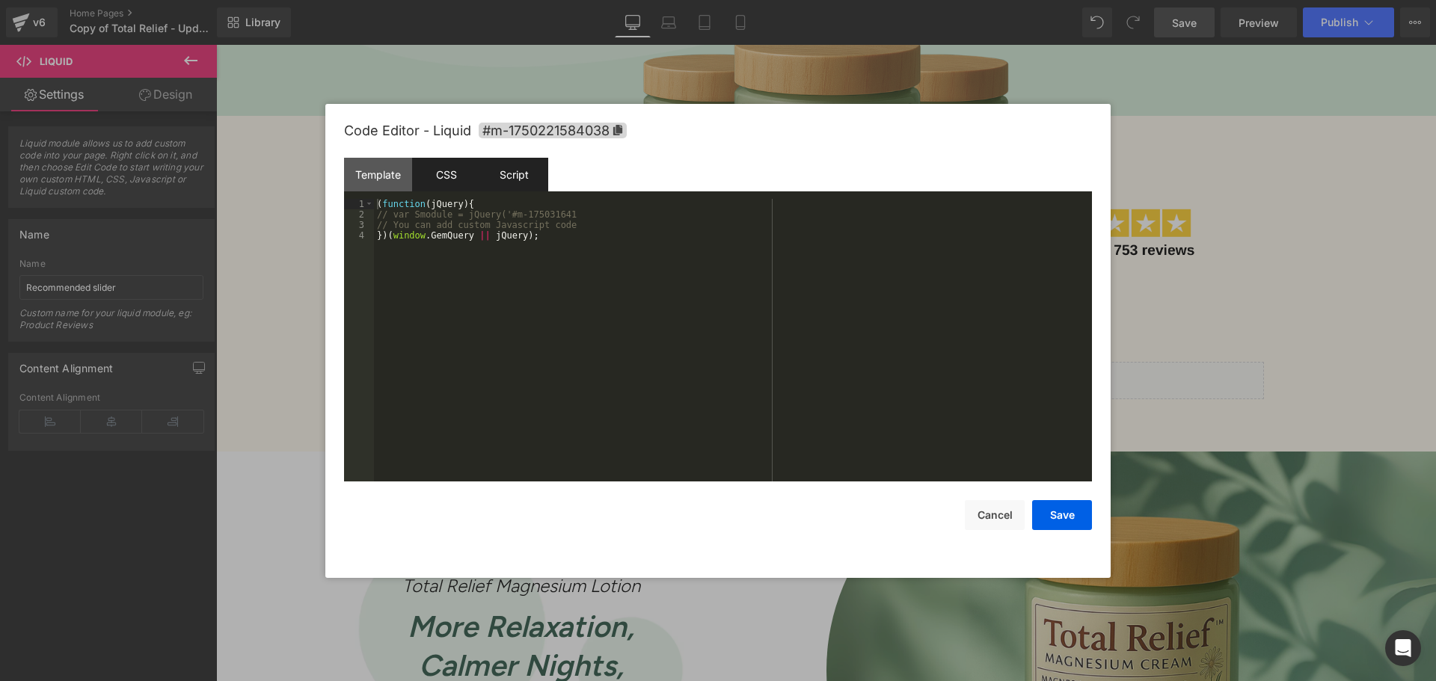
click at [465, 178] on div "CSS" at bounding box center [446, 175] width 68 height 34
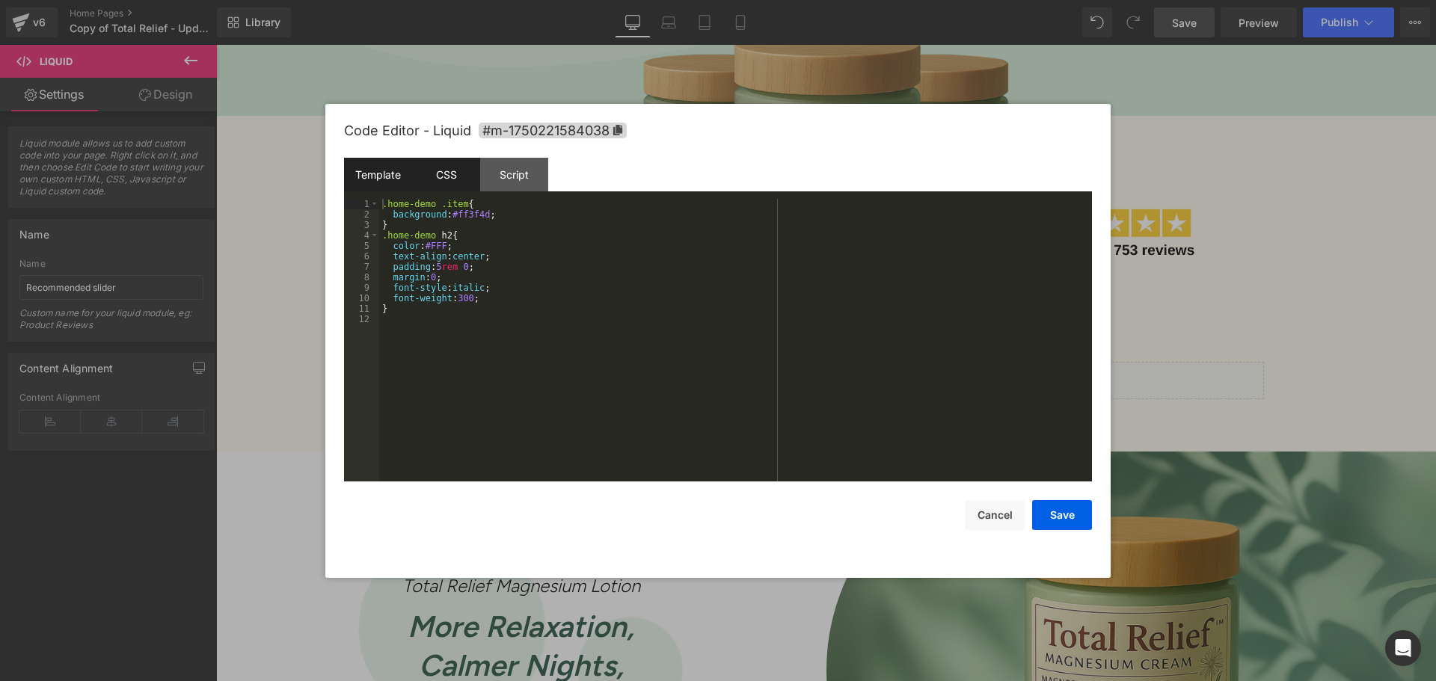
click at [402, 174] on div "Template" at bounding box center [378, 175] width 68 height 34
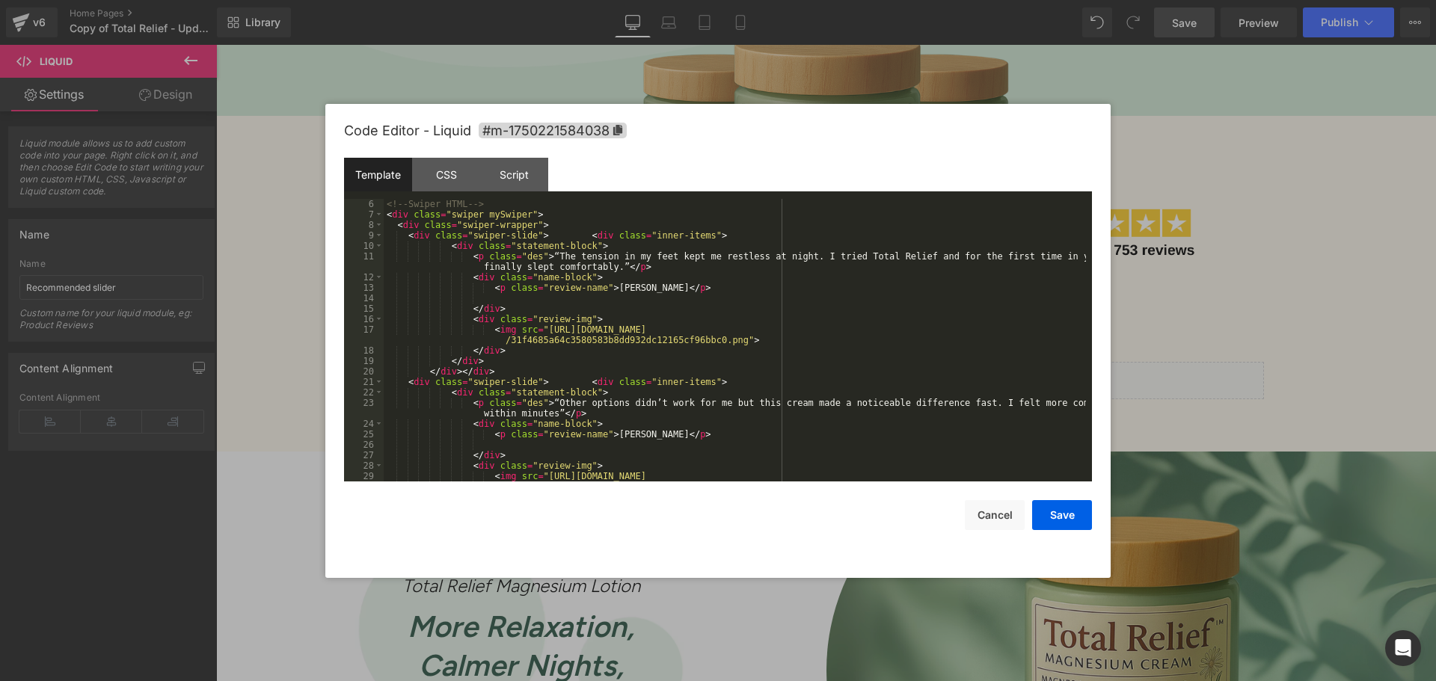
scroll to position [0, 0]
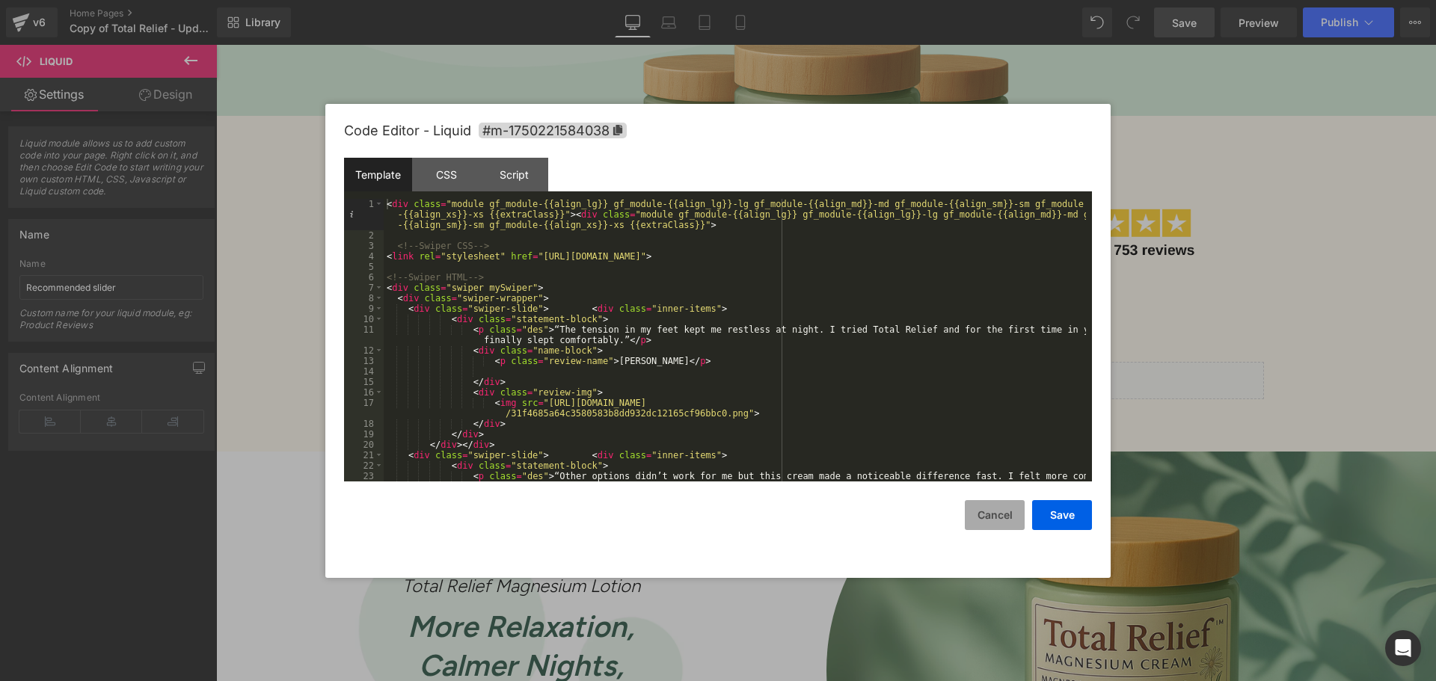
click at [998, 527] on button "Cancel" at bounding box center [995, 515] width 60 height 30
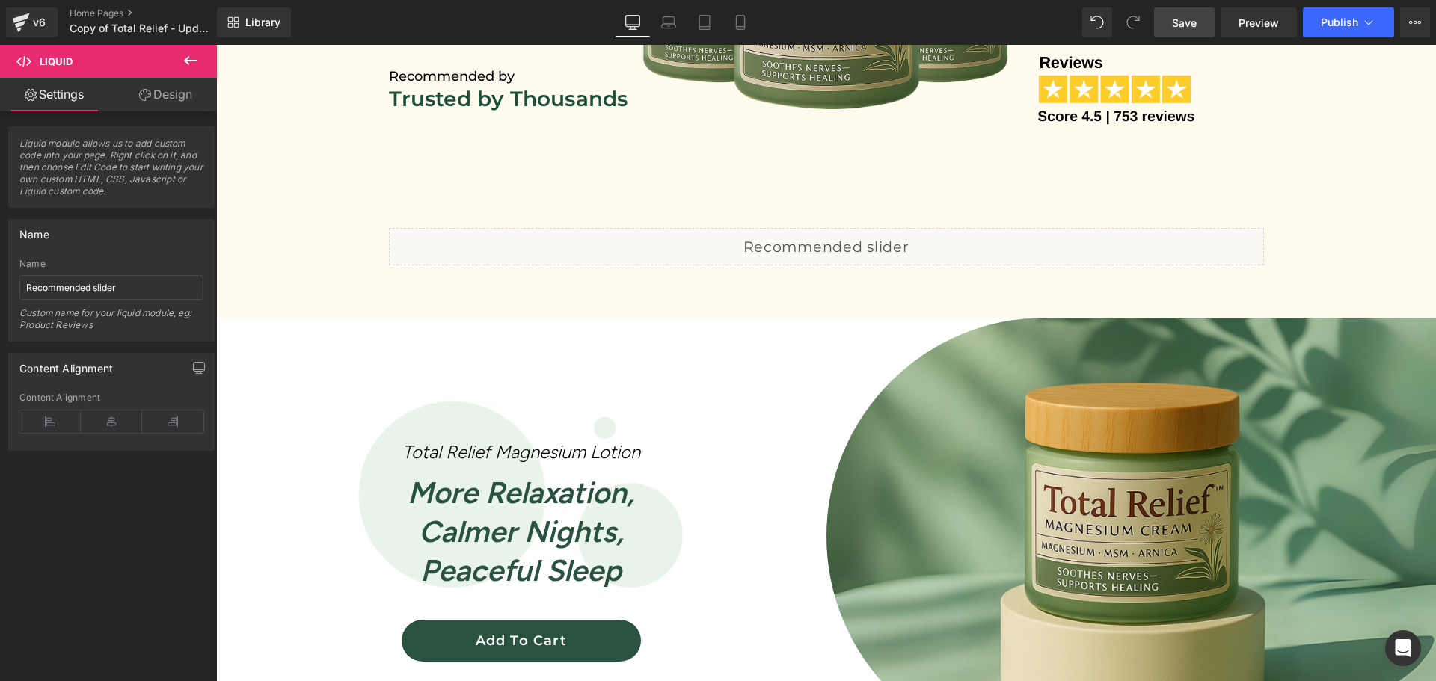
scroll to position [898, 0]
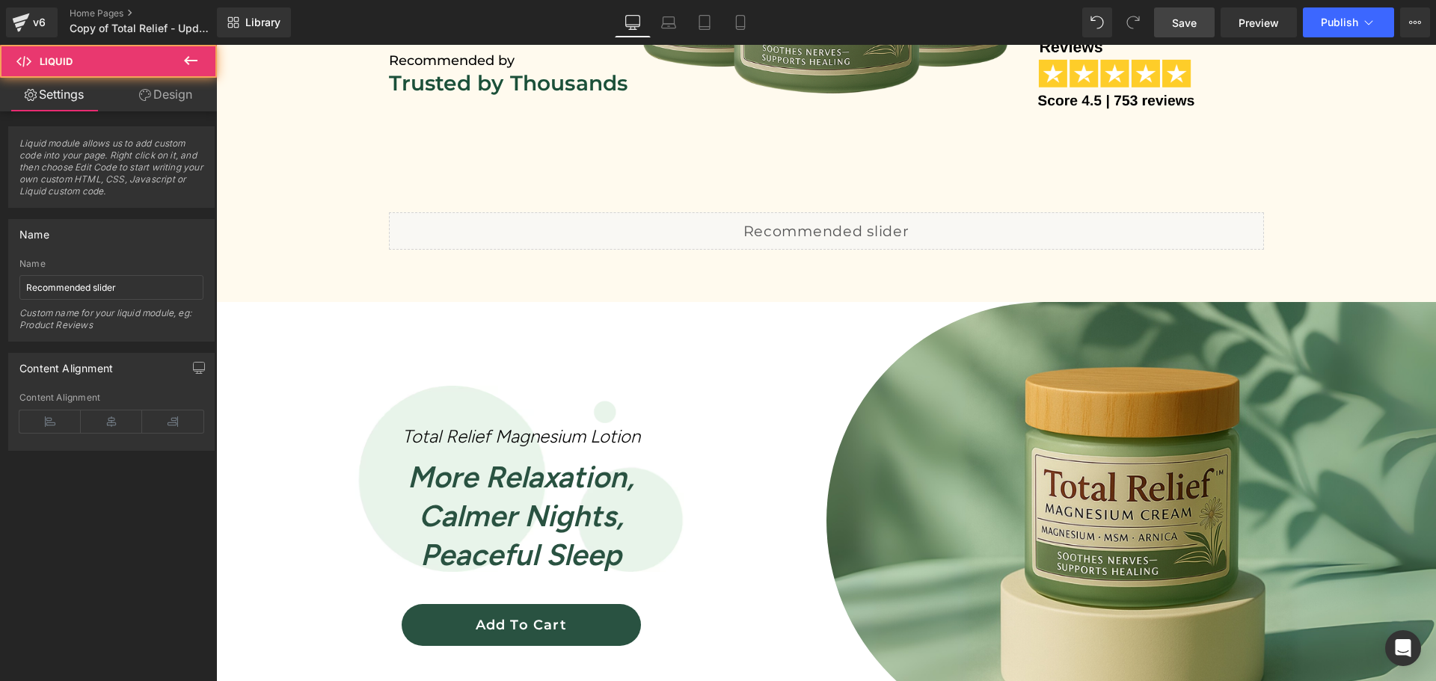
click at [843, 227] on div "Liquid" at bounding box center [826, 230] width 875 height 37
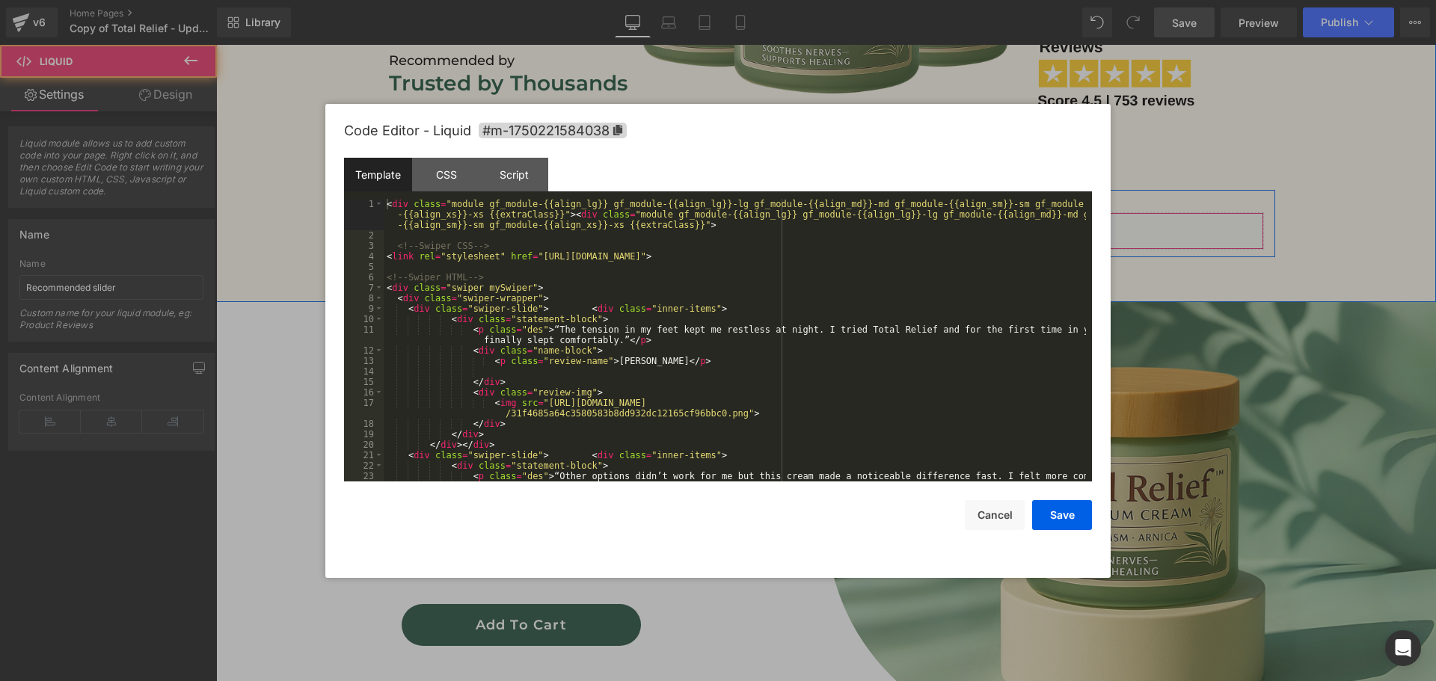
click at [843, 227] on div "Liquid" at bounding box center [826, 230] width 875 height 37
click at [646, 315] on div "< div class = "module gf_module-{{align_lg}} gf_module-{{align_lg}}-lg gf_modul…" at bounding box center [735, 366] width 702 height 335
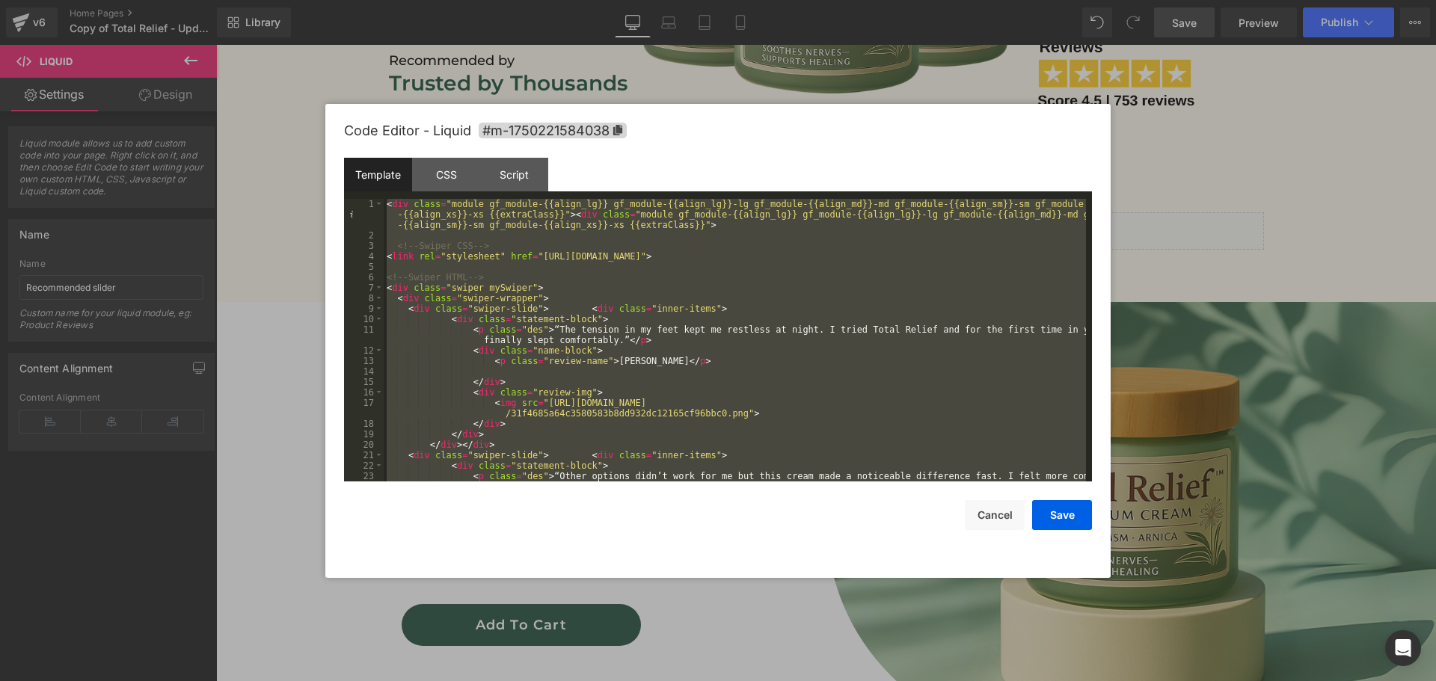
click at [651, 303] on div "< div class = "module gf_module-{{align_lg}} gf_module-{{align_lg}}-lg gf_modul…" at bounding box center [735, 340] width 702 height 283
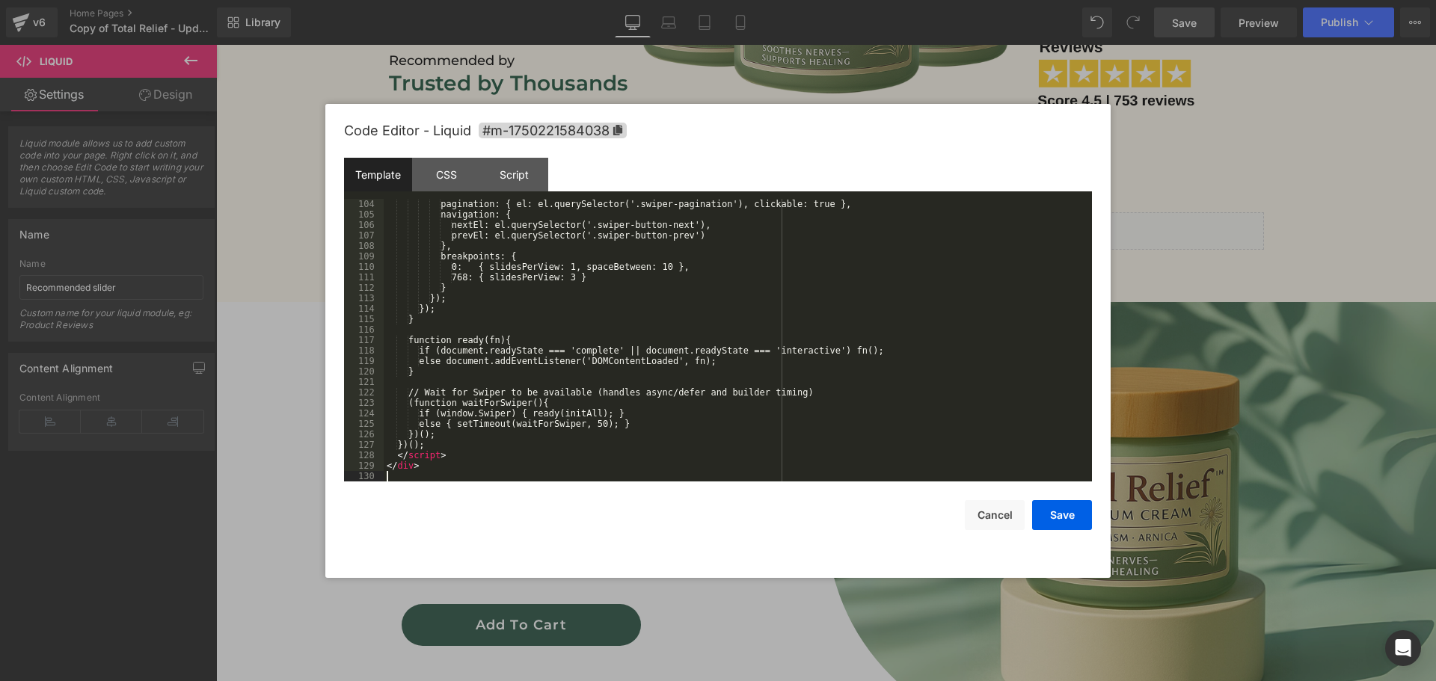
scroll to position [1173, 0]
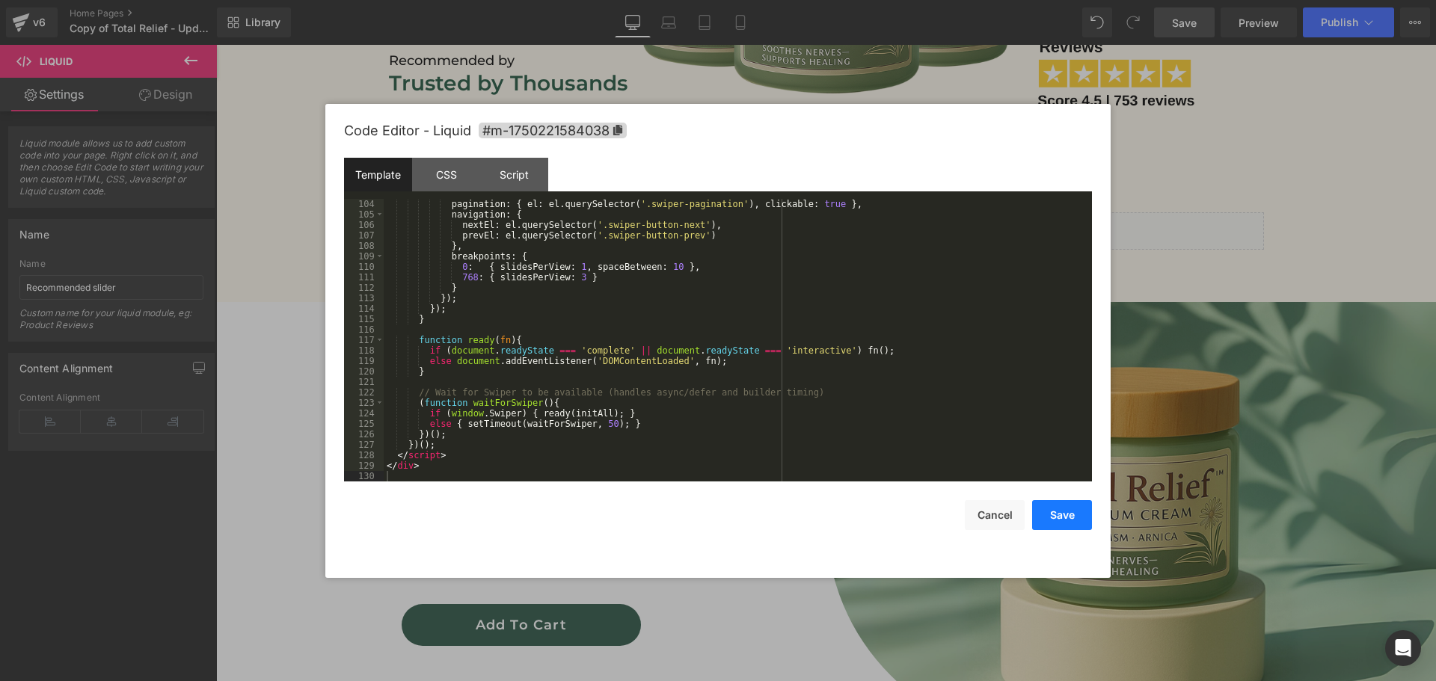
click at [1073, 521] on button "Save" at bounding box center [1062, 515] width 60 height 30
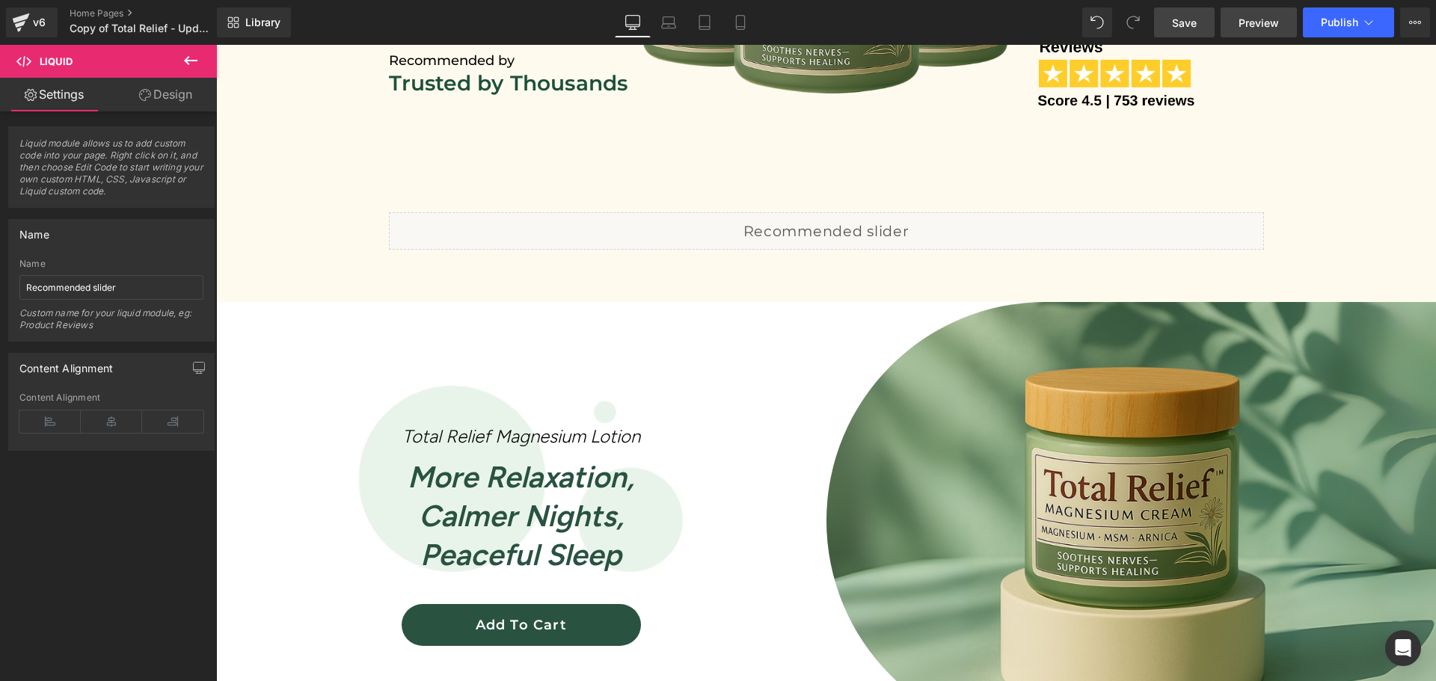
click at [1254, 31] on link "Preview" at bounding box center [1259, 22] width 76 height 30
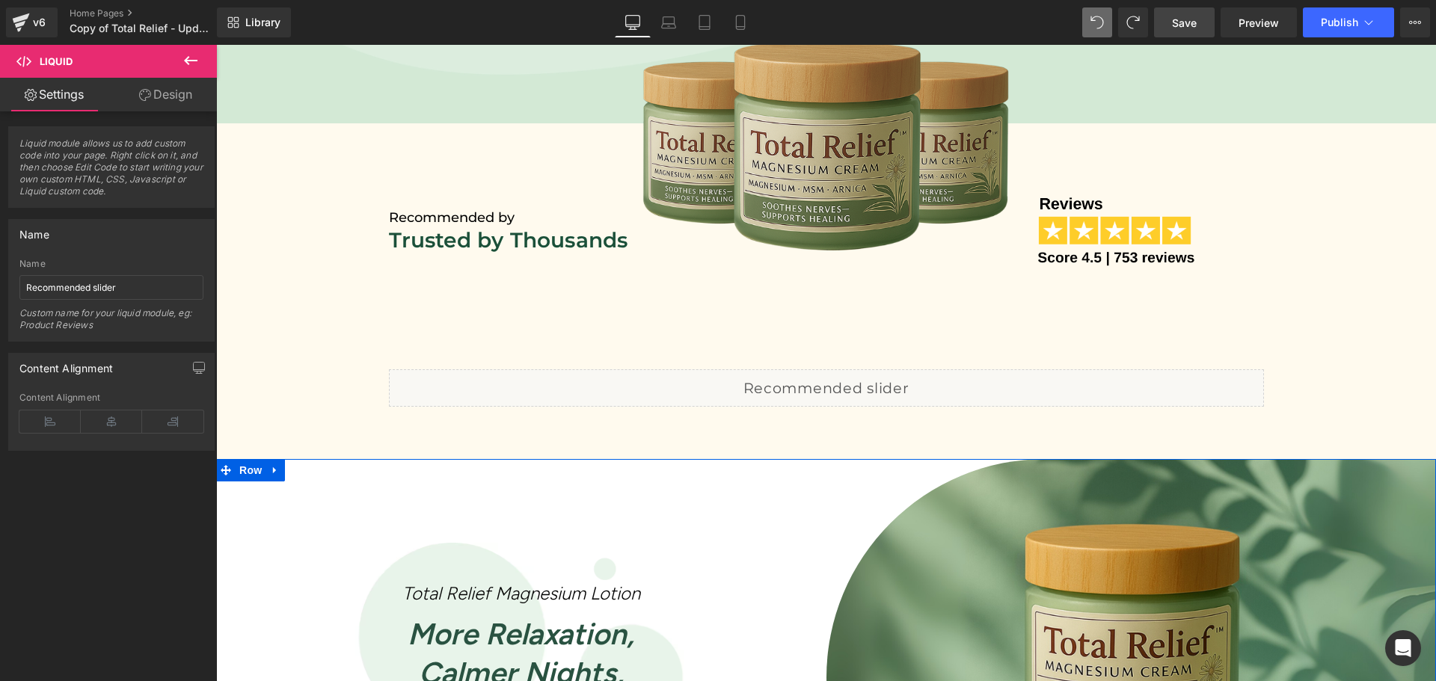
scroll to position [847, 0]
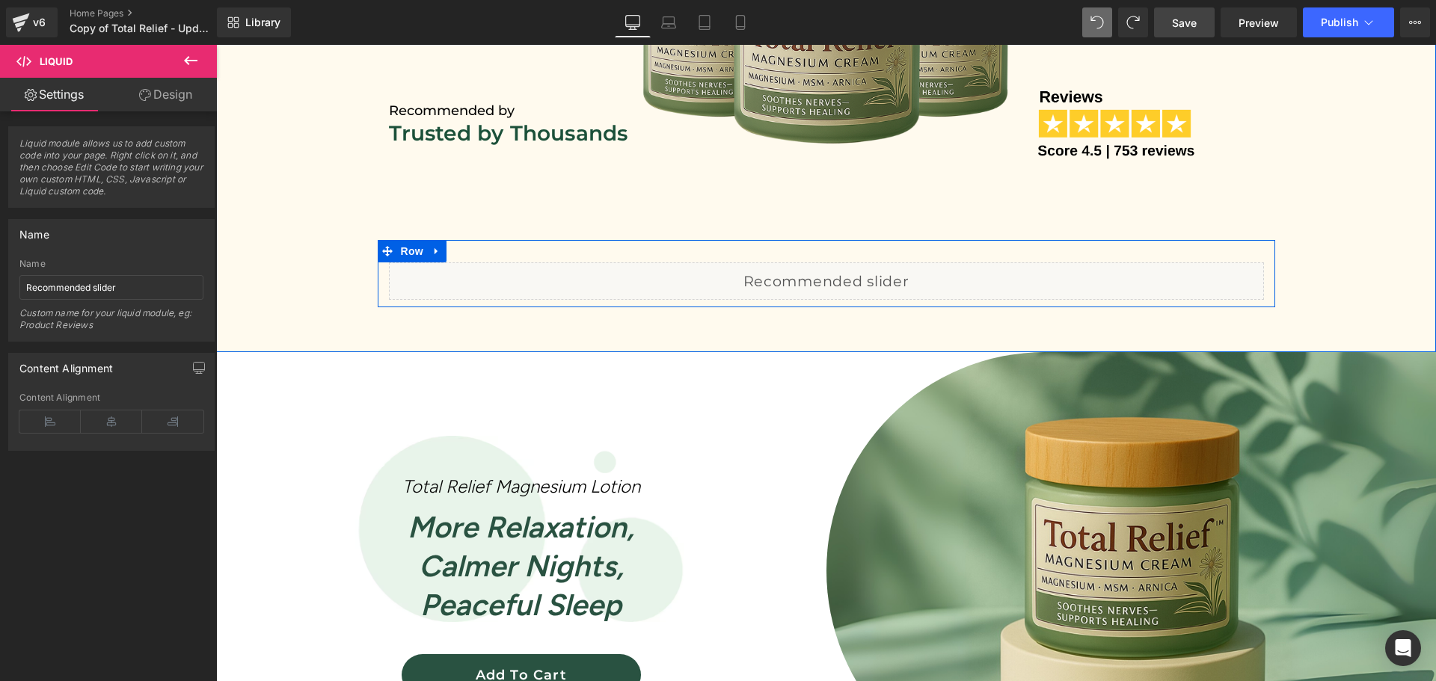
click at [844, 271] on div "Liquid" at bounding box center [826, 281] width 875 height 37
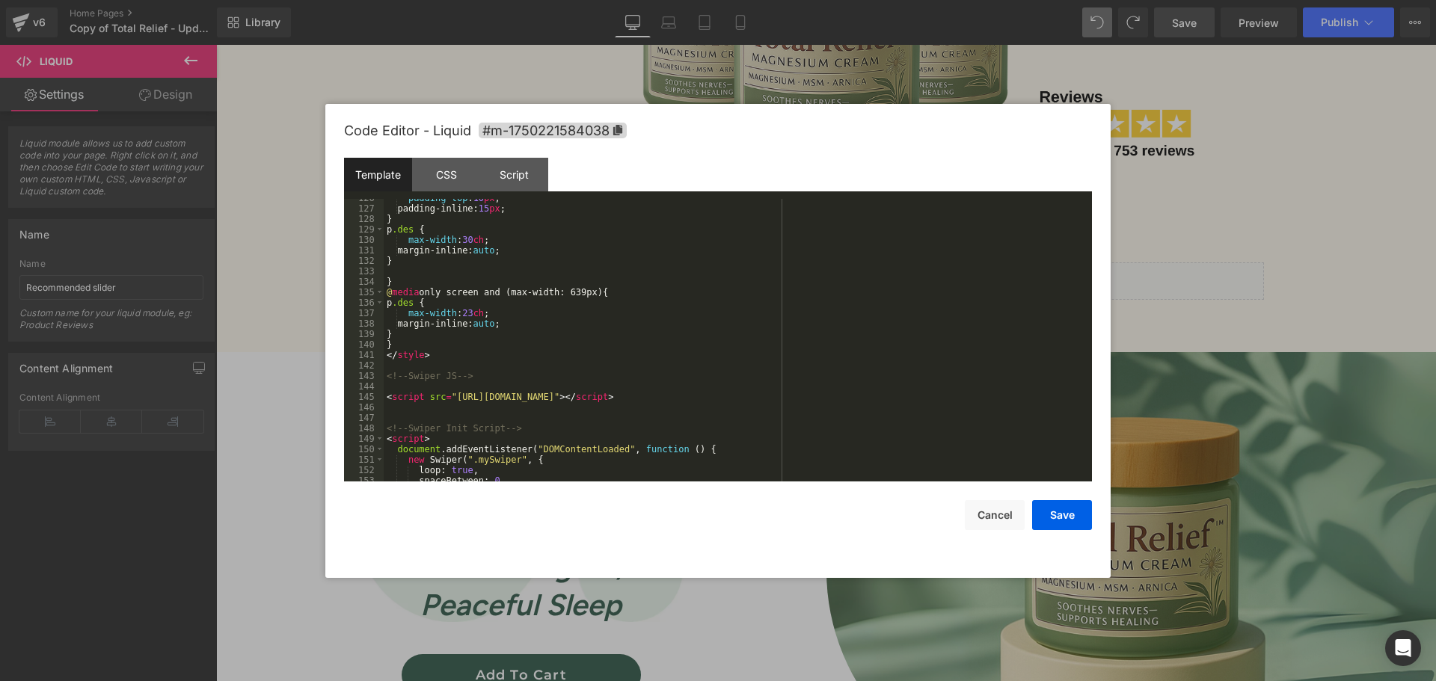
scroll to position [1385, 0]
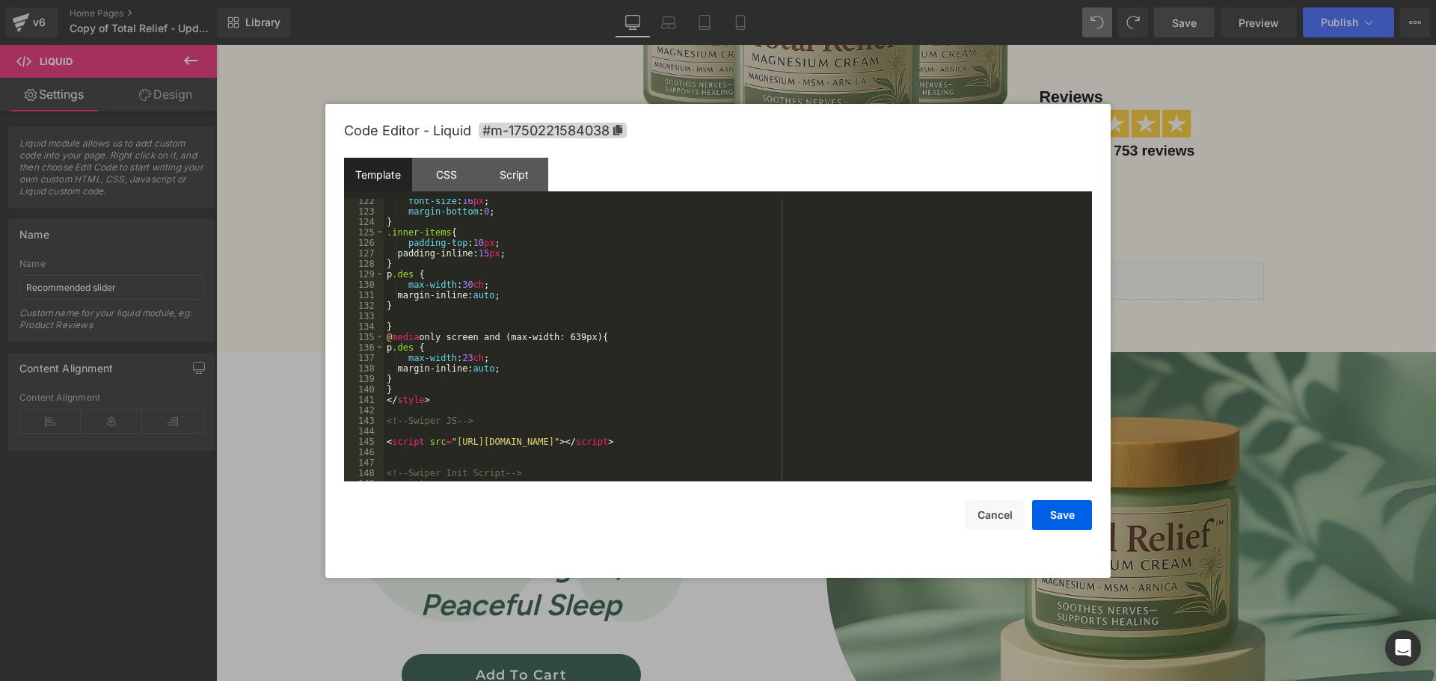
click at [576, 381] on div "font-size : 16 px ; margin-bottom : 0 ; } .inner-items { padding-top : 10 px ; …" at bounding box center [735, 348] width 702 height 304
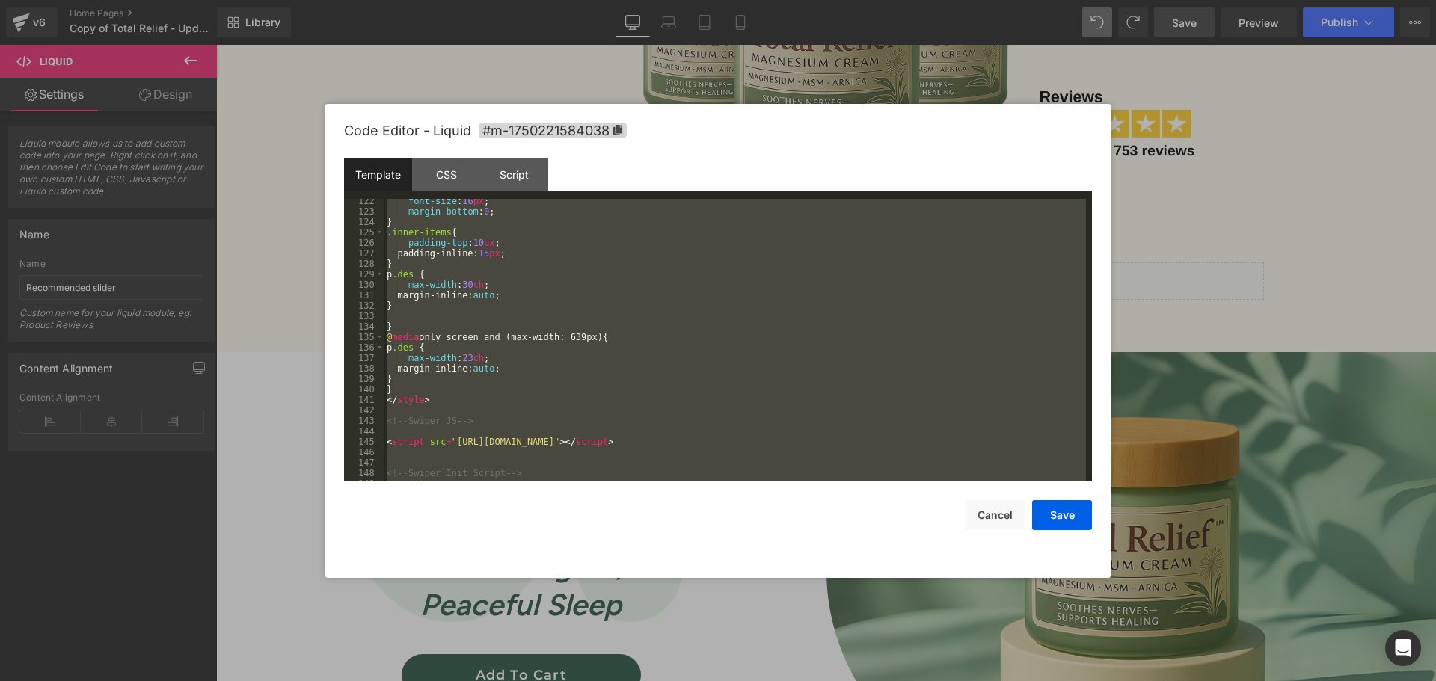
scroll to position [1257, 0]
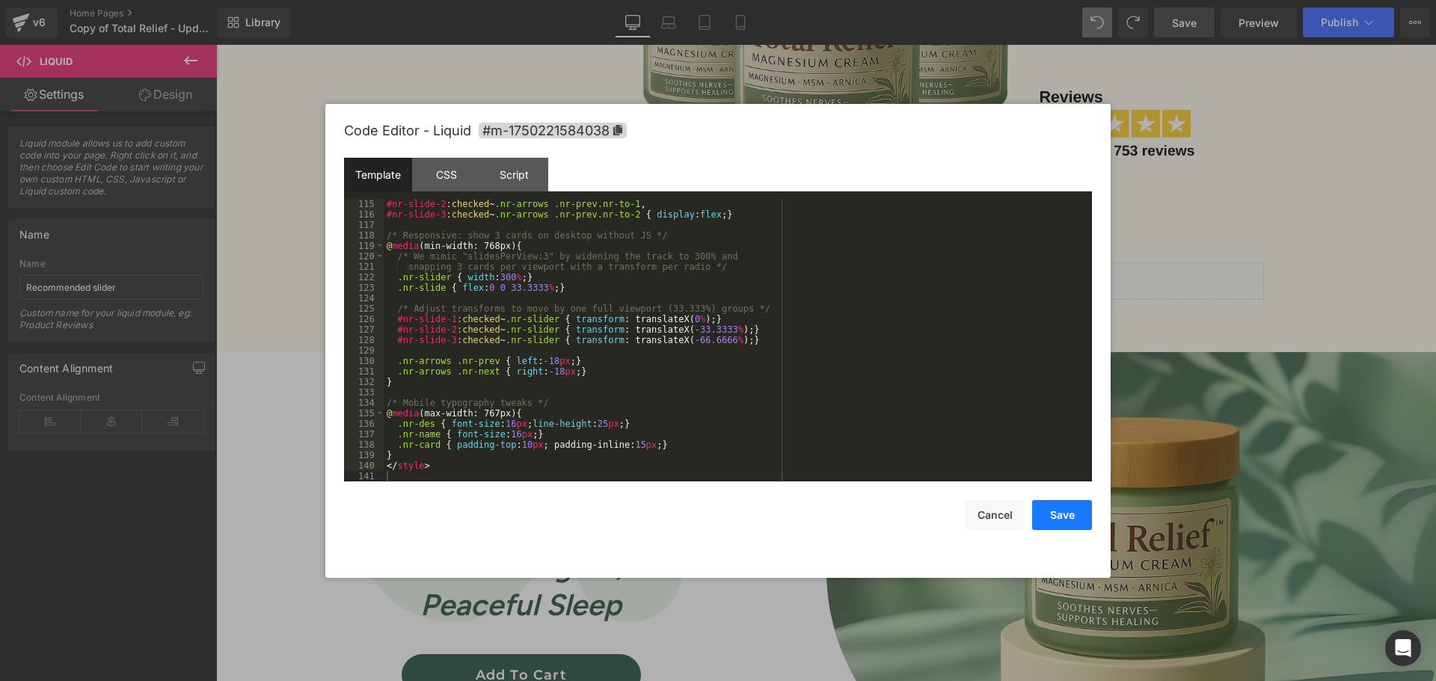
click at [1067, 511] on button "Save" at bounding box center [1062, 515] width 60 height 30
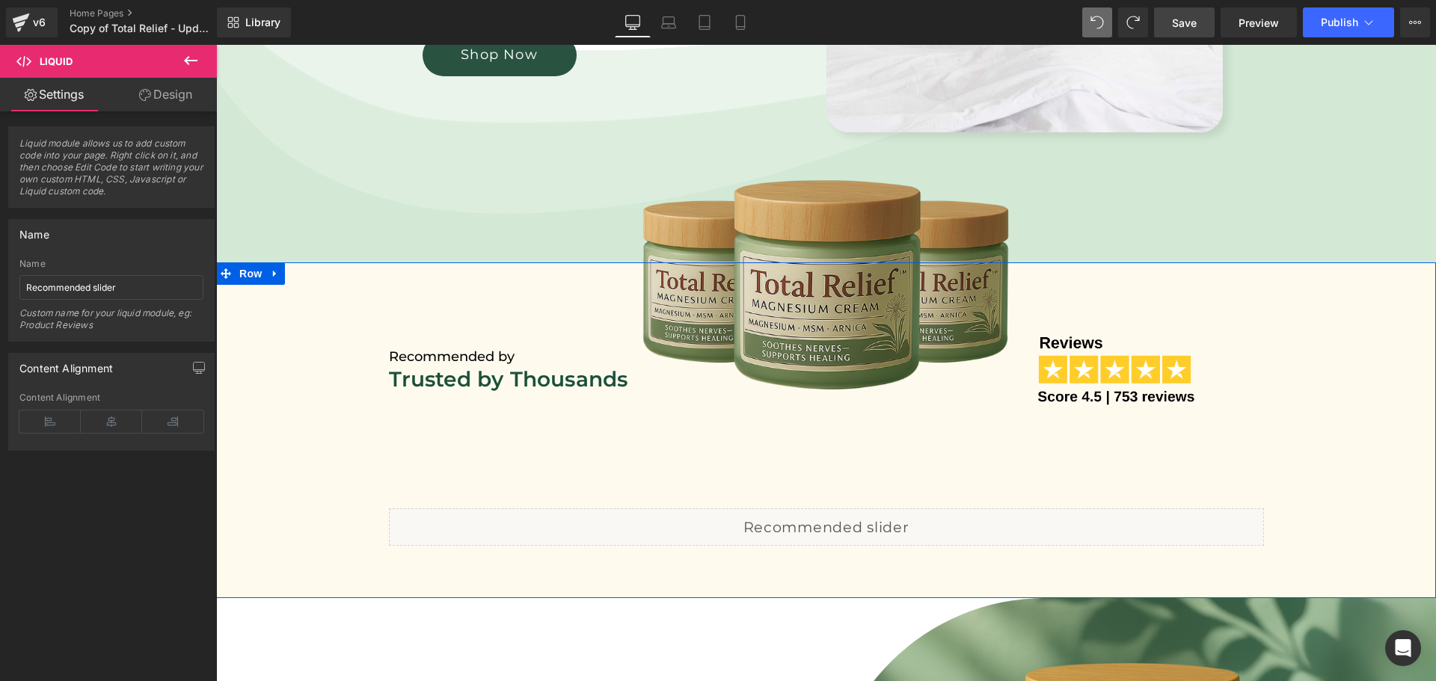
scroll to position [598, 0]
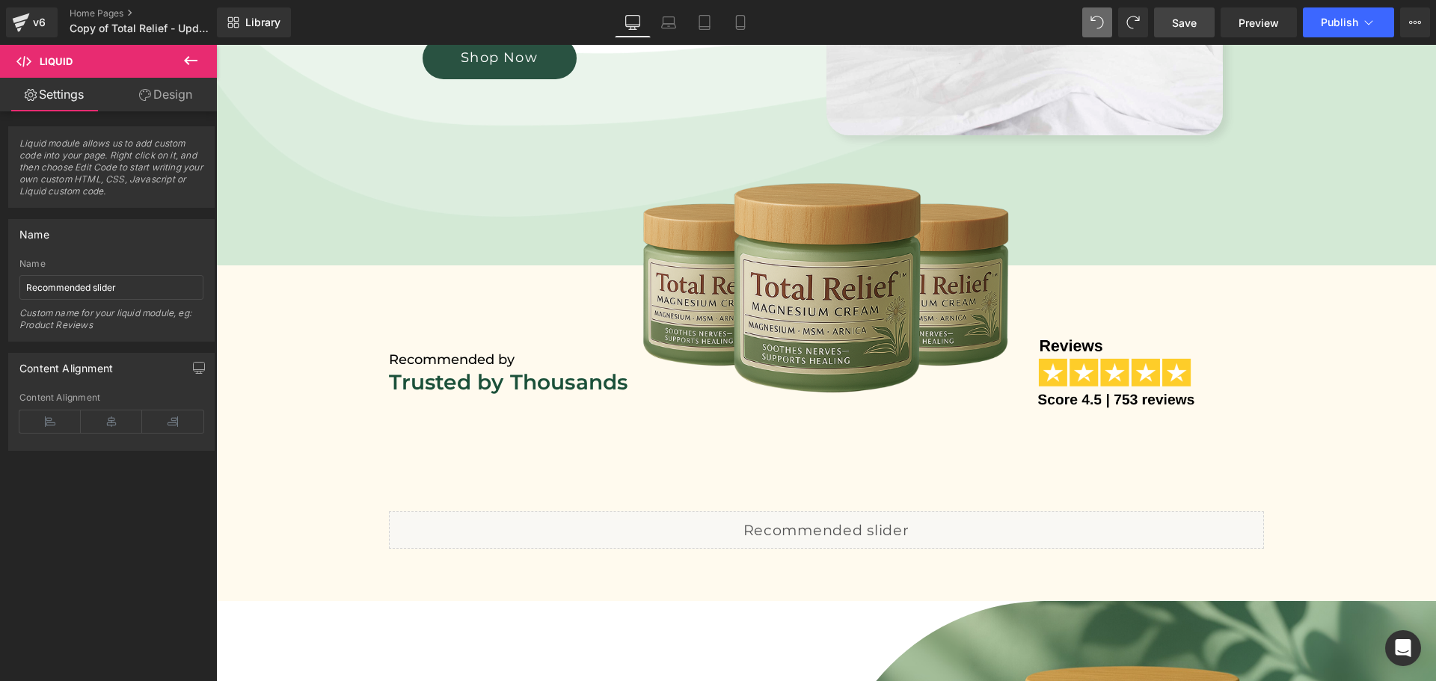
click at [1183, 22] on span "Save" at bounding box center [1184, 23] width 25 height 16
click at [1265, 18] on span "Preview" at bounding box center [1259, 23] width 40 height 16
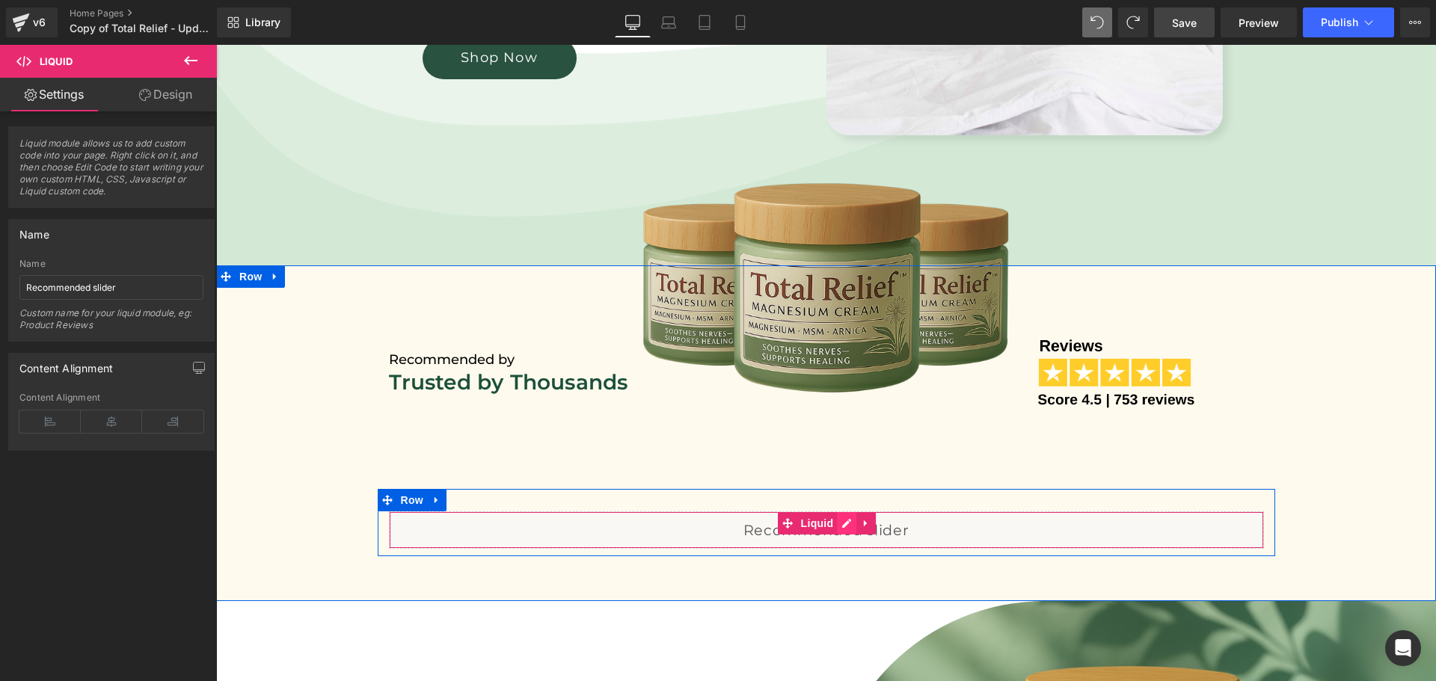
click at [841, 520] on div "Liquid" at bounding box center [826, 530] width 875 height 37
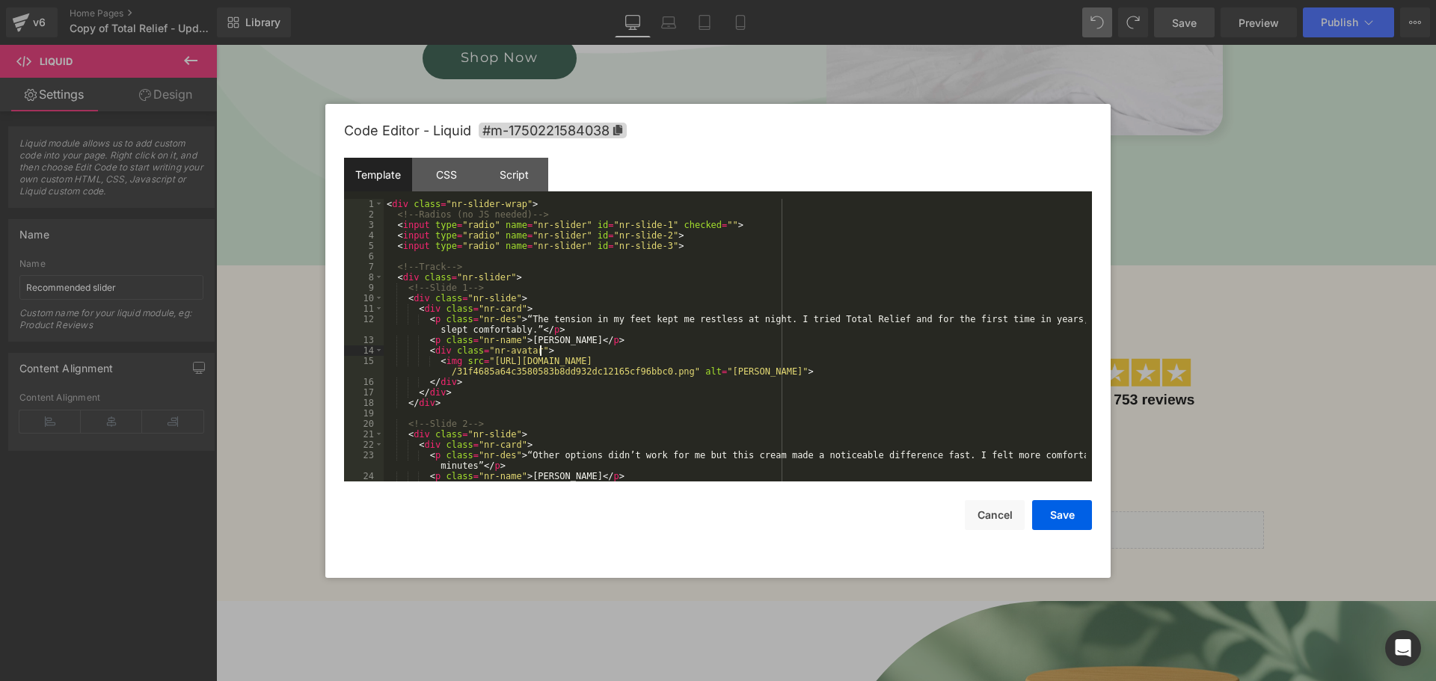
click at [710, 355] on div "< div class = "nr-slider-wrap" > <!-- Radios (no JS needed) --> < input type = …" at bounding box center [735, 351] width 702 height 304
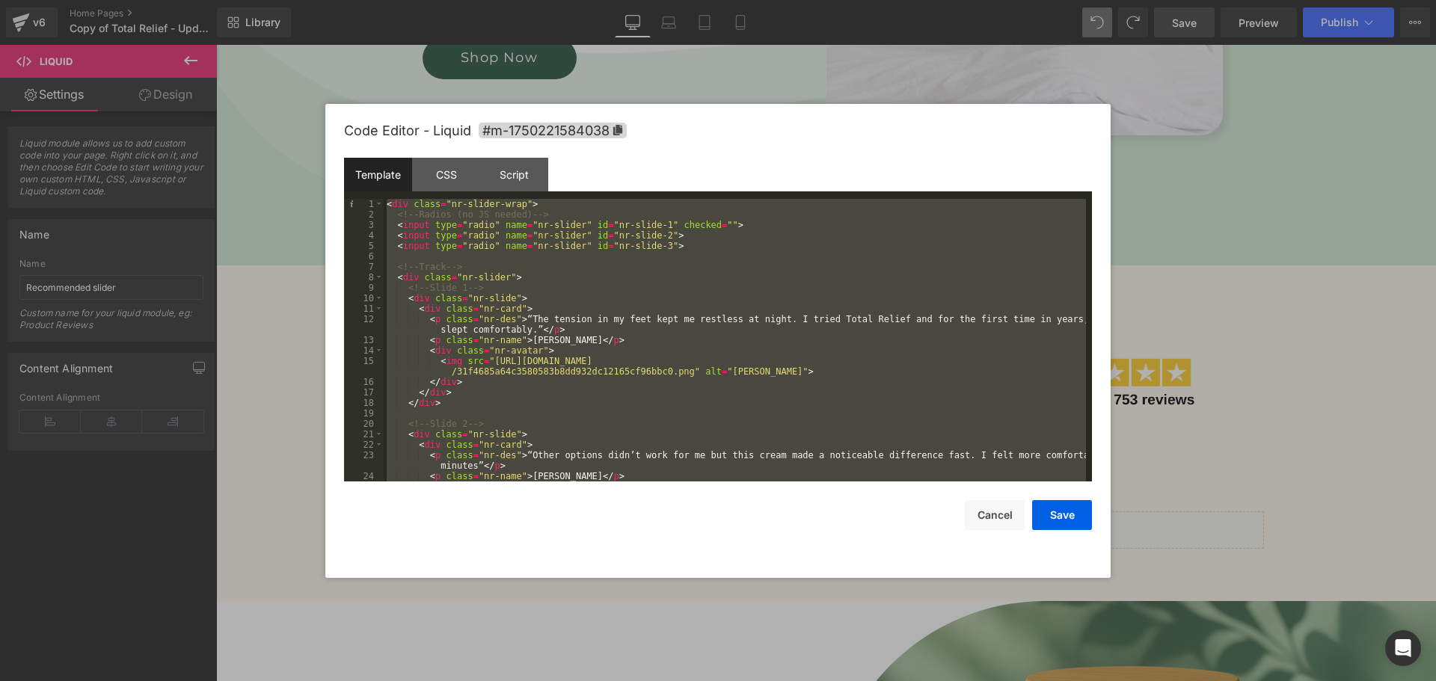
scroll to position [1152, 0]
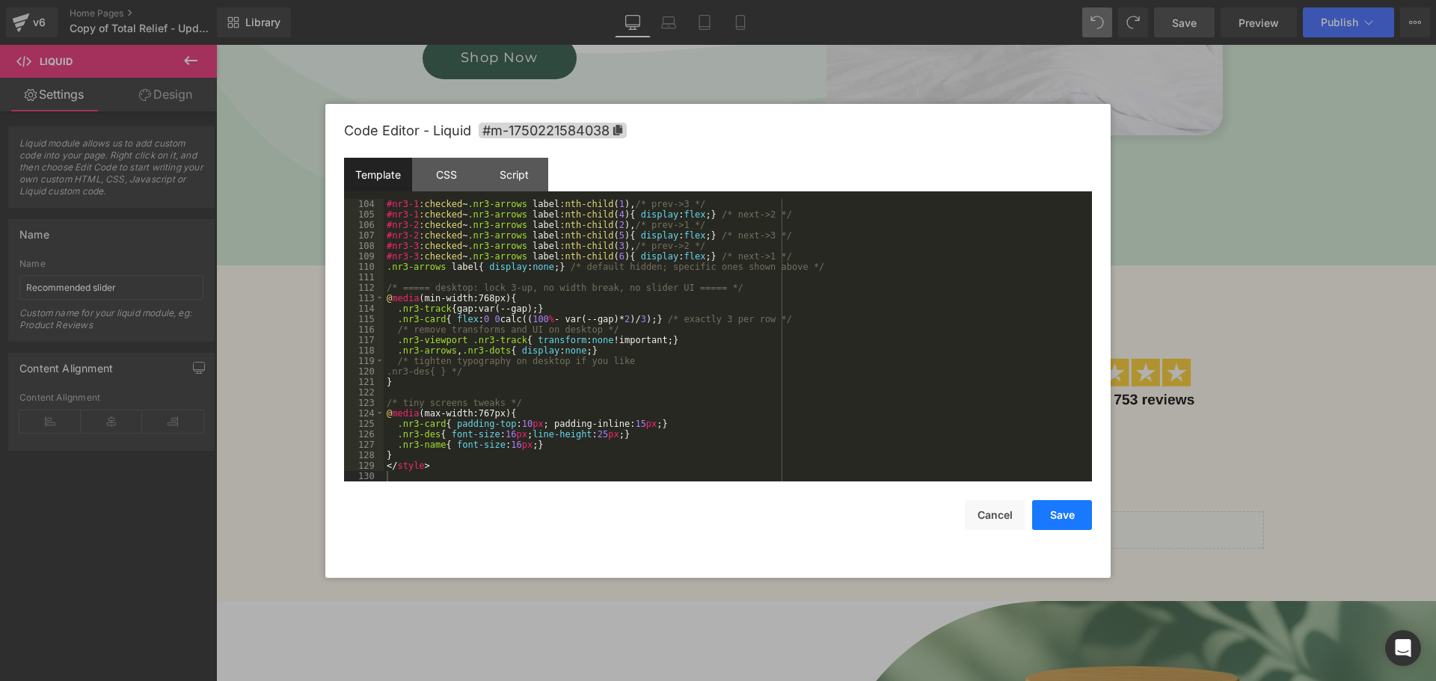
click at [1066, 520] on button "Save" at bounding box center [1062, 515] width 60 height 30
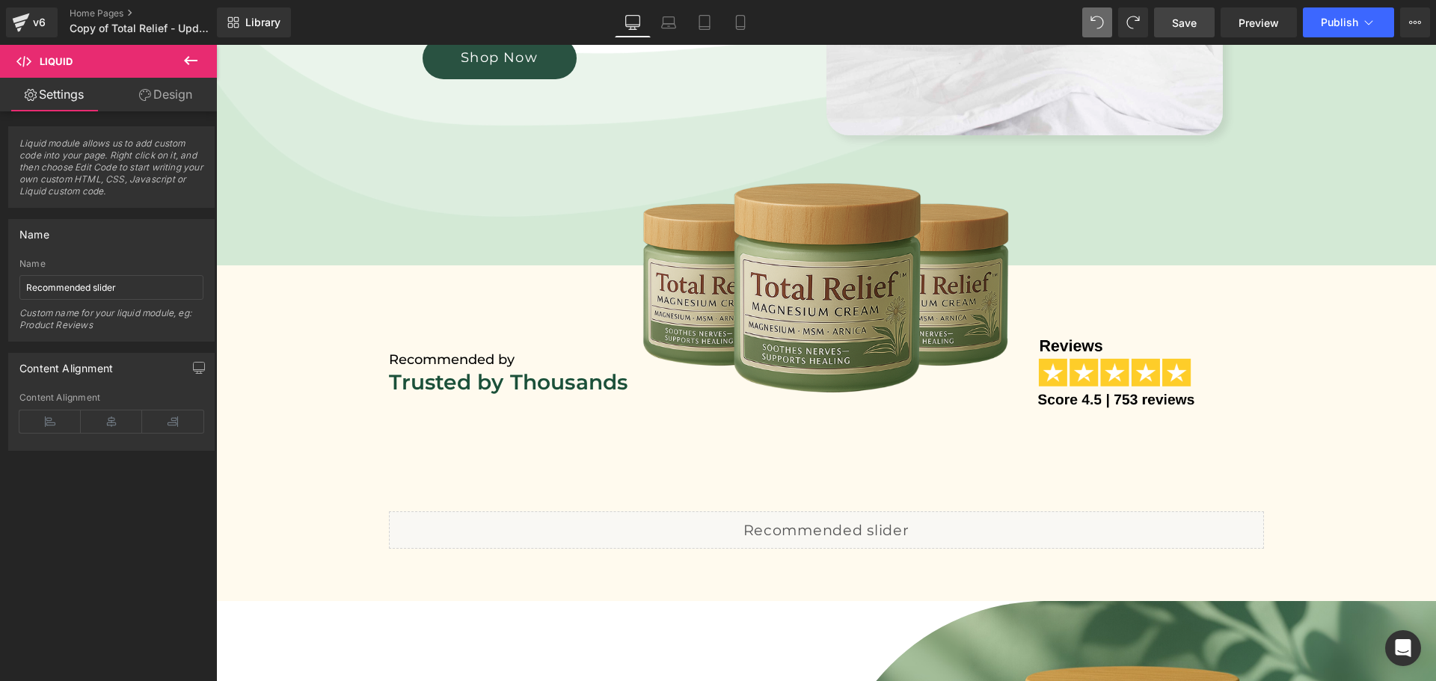
click at [1176, 22] on span "Save" at bounding box center [1184, 23] width 25 height 16
click at [1252, 20] on span "Preview" at bounding box center [1259, 23] width 40 height 16
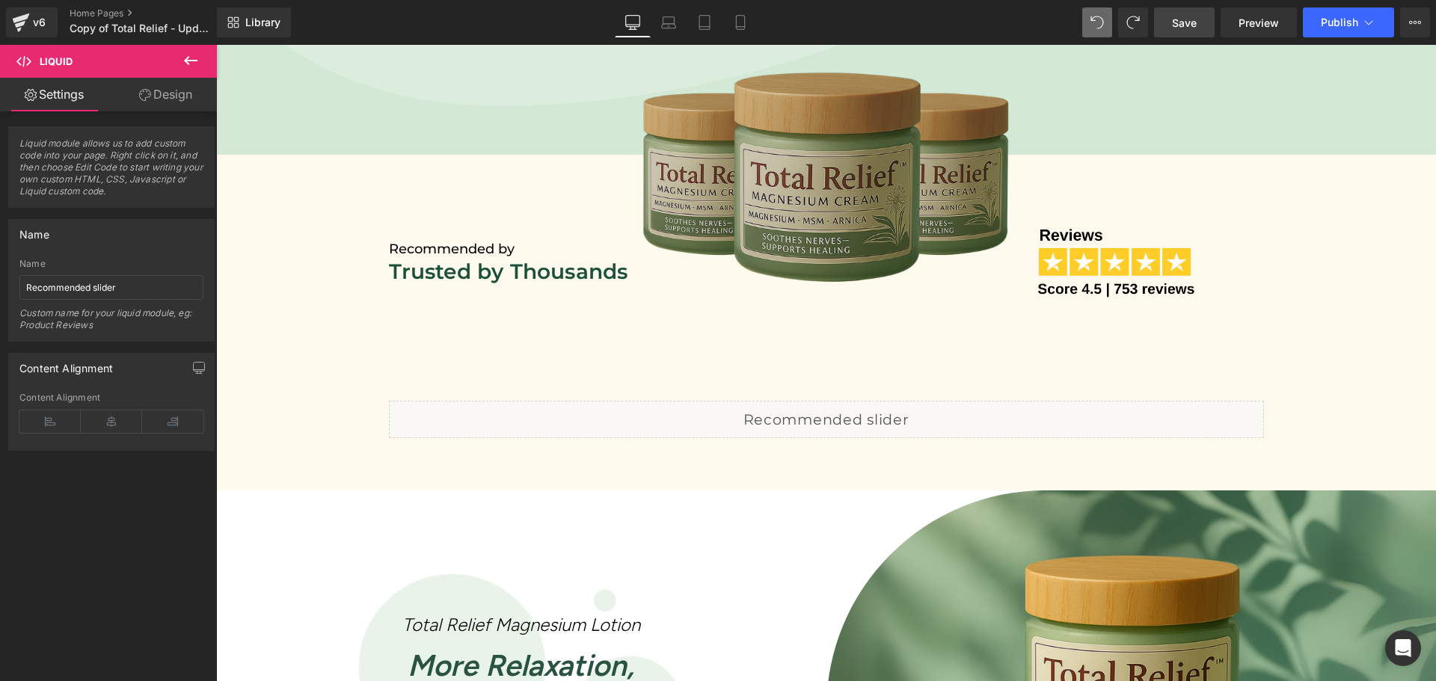
scroll to position [798, 0]
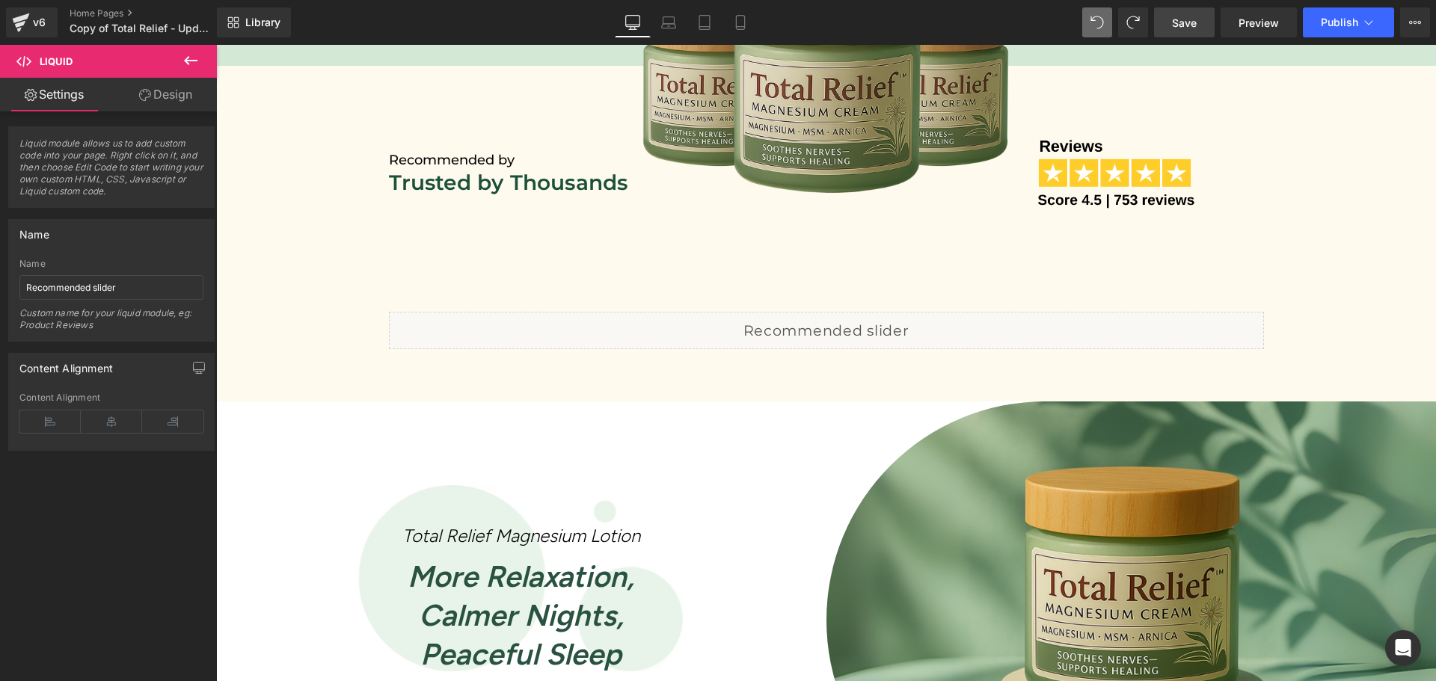
click at [1172, 27] on link "Save" at bounding box center [1184, 22] width 61 height 30
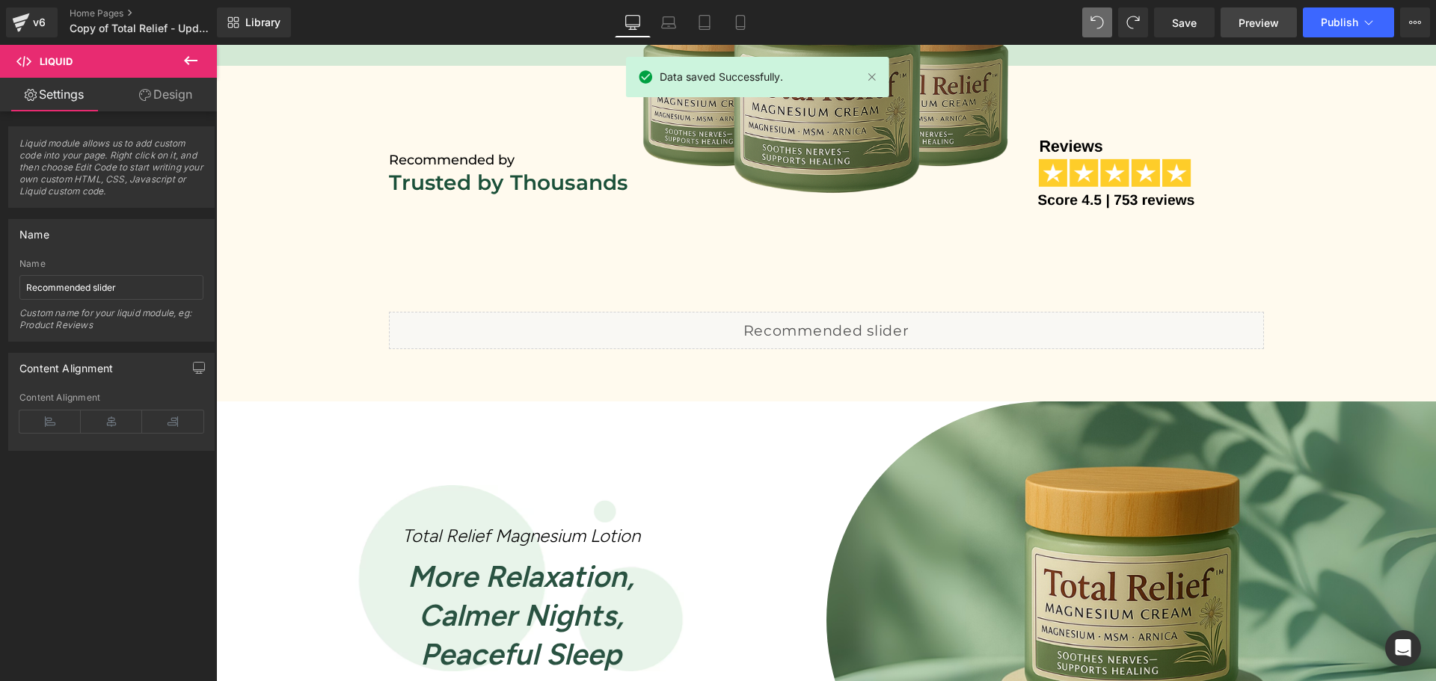
click at [1250, 16] on span "Preview" at bounding box center [1259, 23] width 40 height 16
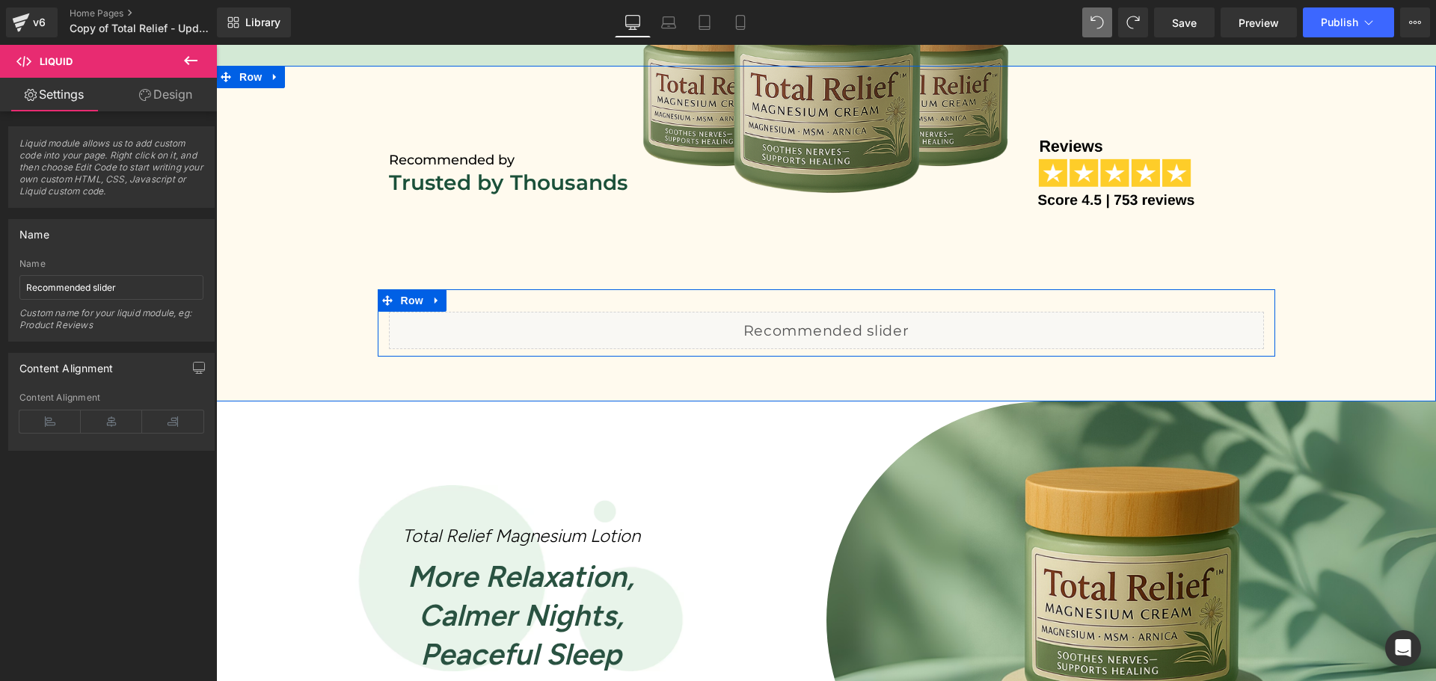
click at [847, 325] on div "Liquid" at bounding box center [826, 330] width 875 height 37
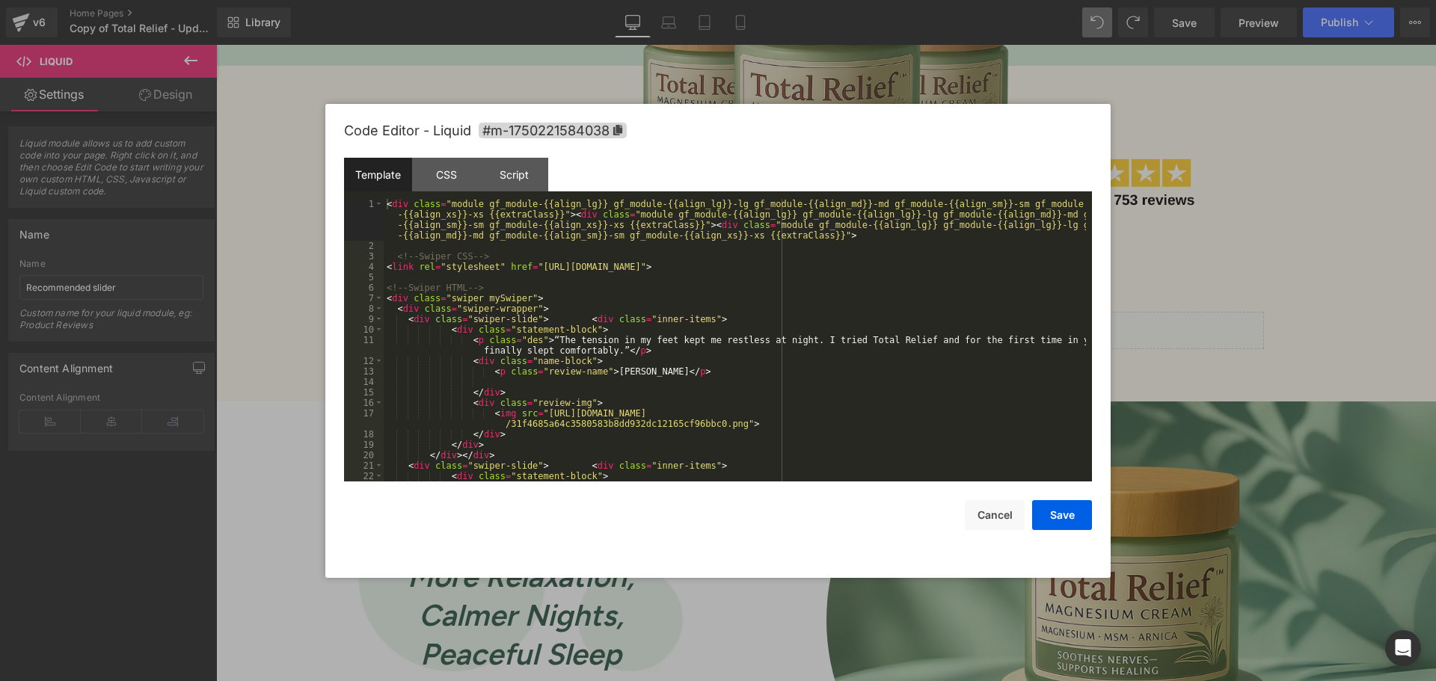
click at [847, 325] on div "< div class = "module gf_module-{{align_lg}} gf_module-{{align_lg}}-lg gf_modul…" at bounding box center [735, 372] width 702 height 346
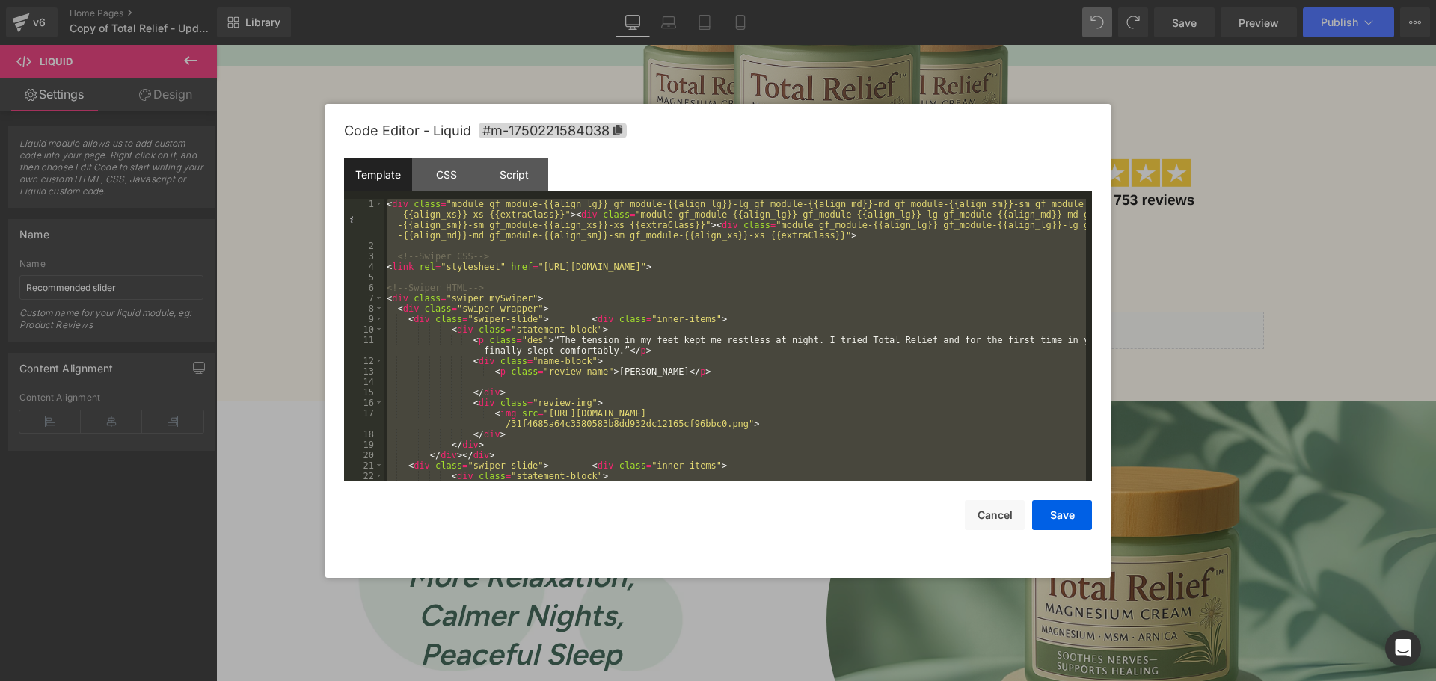
click at [796, 298] on div "< div class = "module gf_module-{{align_lg}} gf_module-{{align_lg}}-lg gf_modul…" at bounding box center [735, 340] width 702 height 283
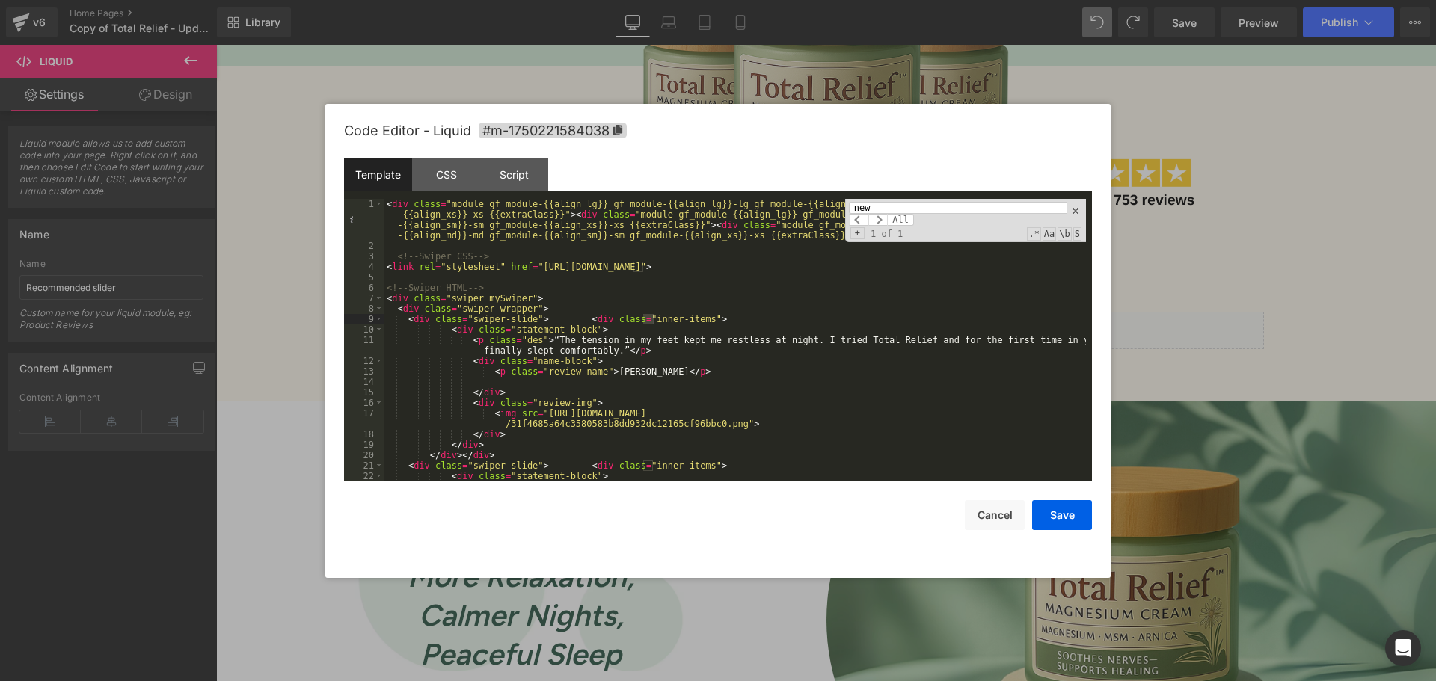
scroll to position [1555, 0]
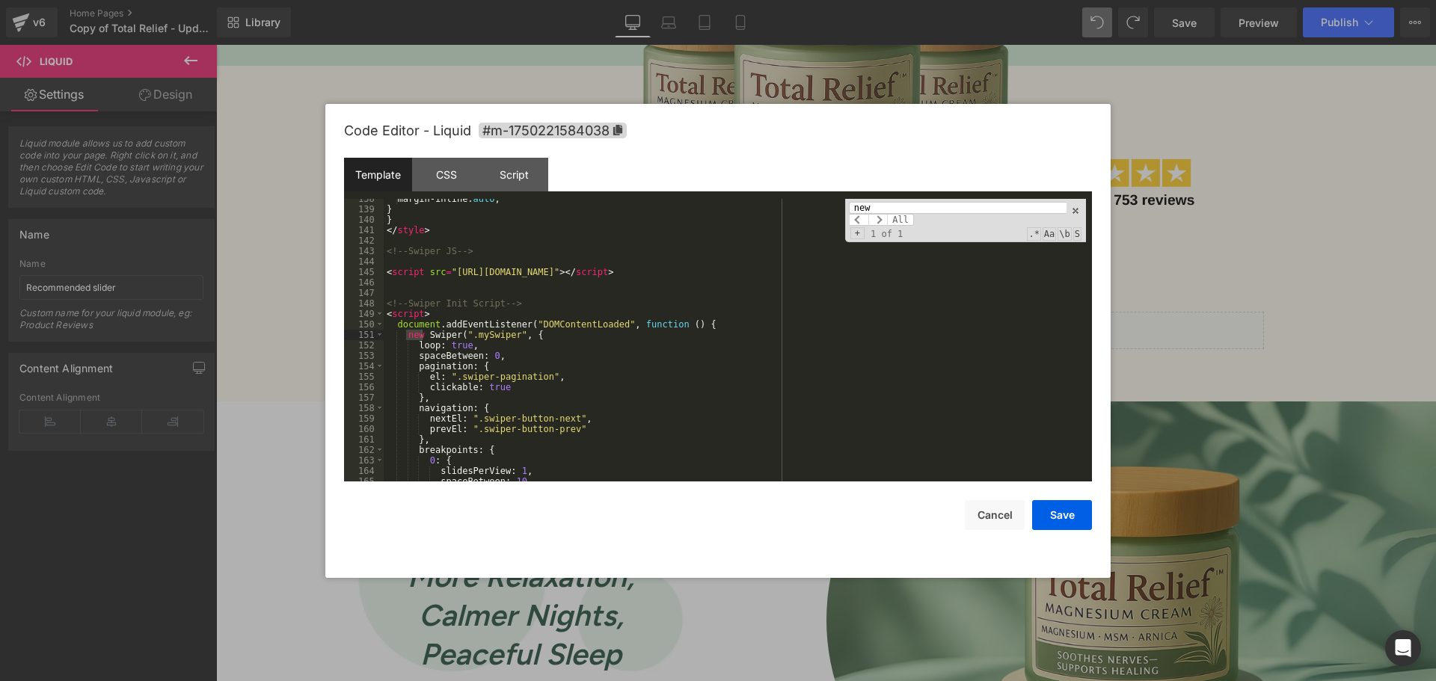
type input "new"
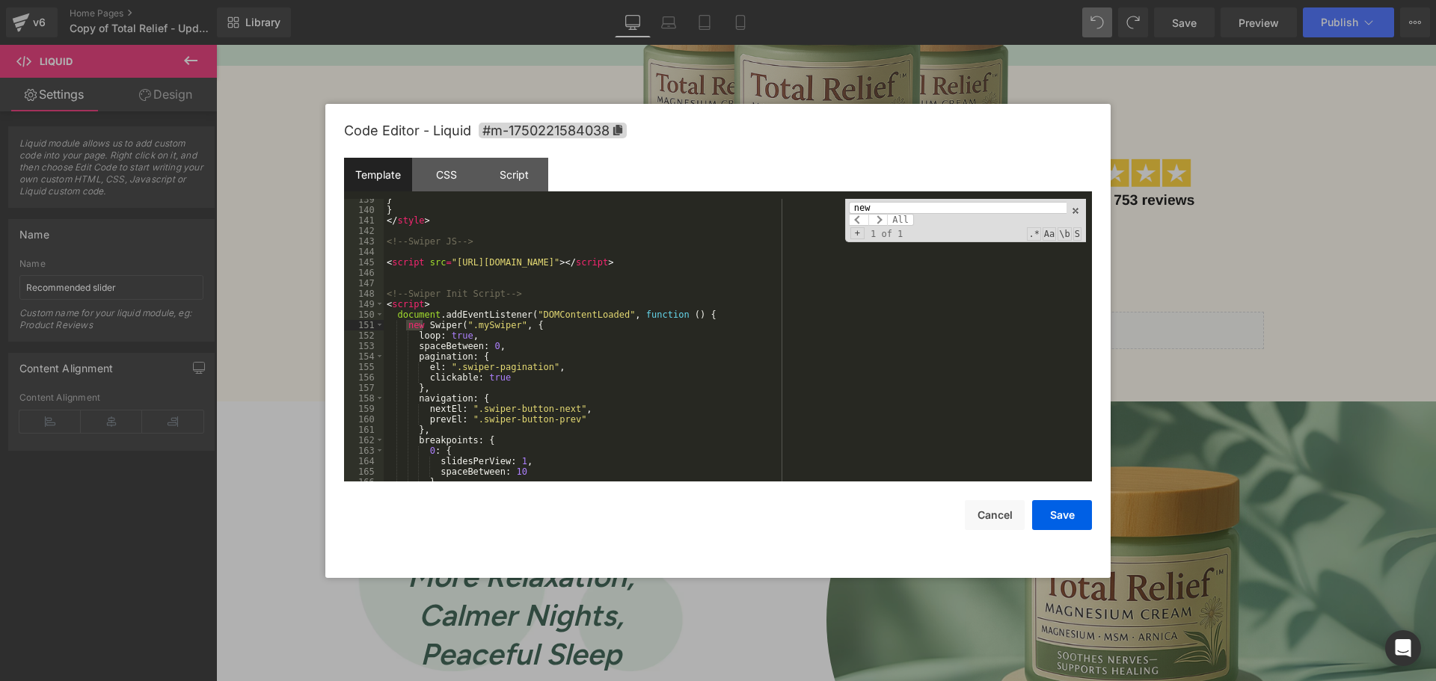
scroll to position [1610, 0]
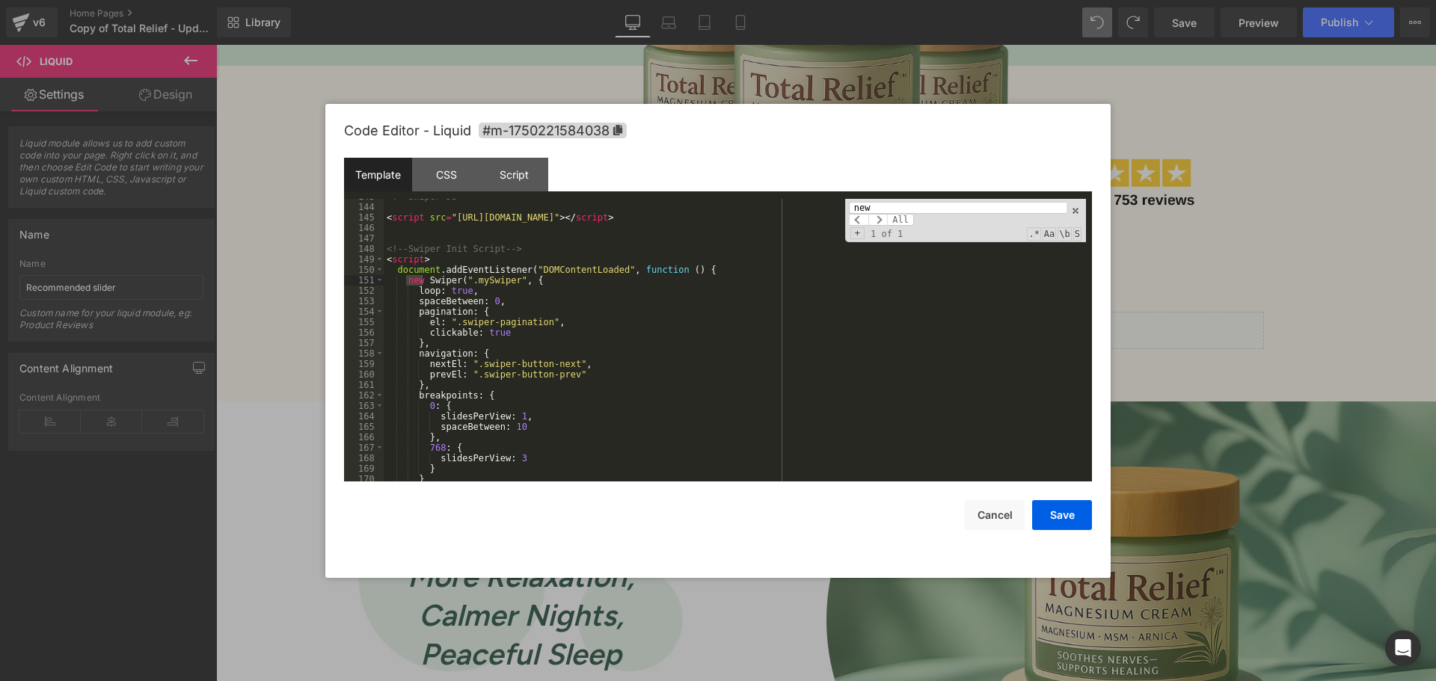
click at [655, 402] on div "<!-- Swiper JS --> < script src = "https://cdn.jsdelivr.net/npm/swiper@11/swipe…" at bounding box center [735, 343] width 702 height 304
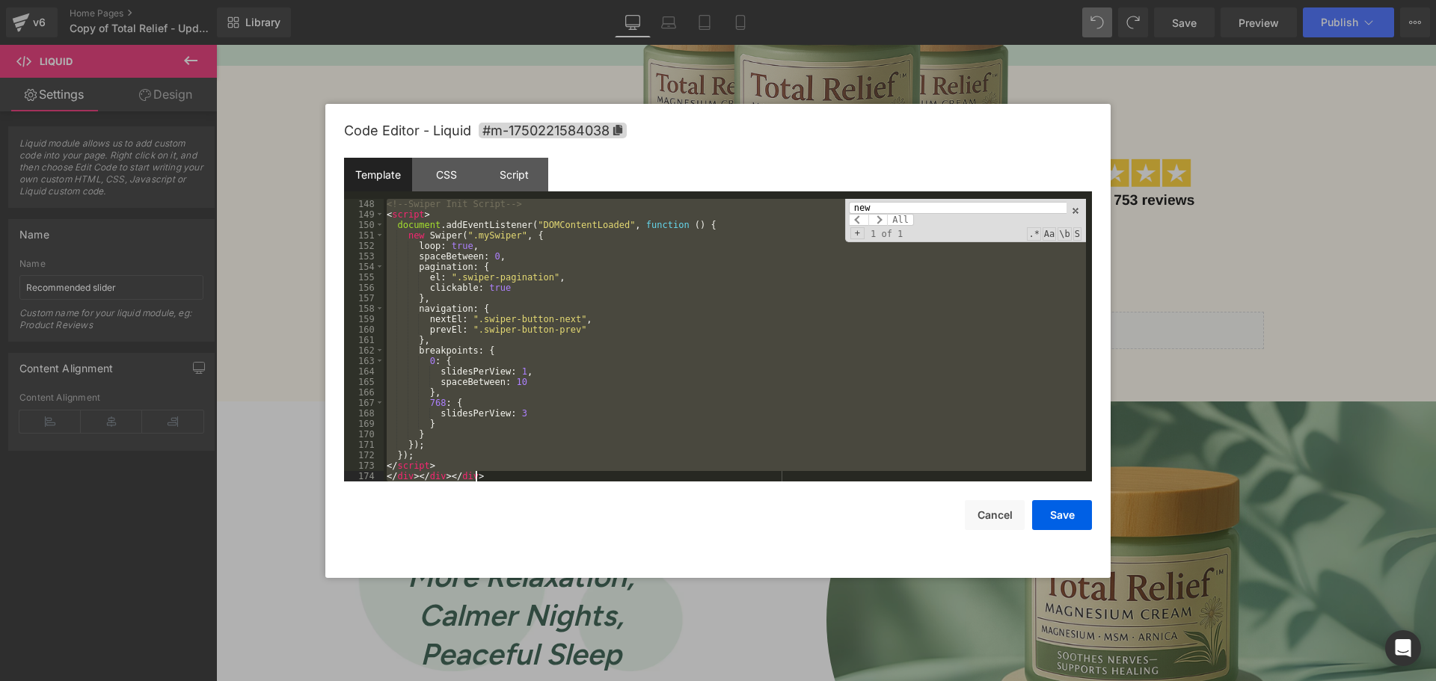
scroll to position [1655, 0]
click at [1002, 512] on button "Cancel" at bounding box center [995, 515] width 60 height 30
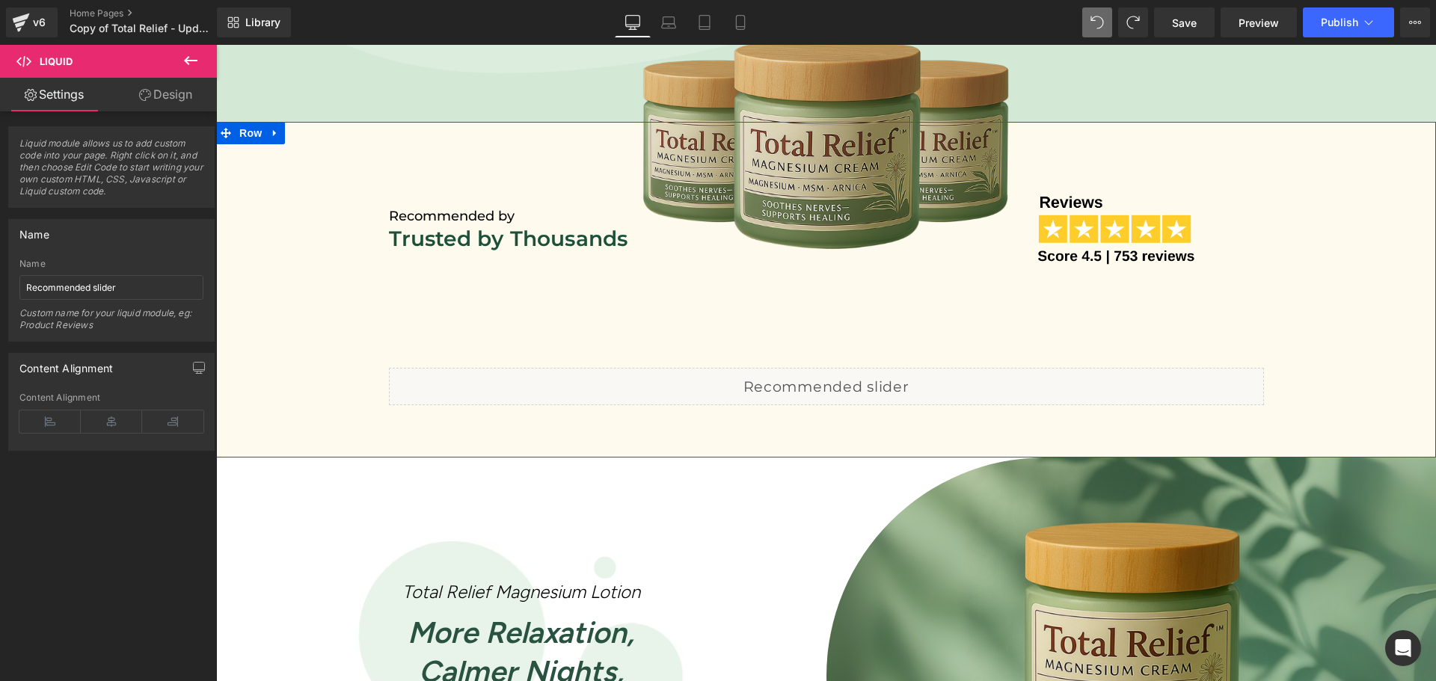
scroll to position [748, 0]
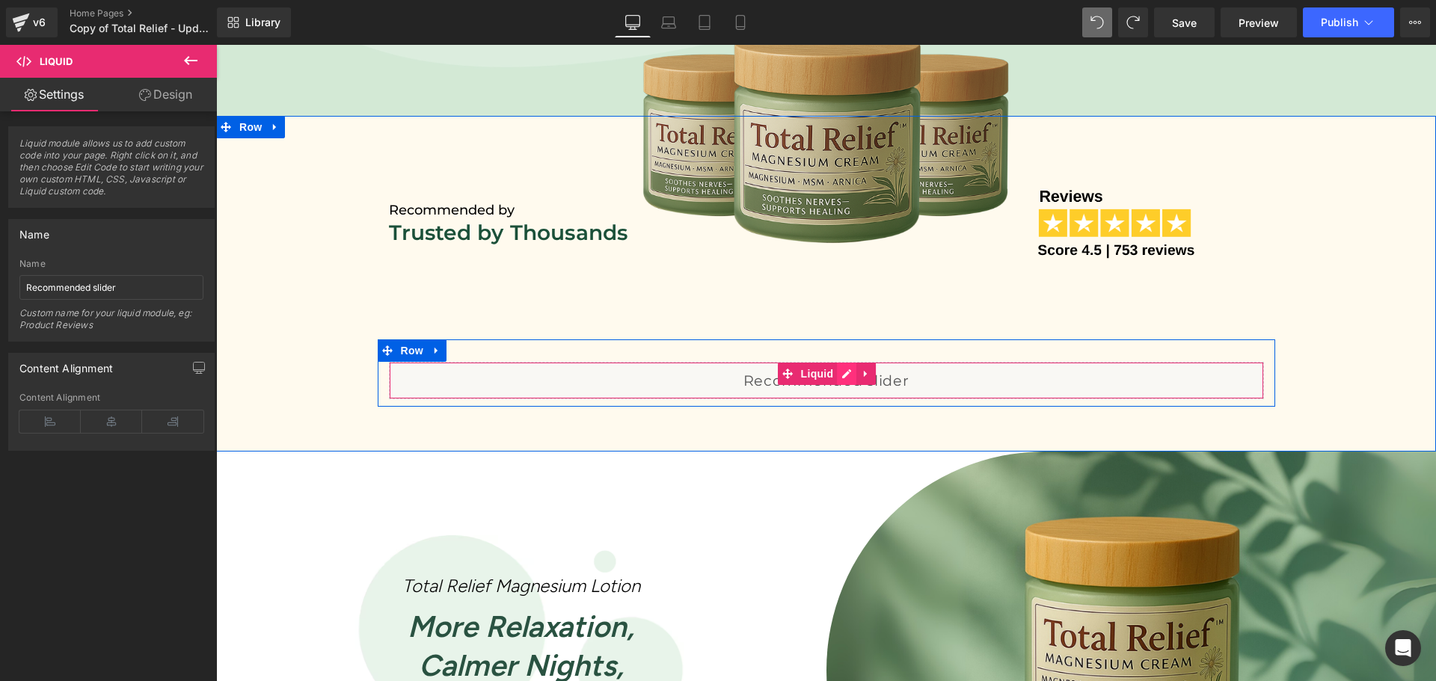
click at [843, 370] on div "Liquid" at bounding box center [826, 380] width 875 height 37
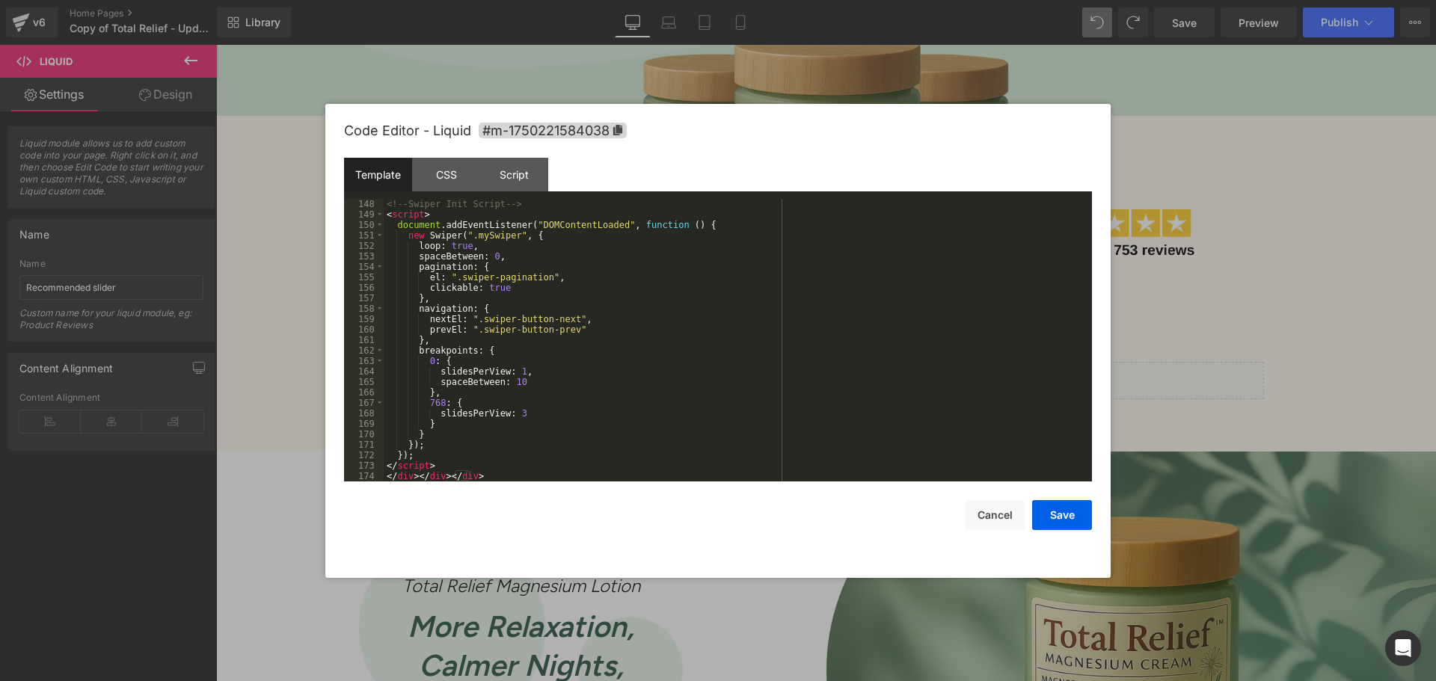
scroll to position [1475, 0]
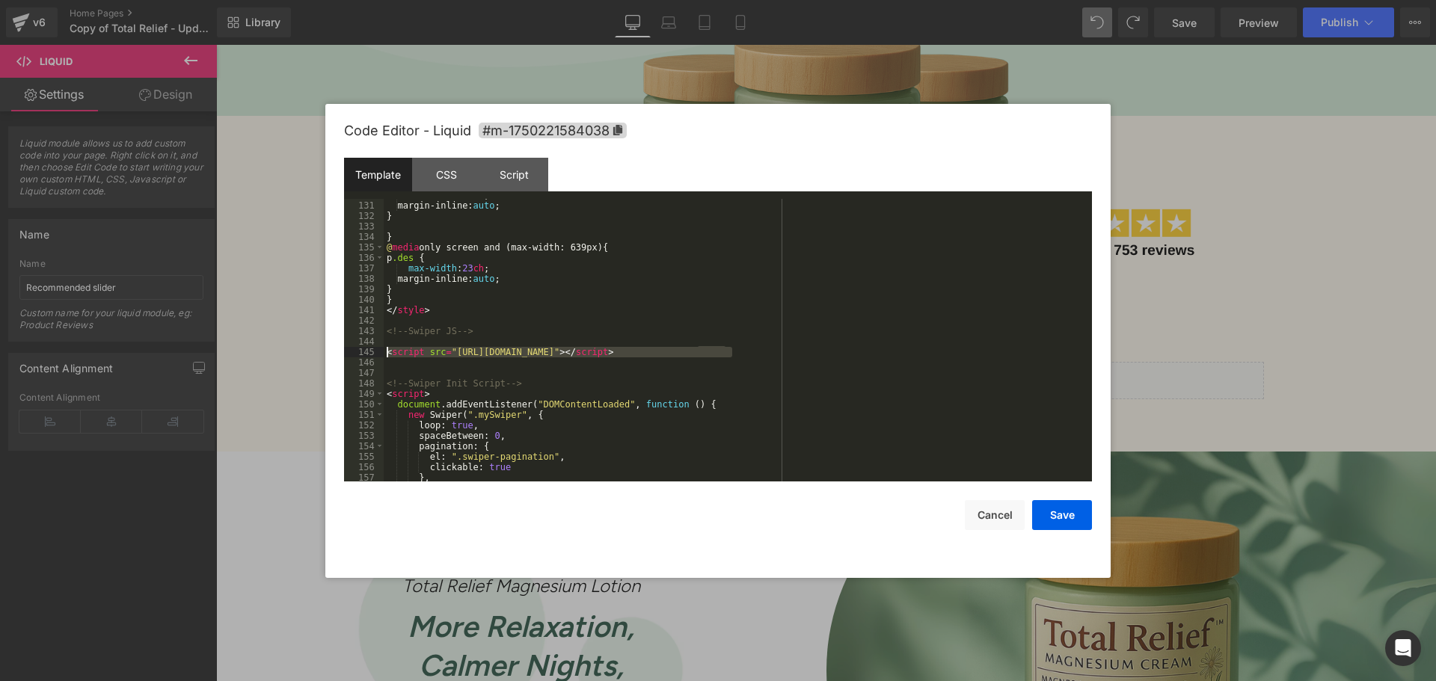
drag, startPoint x: 745, startPoint y: 350, endPoint x: 337, endPoint y: 351, distance: 408.4
click at [337, 351] on div "Code Editor - Liquid #m-1750221584038 Template CSS Script Data 130 131 132 133 …" at bounding box center [717, 341] width 785 height 474
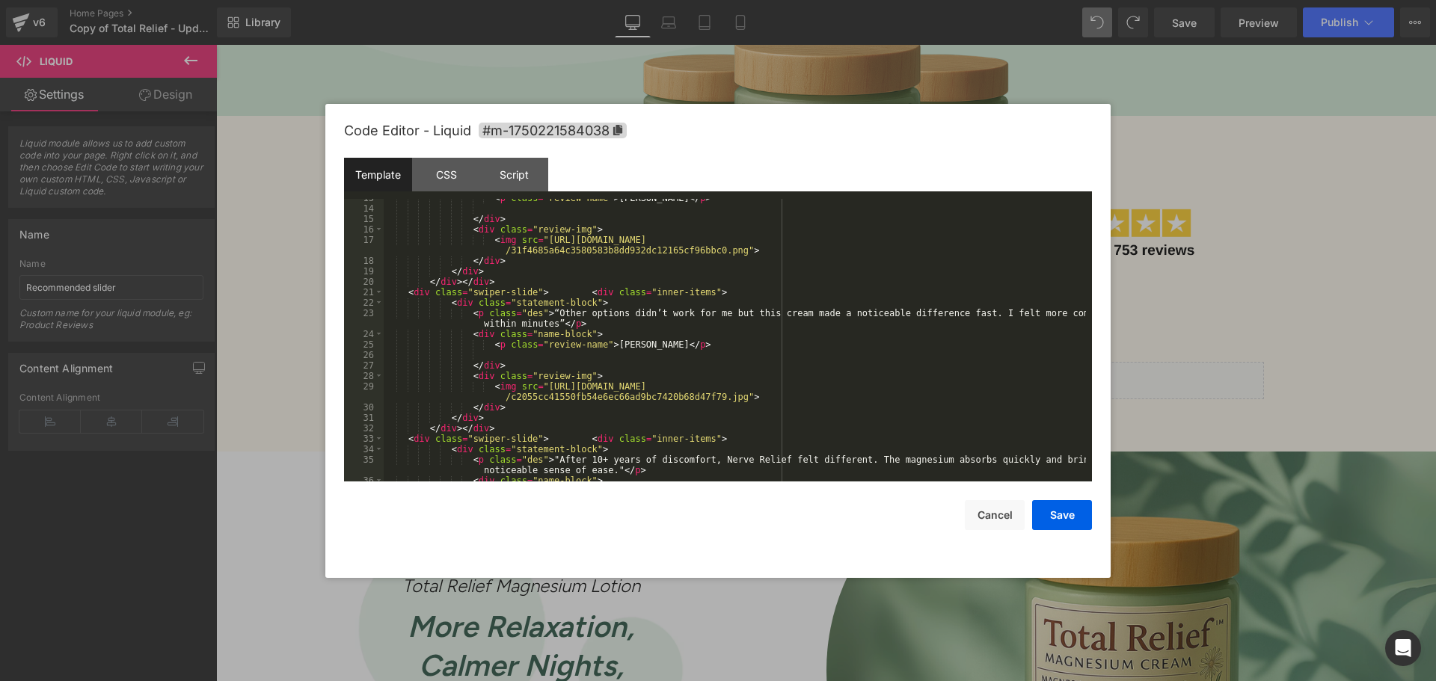
scroll to position [0, 0]
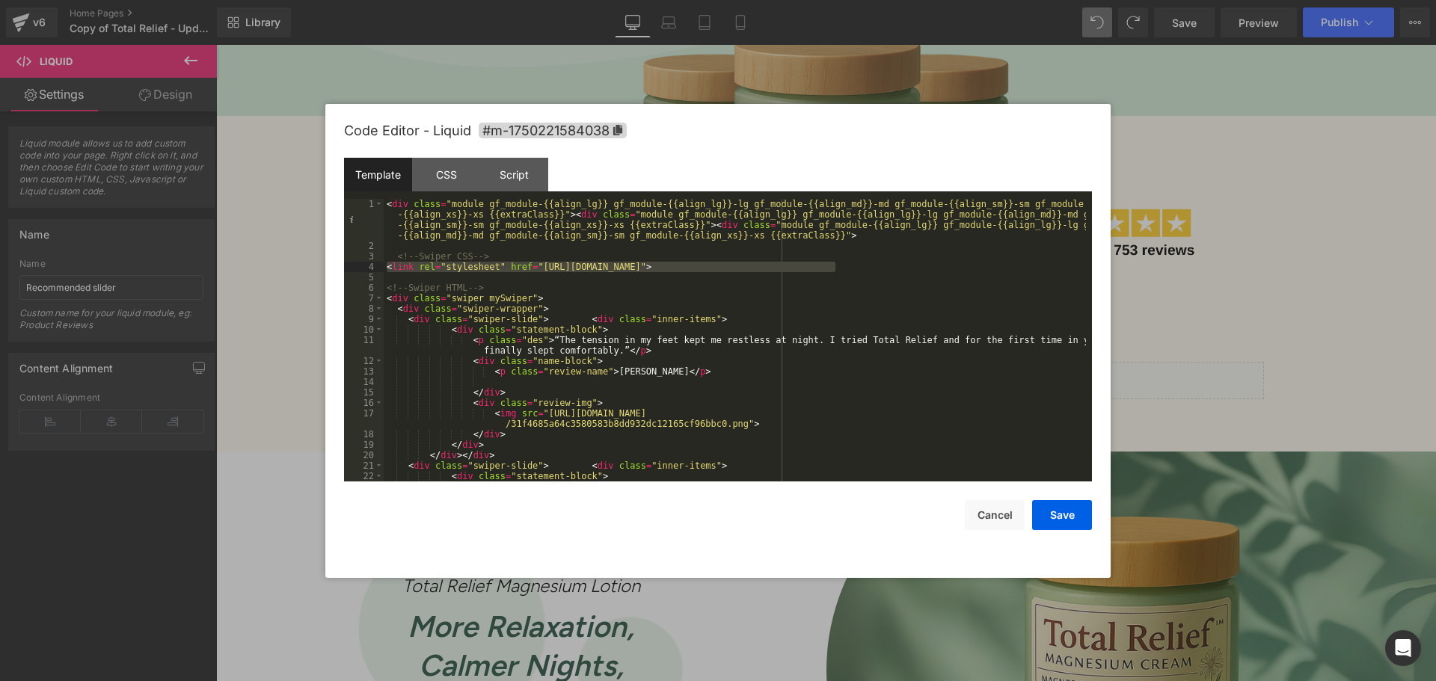
drag, startPoint x: 852, startPoint y: 263, endPoint x: 327, endPoint y: 266, distance: 525.1
click at [327, 266] on div "Code Editor - Liquid #m-1750221584038 Template CSS Script Data 1 2 3 4 5 6 7 8 …" at bounding box center [717, 341] width 785 height 474
click at [598, 426] on div "< div class = "module gf_module-{{align_lg}} gf_module-{{align_lg}}-lg gf_modul…" at bounding box center [735, 372] width 702 height 346
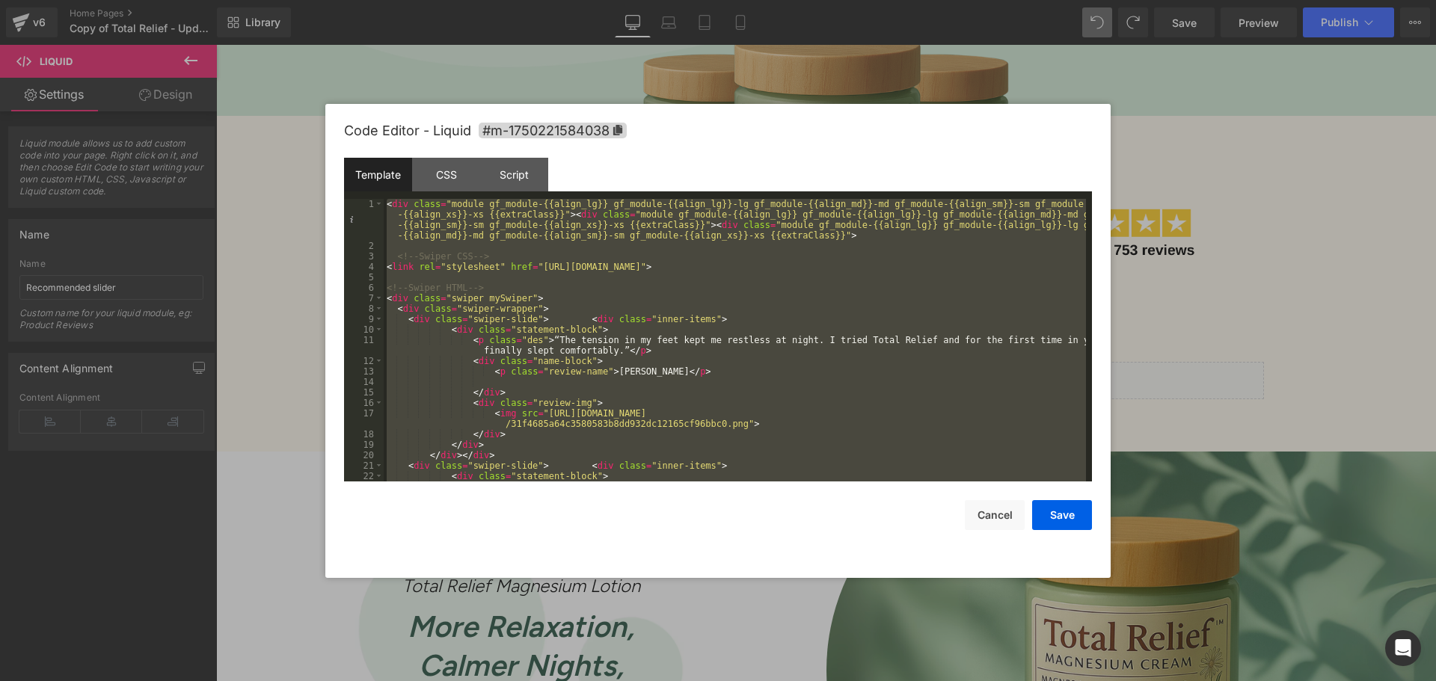
click at [990, 681] on div at bounding box center [718, 340] width 1436 height 681
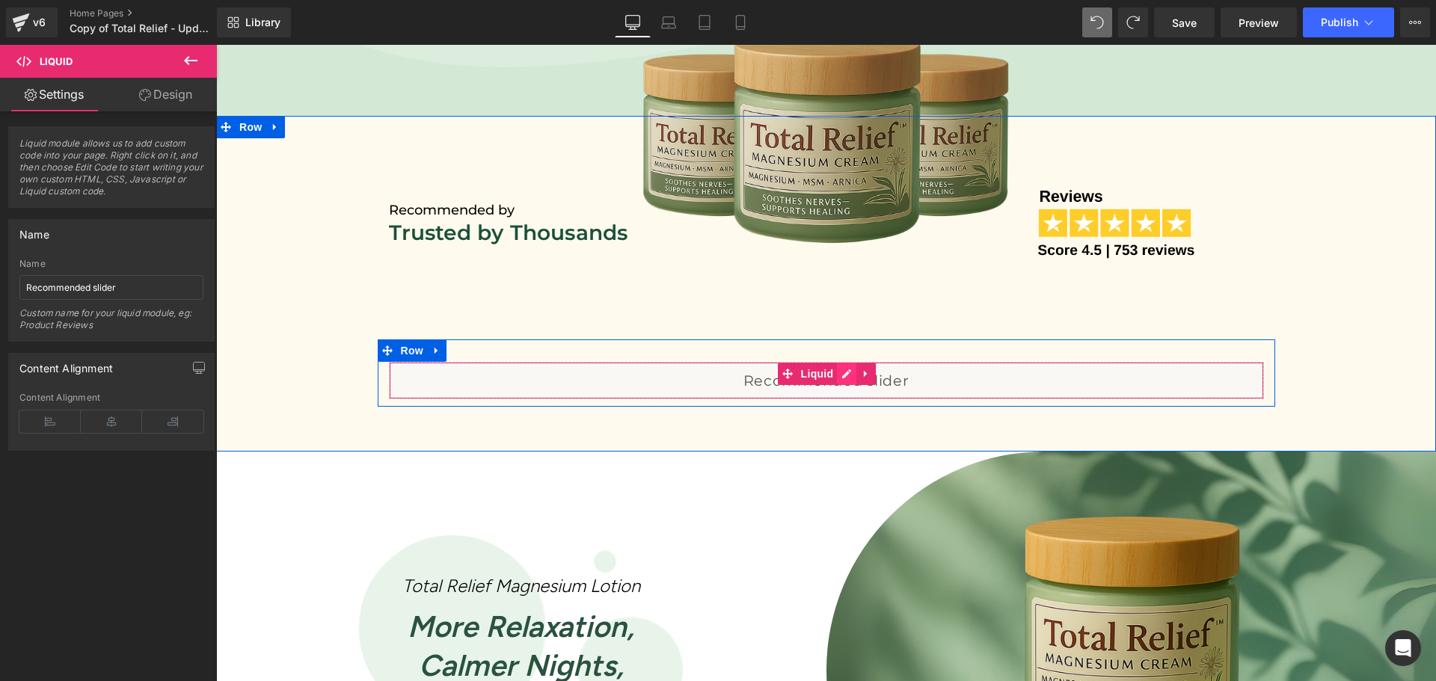
click at [842, 375] on div "Liquid" at bounding box center [826, 380] width 875 height 37
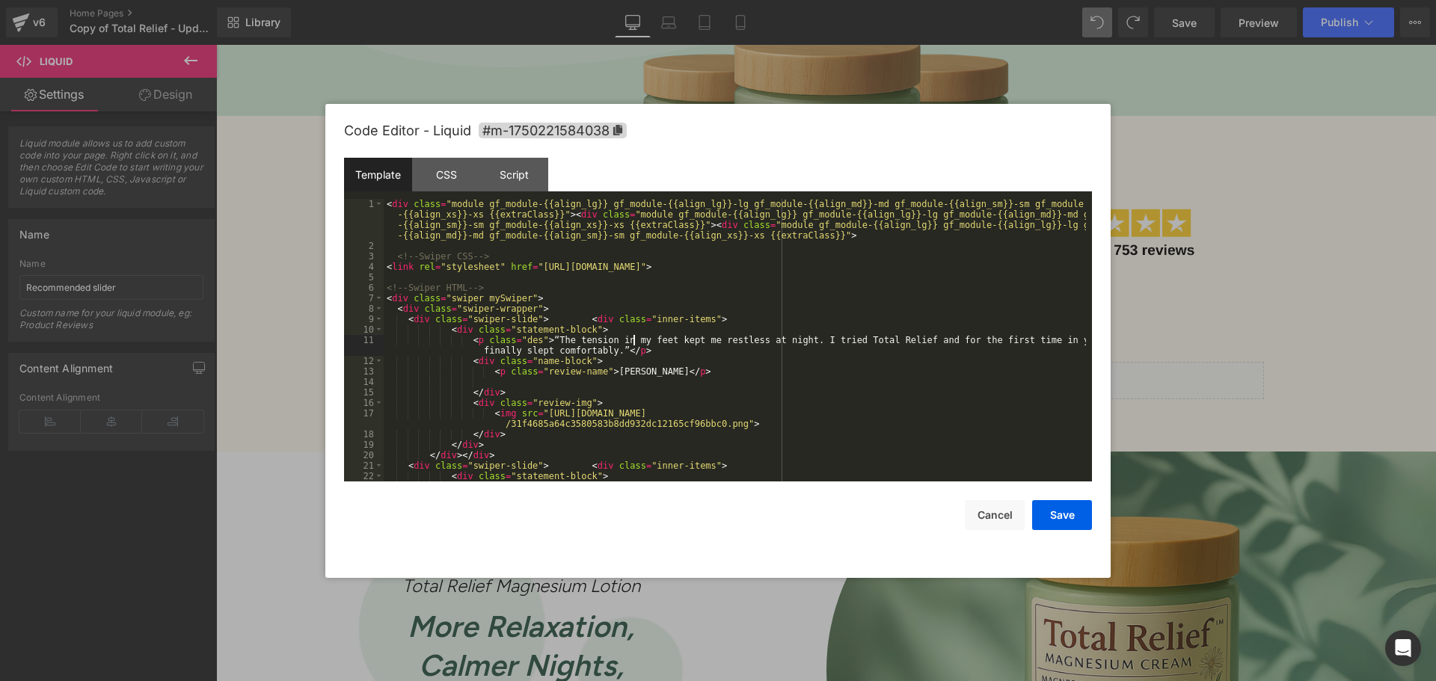
click at [634, 343] on div "< div class = "module gf_module-{{align_lg}} gf_module-{{align_lg}}-lg gf_modul…" at bounding box center [735, 372] width 702 height 346
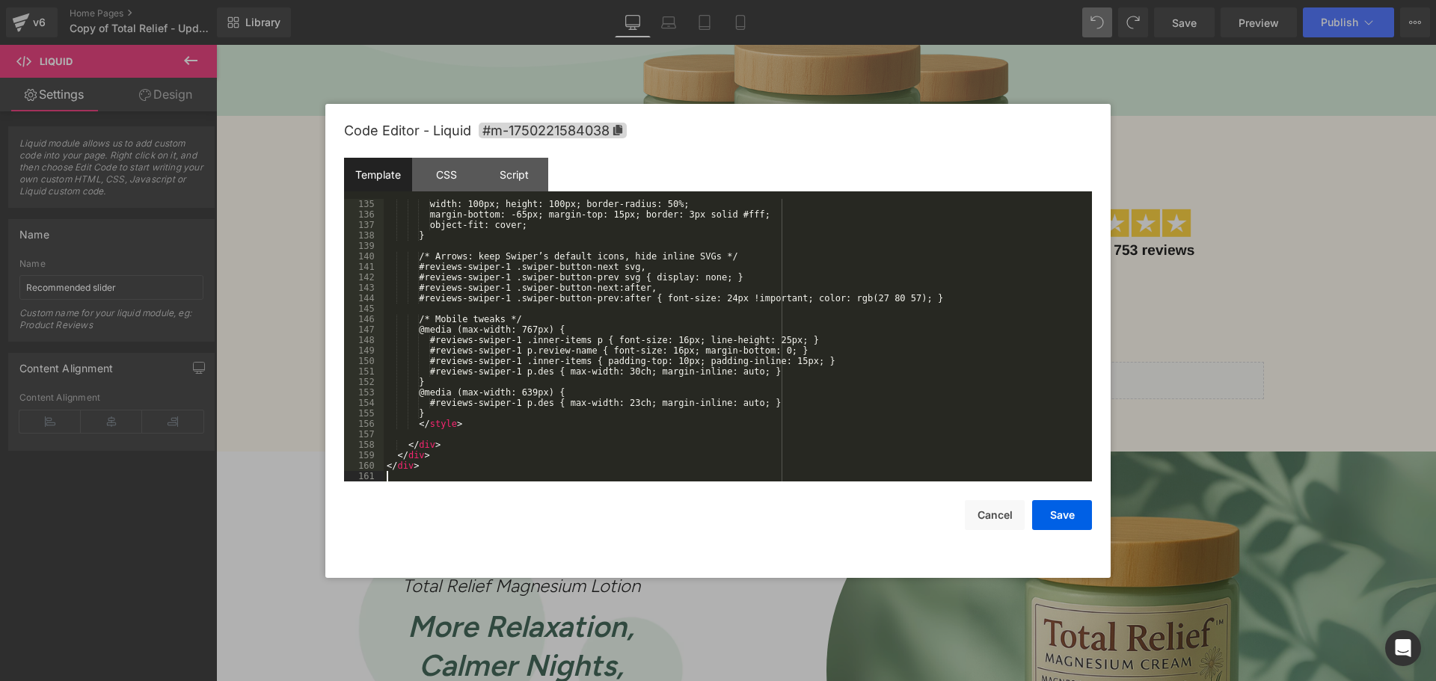
scroll to position [1497, 0]
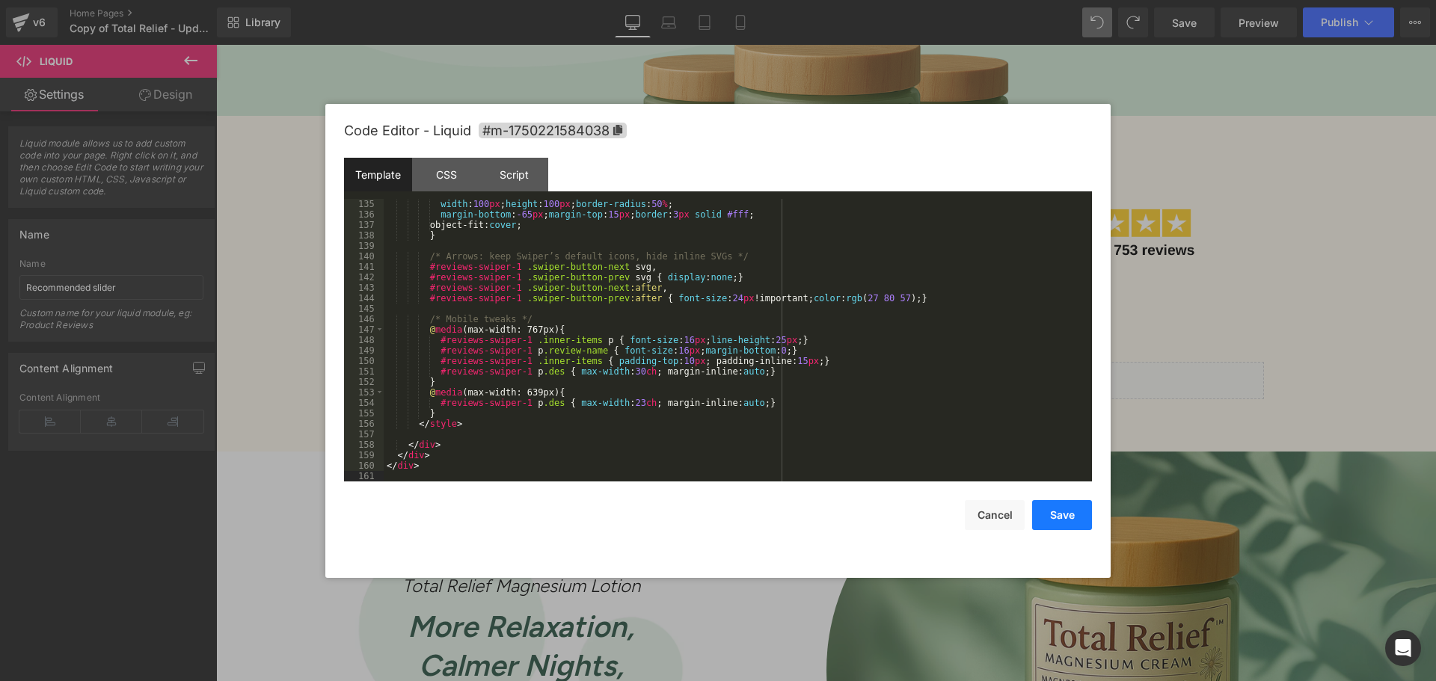
click at [1067, 514] on button "Save" at bounding box center [1062, 515] width 60 height 30
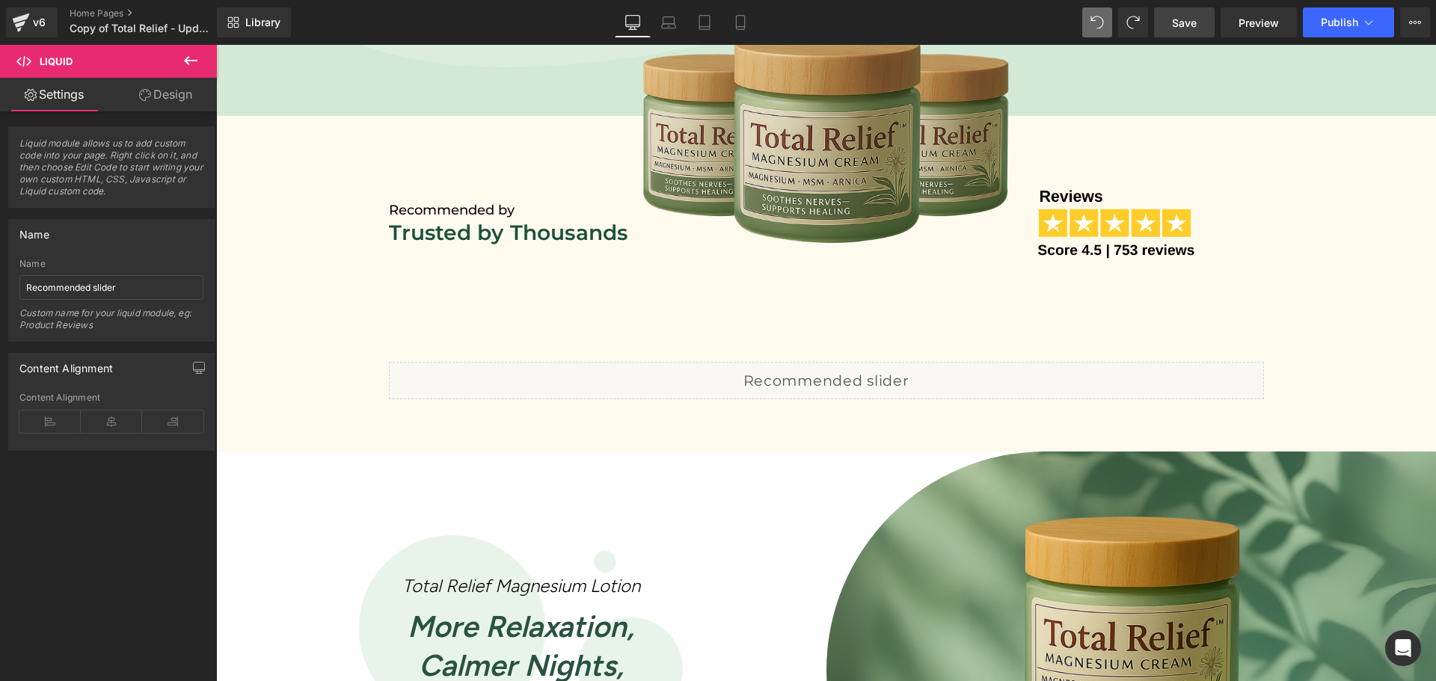
click at [1178, 28] on span "Save" at bounding box center [1184, 23] width 25 height 16
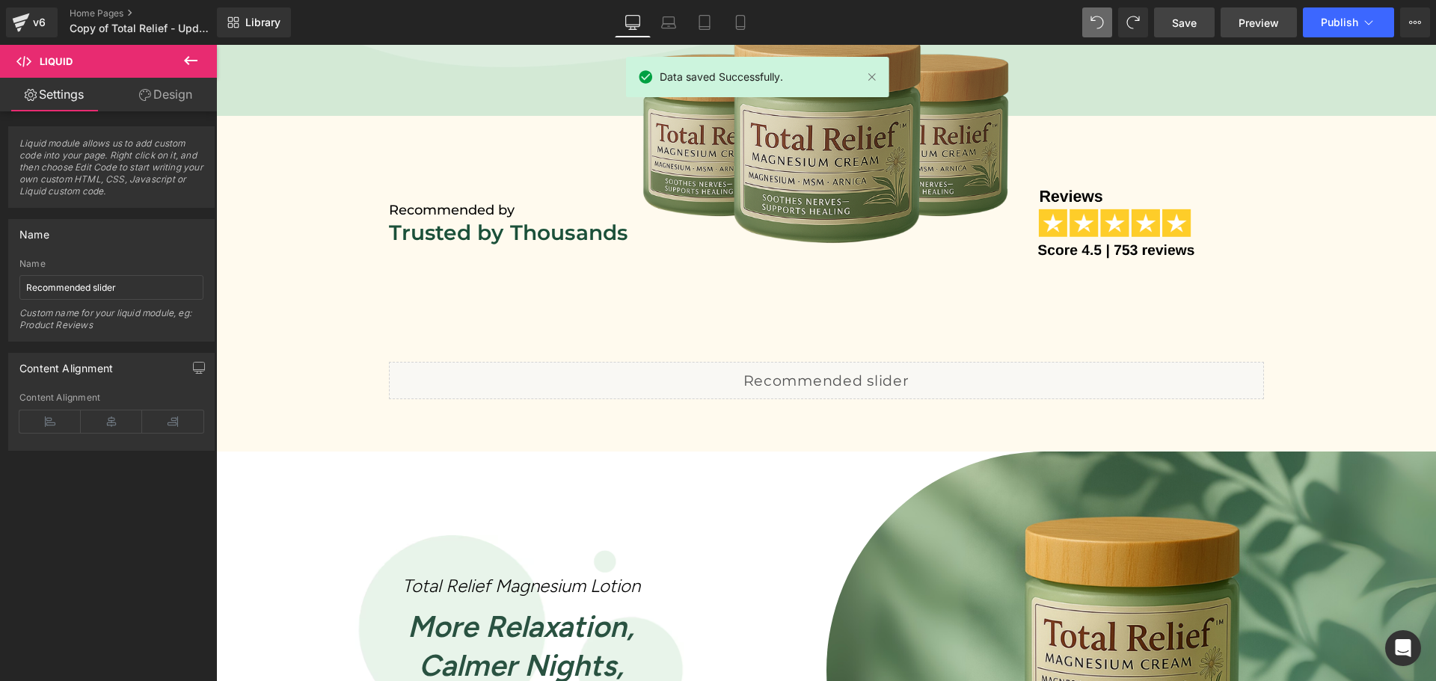
click at [1247, 18] on span "Preview" at bounding box center [1259, 23] width 40 height 16
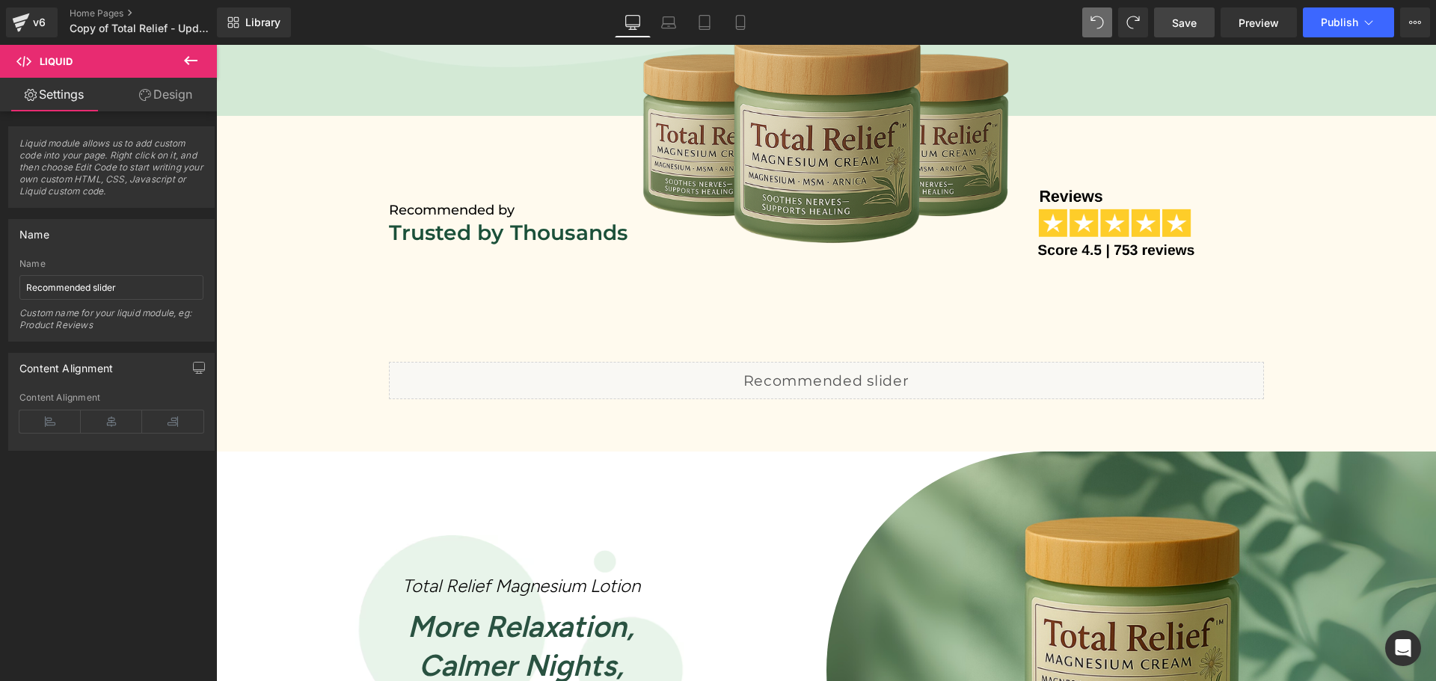
click at [1082, 22] on div "Library Desktop Desktop Laptop Tablet Mobile Save Preview Publish Scheduled Vie…" at bounding box center [826, 22] width 1219 height 30
click at [1180, 16] on span "Save" at bounding box center [1184, 23] width 25 height 16
click at [1263, 19] on span "Preview" at bounding box center [1259, 23] width 40 height 16
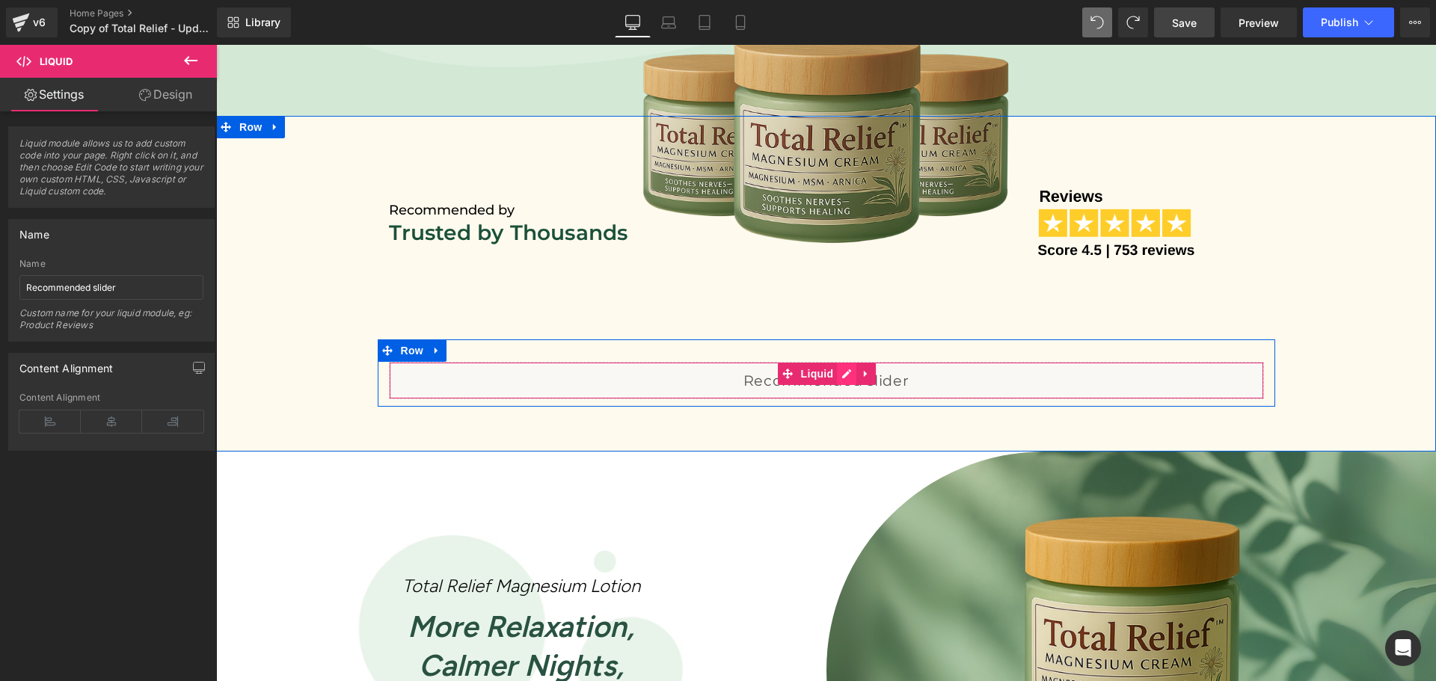
click at [845, 373] on div "Liquid" at bounding box center [826, 380] width 875 height 37
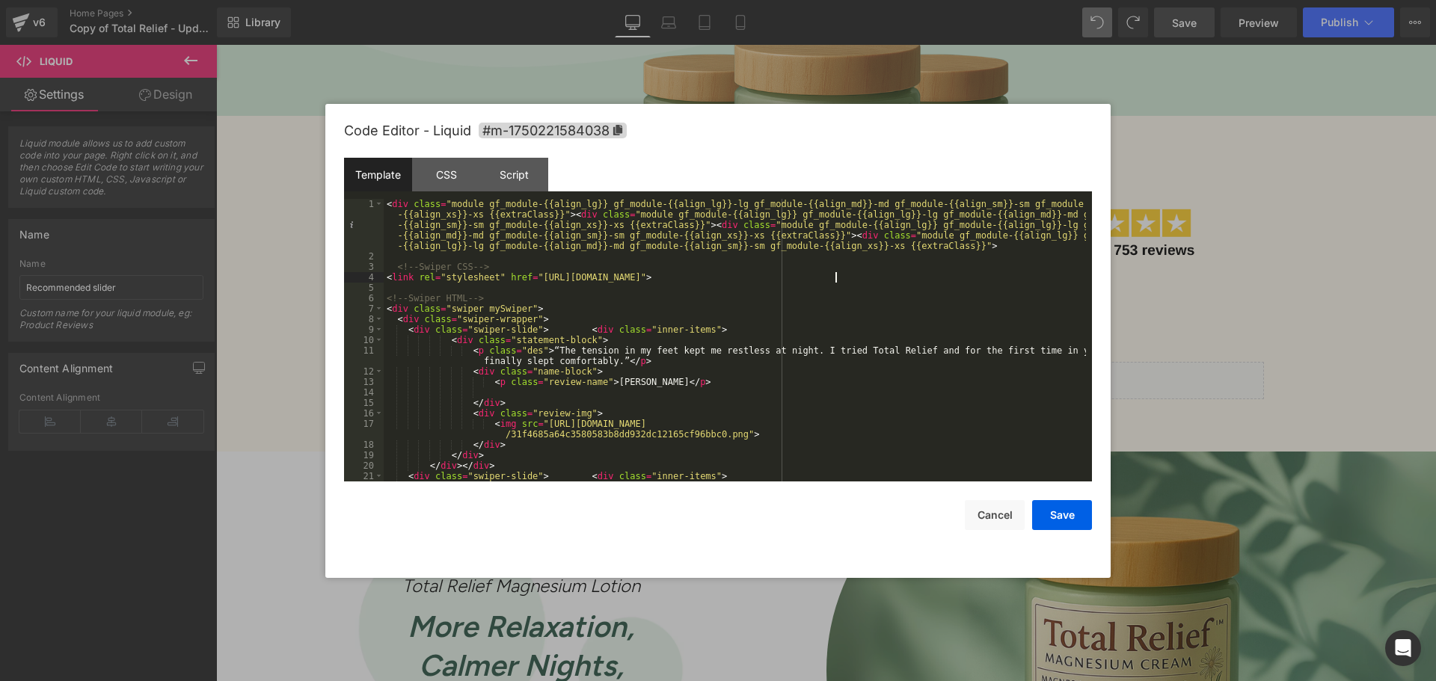
click at [851, 278] on div "< div class = "module gf_module-{{align_lg}} gf_module-{{align_lg}}-lg gf_modul…" at bounding box center [735, 372] width 702 height 346
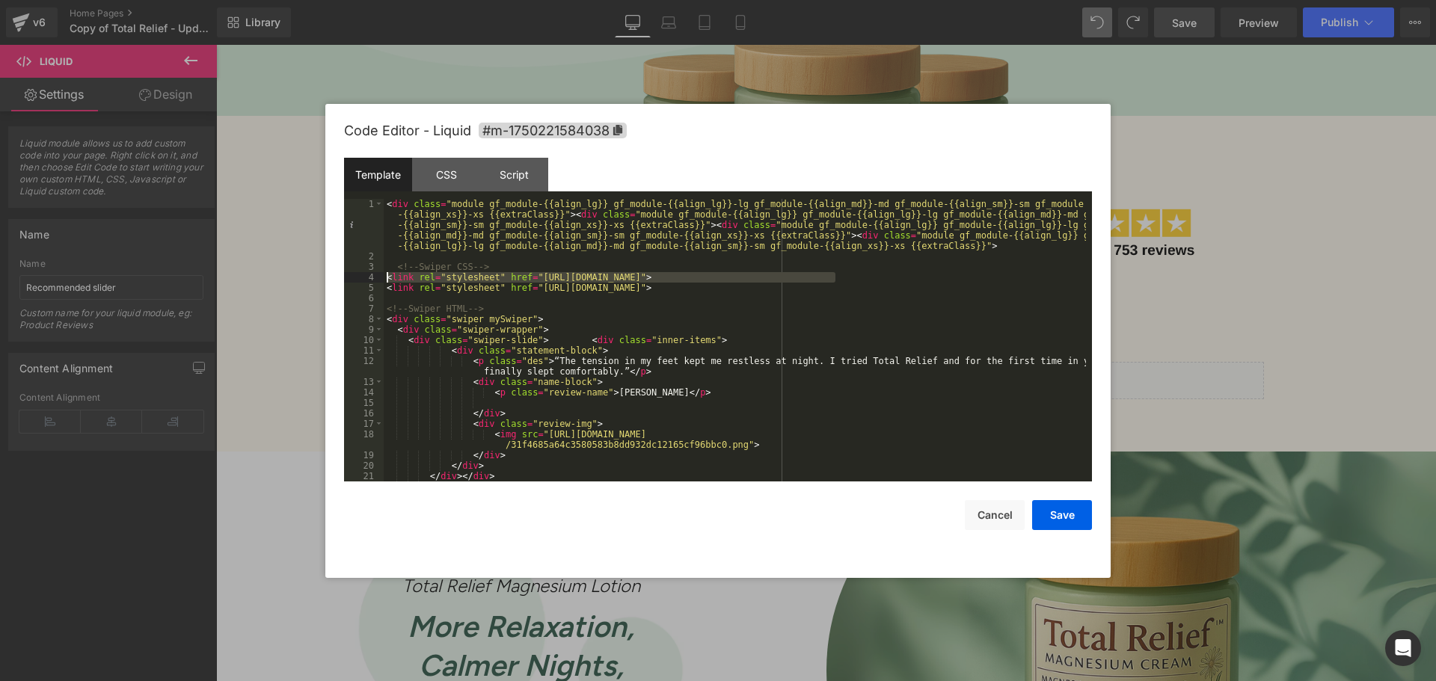
drag, startPoint x: 847, startPoint y: 274, endPoint x: 334, endPoint y: 279, distance: 513.1
click at [334, 279] on div "Code Editor - Liquid #m-1750221584038 Template CSS Script Data 1 2 3 4 5 6 7 8 …" at bounding box center [717, 341] width 785 height 474
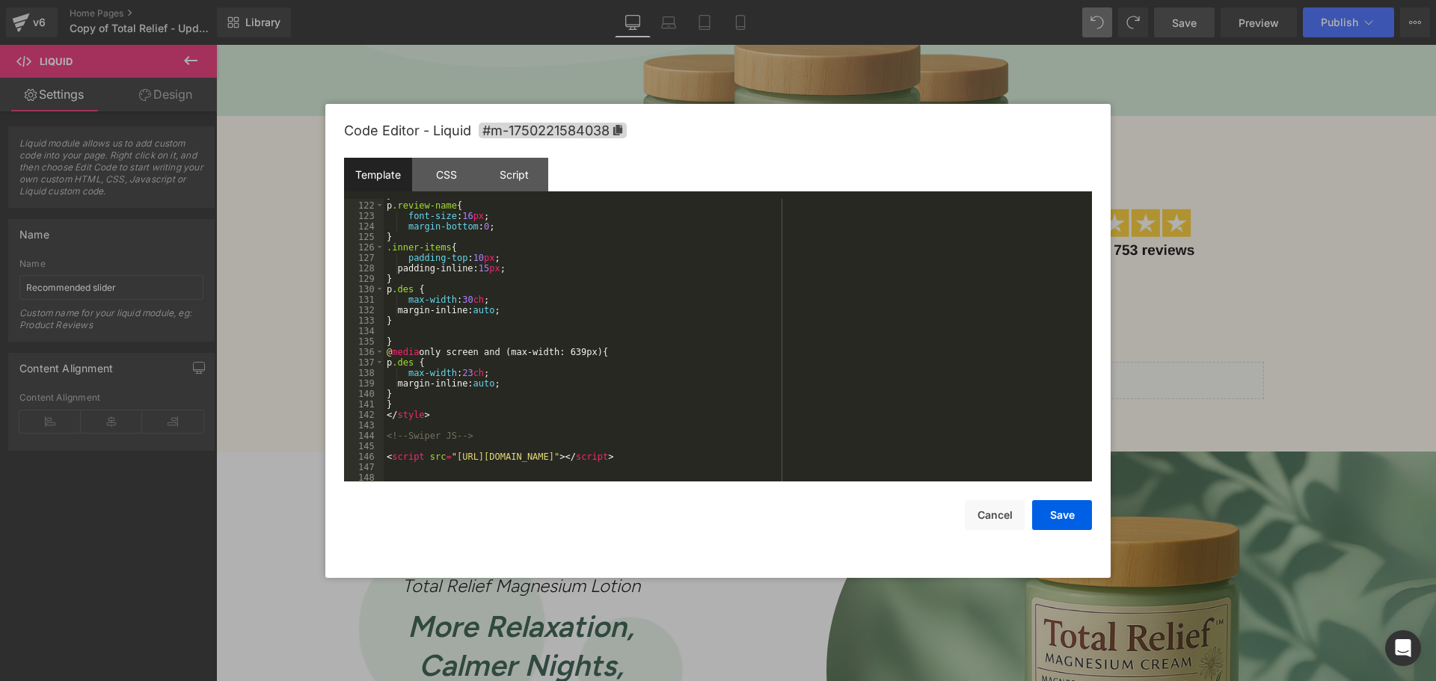
scroll to position [1571, 0]
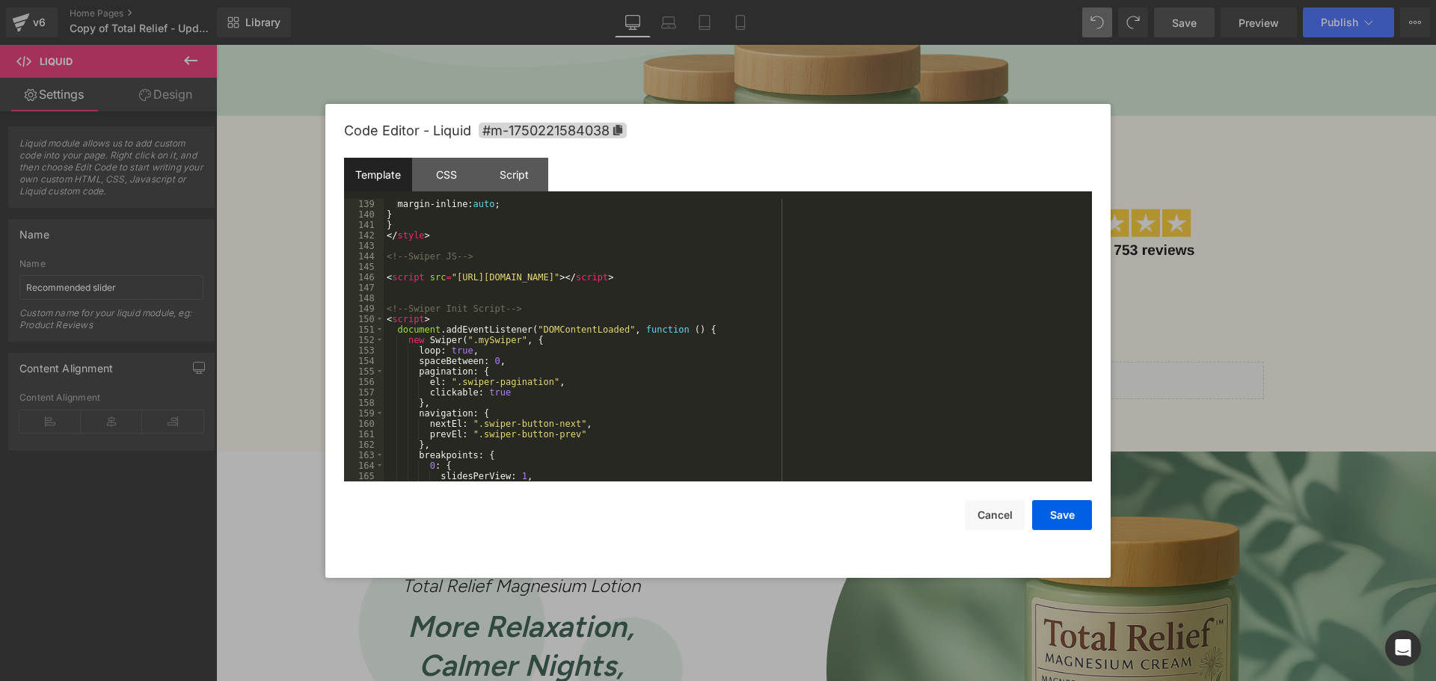
click at [743, 275] on div "margin-inline: auto ; } } </ style > <!-- Swiper JS --> < script src = "https:/…" at bounding box center [735, 351] width 702 height 304
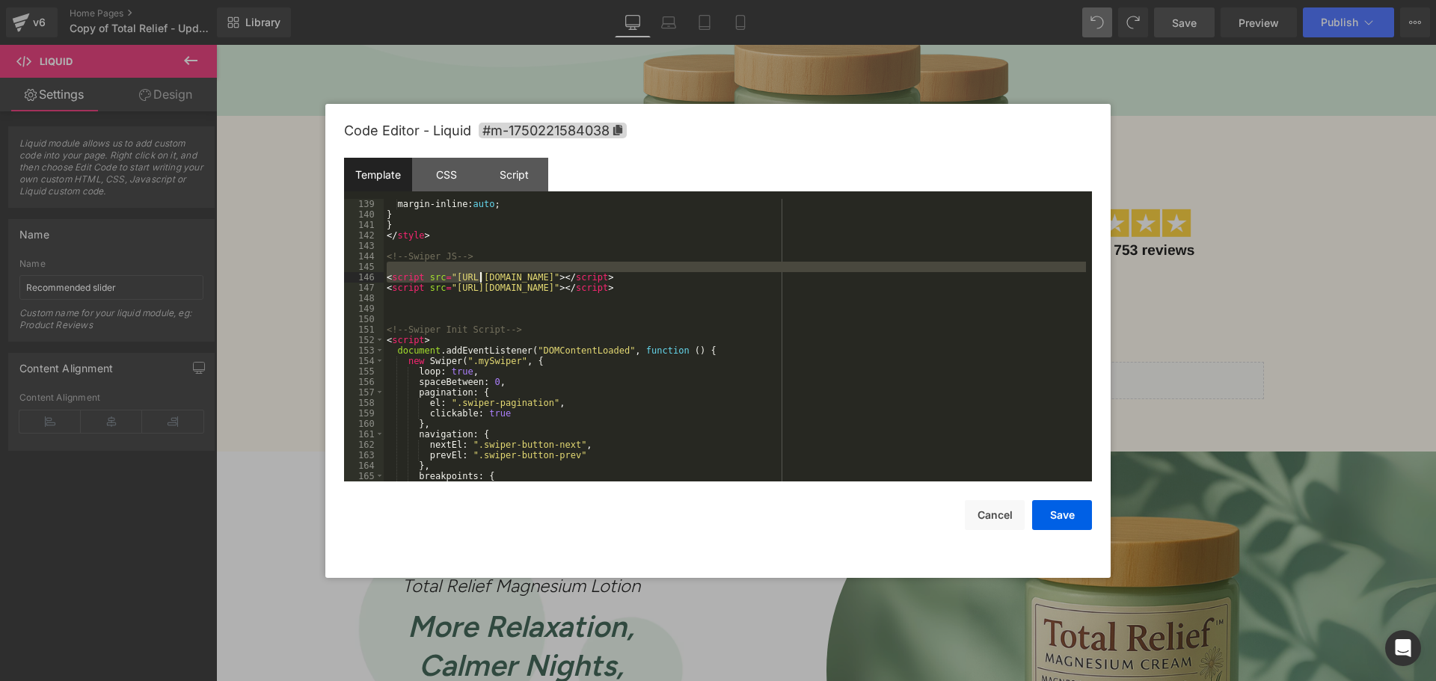
drag, startPoint x: 740, startPoint y: 271, endPoint x: 479, endPoint y: 279, distance: 261.2
click at [479, 279] on div "margin-inline: auto ; } } </ style > <!-- Swiper JS --> < script src = "https:/…" at bounding box center [735, 351] width 702 height 304
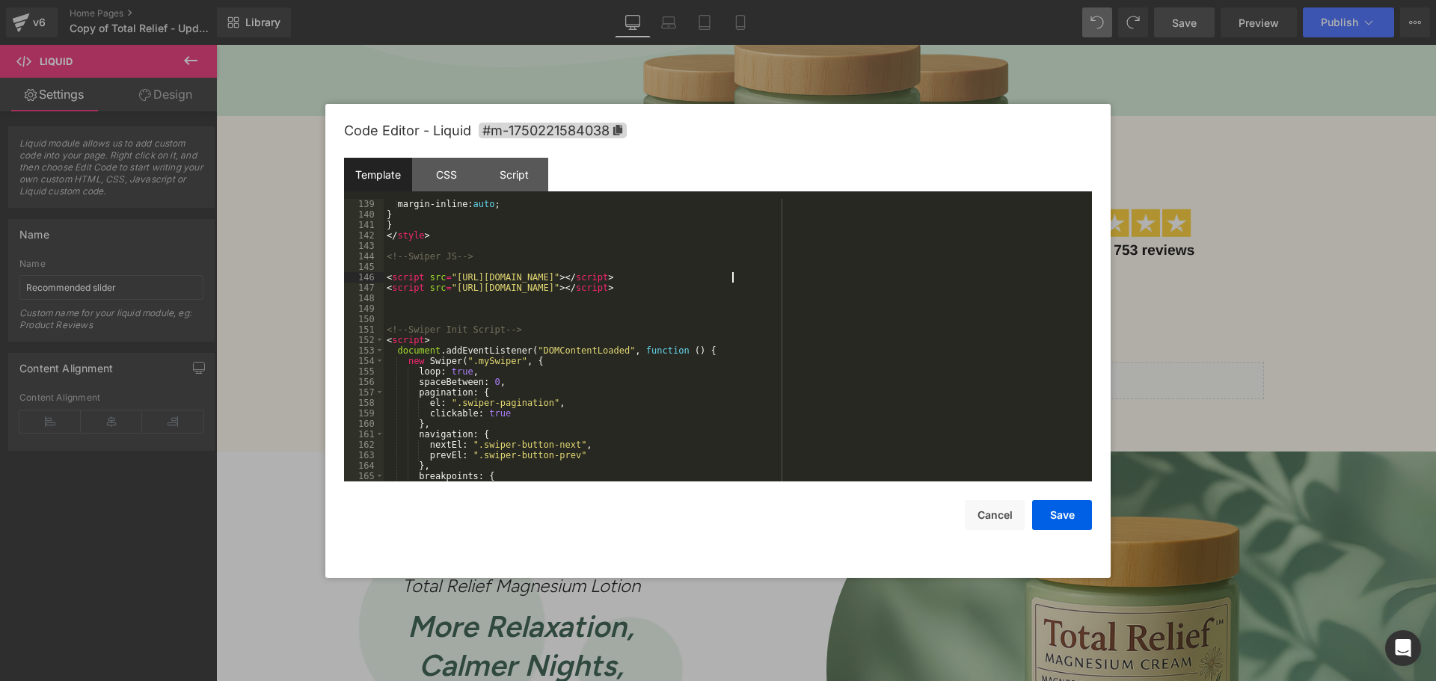
click at [772, 279] on div "margin-inline: auto ; } } </ style > <!-- Swiper JS --> < script src = "https:/…" at bounding box center [735, 351] width 702 height 304
click at [1071, 516] on button "Save" at bounding box center [1062, 515] width 60 height 30
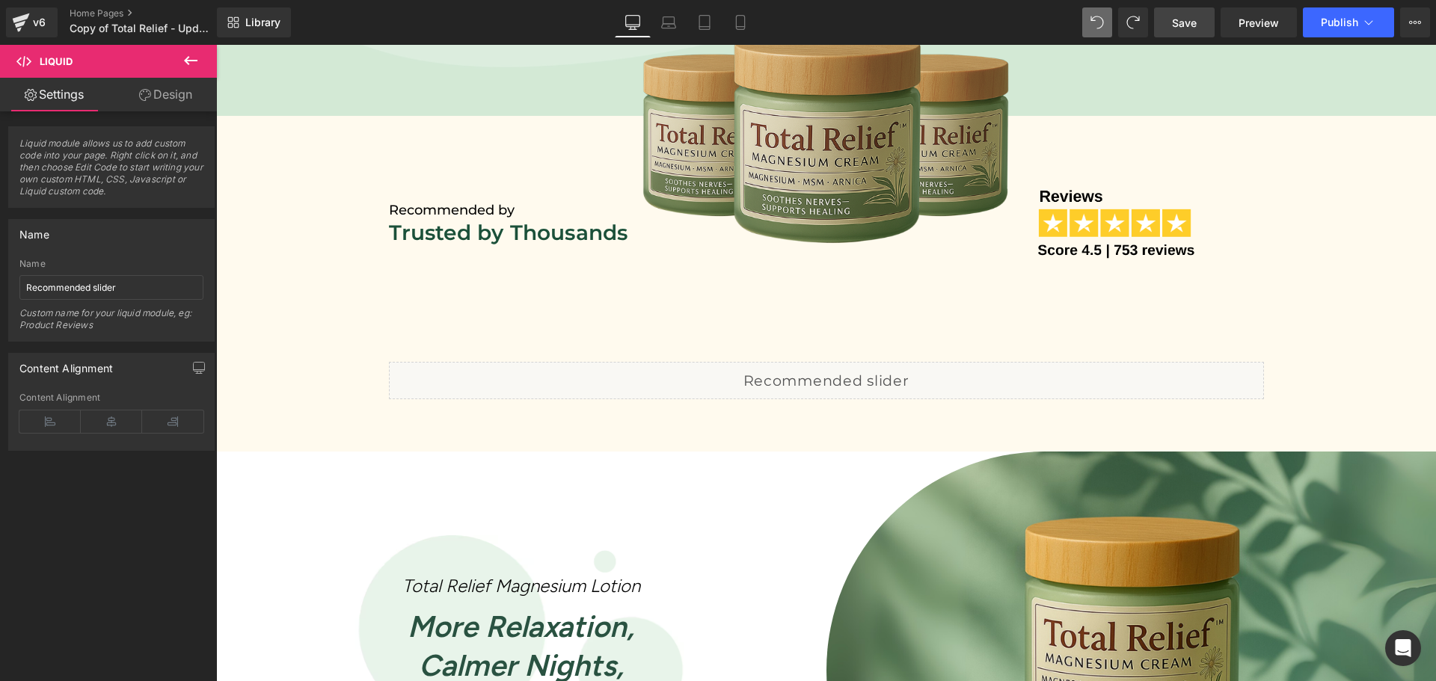
click at [1188, 25] on span "Save" at bounding box center [1184, 23] width 25 height 16
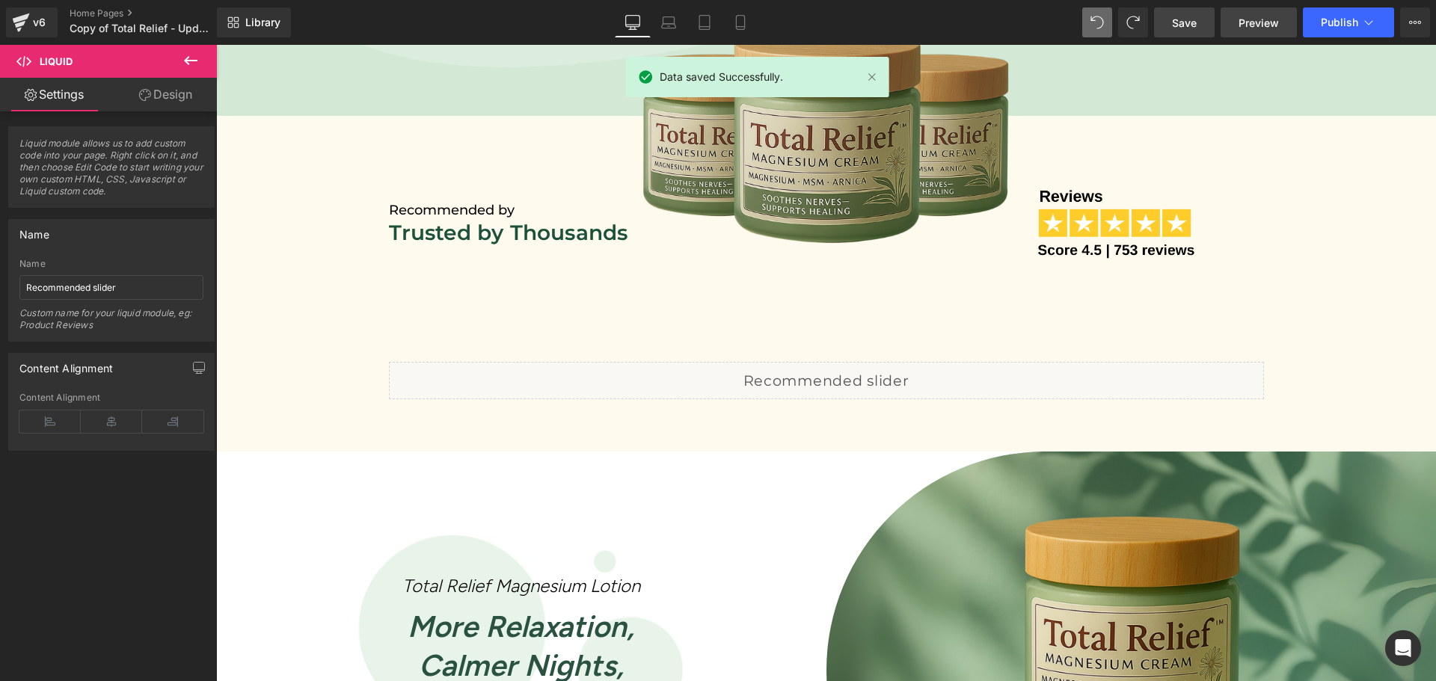
click at [1247, 13] on link "Preview" at bounding box center [1259, 22] width 76 height 30
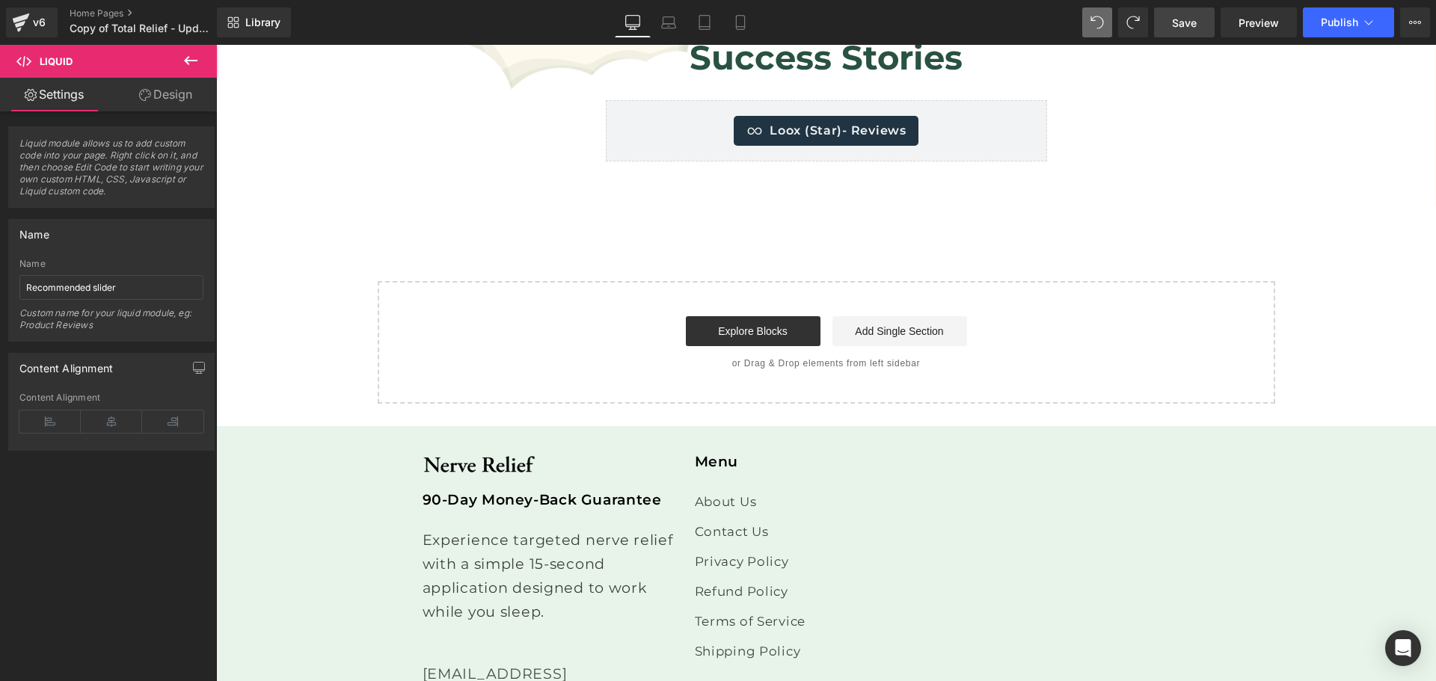
scroll to position [3989, 0]
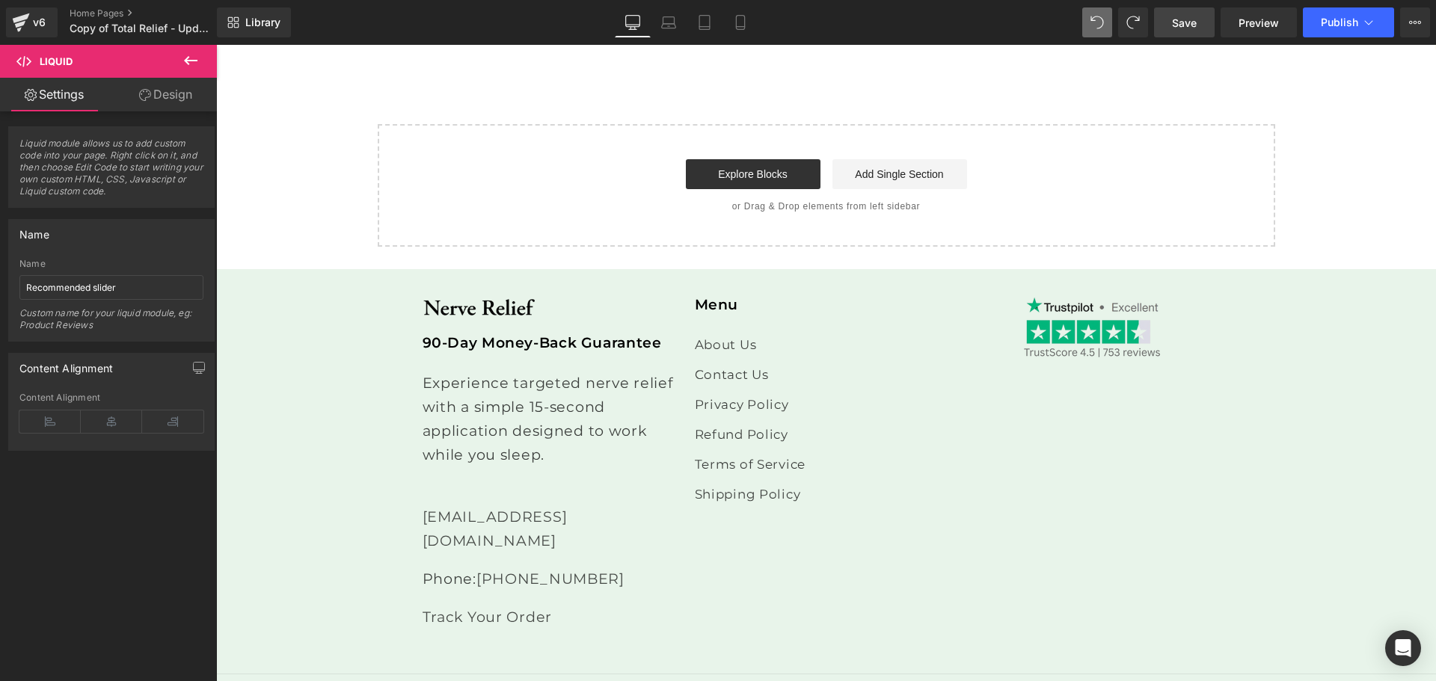
click at [1179, 17] on span "Save" at bounding box center [1184, 23] width 25 height 16
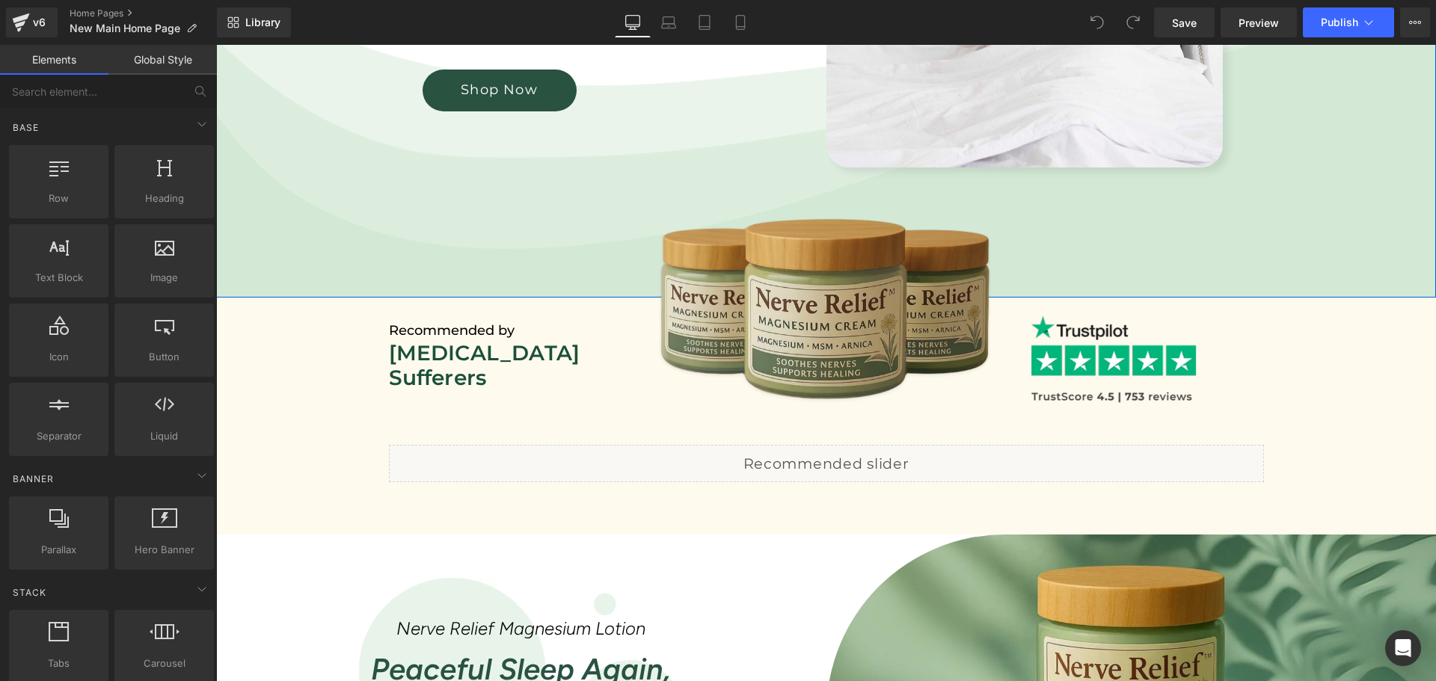
scroll to position [698, 0]
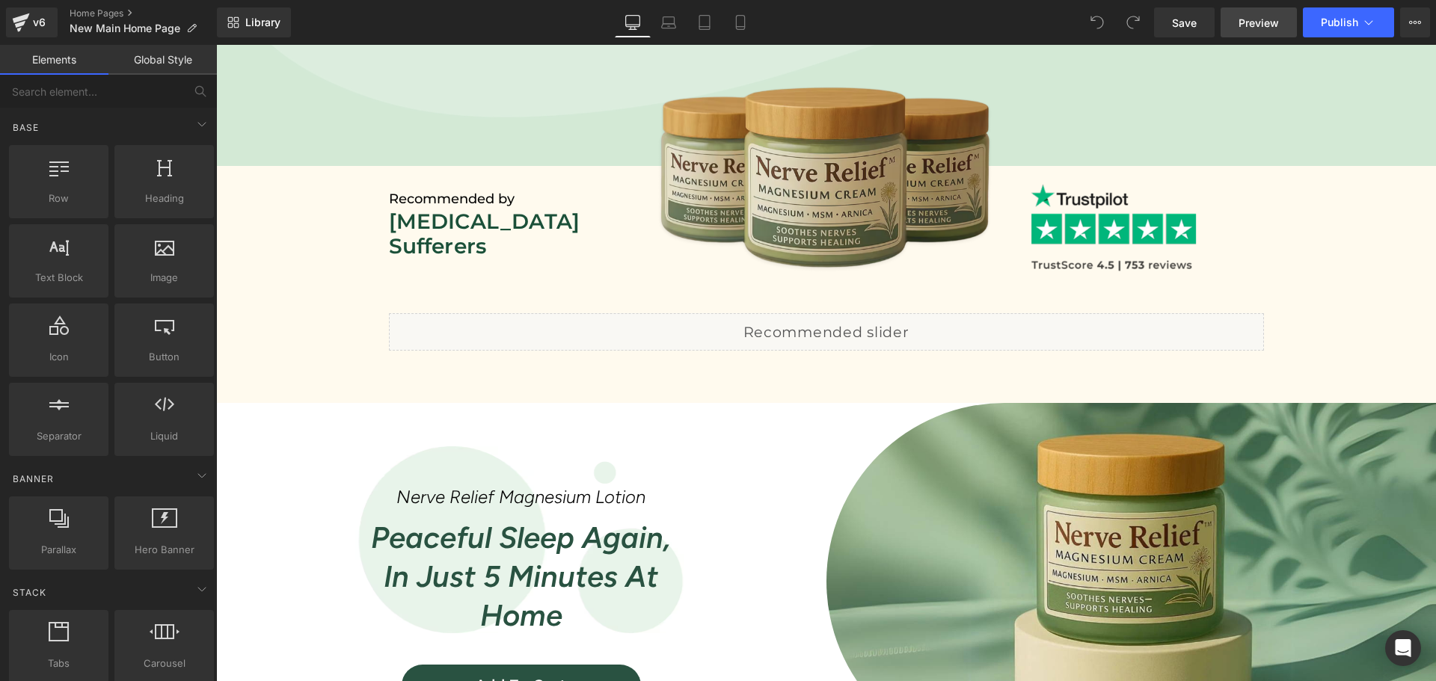
click at [1260, 34] on link "Preview" at bounding box center [1259, 22] width 76 height 30
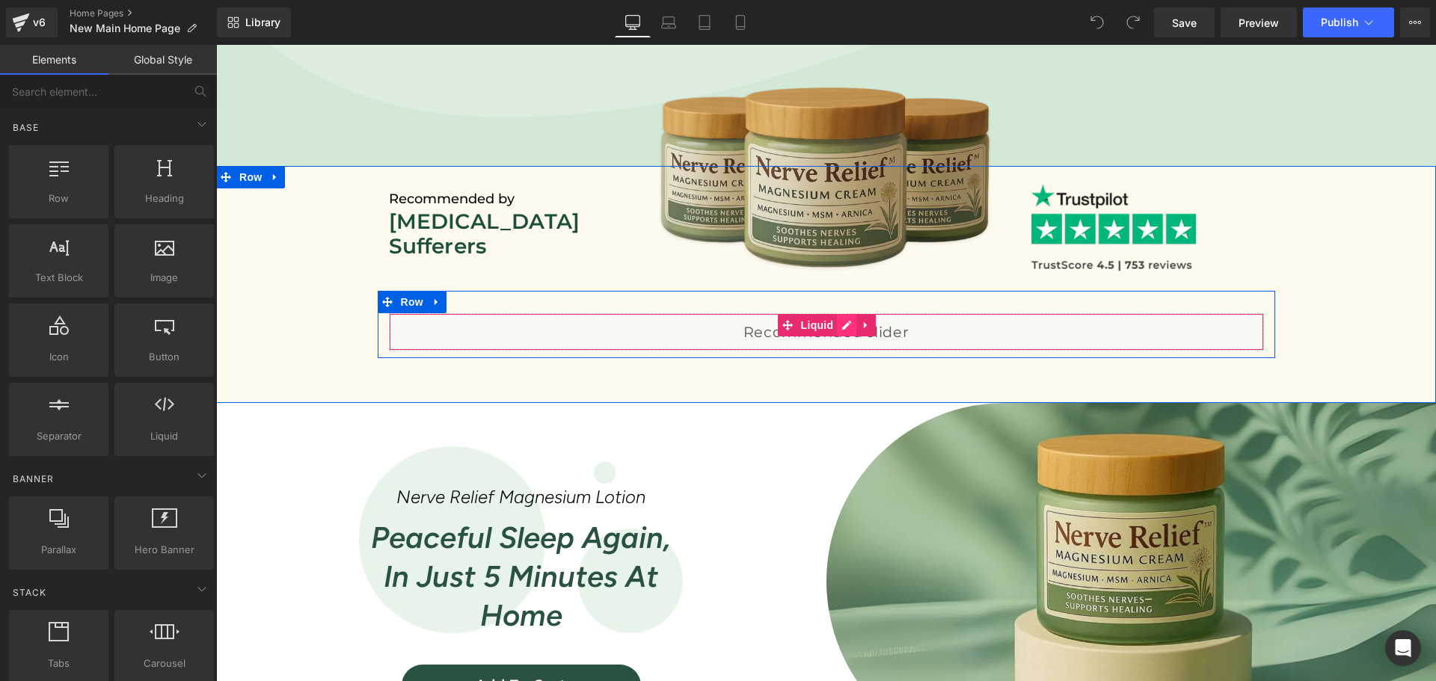
click at [843, 328] on div "Liquid" at bounding box center [826, 331] width 875 height 37
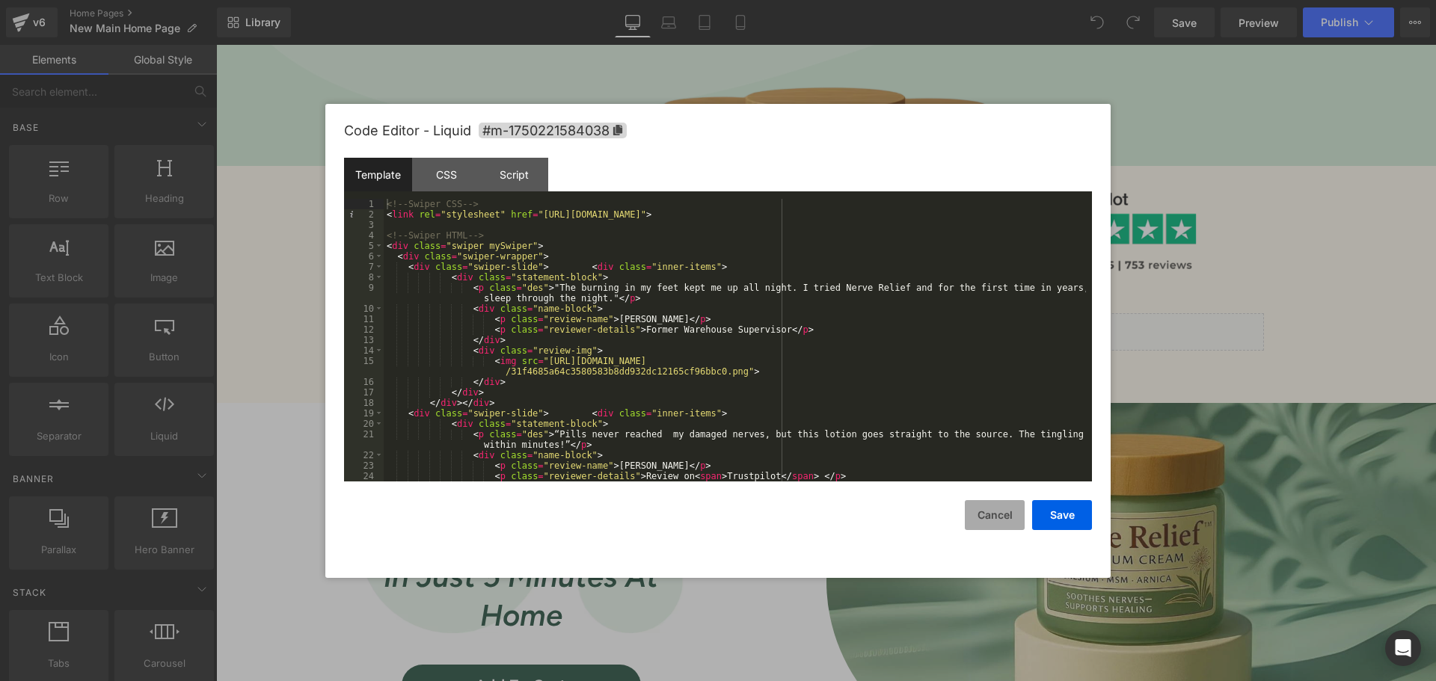
click at [1002, 518] on button "Cancel" at bounding box center [995, 515] width 60 height 30
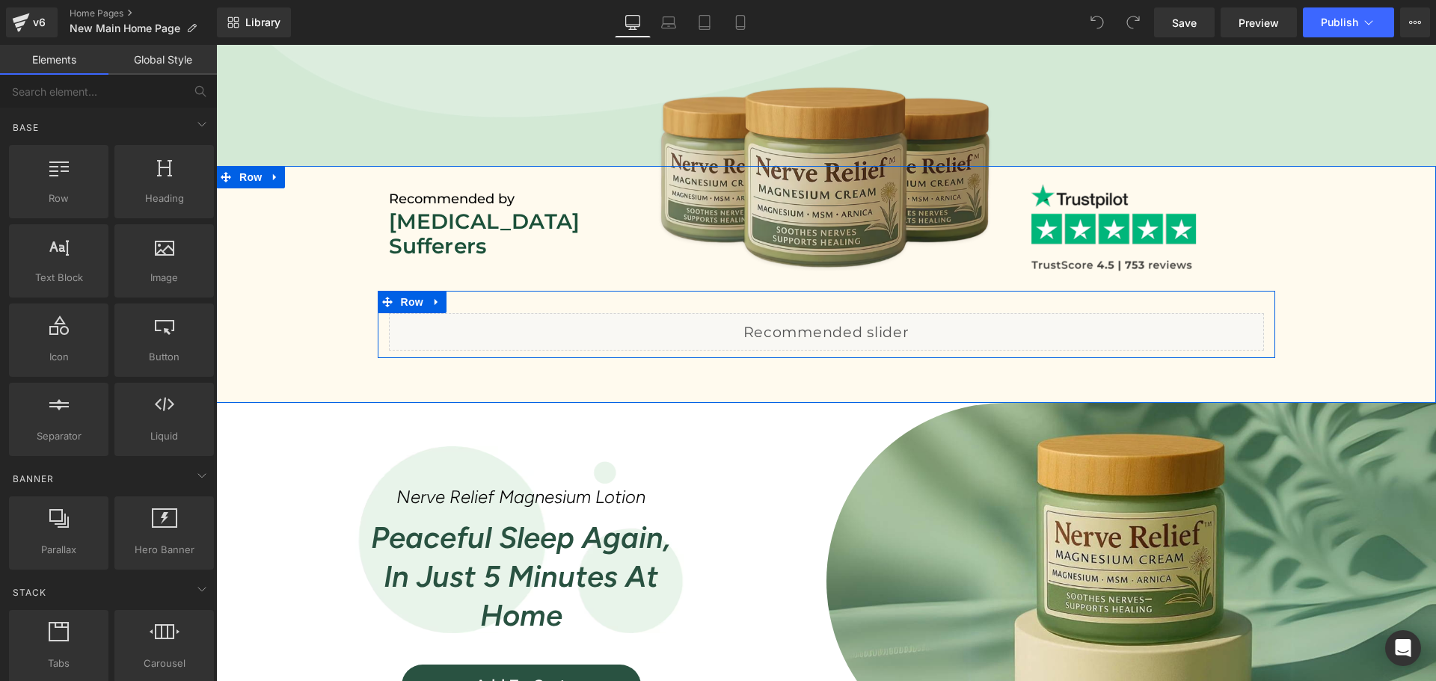
click at [839, 325] on div "Liquid" at bounding box center [826, 331] width 875 height 37
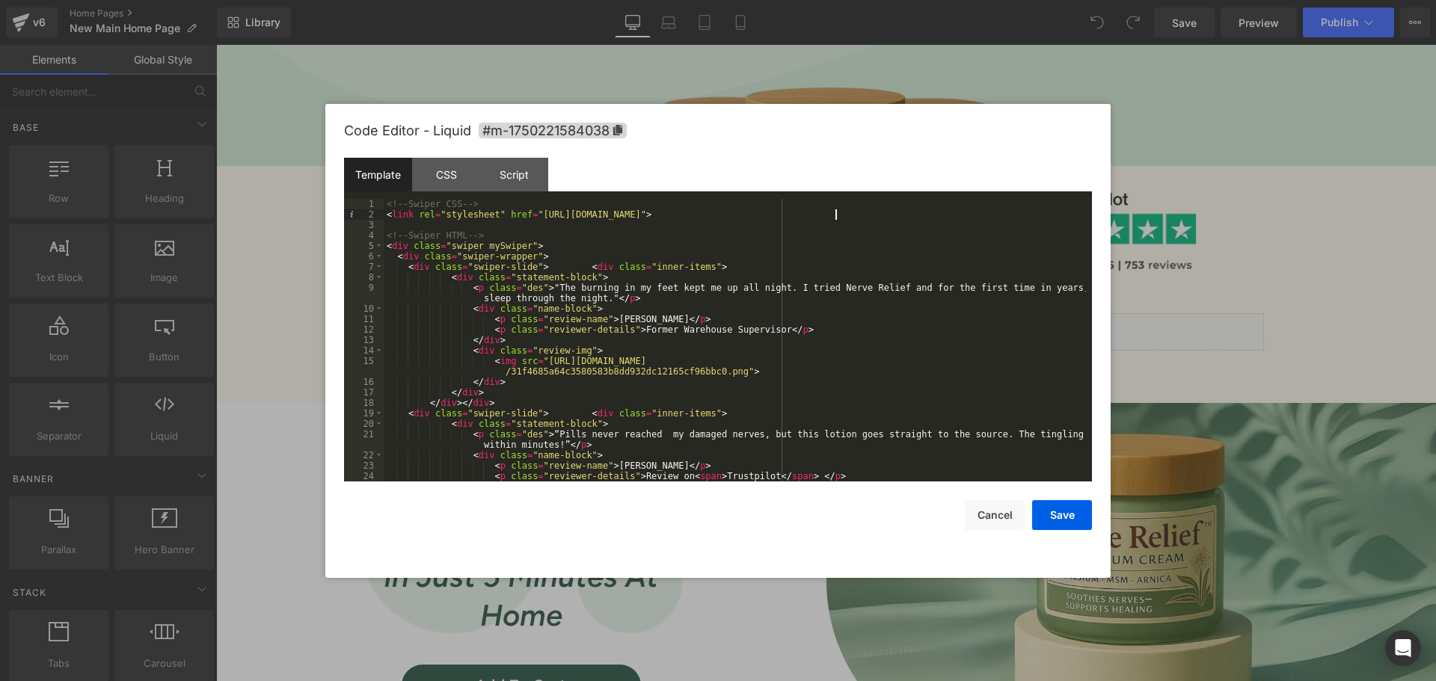
click at [847, 211] on div "<!-- Swiper CSS --> < link rel = "stylesheet" href = "[URL][DOMAIN_NAME]" > <!-…" at bounding box center [735, 351] width 702 height 304
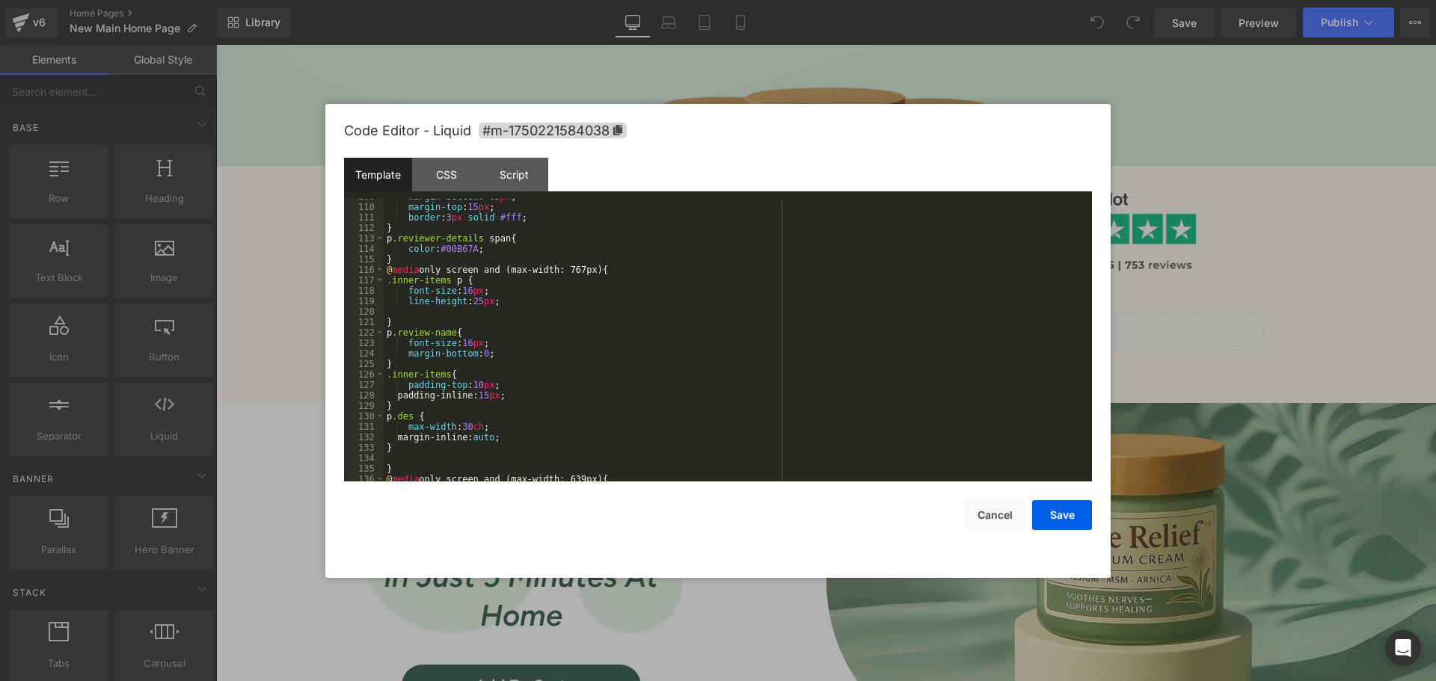
scroll to position [1436, 0]
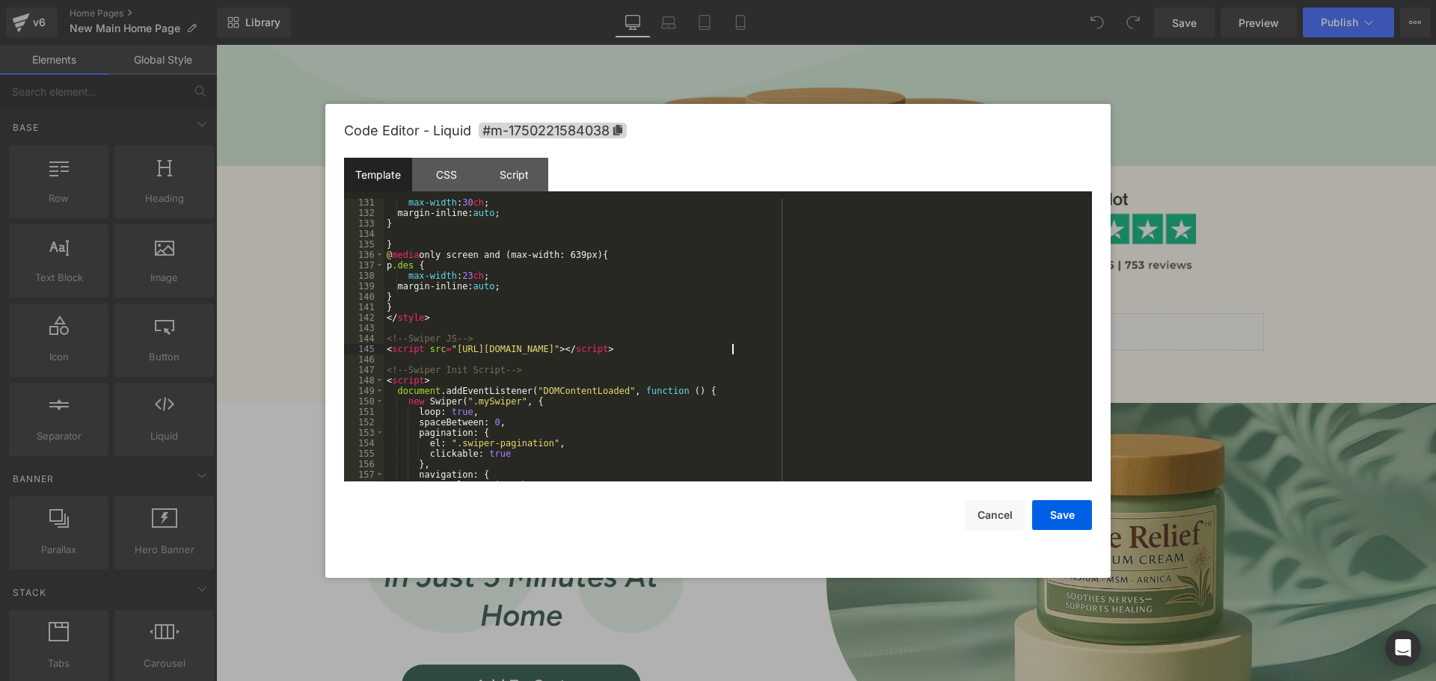
click at [739, 346] on div "max-width : 30 ch ; margin-inline: auto ; } } @ media only screen and (max-widt…" at bounding box center [735, 349] width 702 height 304
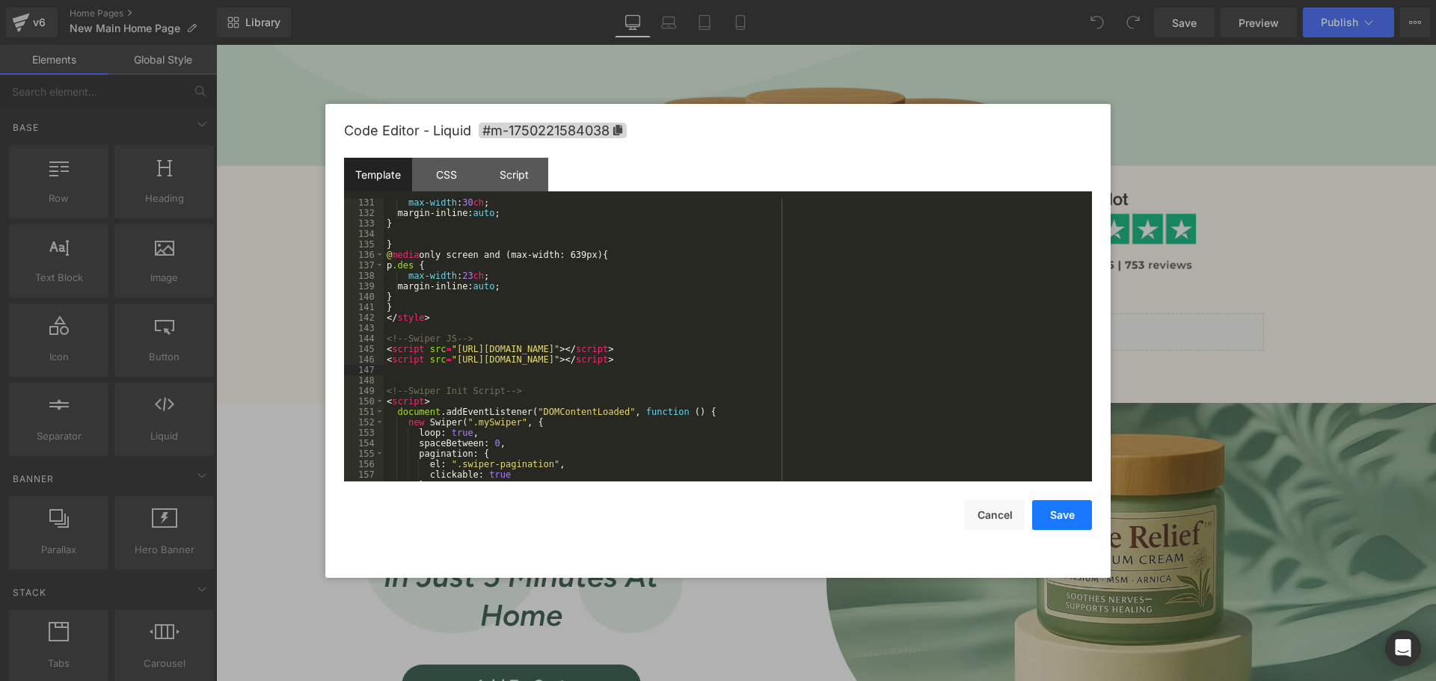
click at [1053, 514] on button "Save" at bounding box center [1062, 515] width 60 height 30
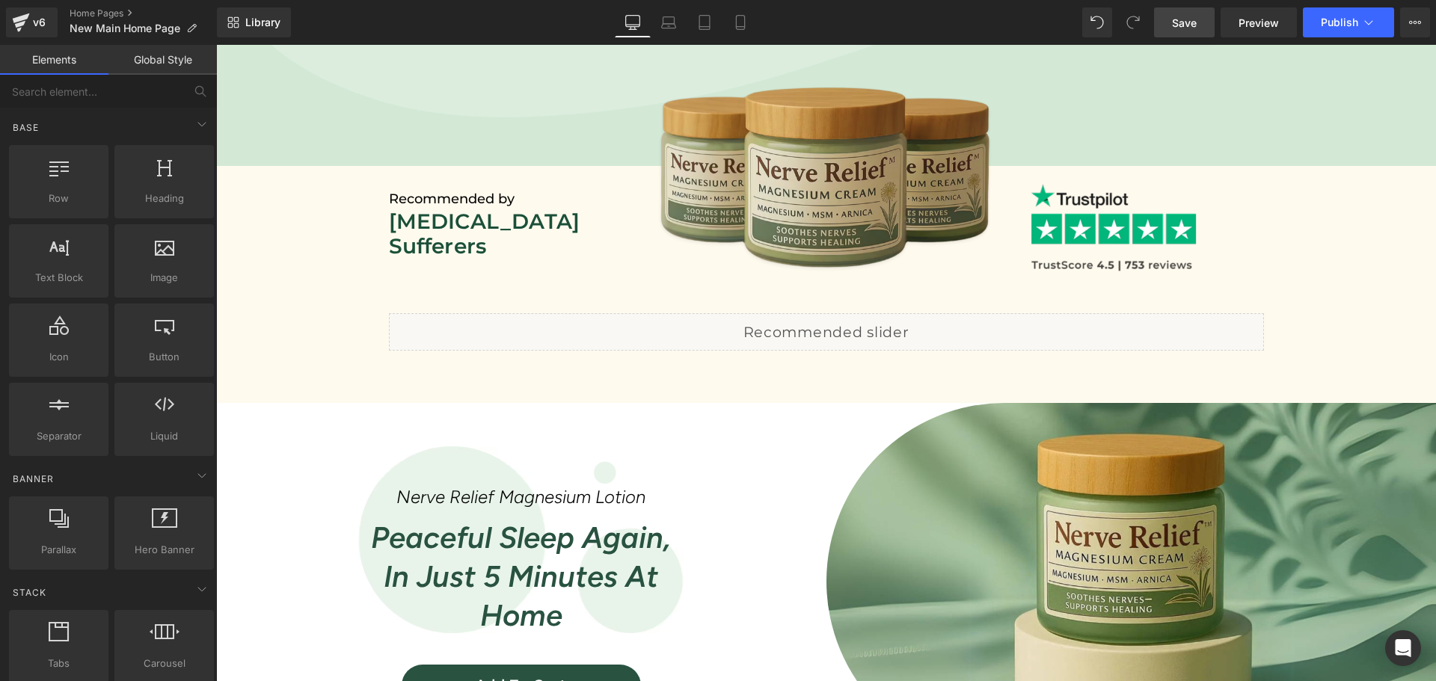
click at [1192, 13] on link "Save" at bounding box center [1184, 22] width 61 height 30
click at [1253, 19] on span "Preview" at bounding box center [1259, 23] width 40 height 16
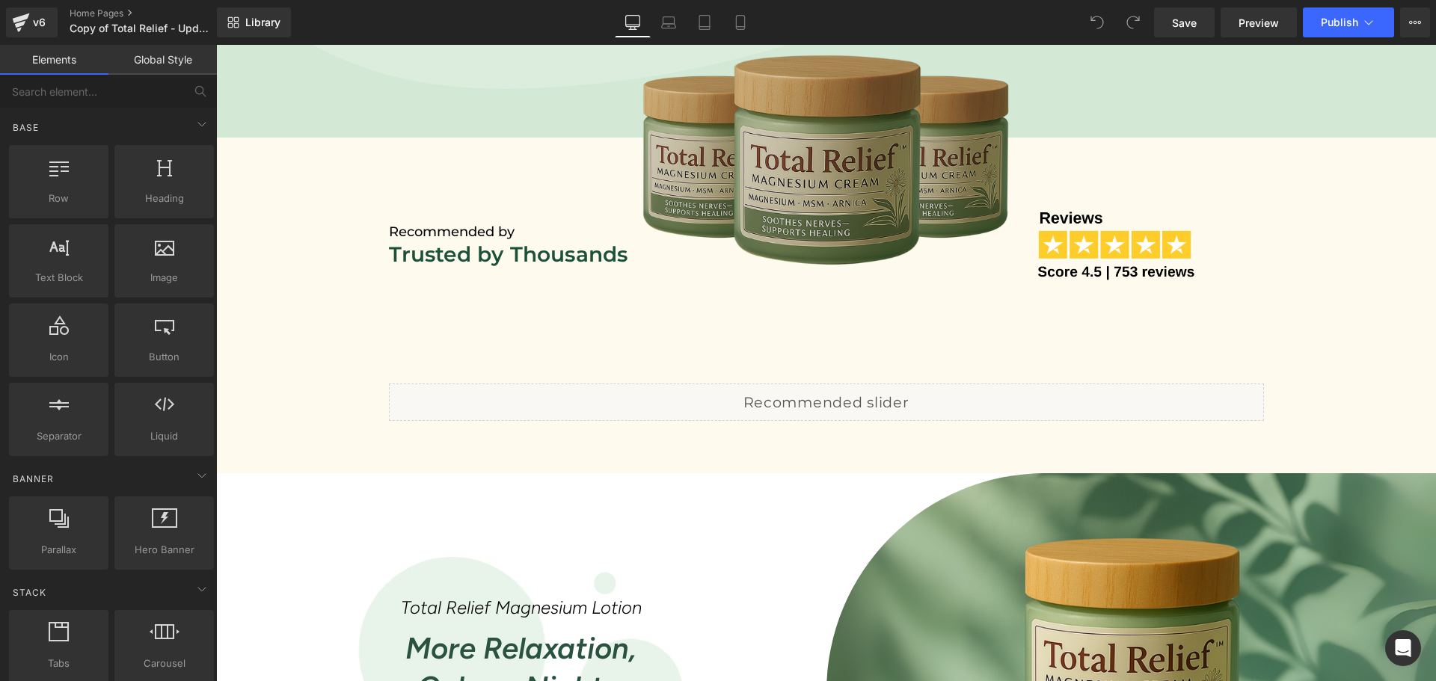
scroll to position [847, 0]
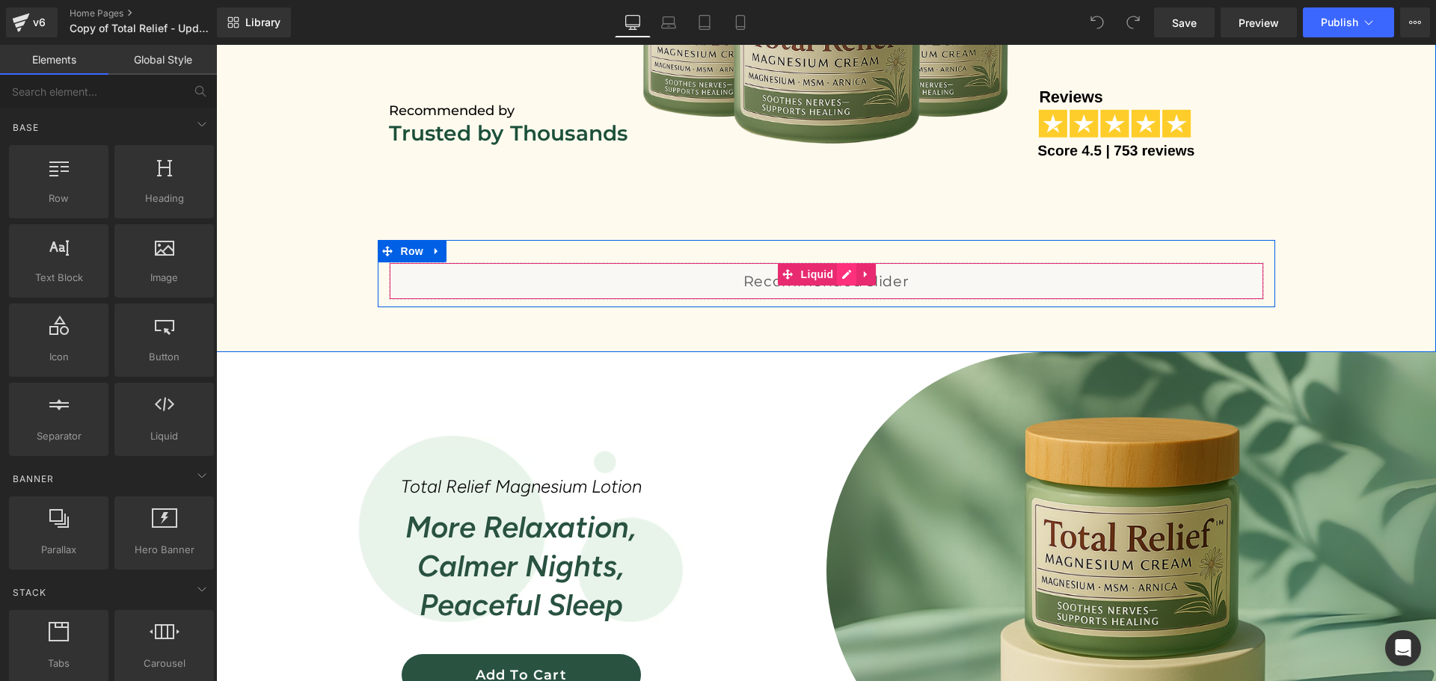
click at [838, 275] on div "Liquid" at bounding box center [826, 281] width 875 height 37
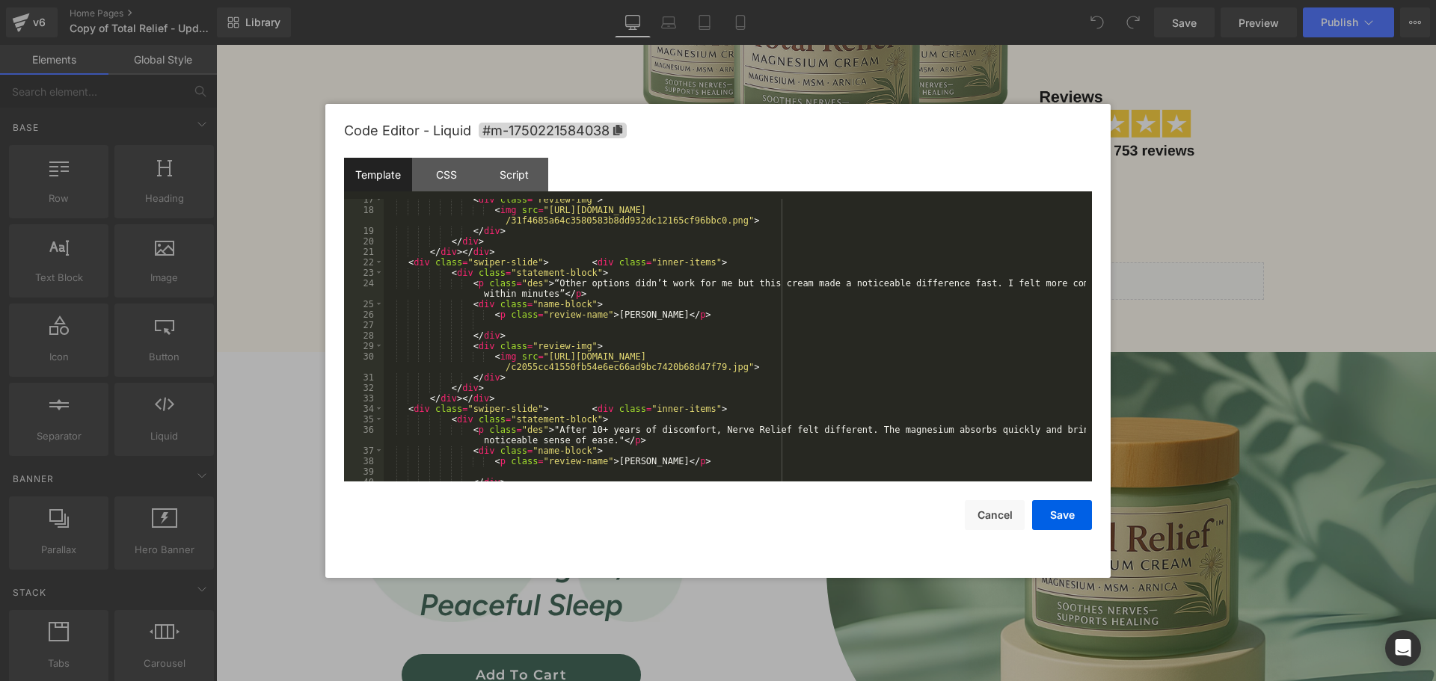
scroll to position [224, 0]
drag, startPoint x: 721, startPoint y: 429, endPoint x: 699, endPoint y: 429, distance: 22.4
click at [699, 429] on div "< div class = "review-img" > < img src = "[URL][DOMAIN_NAME] /31f4685a64c358058…" at bounding box center [735, 346] width 702 height 304
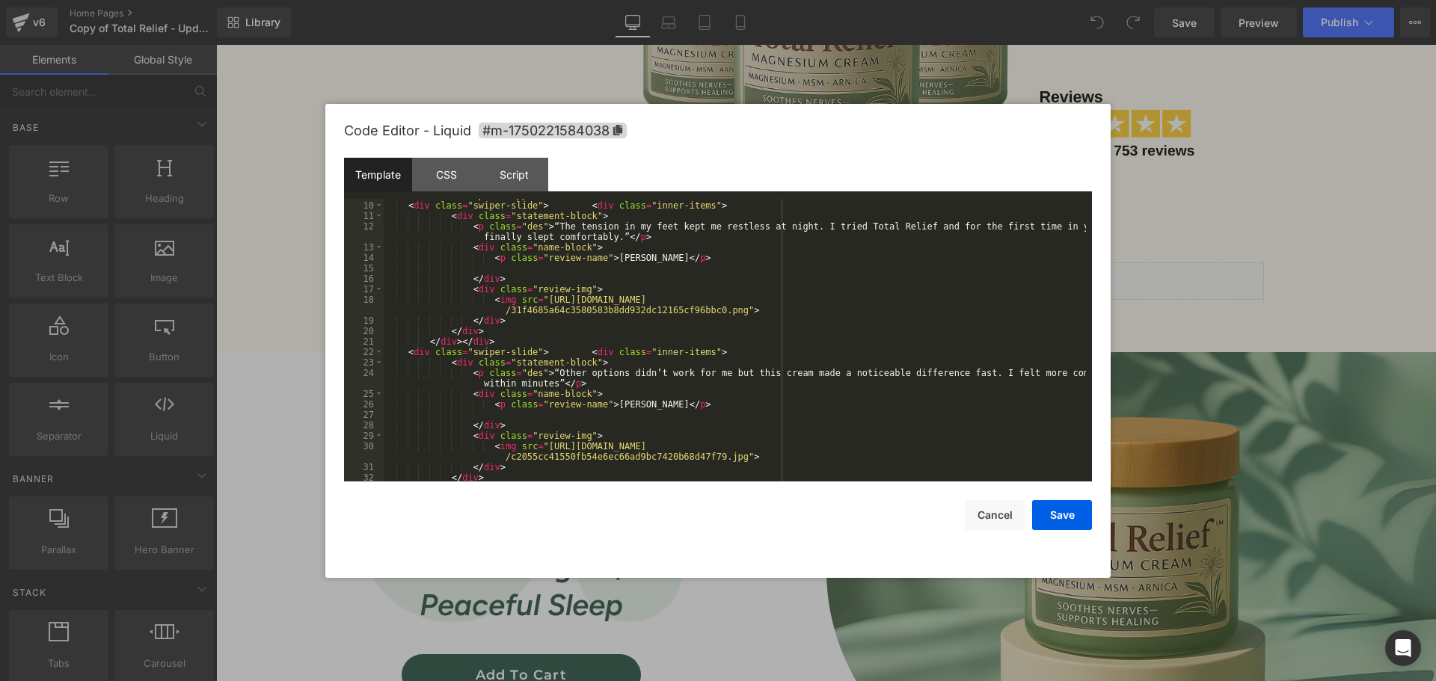
scroll to position [90, 0]
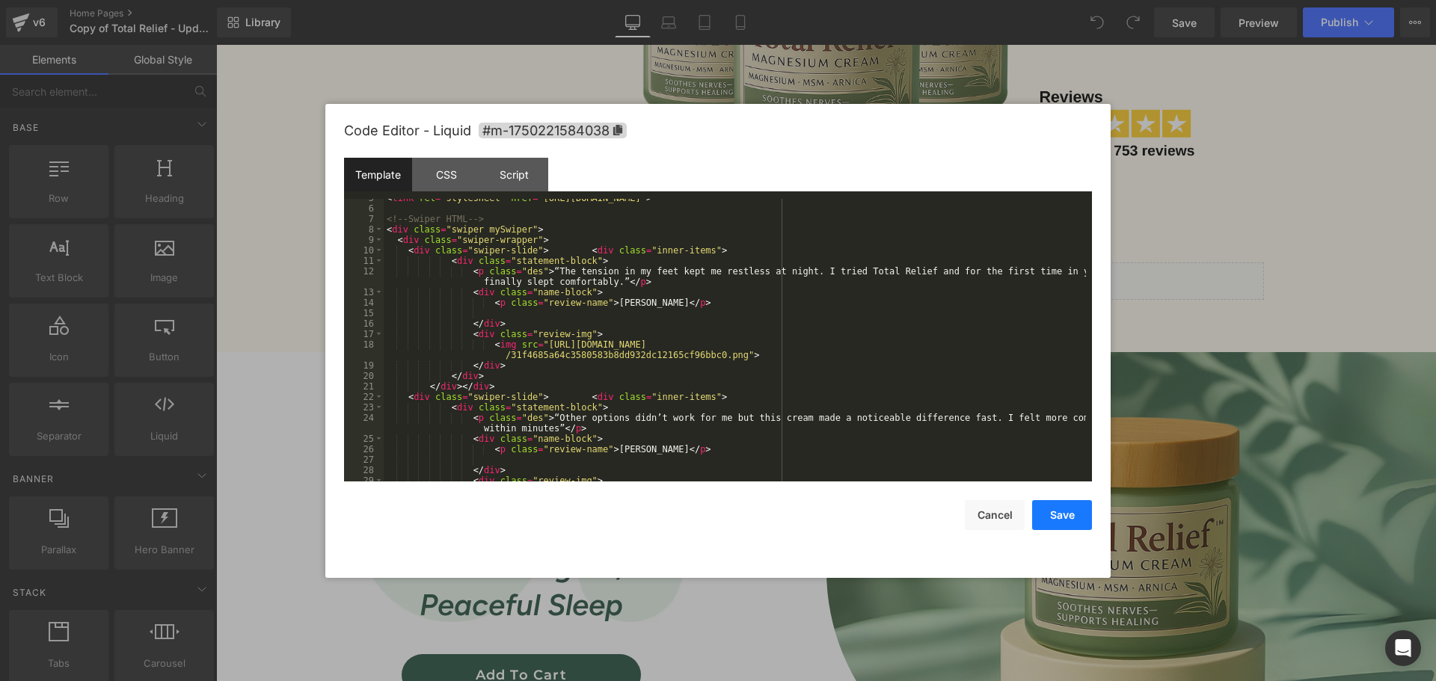
click at [1066, 520] on button "Save" at bounding box center [1062, 515] width 60 height 30
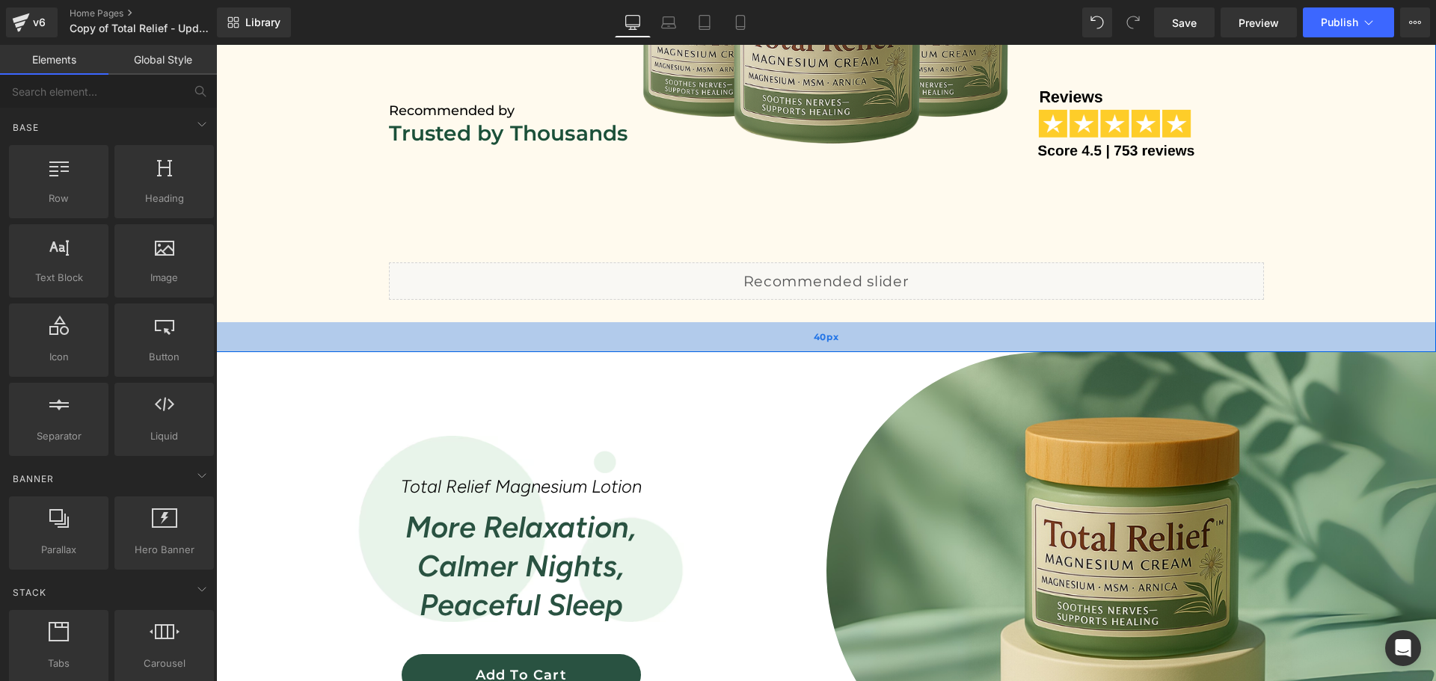
scroll to position [1047, 0]
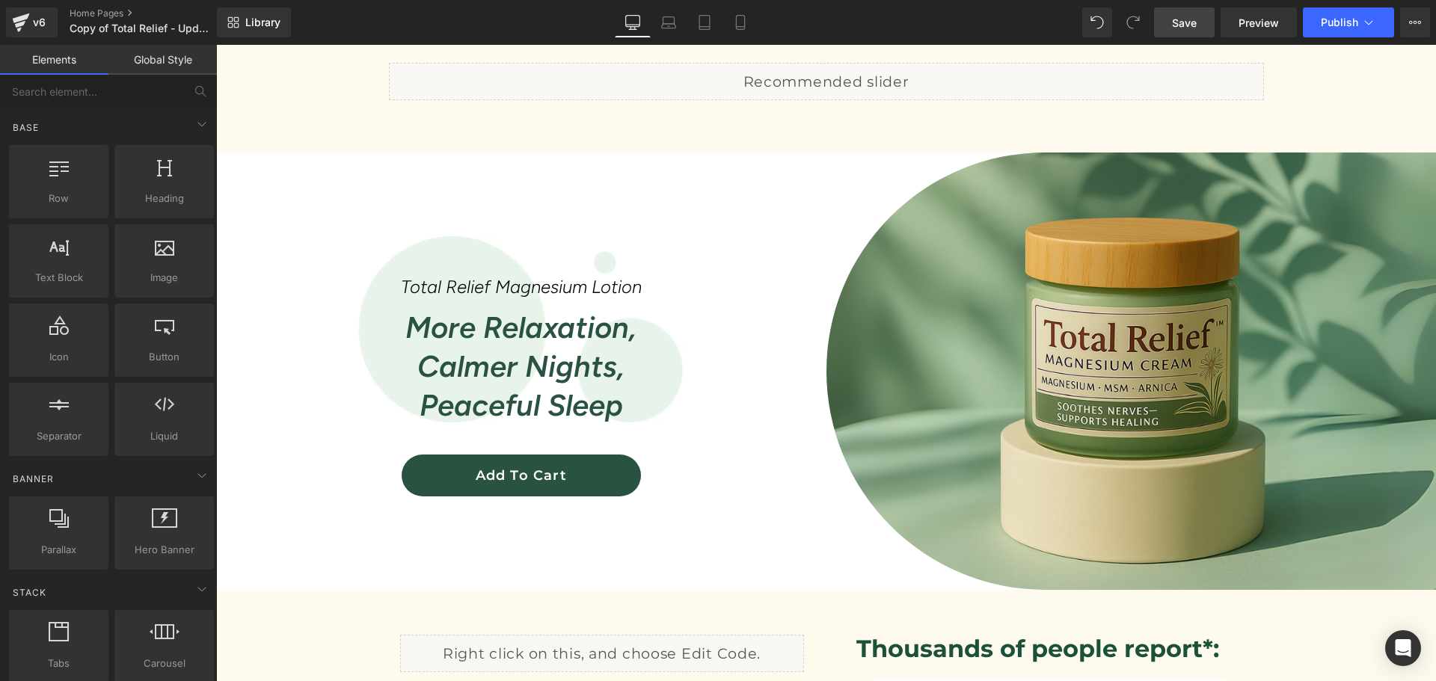
click at [1168, 34] on link "Save" at bounding box center [1184, 22] width 61 height 30
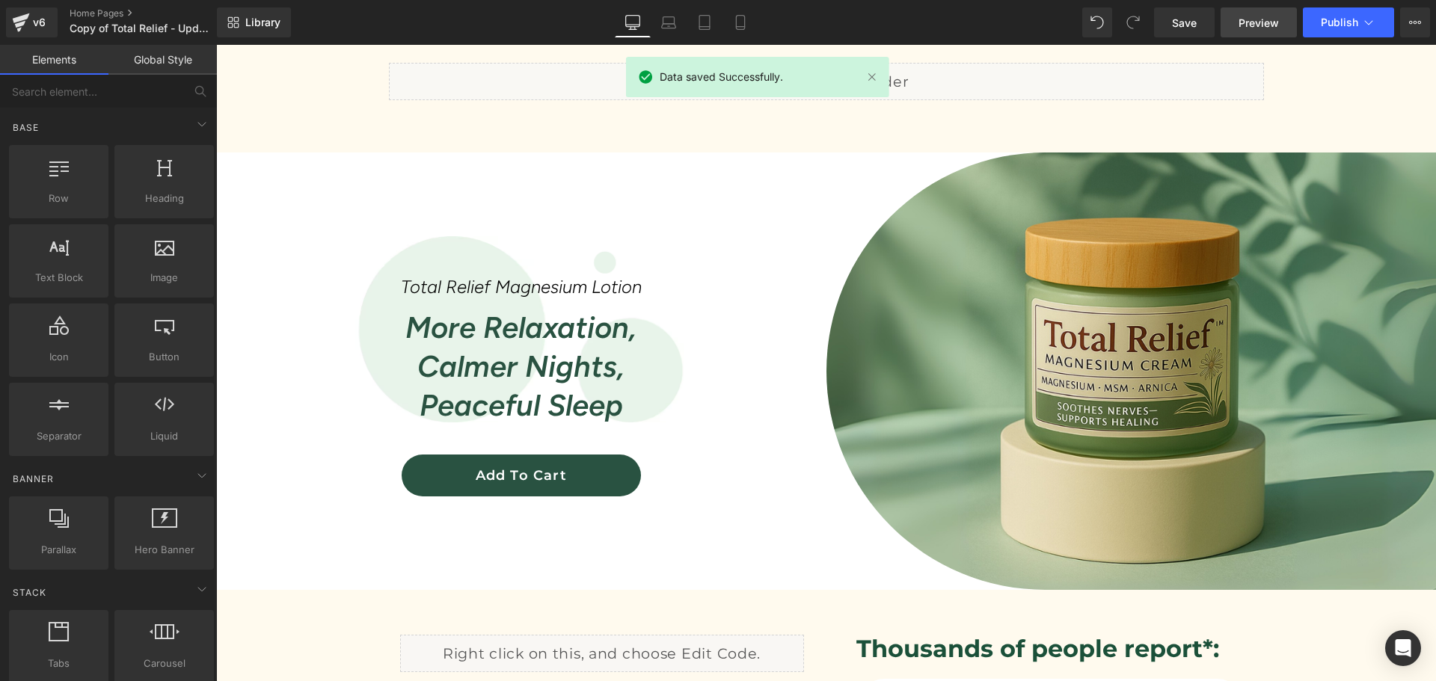
click at [1254, 16] on span "Preview" at bounding box center [1259, 23] width 40 height 16
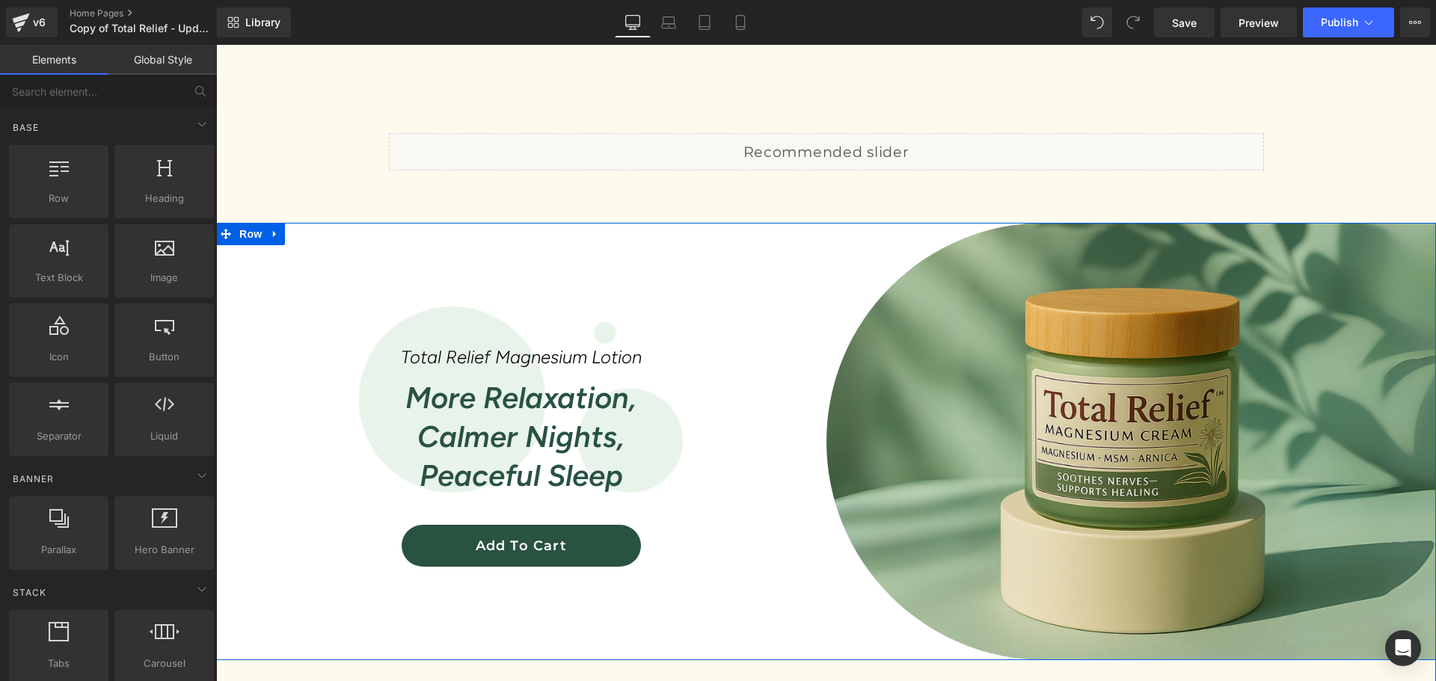
scroll to position [798, 0]
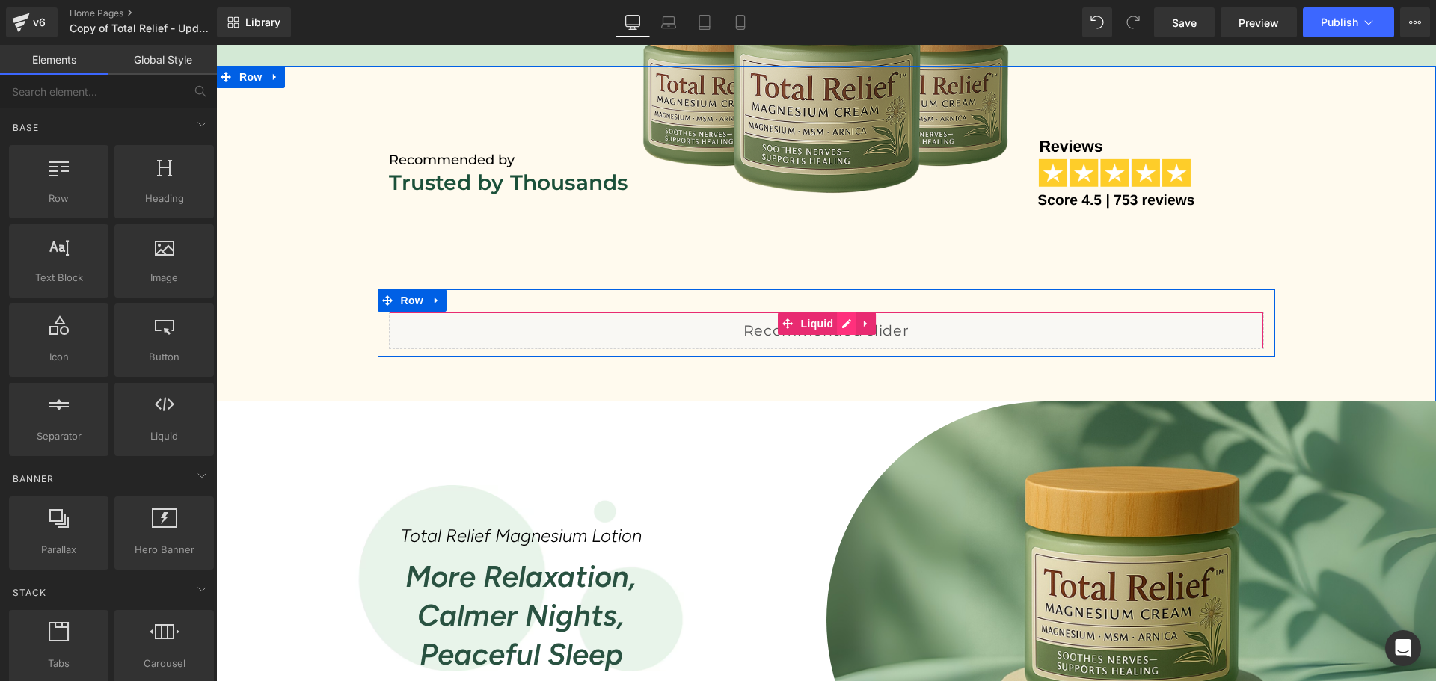
click at [838, 322] on div "Liquid" at bounding box center [826, 330] width 875 height 37
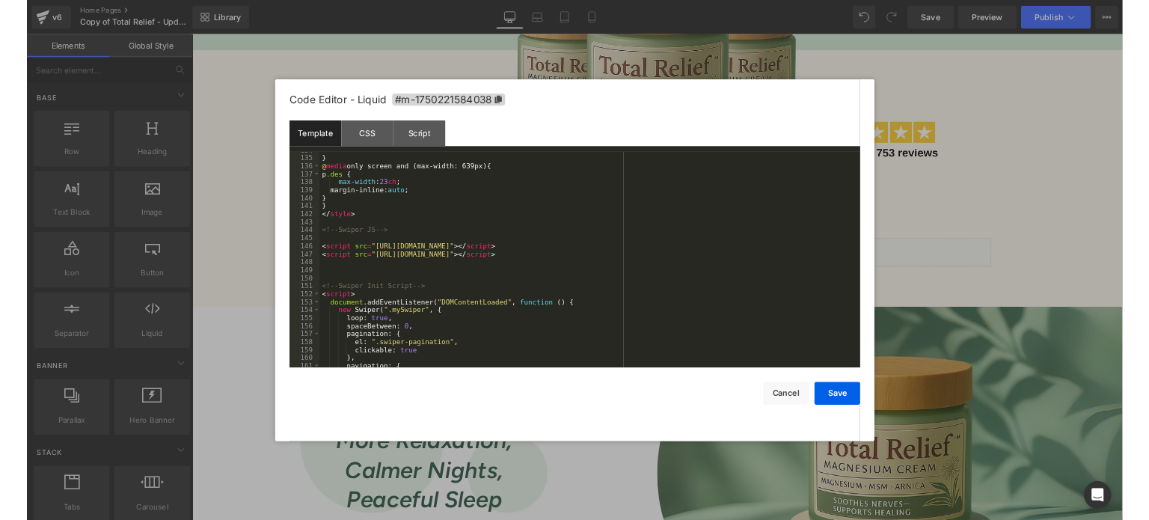
scroll to position [1526, 0]
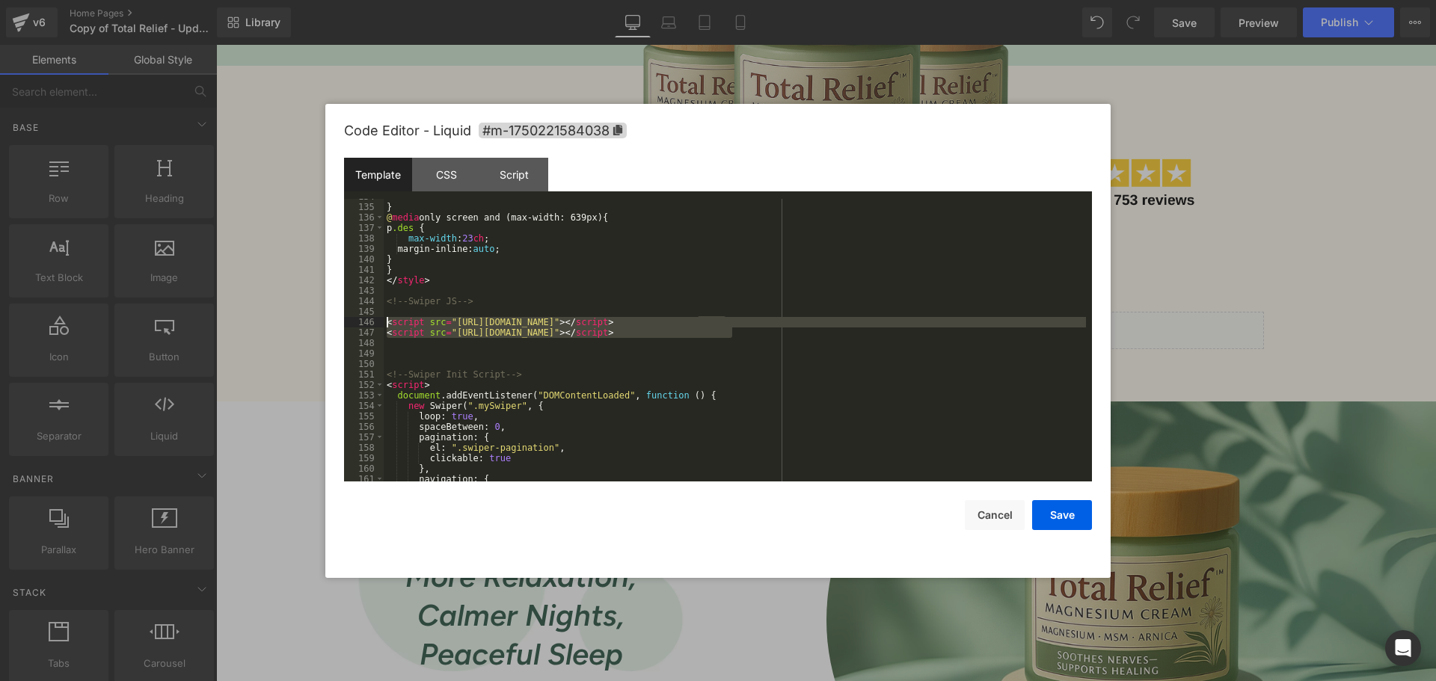
drag, startPoint x: 738, startPoint y: 331, endPoint x: 375, endPoint y: 323, distance: 363.6
click at [375, 323] on pre "134 135 136 137 138 139 140 141 142 143 144 145 146 147 148 149 150 151 152 153…" at bounding box center [718, 340] width 748 height 283
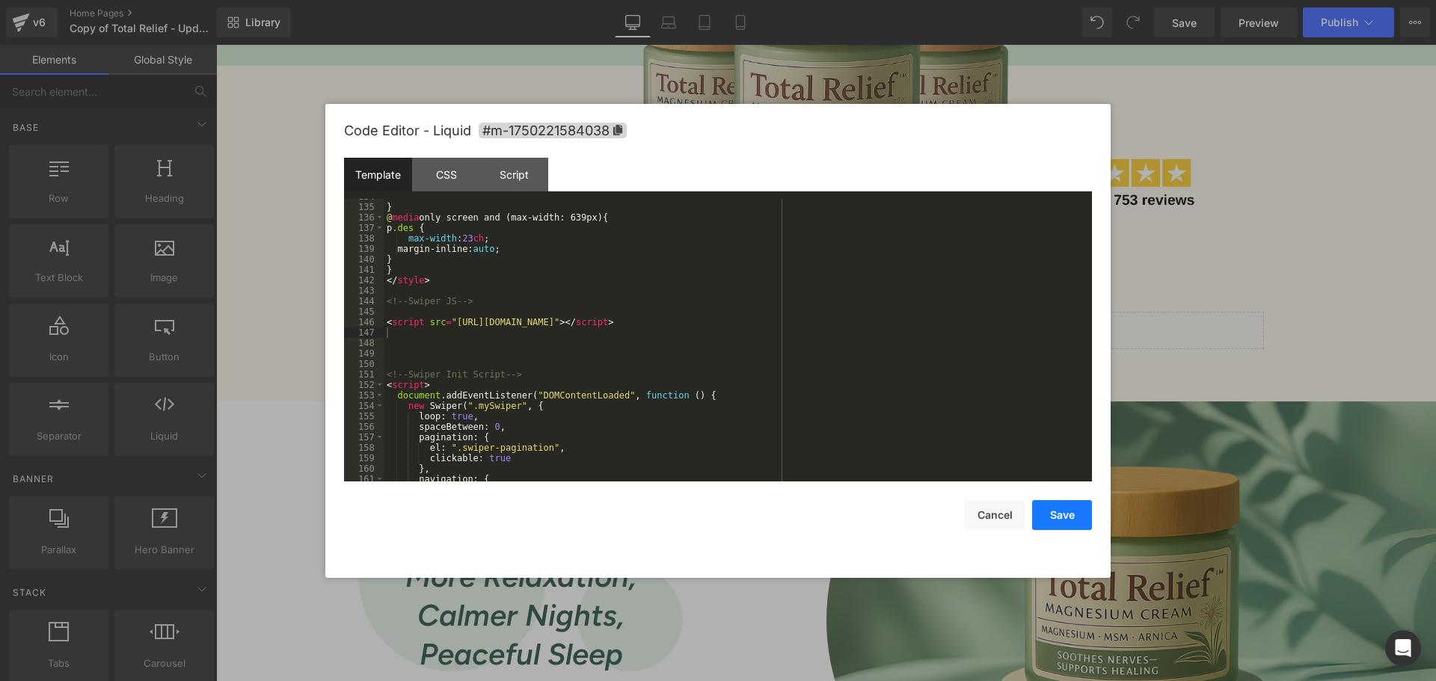
click at [1081, 521] on button "Save" at bounding box center [1062, 515] width 60 height 30
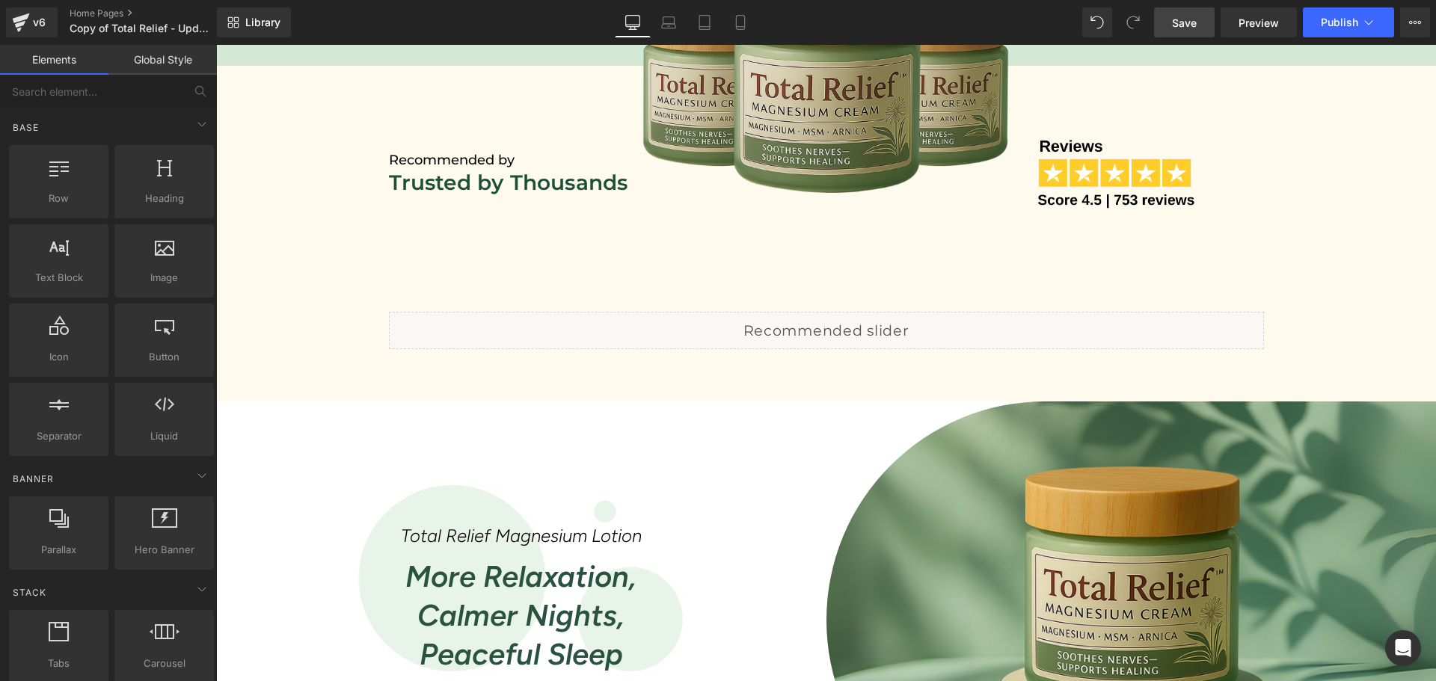
click at [1182, 19] on span "Save" at bounding box center [1184, 23] width 25 height 16
click at [1257, 23] on span "Preview" at bounding box center [1259, 23] width 40 height 16
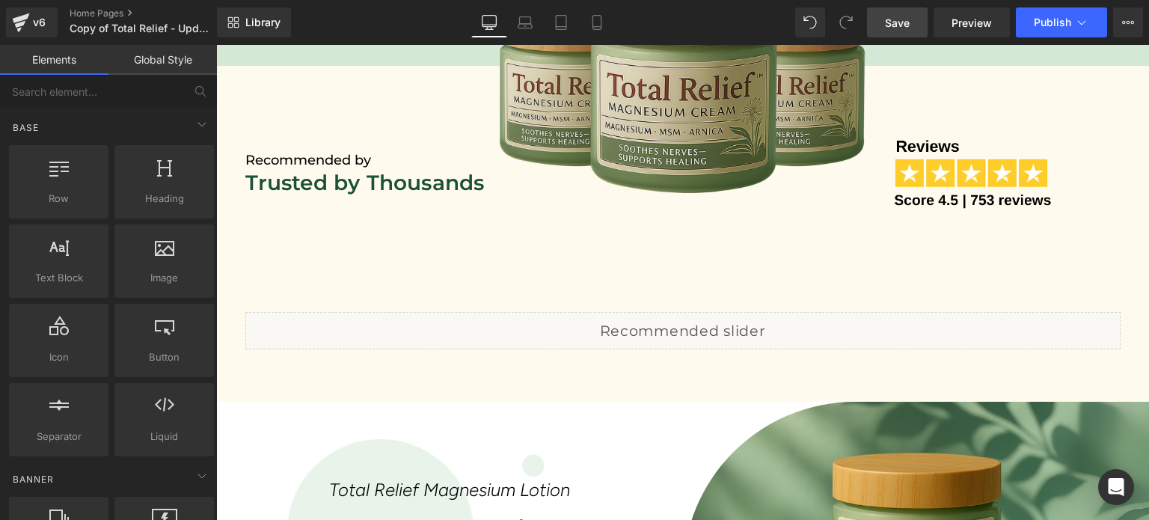
scroll to position [798, 0]
